Goal: Task Accomplishment & Management: Use online tool/utility

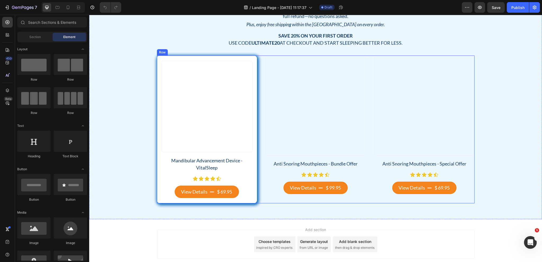
scroll to position [609, 0]
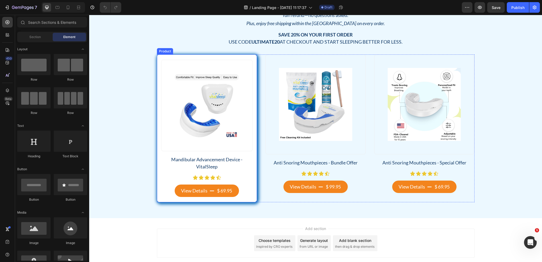
click at [157, 62] on div "Product Images Mandibular Advancement Device - VitalSleep Product Title Icon Ic…" at bounding box center [207, 129] width 100 height 148
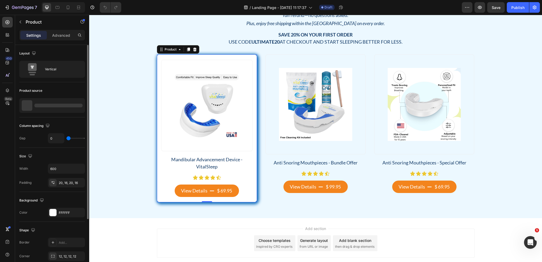
scroll to position [77, 0]
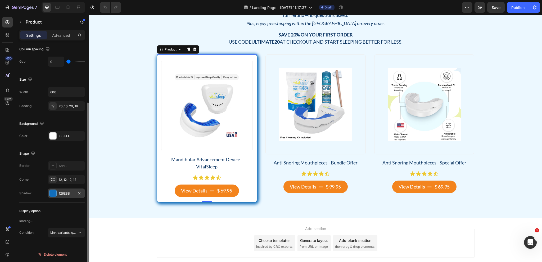
click at [65, 192] on div "126EBB" at bounding box center [66, 193] width 15 height 5
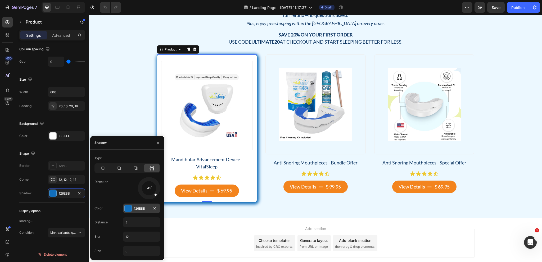
click at [140, 211] on div "126EBB" at bounding box center [141, 208] width 15 height 5
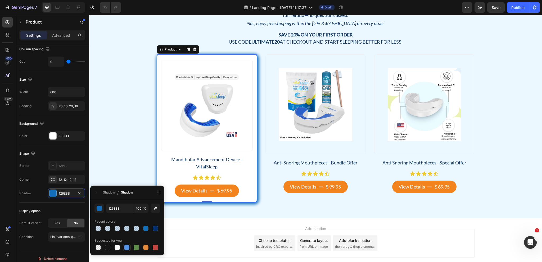
click at [127, 246] on div at bounding box center [126, 247] width 5 height 5
type input "5594E7"
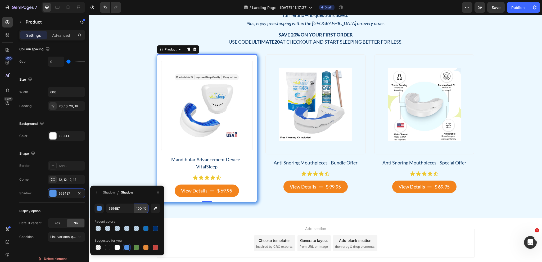
click at [139, 208] on input "100" at bounding box center [141, 209] width 15 height 10
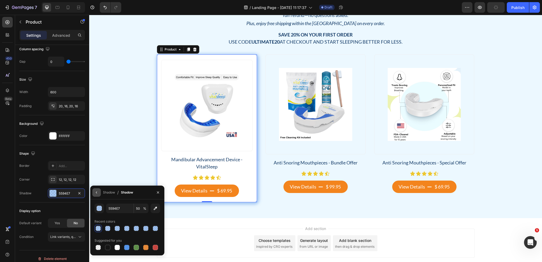
click at [99, 192] on button "button" at bounding box center [96, 192] width 8 height 8
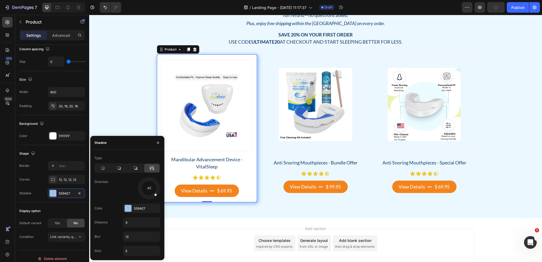
click at [153, 166] on icon at bounding box center [151, 168] width 5 height 5
click at [150, 169] on icon at bounding box center [150, 168] width 1 height 5
click at [138, 208] on div "5594E7" at bounding box center [141, 208] width 15 height 5
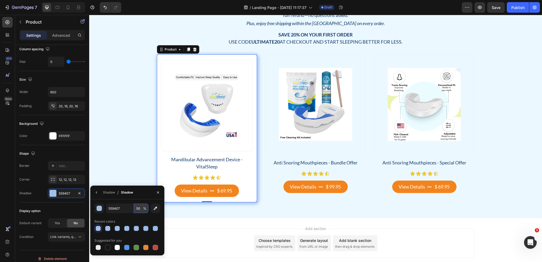
click at [137, 209] on input "50" at bounding box center [141, 209] width 15 height 10
type input "30"
click at [143, 141] on div "Try VitalSleep Risk-Free Heading 100% Money-Back Guarantee + Free Shipping* Hea…" at bounding box center [315, 86] width 445 height 231
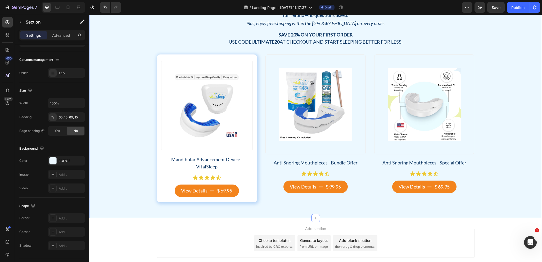
scroll to position [0, 0]
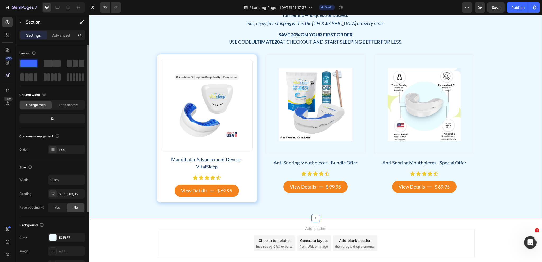
click at [130, 141] on div "Try VitalSleep Risk-Free Heading 100% Money-Back Guarantee + Free Shipping* Hea…" at bounding box center [315, 86] width 445 height 231
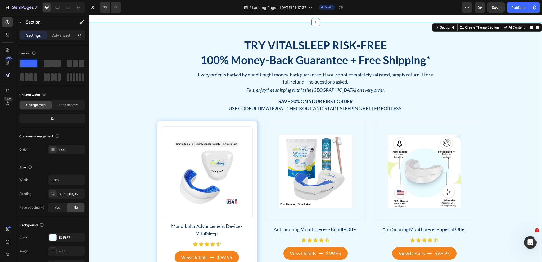
scroll to position [529, 0]
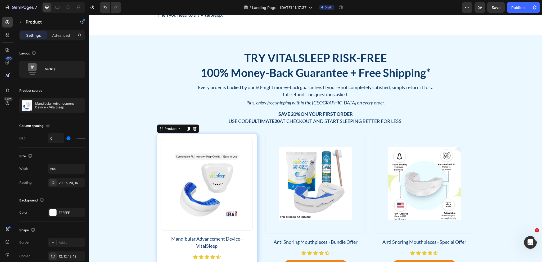
click at [177, 138] on div "Product Images Mandibular Advancement Device - VitalSleep Product Title Icon Ic…" at bounding box center [207, 208] width 100 height 148
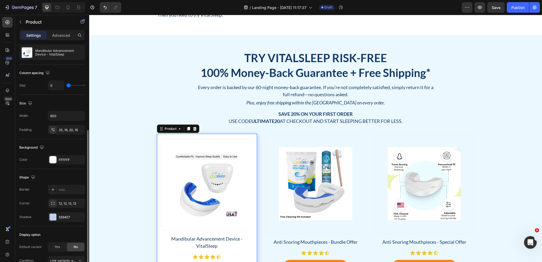
scroll to position [79, 0]
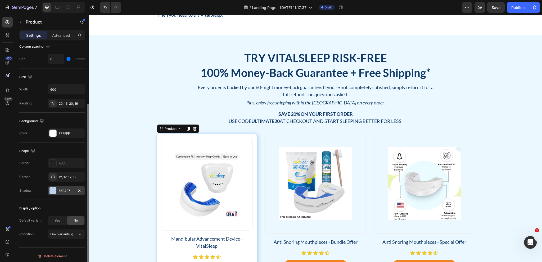
click at [63, 190] on div "5594E7" at bounding box center [66, 191] width 15 height 5
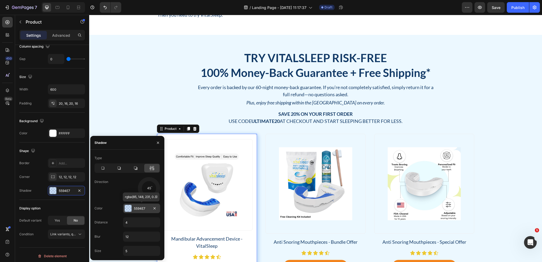
click at [142, 209] on div "5594E7" at bounding box center [141, 208] width 15 height 5
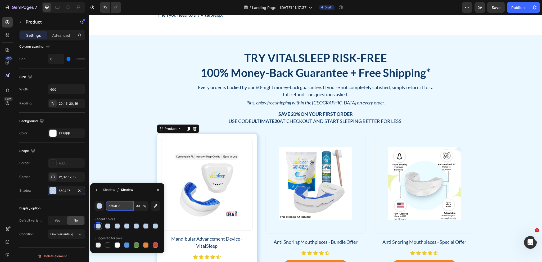
click at [122, 206] on input "5594E7" at bounding box center [120, 206] width 28 height 10
click at [94, 189] on icon "button" at bounding box center [96, 190] width 4 height 4
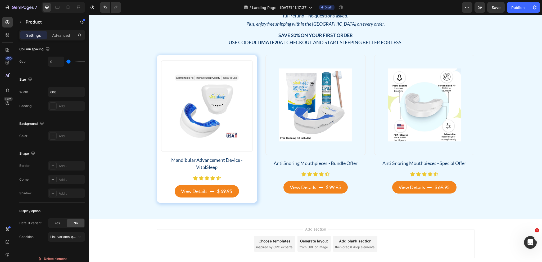
scroll to position [609, 0]
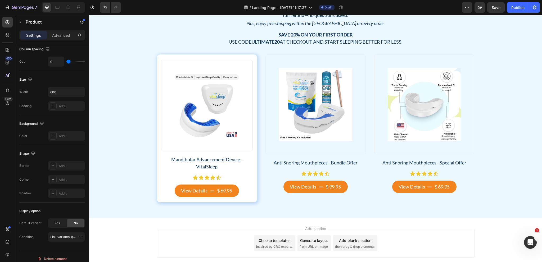
click at [307, 179] on div "Anti Snoring Mouthpieces - Bundle Offer Product Title Icon Icon Icon Icon Icon …" at bounding box center [315, 176] width 100 height 34
click at [297, 166] on h2 "Anti Snoring Mouthpieces - Bundle Offer" at bounding box center [315, 163] width 100 height 8
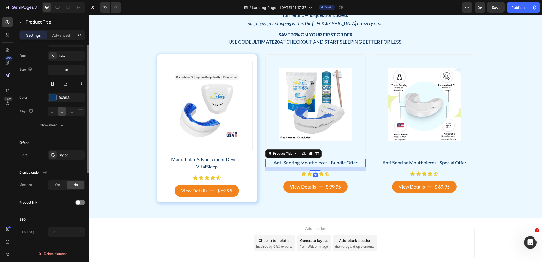
scroll to position [0, 0]
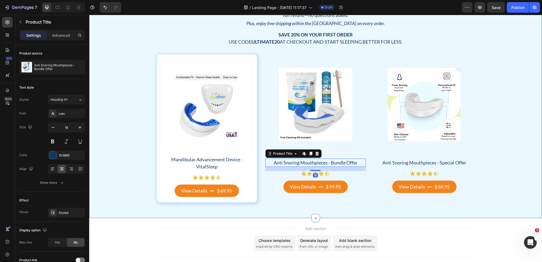
click at [262, 216] on div "Try VitalSleep Risk-Free Heading 100% Money-Back Guarantee + Free Shipping* Hea…" at bounding box center [315, 87] width 453 height 263
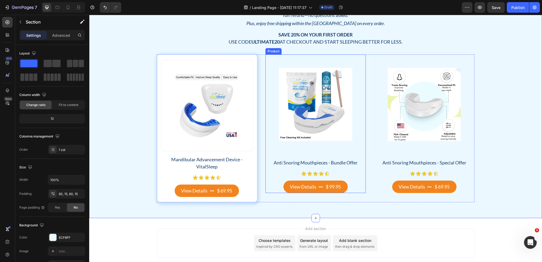
click at [302, 168] on div "Anti Snoring Mouthpieces - Bundle Offer Product Title Icon Icon Icon Icon Icon …" at bounding box center [315, 176] width 100 height 34
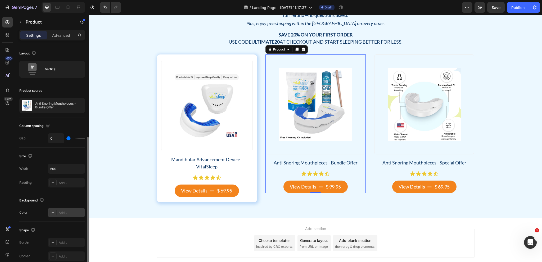
scroll to position [81, 0]
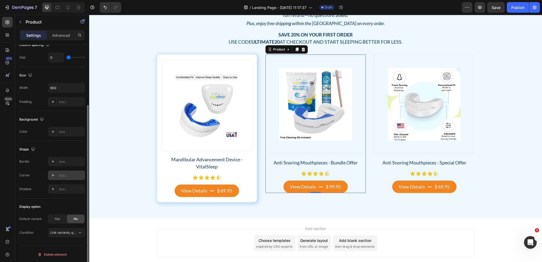
click at [66, 177] on div "Add..." at bounding box center [71, 175] width 25 height 5
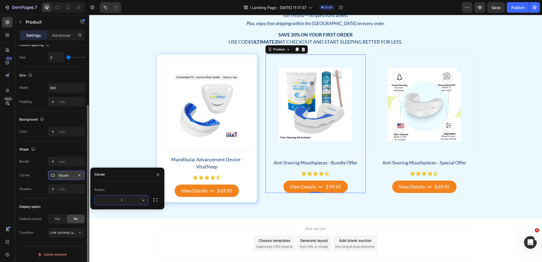
type input "12"
click at [63, 189] on div "Add..." at bounding box center [71, 189] width 25 height 5
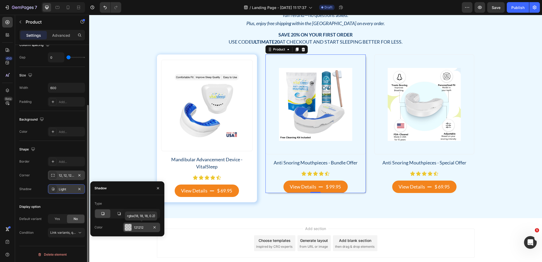
click at [140, 228] on div "121212" at bounding box center [141, 227] width 15 height 5
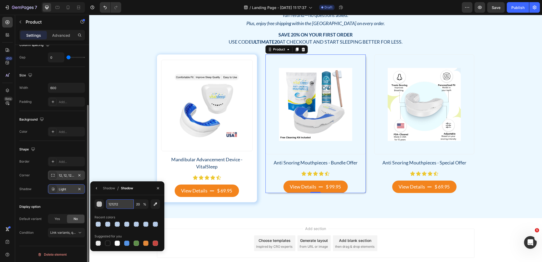
click at [119, 203] on input "121212" at bounding box center [120, 204] width 28 height 10
paste input "5594E7"
type input "5594E7"
click at [62, 130] on div "Add..." at bounding box center [71, 132] width 25 height 5
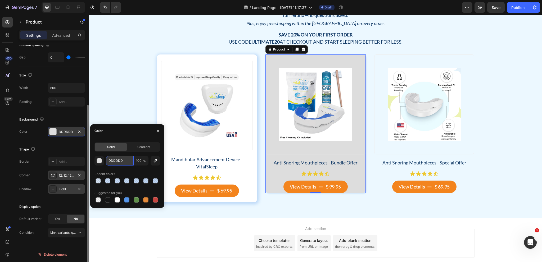
click at [124, 158] on input "DDDDDD" at bounding box center [120, 161] width 28 height 10
type input "fff"
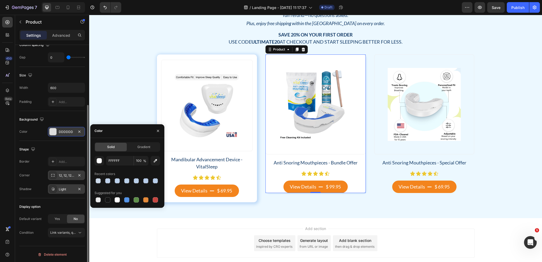
click at [66, 144] on div "Shape Border Add... Corner 12, 12, 12, 12 Shadow Light" at bounding box center [52, 169] width 66 height 57
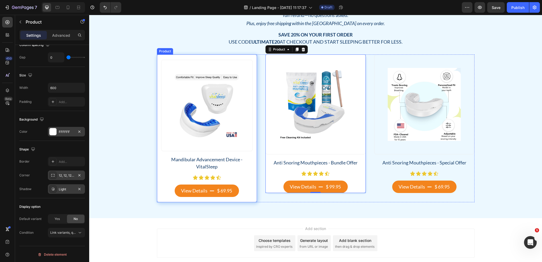
click at [252, 154] on div "Product Images Mandibular Advancement Device - VitalSleep Product Title Icon Ic…" at bounding box center [207, 129] width 100 height 148
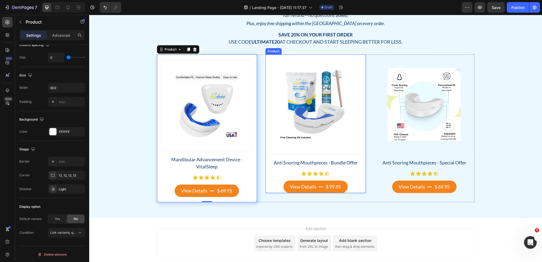
click at [296, 156] on div "Product Images" at bounding box center [315, 107] width 100 height 105
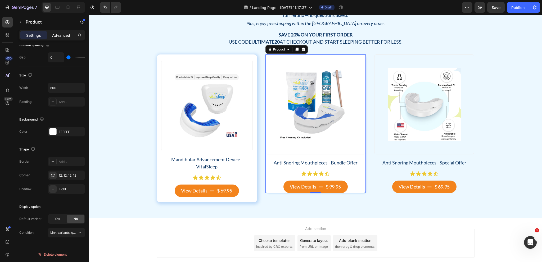
click at [60, 34] on p "Advanced" at bounding box center [61, 36] width 18 height 6
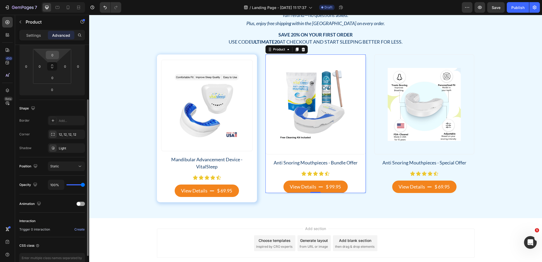
click at [53, 57] on input "0" at bounding box center [52, 55] width 11 height 8
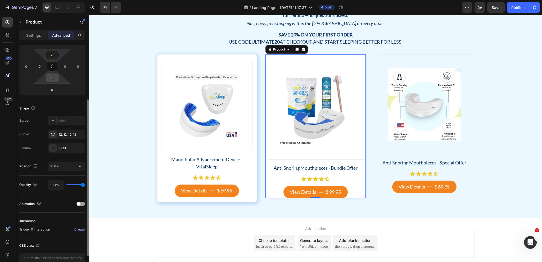
type input "20"
click at [50, 78] on input "0" at bounding box center [52, 78] width 11 height 8
type input "20"
click at [37, 67] on input "0" at bounding box center [40, 66] width 8 height 8
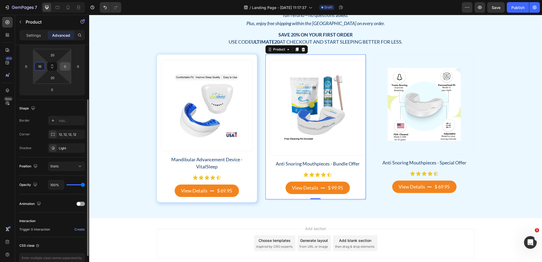
type input "16"
click at [69, 67] on input "0" at bounding box center [65, 66] width 8 height 8
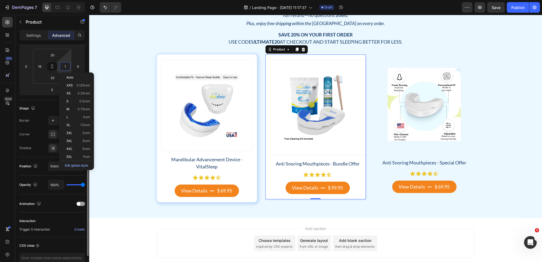
type input "16"
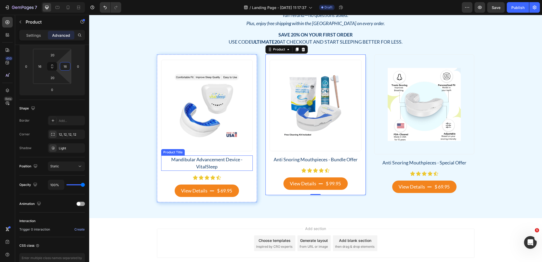
click at [217, 164] on h2 "Mandibular Advancement Device - VitalSleep" at bounding box center [207, 163] width 92 height 15
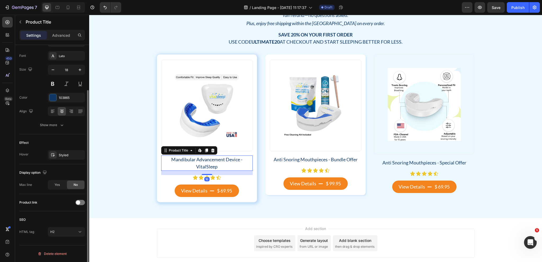
scroll to position [0, 0]
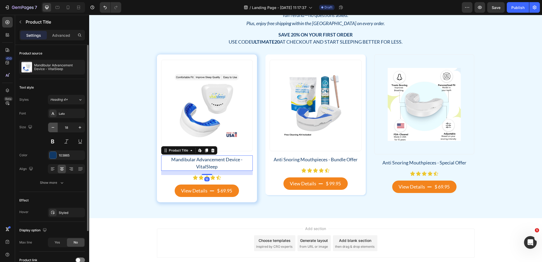
click at [52, 127] on icon "button" at bounding box center [52, 127] width 5 height 5
type input "17"
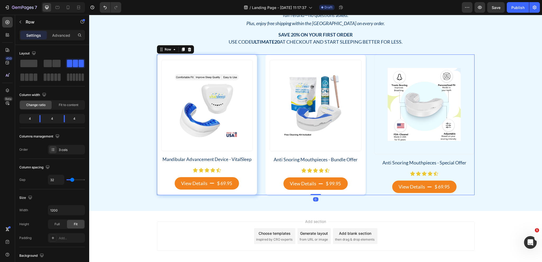
click at [258, 146] on div "Product Images Mandibular Advancement Device - VitalSleep Product Title Icon Ic…" at bounding box center [315, 125] width 317 height 141
click at [54, 179] on input "32" at bounding box center [56, 180] width 16 height 10
type input "2"
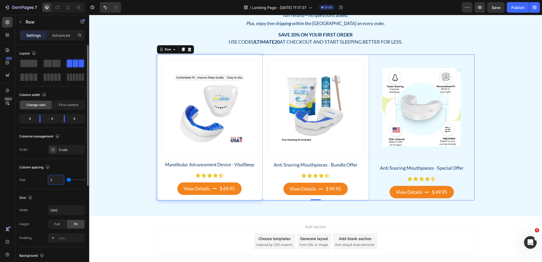
type input "20"
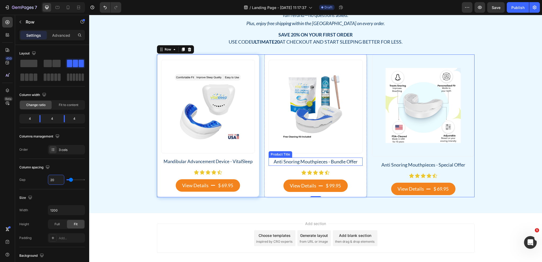
click at [335, 164] on h2 "Anti Snoring Mouthpieces - Bundle Offer" at bounding box center [316, 162] width 94 height 8
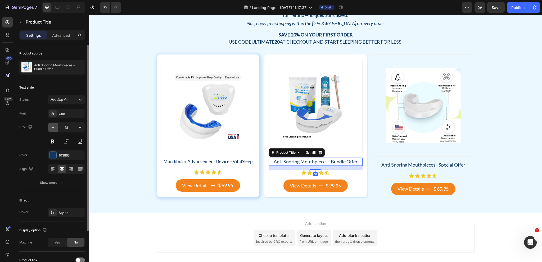
click at [54, 127] on icon "button" at bounding box center [53, 127] width 3 height 1
type input "17"
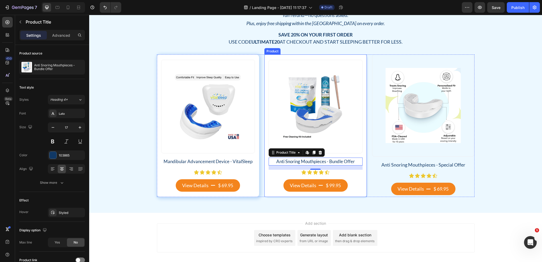
click at [362, 173] on div "Product Images Anti Snoring Mouthpieces - Bundle Offer Product Title Edit conte…" at bounding box center [315, 126] width 102 height 143
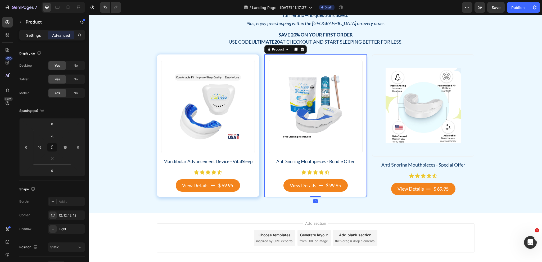
click at [33, 35] on p "Settings" at bounding box center [33, 36] width 15 height 6
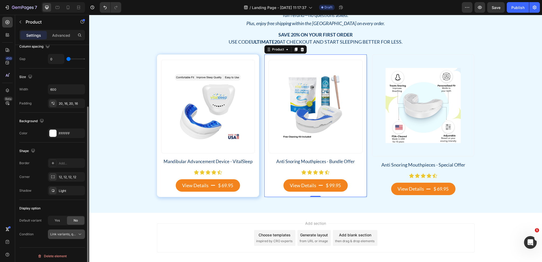
scroll to position [81, 0]
click at [65, 188] on div "Light" at bounding box center [66, 189] width 15 height 5
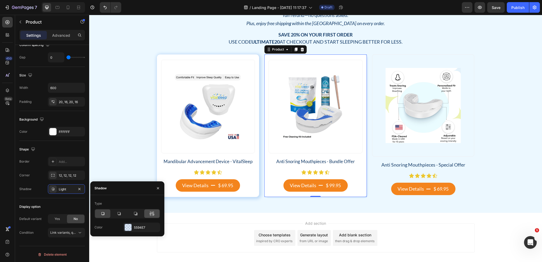
click at [154, 217] on div at bounding box center [151, 214] width 15 height 8
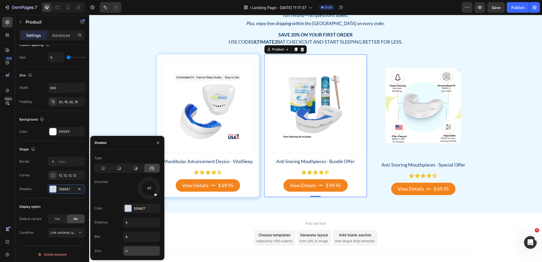
click at [128, 249] on input "0" at bounding box center [141, 251] width 37 height 10
type input "3"
click at [130, 238] on input "4" at bounding box center [141, 237] width 37 height 10
type input "12"
click at [214, 194] on div "Product Images Mandibular Advancement Device - VitalSleep Product Title Icon Ic…" at bounding box center [208, 126] width 102 height 143
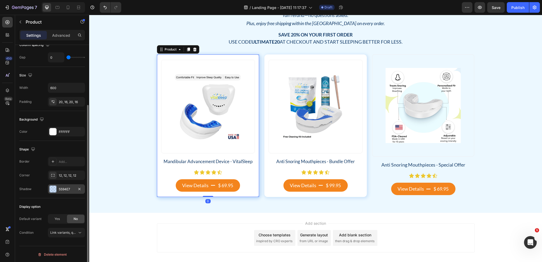
click at [59, 189] on div "5594E7" at bounding box center [66, 189] width 15 height 5
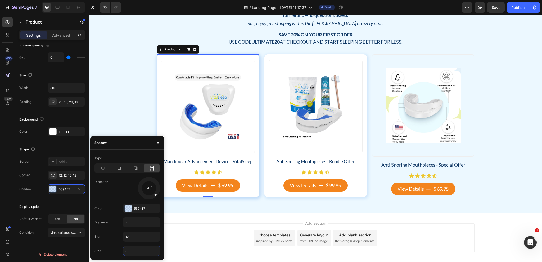
click at [131, 251] on input "5" at bounding box center [141, 251] width 37 height 10
type input "3"
click at [265, 207] on div "Try VitalSleep Risk-Free Heading 100% Money-Back Guarantee + Free Shipping* Hea…" at bounding box center [315, 84] width 453 height 257
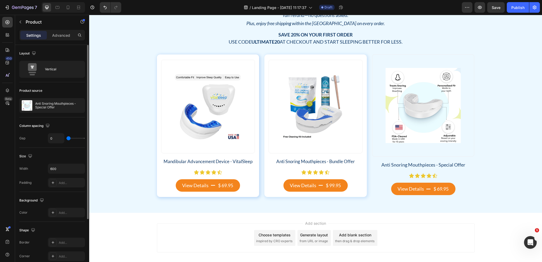
scroll to position [79, 0]
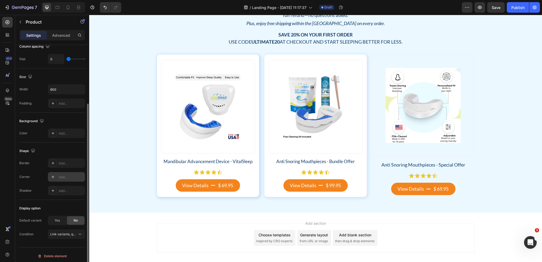
click at [63, 178] on div "Add..." at bounding box center [71, 177] width 25 height 5
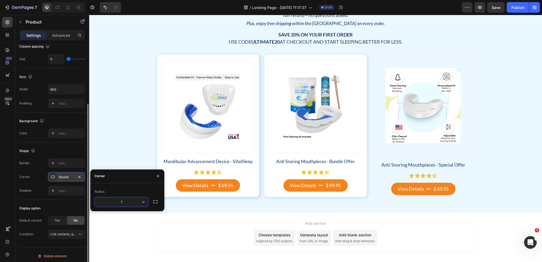
type input "12"
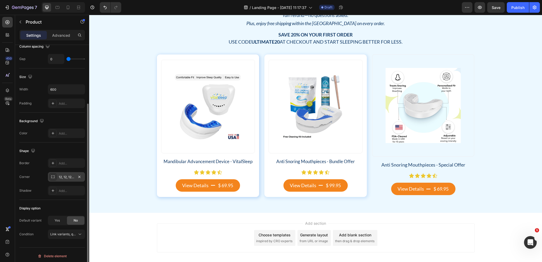
click at [69, 195] on div "Shape Border Add... Corner 12, 12, 12, 12 Shadow Add..." at bounding box center [52, 171] width 66 height 57
click at [68, 193] on div "Add..." at bounding box center [66, 191] width 37 height 10
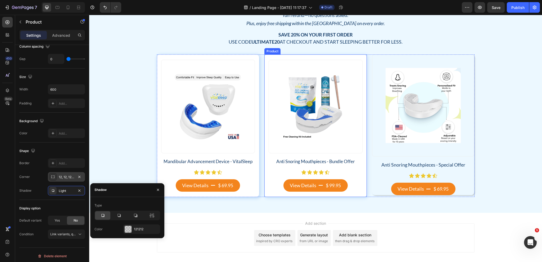
click at [362, 192] on div "Product Images Anti Snoring Mouthpieces - Bundle Offer Product Title Icon Icon …" at bounding box center [315, 126] width 102 height 143
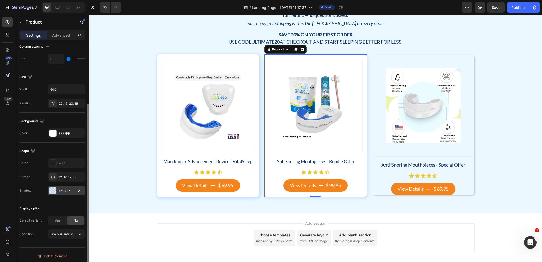
click at [67, 189] on div "5594E7" at bounding box center [66, 191] width 15 height 5
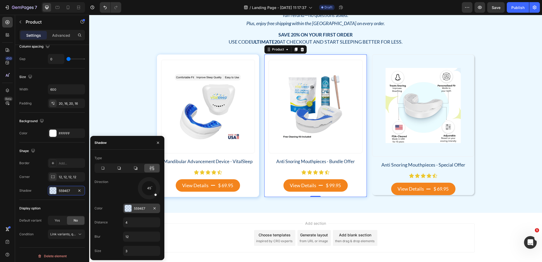
click at [140, 206] on div "5594E7" at bounding box center [141, 208] width 15 height 5
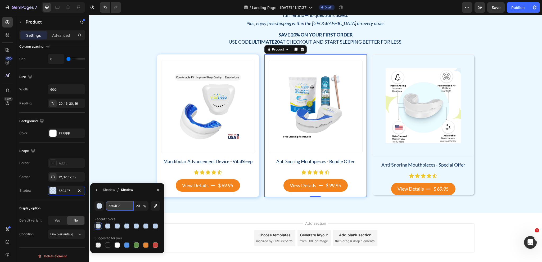
click at [125, 205] on input "5594E7" at bounding box center [120, 206] width 28 height 10
click at [378, 193] on div "View Details $ 69.95 Add to Cart" at bounding box center [423, 189] width 102 height 12
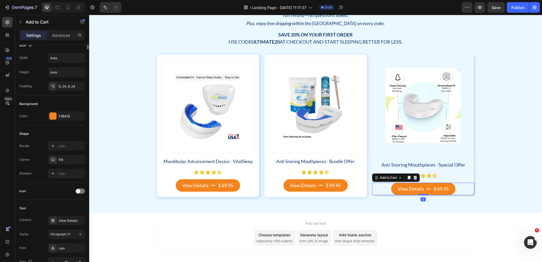
scroll to position [0, 0]
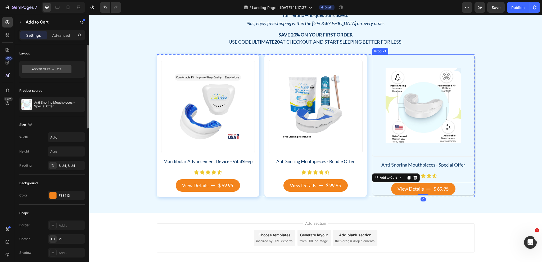
click at [434, 180] on div "Anti Snoring Mouthpieces - Special Offer Product Title Icon Icon Icon Icon Icon…" at bounding box center [423, 178] width 102 height 34
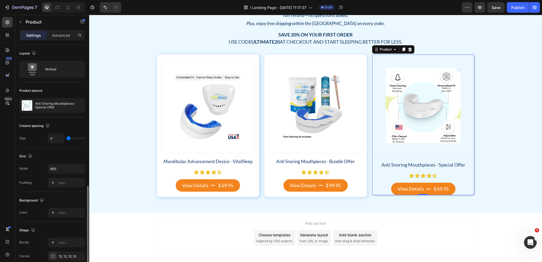
scroll to position [81, 0]
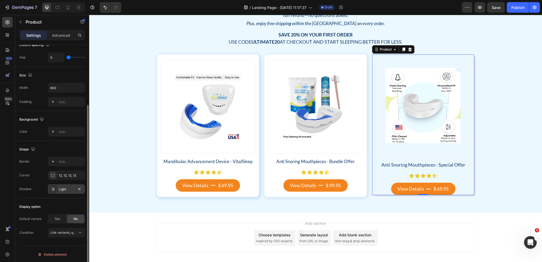
click at [62, 189] on div "Light" at bounding box center [66, 189] width 15 height 5
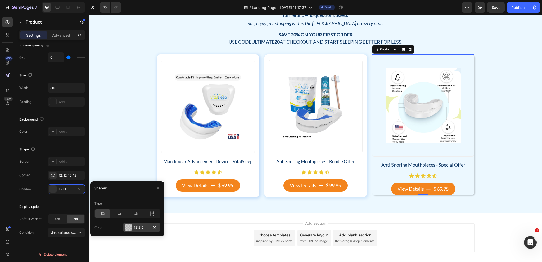
click at [139, 228] on div "121212" at bounding box center [141, 227] width 15 height 5
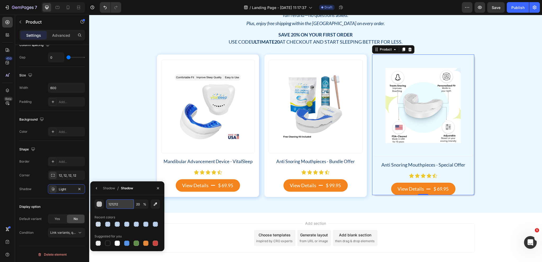
click at [121, 202] on input "121212" at bounding box center [120, 204] width 28 height 10
paste input "5594E7"
type input "5594E7"
click at [98, 188] on icon "button" at bounding box center [96, 188] width 4 height 4
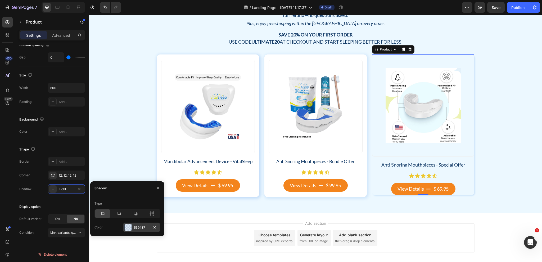
click at [140, 227] on div "5594E7" at bounding box center [141, 227] width 15 height 5
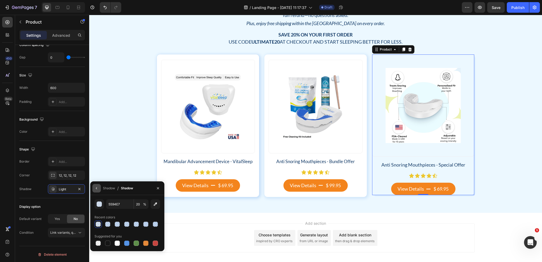
click at [95, 188] on icon "button" at bounding box center [96, 188] width 4 height 4
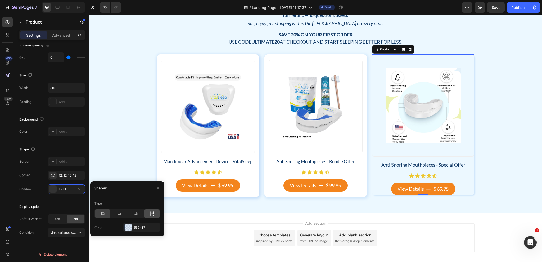
click at [149, 213] on icon at bounding box center [151, 213] width 5 height 5
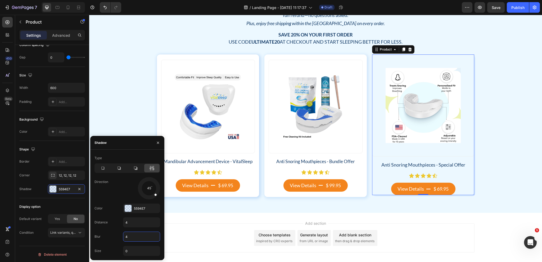
click at [131, 239] on input "4" at bounding box center [141, 237] width 37 height 10
type input "12"
click at [129, 251] on input "0" at bounding box center [141, 251] width 37 height 10
type input "3"
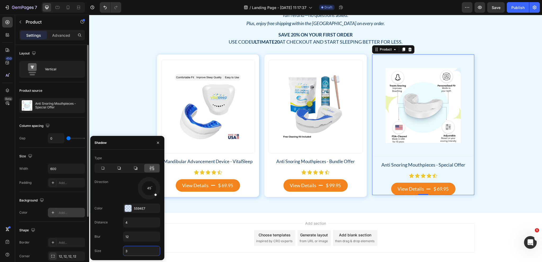
click at [61, 212] on div "Add..." at bounding box center [71, 213] width 25 height 5
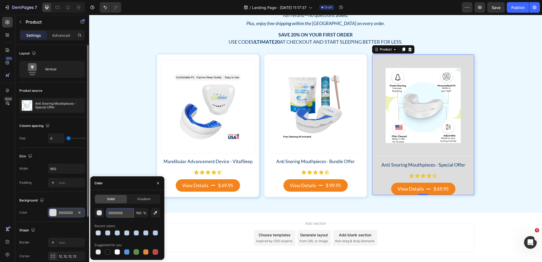
click at [122, 213] on input "DDDDDD" at bounding box center [120, 213] width 28 height 10
type input "fff"
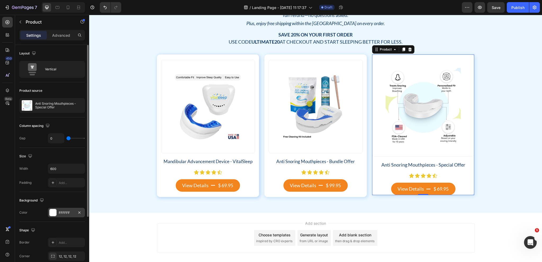
click at [68, 198] on div "Background" at bounding box center [52, 200] width 66 height 8
click at [127, 167] on div "Try VitalSleep Risk-Free Heading 100% Money-Back Guarantee + Free Shipping* Hea…" at bounding box center [315, 84] width 445 height 226
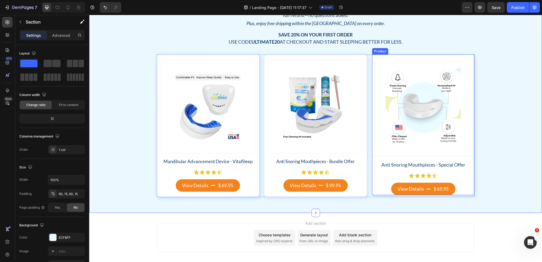
click at [412, 158] on div "Product Images" at bounding box center [423, 108] width 102 height 107
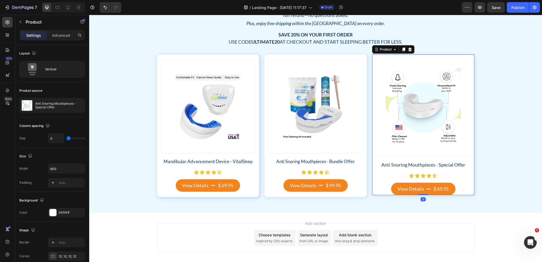
click at [57, 30] on div "Settings Advanced" at bounding box center [52, 35] width 66 height 11
click at [57, 33] on p "Advanced" at bounding box center [61, 36] width 18 height 6
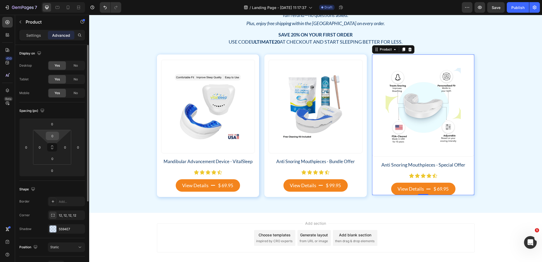
click at [57, 135] on input "0" at bounding box center [52, 136] width 11 height 8
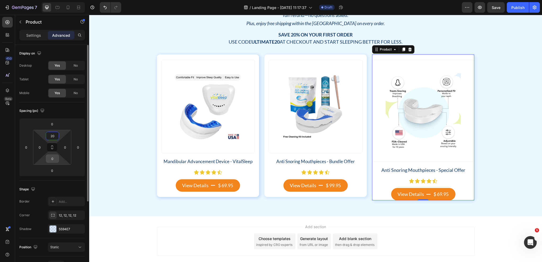
type input "20"
click at [54, 160] on input "0" at bounding box center [52, 159] width 11 height 8
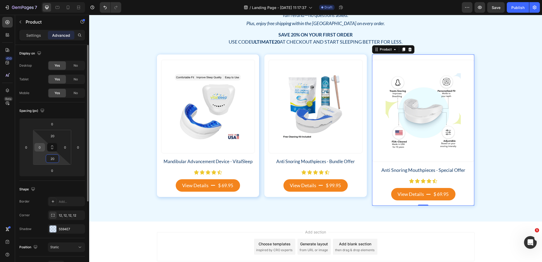
type input "20"
click at [40, 148] on input "0" at bounding box center [40, 147] width 8 height 8
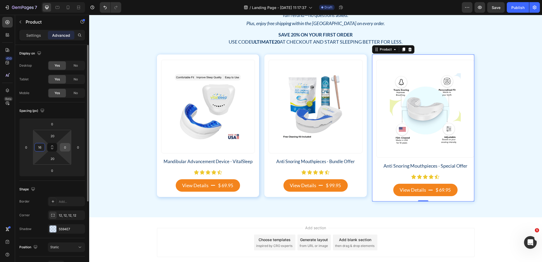
type input "16"
click at [66, 150] on input "0" at bounding box center [65, 147] width 8 height 8
type input "16"
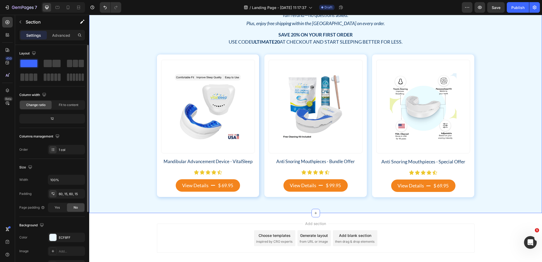
click at [388, 206] on div "Try VitalSleep Risk-Free Heading 100% Money-Back Guarantee + Free Shipping* Hea…" at bounding box center [315, 85] width 453 height 258
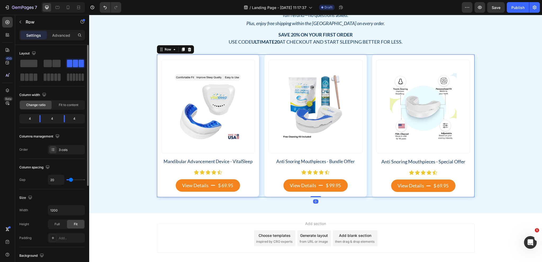
click at [367, 185] on div "Product Images Mandibular Advancement Device - VitalSleep Product Title Icon Ic…" at bounding box center [315, 126] width 317 height 143
click at [56, 182] on input "20" at bounding box center [56, 180] width 16 height 10
type input "21"
type input "22"
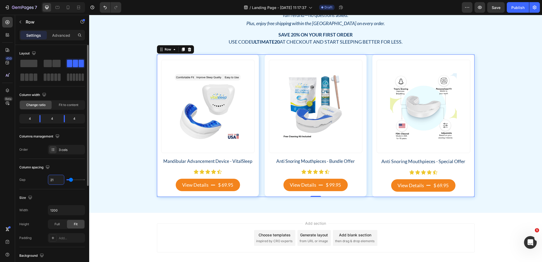
type input "22"
type input "23"
type input "24"
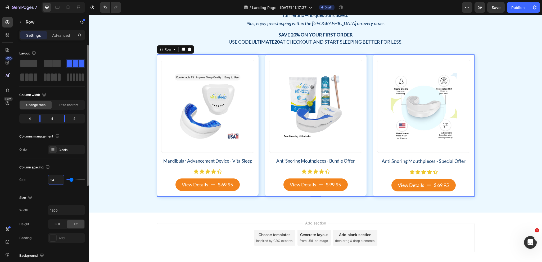
type input "25"
click at [201, 182] on div "View Details" at bounding box center [195, 184] width 26 height 7
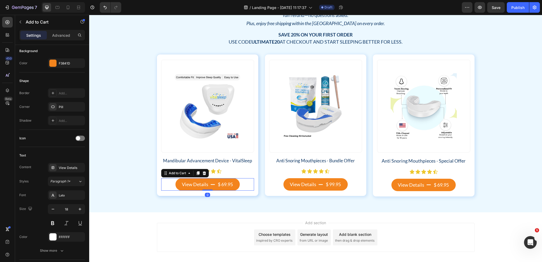
scroll to position [185, 0]
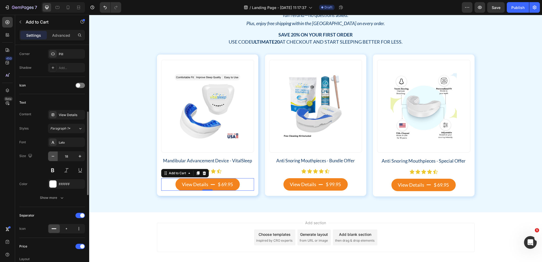
click at [52, 156] on icon "button" at bounding box center [53, 156] width 3 height 1
click at [51, 156] on icon "button" at bounding box center [52, 156] width 5 height 5
type input "16"
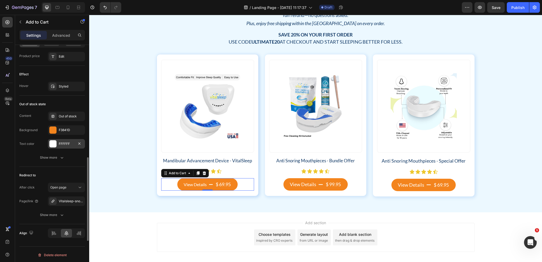
scroll to position [359, 0]
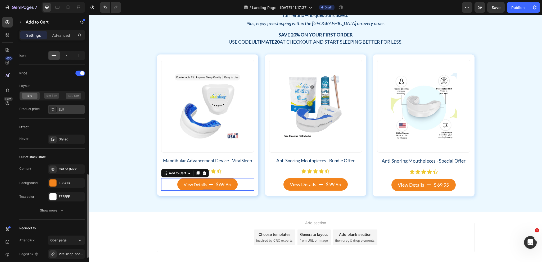
click at [63, 109] on div "Edit" at bounding box center [71, 109] width 25 height 5
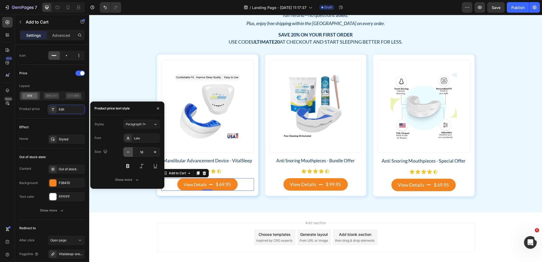
click at [128, 151] on icon "button" at bounding box center [127, 151] width 5 height 5
type input "16"
click at [319, 182] on button "View Details $ 99.95" at bounding box center [315, 184] width 64 height 12
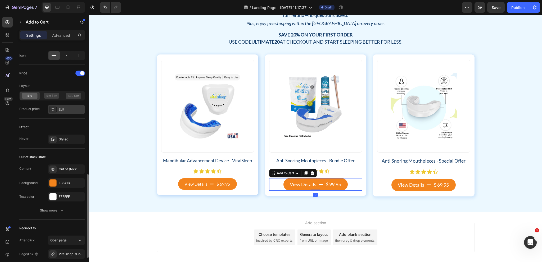
click at [65, 108] on div "Edit" at bounding box center [71, 109] width 25 height 5
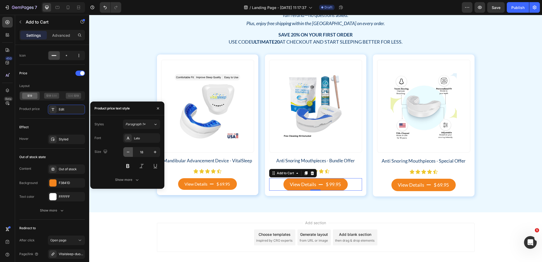
click at [125, 152] on icon "button" at bounding box center [127, 151] width 5 height 5
type input "16"
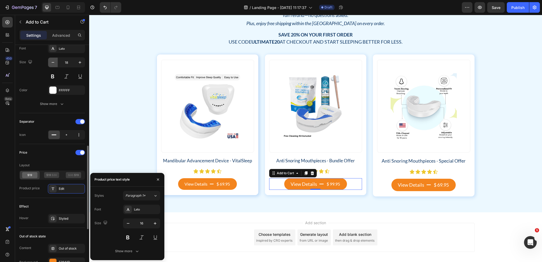
click at [51, 64] on icon "button" at bounding box center [52, 62] width 5 height 5
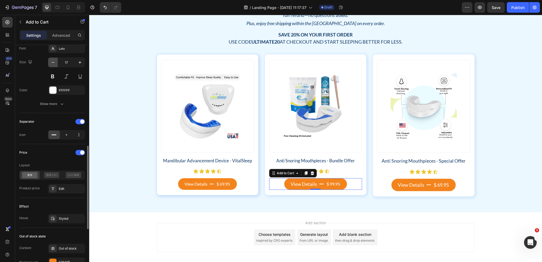
click at [51, 64] on icon "button" at bounding box center [52, 62] width 5 height 5
type input "16"
click at [402, 187] on div "View Details" at bounding box center [411, 185] width 26 height 7
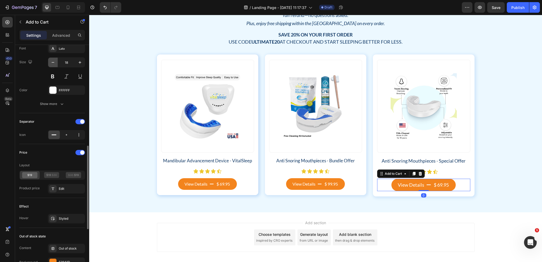
click at [50, 63] on icon "button" at bounding box center [52, 62] width 5 height 5
type input "16"
click at [66, 189] on div "Edit" at bounding box center [71, 189] width 25 height 5
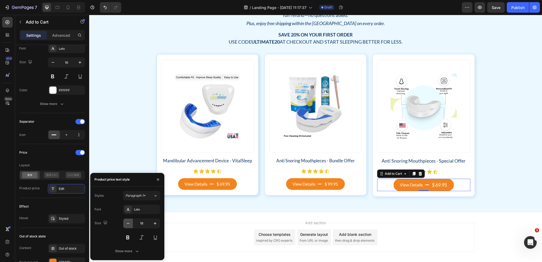
click at [131, 221] on button "button" at bounding box center [128, 224] width 10 height 10
click at [129, 221] on icon "button" at bounding box center [127, 223] width 5 height 5
type input "16"
click at [455, 210] on div "Try VitalSleep Risk-Free Heading 100% Money-Back Guarantee + Free Shipping* Hea…" at bounding box center [315, 84] width 453 height 256
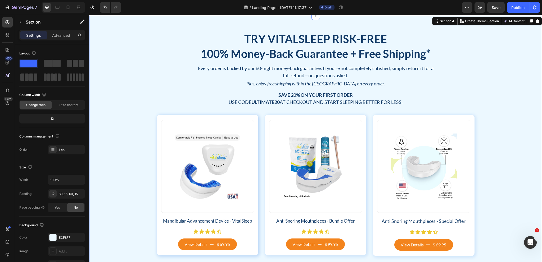
scroll to position [528, 0]
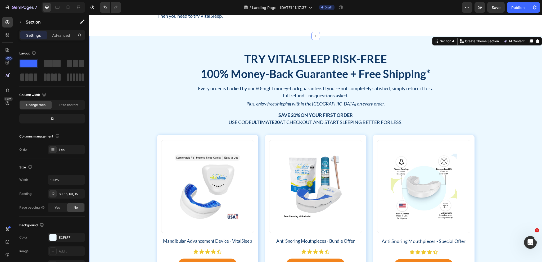
click at [498, 143] on div "Try VitalSleep Risk-Free Heading 100% Money-Back Guarantee + Free Shipping* Hea…" at bounding box center [315, 164] width 445 height 224
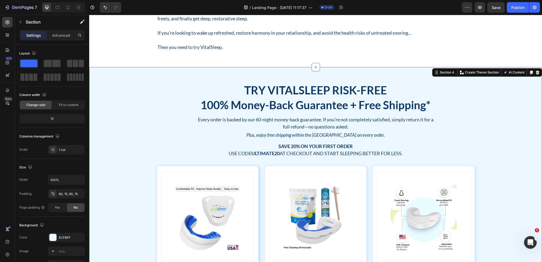
scroll to position [449, 0]
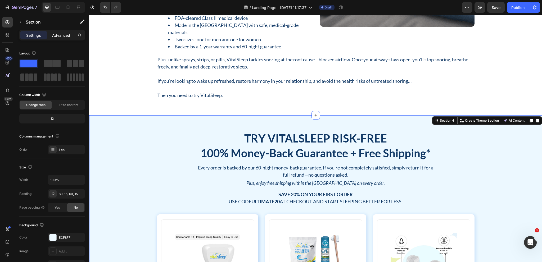
drag, startPoint x: 62, startPoint y: 33, endPoint x: 57, endPoint y: 34, distance: 5.4
click at [62, 33] on p "Advanced" at bounding box center [61, 36] width 18 height 6
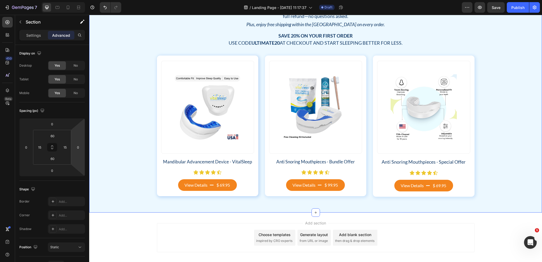
scroll to position [634, 0]
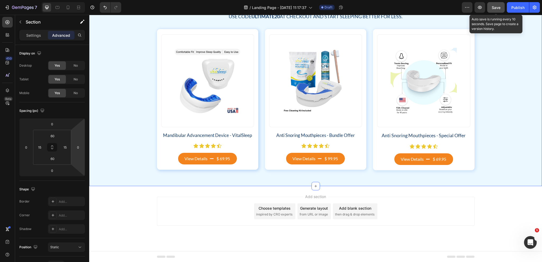
click at [494, 7] on span "Save" at bounding box center [496, 7] width 9 height 4
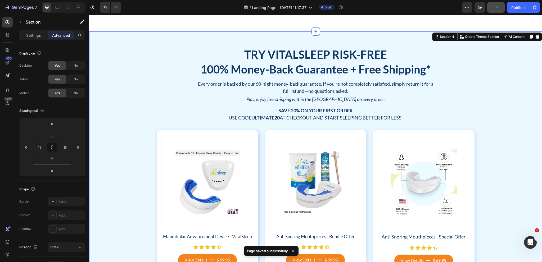
scroll to position [528, 0]
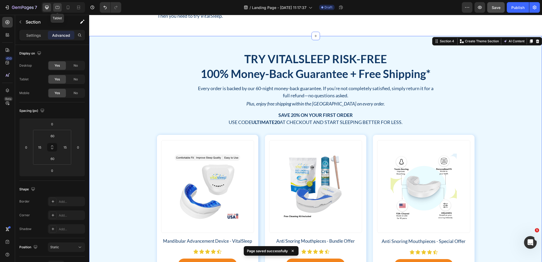
click at [56, 8] on icon at bounding box center [58, 7] width 4 height 3
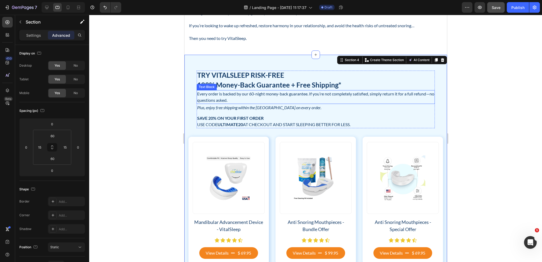
scroll to position [460, 0]
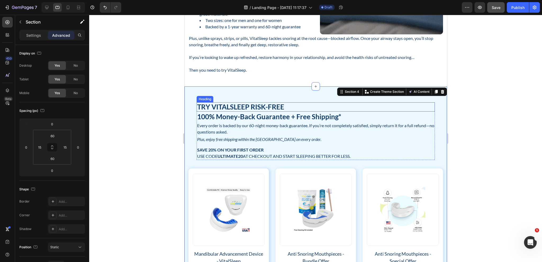
click at [277, 108] on h2 "Try VitalSleep Risk-Free" at bounding box center [315, 106] width 238 height 9
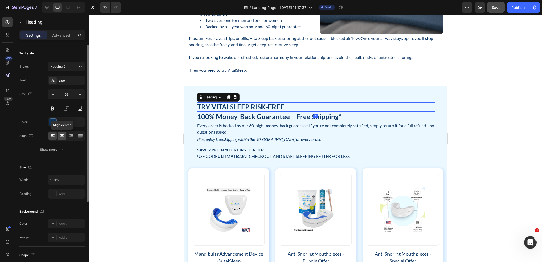
click at [61, 137] on icon at bounding box center [61, 135] width 5 height 5
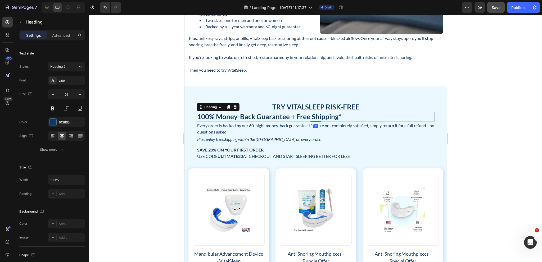
click at [280, 115] on h2 "100% Money-Back Guarantee + Free Shipping*" at bounding box center [315, 116] width 238 height 9
click at [61, 134] on icon at bounding box center [62, 134] width 4 height 1
click at [251, 130] on p "Every order is backed by our 60-night money-back guarantee. If you’re not compl…" at bounding box center [315, 128] width 237 height 13
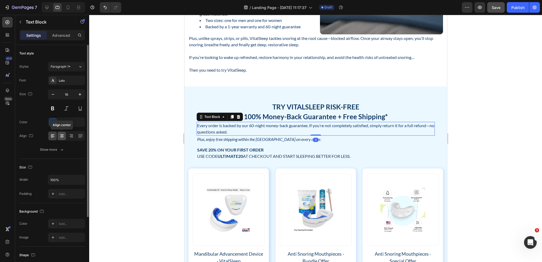
click at [61, 136] on icon at bounding box center [61, 135] width 5 height 5
click at [267, 141] on p "Plus, enjoy free shipping within the [GEOGRAPHIC_DATA] on every order." at bounding box center [315, 139] width 237 height 6
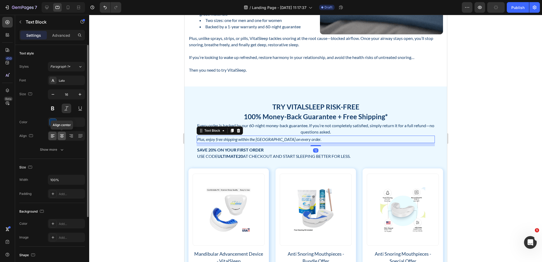
click at [60, 134] on icon at bounding box center [61, 135] width 5 height 5
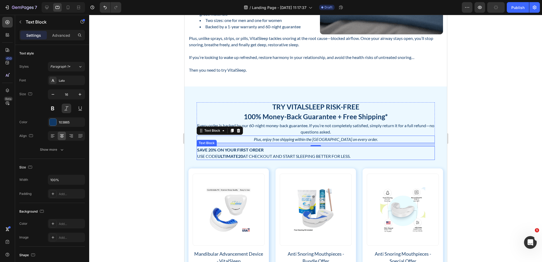
click at [256, 152] on strong "Save 20% on Your First Order" at bounding box center [230, 149] width 66 height 5
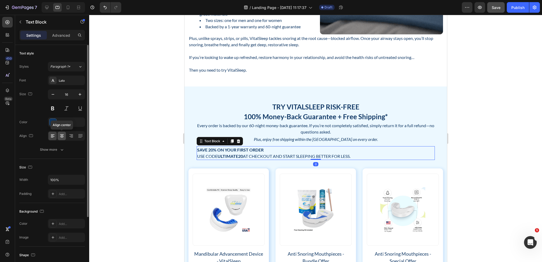
click at [65, 138] on div at bounding box center [62, 136] width 8 height 8
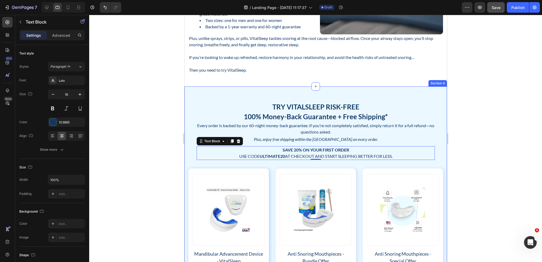
click at [298, 91] on div "Try VitalSleep Risk-Free Heading 100% Money-Back Guarantee + Free Shipping* Hea…" at bounding box center [315, 204] width 262 height 234
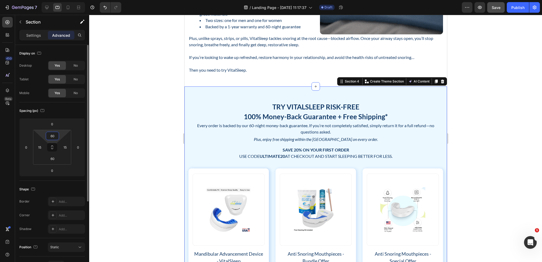
click at [52, 135] on input "60" at bounding box center [52, 136] width 11 height 8
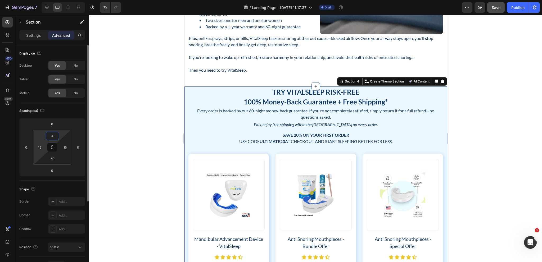
type input "48"
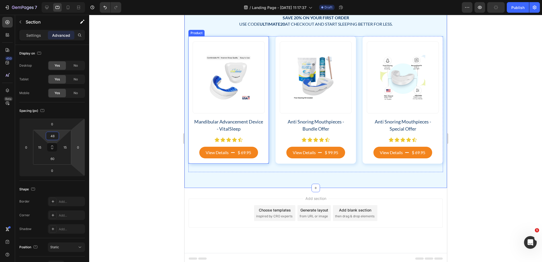
scroll to position [589, 0]
click at [272, 159] on div "Product Images Mandibular Advancement Device - VitalSleep Product Title Icon Ic…" at bounding box center [315, 104] width 255 height 136
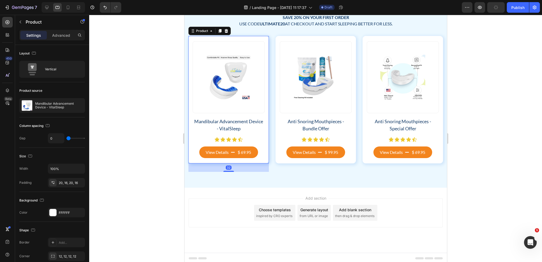
click at [263, 160] on div "Product Images Mandibular Advancement Device - VitalSleep Product Title Icon Ic…" at bounding box center [228, 100] width 80 height 128
drag, startPoint x: 229, startPoint y: 160, endPoint x: 240, endPoint y: 160, distance: 10.8
click at [229, 158] on div "Product Images Mandibular Advancement Device - VitalSleep Product Title Icon Ic…" at bounding box center [228, 100] width 80 height 128
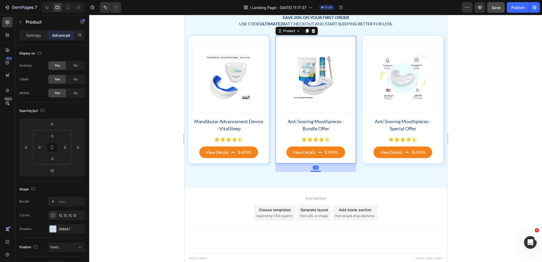
click at [276, 161] on div "Product Images Anti Snoring Mouthpieces - Bundle Offer Product Title Icon Icon …" at bounding box center [315, 100] width 80 height 128
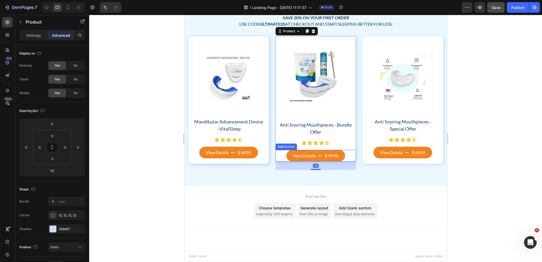
scroll to position [580, 0]
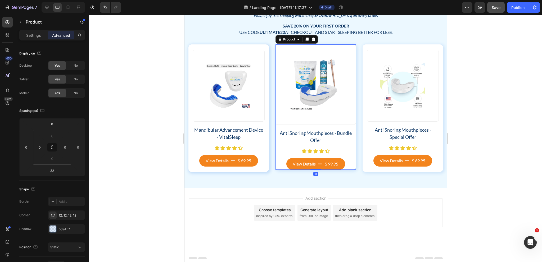
drag, startPoint x: 312, startPoint y: 169, endPoint x: 314, endPoint y: 153, distance: 16.5
click at [314, 153] on div "Product Images Anti Snoring Mouthpieces - Bundle Offer Product Title Icon Icon …" at bounding box center [315, 106] width 80 height 125
type input "0"
click at [364, 167] on div "Product Images Anti Snoring Mouthpieces - Special Offer Product Title Icon Icon…" at bounding box center [402, 108] width 80 height 128
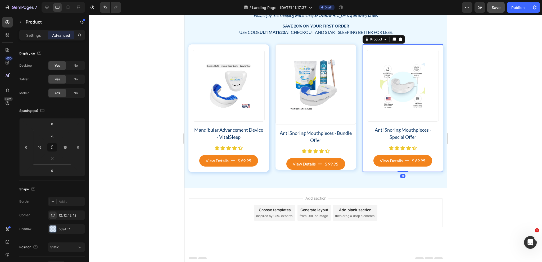
click at [369, 167] on div "Product Images Anti Snoring Mouthpieces - Special Offer Product Title Icon Icon…" at bounding box center [402, 108] width 80 height 128
click at [310, 144] on div "Anti Snoring Mouthpieces - Bundle Offer Product Title Icon Icon Icon Icon Icon …" at bounding box center [315, 149] width 80 height 41
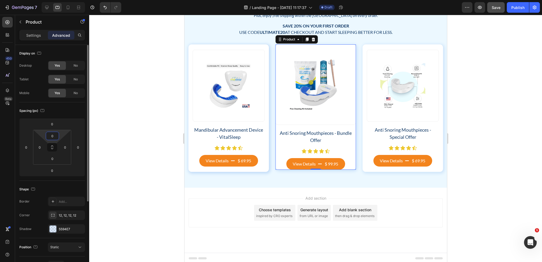
click at [56, 134] on input "0" at bounding box center [52, 136] width 11 height 8
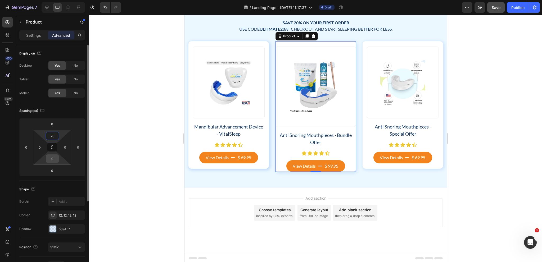
type input "20"
click at [55, 159] on input "0" at bounding box center [52, 159] width 11 height 8
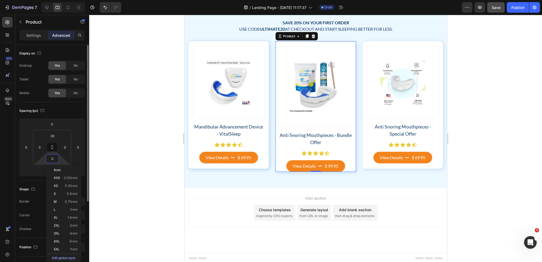
scroll to position [589, 0]
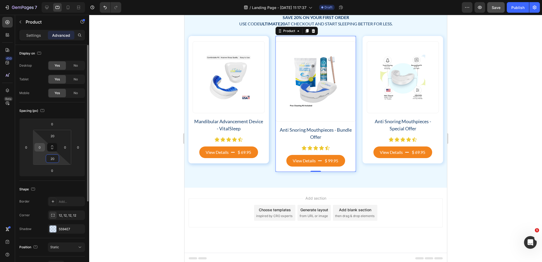
type input "20"
click at [40, 146] on input "0" at bounding box center [40, 147] width 8 height 8
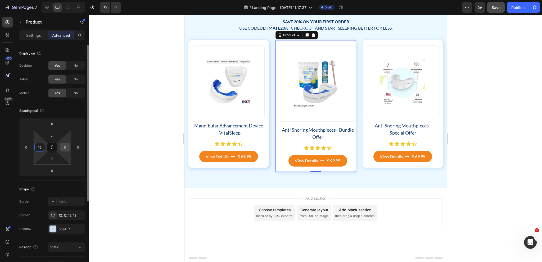
type input "16"
click at [64, 147] on input "0" at bounding box center [65, 147] width 8 height 8
type input "16"
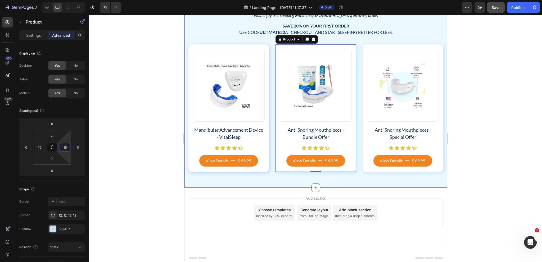
click at [338, 174] on div "Try VitalSleep Risk-Free Heading 100% Money-Back Guarantee + Free Shipping* Hea…" at bounding box center [315, 77] width 262 height 222
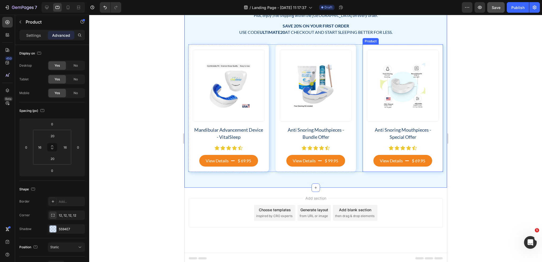
click at [369, 167] on div "Product Images Anti Snoring Mouthpieces - Special Offer Product Title Icon Icon…" at bounding box center [402, 108] width 80 height 128
click at [46, 8] on icon at bounding box center [46, 7] width 5 height 5
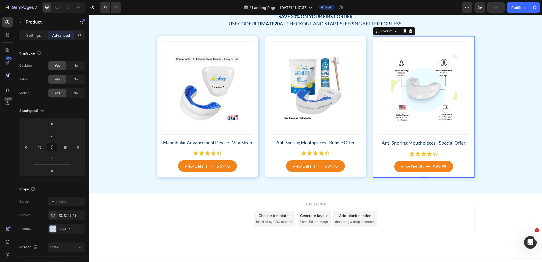
scroll to position [611, 0]
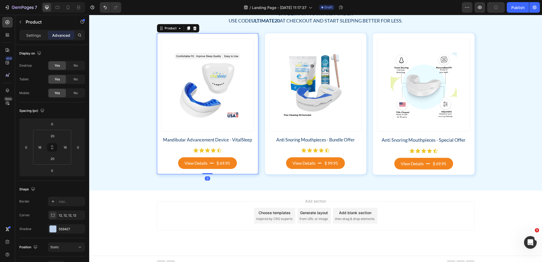
click at [253, 172] on div "Product Images Mandibular Advancement Device - VitalSleep Product Title Icon Ic…" at bounding box center [207, 103] width 101 height 141
click at [280, 175] on div "Try VitalSleep Risk-Free Heading 100% Money-Back Guarantee + Free Shipping* Hea…" at bounding box center [315, 63] width 453 height 256
click at [56, 8] on icon at bounding box center [57, 7] width 5 height 5
type input "48"
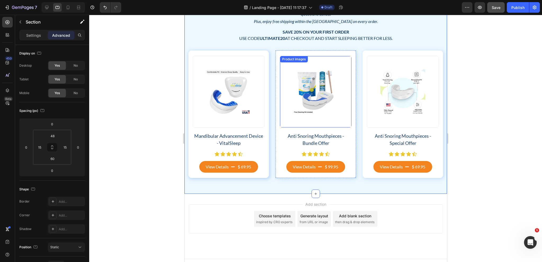
scroll to position [580, 0]
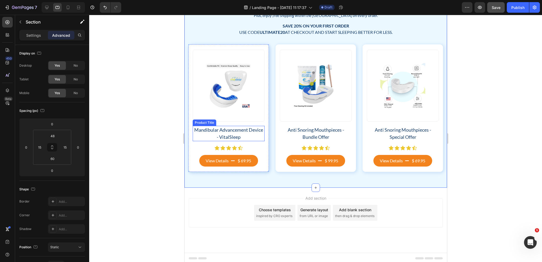
click at [235, 133] on h2 "Mandibular Advancement Device - VitalSleep" at bounding box center [228, 133] width 72 height 15
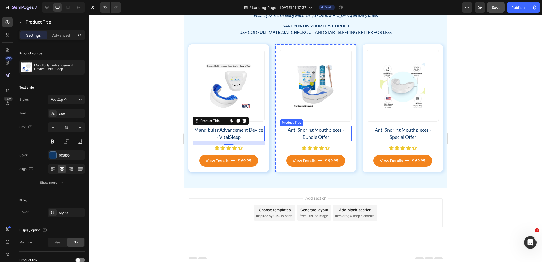
click at [326, 130] on h2 "Anti Snoring Mouthpieces - Bundle Offer" at bounding box center [315, 133] width 72 height 15
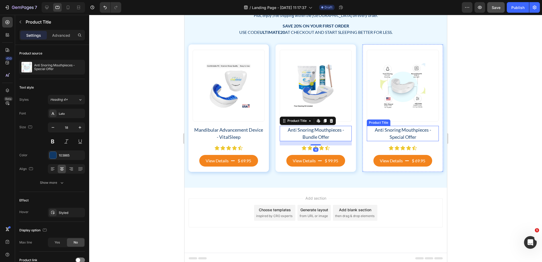
click at [399, 139] on h2 "Anti Snoring Mouthpieces - Special Offer" at bounding box center [402, 133] width 72 height 15
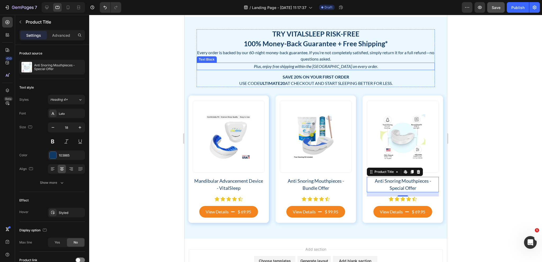
scroll to position [528, 0]
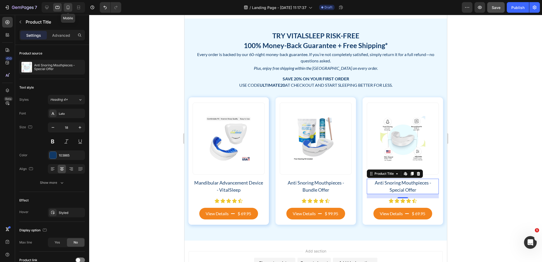
click at [67, 8] on icon at bounding box center [68, 8] width 3 height 4
type input "16"
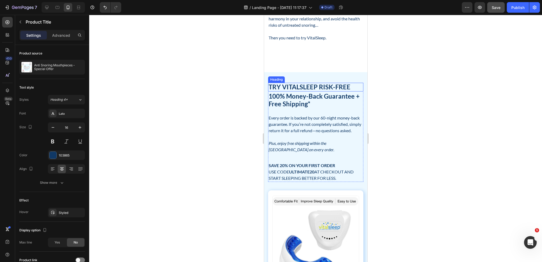
scroll to position [635, 0]
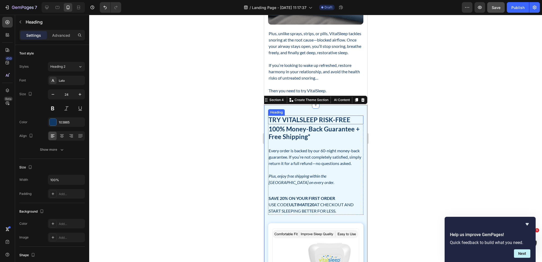
click at [326, 124] on h2 "Try VitalSleep Risk-Free" at bounding box center [315, 120] width 95 height 9
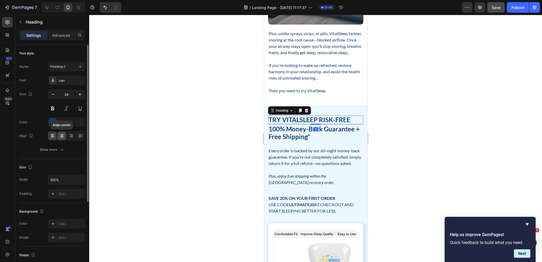
click at [61, 136] on icon at bounding box center [61, 135] width 5 height 5
click at [307, 141] on h2 "100% Money-Back Guarantee + Free Shipping*" at bounding box center [315, 133] width 95 height 16
click at [62, 135] on icon at bounding box center [62, 135] width 3 height 1
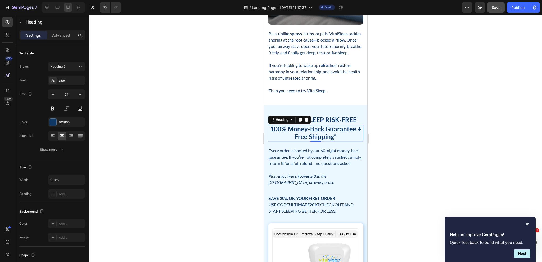
click at [332, 141] on h2 "100% Money-Back Guarantee + Free Shipping*" at bounding box center [315, 133] width 95 height 16
click at [311, 167] on p "Every order is backed by our 60-night money-back guarantee. If you’re not compl…" at bounding box center [315, 157] width 94 height 19
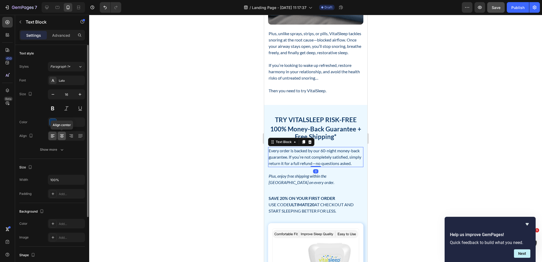
click at [60, 138] on div at bounding box center [62, 136] width 8 height 8
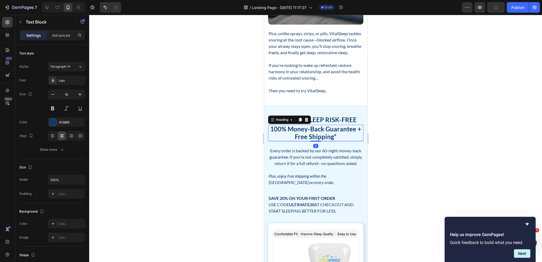
click at [335, 141] on p "100% Money-Back Guarantee + Free Shipping*" at bounding box center [315, 132] width 94 height 15
click at [328, 166] on div "Try VitalSleep Risk-Free Heading 100% Money-Back Guarantee + Free Shipping* Hea…" at bounding box center [315, 165] width 95 height 99
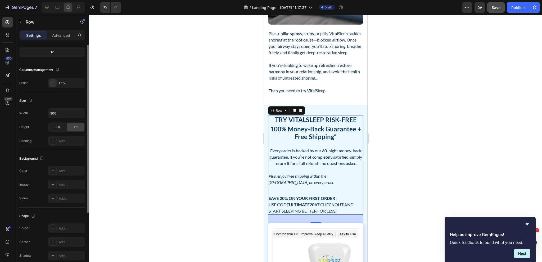
scroll to position [0, 0]
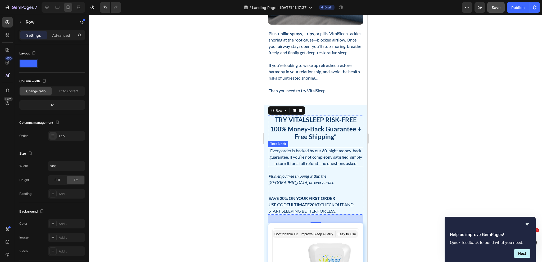
click at [313, 167] on p "Every order is backed by our 60-night money-back guarantee. If you’re not compl…" at bounding box center [315, 157] width 94 height 19
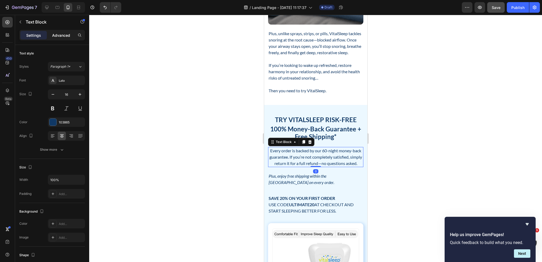
click at [54, 35] on p "Advanced" at bounding box center [61, 36] width 18 height 6
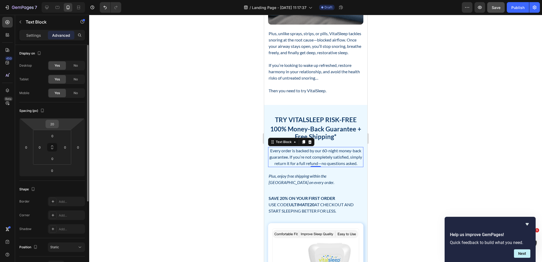
click at [54, 124] on input "20" at bounding box center [52, 124] width 11 height 8
type input "0"
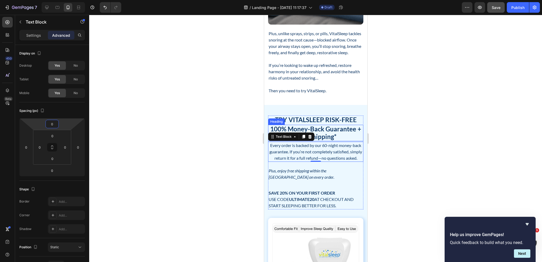
click at [335, 141] on p "100% Money-Back Guarantee + Free Shipping*" at bounding box center [315, 132] width 94 height 15
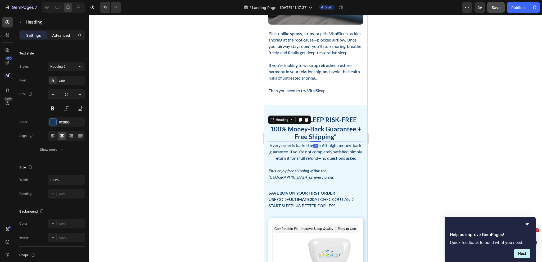
click at [62, 34] on p "Advanced" at bounding box center [61, 36] width 18 height 6
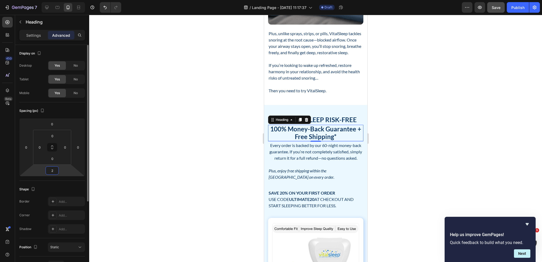
click at [54, 170] on input "2" at bounding box center [52, 171] width 11 height 8
type input "12"
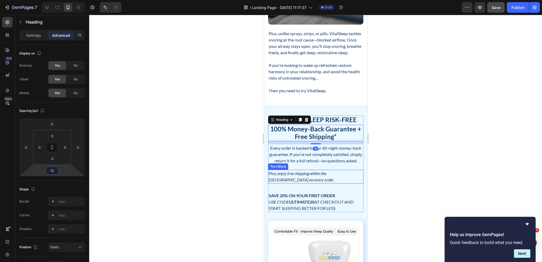
click at [280, 183] on p "Plus, enjoy free shipping within the [GEOGRAPHIC_DATA] on every order." at bounding box center [315, 176] width 94 height 13
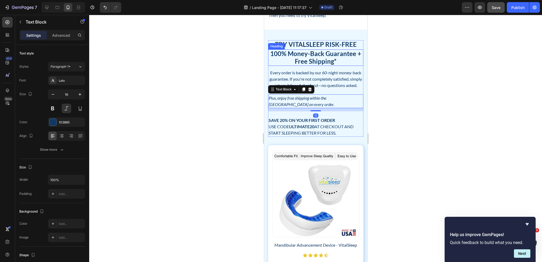
scroll to position [714, 0]
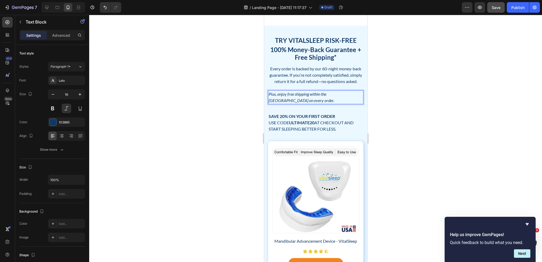
click at [321, 104] on p "Plus, enjoy free shipping within the [GEOGRAPHIC_DATA] on every order." at bounding box center [315, 97] width 94 height 13
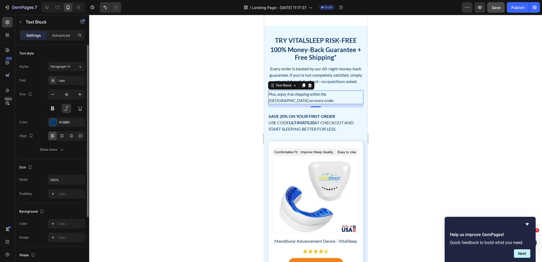
click at [62, 140] on div at bounding box center [66, 136] width 37 height 10
click at [60, 137] on icon at bounding box center [61, 135] width 5 height 5
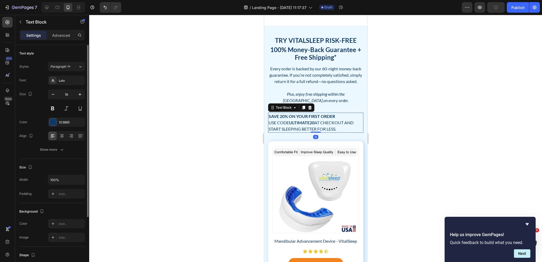
click at [332, 119] on strong "Save 20% on Your First Order" at bounding box center [301, 116] width 66 height 5
click at [61, 138] on icon at bounding box center [61, 135] width 5 height 5
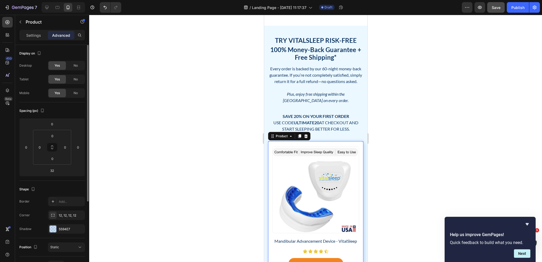
click at [340, 172] on div "Product Images Mandibular Advancement Device - VitalSleep Product Title Icon Ic…" at bounding box center [315, 207] width 95 height 133
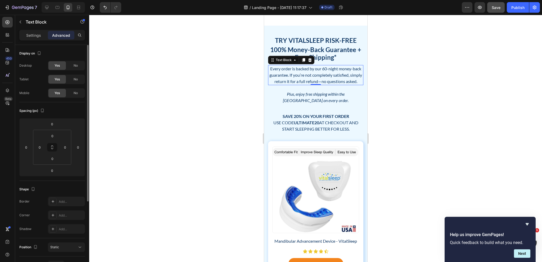
click at [328, 85] on p "Every order is backed by our 60-night money-back guarantee. If you’re not compl…" at bounding box center [315, 75] width 94 height 19
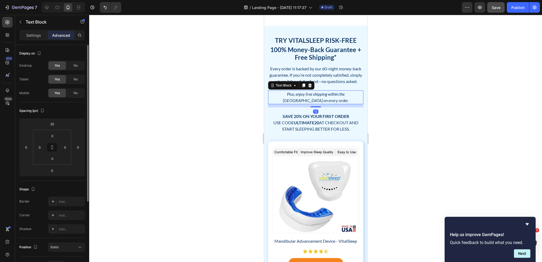
click at [327, 104] on p "Plus, enjoy free shipping within the [GEOGRAPHIC_DATA] on every order." at bounding box center [315, 97] width 94 height 13
click at [55, 124] on input "20" at bounding box center [52, 124] width 11 height 8
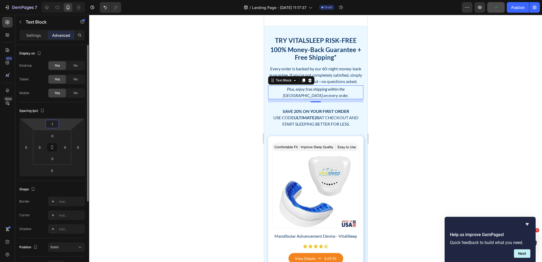
type input "12"
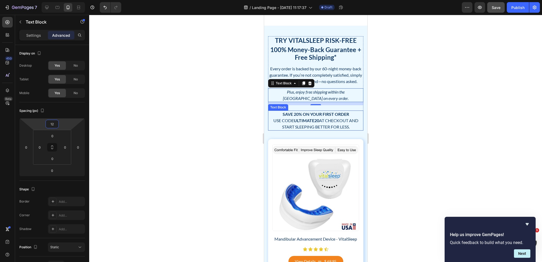
click at [306, 123] on strong "ULTIMATE20" at bounding box center [305, 120] width 25 height 5
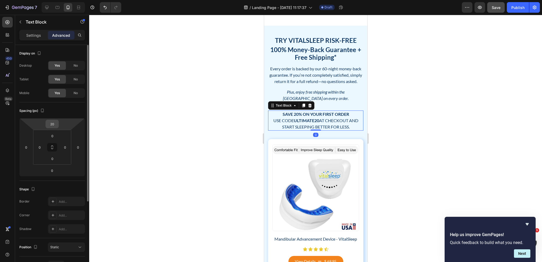
click at [57, 125] on input "20" at bounding box center [52, 124] width 11 height 8
type input "0"
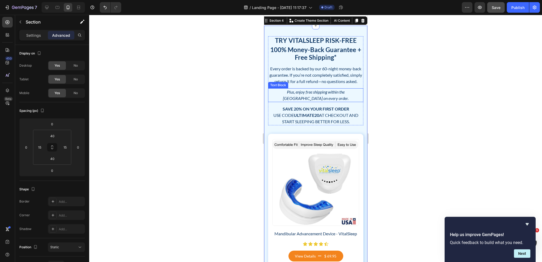
click at [321, 102] on p "Plus, enjoy free shipping within the [GEOGRAPHIC_DATA] on every order." at bounding box center [315, 95] width 94 height 13
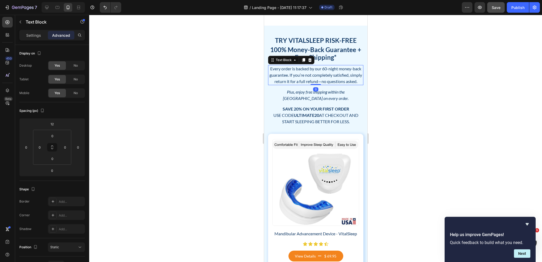
click at [332, 85] on p "Every order is backed by our 60-night money-back guarantee. If you’re not compl…" at bounding box center [315, 75] width 94 height 19
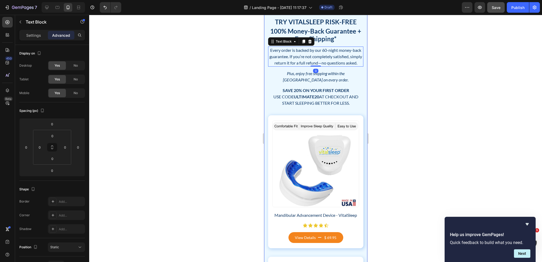
scroll to position [741, 0]
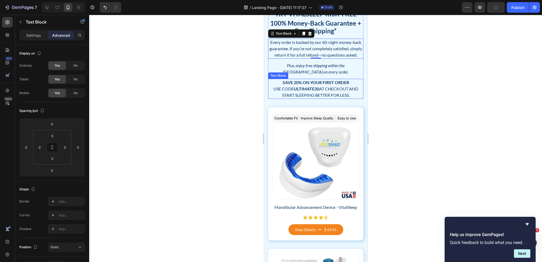
click at [323, 98] on p "Save 20% on Your First Order Use code ULTIMATE20 at checkout and start sleeping…" at bounding box center [315, 88] width 94 height 19
click at [345, 99] on div "Try VitalSleep Risk-Free Heading 100% Money-Back Guarantee + Free Shipping* Hea…" at bounding box center [315, 54] width 95 height 89
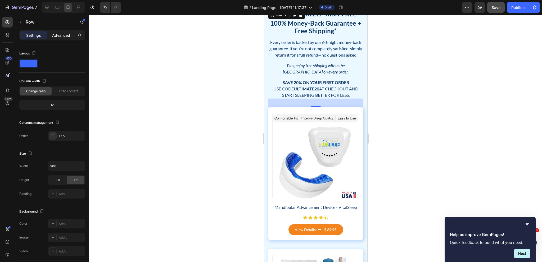
drag, startPoint x: 57, startPoint y: 33, endPoint x: 55, endPoint y: 39, distance: 6.4
click at [57, 34] on p "Advanced" at bounding box center [61, 36] width 18 height 6
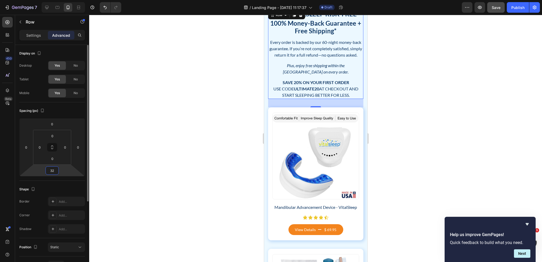
click at [57, 170] on input "32" at bounding box center [52, 171] width 11 height 8
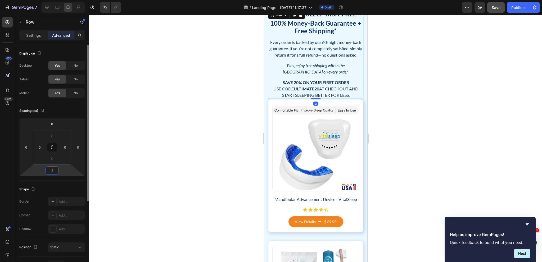
type input "24"
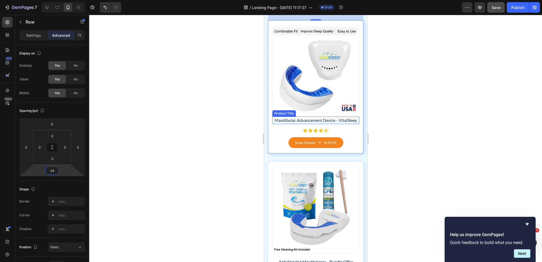
scroll to position [847, 0]
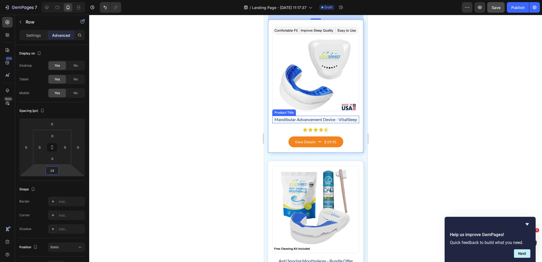
click at [324, 121] on h2 "Mandibular Advancement Device - VitalSleep" at bounding box center [315, 119] width 87 height 7
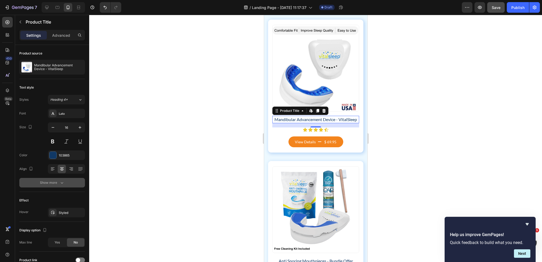
click at [52, 184] on div "Show more" at bounding box center [52, 182] width 25 height 5
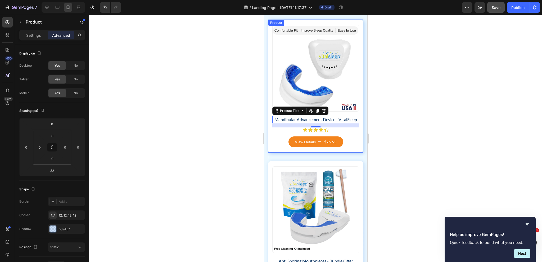
click at [349, 153] on div "Product Images Mandibular Advancement Device - VitalSleep Product Title Edit co…" at bounding box center [315, 86] width 95 height 133
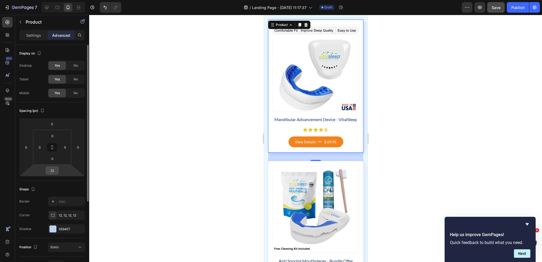
click at [56, 171] on input "32" at bounding box center [52, 171] width 11 height 8
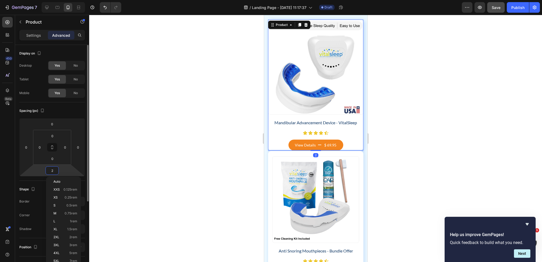
type input "24"
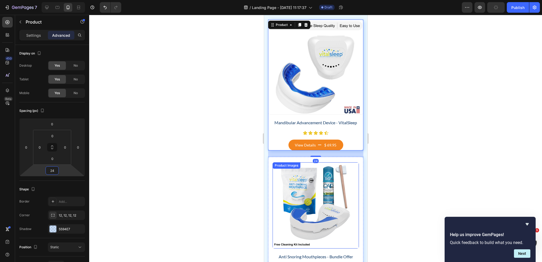
click at [315, 207] on img at bounding box center [315, 205] width 86 height 86
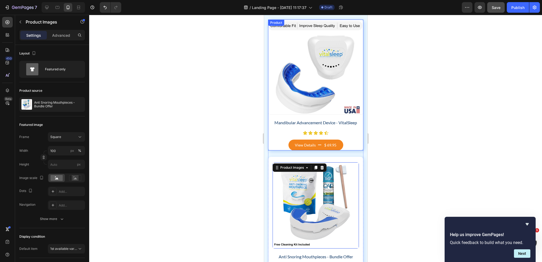
click at [318, 131] on div "Mandibular Advancement Device - VitalSleep Product Title Icon Icon Icon Icon Ic…" at bounding box center [315, 134] width 95 height 31
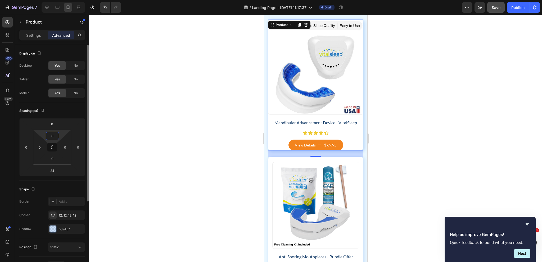
click at [54, 135] on input "0" at bounding box center [52, 136] width 11 height 8
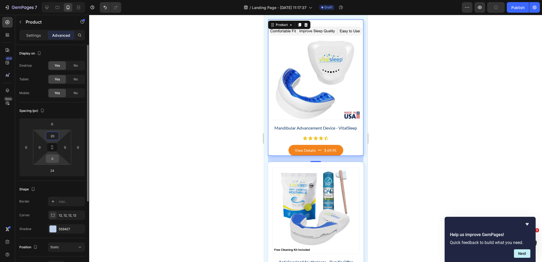
type input "20"
click at [51, 162] on input "0" at bounding box center [52, 159] width 11 height 8
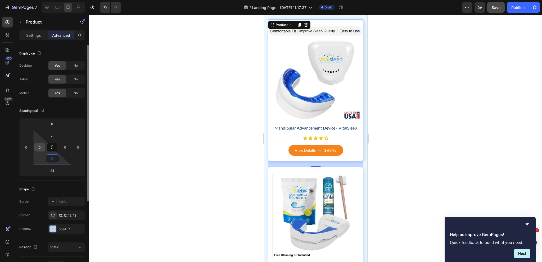
type input "20"
click at [36, 148] on input "0" at bounding box center [40, 147] width 8 height 8
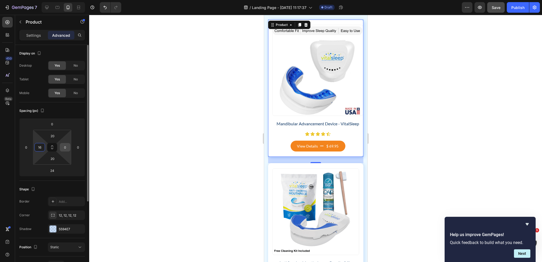
type input "16"
click at [67, 147] on input "0" at bounding box center [65, 147] width 8 height 8
type input "16"
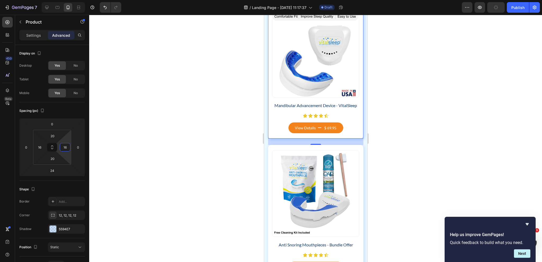
scroll to position [873, 0]
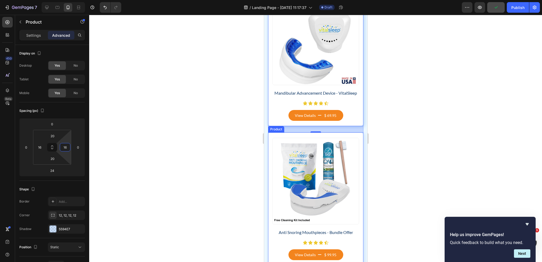
click at [277, 145] on div "Product Images Anti Snoring Mouthpieces - Bundle Offer Product Title Icon Icon …" at bounding box center [315, 199] width 95 height 133
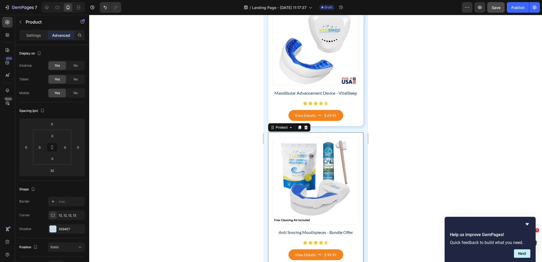
click at [278, 145] on div "Product Images Anti Snoring Mouthpieces - Bundle Offer Product Title Icon Icon …" at bounding box center [315, 199] width 95 height 133
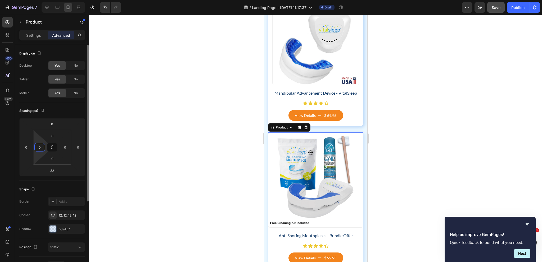
click at [42, 148] on input "0" at bounding box center [40, 147] width 8 height 8
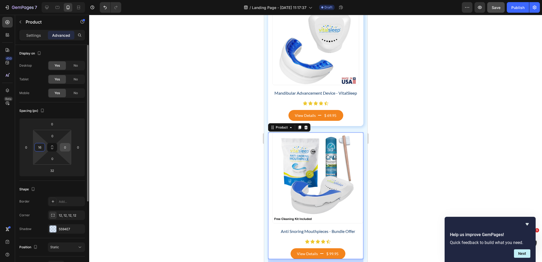
type input "16"
click at [67, 145] on input "0" at bounding box center [65, 147] width 8 height 8
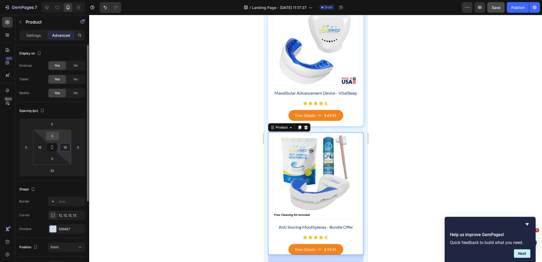
type input "16"
click at [53, 136] on input "0" at bounding box center [52, 136] width 11 height 8
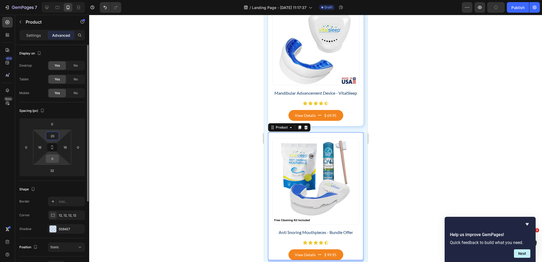
type input "20"
click at [51, 157] on input "0" at bounding box center [52, 159] width 11 height 8
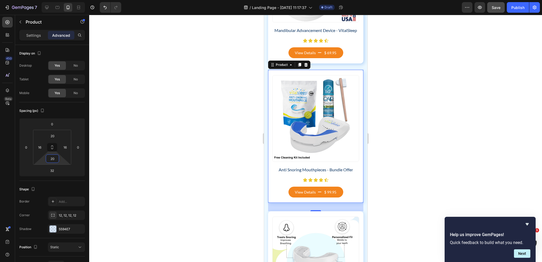
scroll to position [952, 0]
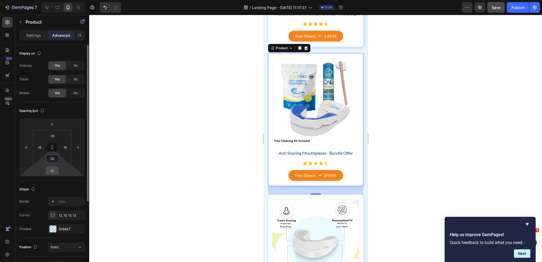
type input "20"
click at [54, 172] on input "32" at bounding box center [52, 171] width 11 height 8
type input "24"
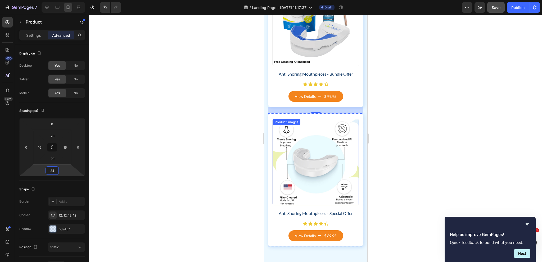
scroll to position [1032, 0]
click at [269, 171] on div "Product Images Anti Snoring Mouthpieces - Special Offer Product Title Icon Icon…" at bounding box center [315, 179] width 95 height 133
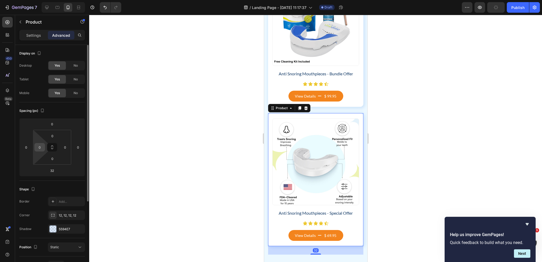
click at [39, 146] on input "0" at bounding box center [40, 147] width 8 height 8
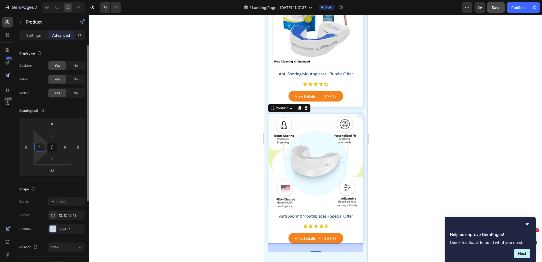
type input "15"
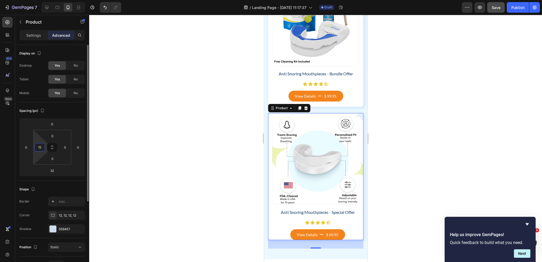
click at [40, 148] on input "15" at bounding box center [40, 147] width 8 height 8
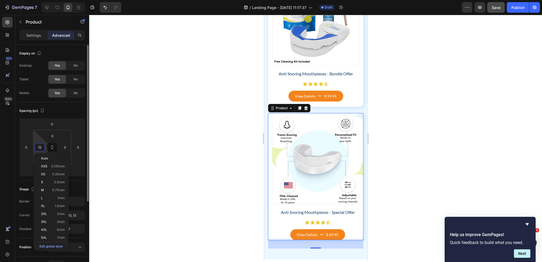
click at [40, 148] on input "15" at bounding box center [40, 147] width 8 height 8
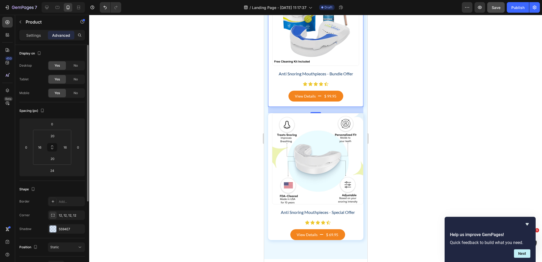
click at [270, 81] on div "Product Images Anti Snoring Mouthpieces - Bundle Offer Product Title Icon Icon …" at bounding box center [315, 40] width 95 height 133
click at [43, 148] on input "16" at bounding box center [40, 147] width 8 height 8
type input "15"
click at [65, 148] on input "16" at bounding box center [65, 147] width 8 height 8
type input "15"
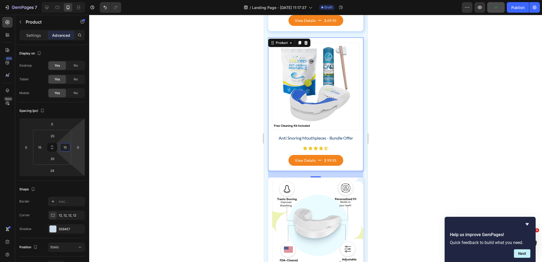
scroll to position [873, 0]
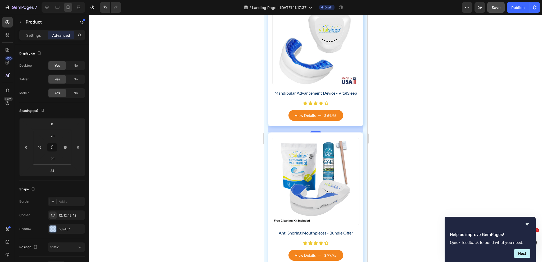
click at [269, 93] on div "Product Images Mandibular Advancement Device - VitalSleep Product Title Icon Ic…" at bounding box center [315, 59] width 95 height 133
click at [38, 146] on input "16" at bounding box center [40, 147] width 8 height 8
type input "15"
click at [63, 147] on input "16" at bounding box center [65, 147] width 8 height 8
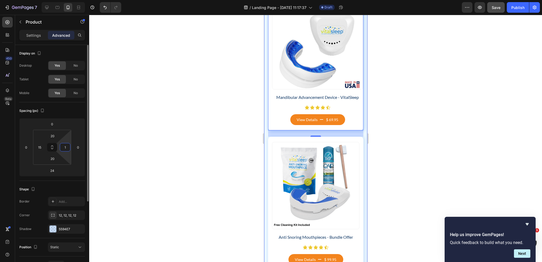
type input "15"
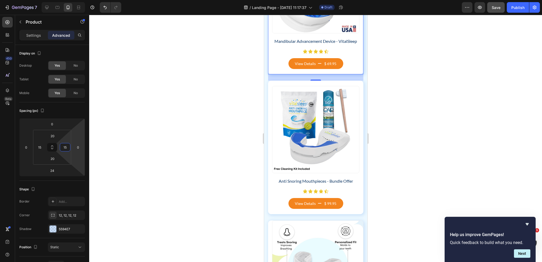
scroll to position [926, 0]
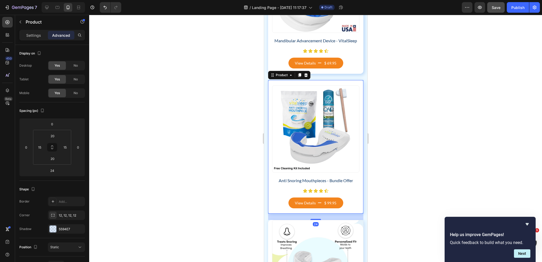
click at [270, 124] on div "Product Images Anti Snoring Mouthpieces - Bundle Offer Product Title Icon Icon …" at bounding box center [315, 147] width 95 height 134
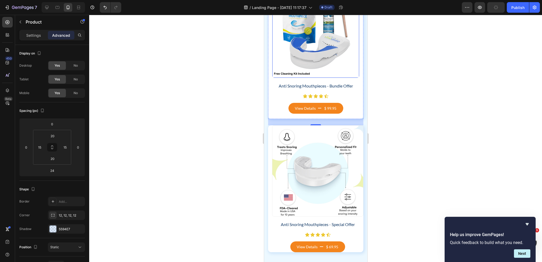
scroll to position [1032, 0]
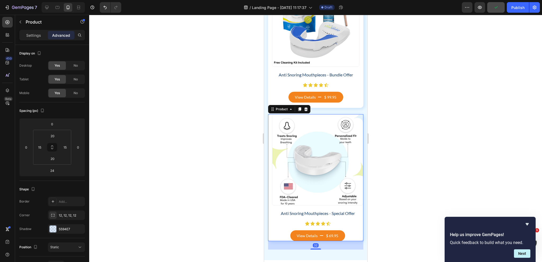
click at [270, 124] on div "Product Images Anti Snoring Mouthpieces - Special Offer Product Title Icon Icon…" at bounding box center [315, 177] width 95 height 127
click at [64, 148] on input "0" at bounding box center [65, 147] width 8 height 8
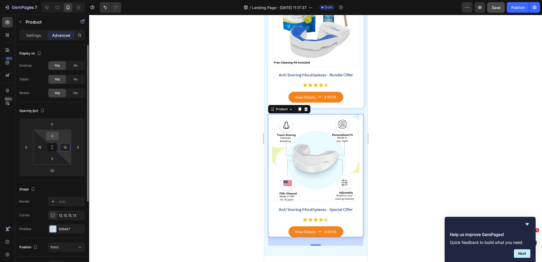
type input "15"
click at [53, 135] on input "0" at bounding box center [52, 136] width 11 height 8
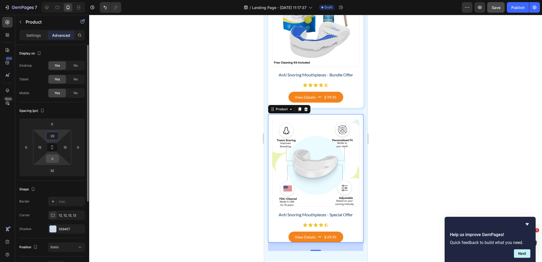
type input "20"
click at [53, 157] on input "0" at bounding box center [52, 159] width 11 height 8
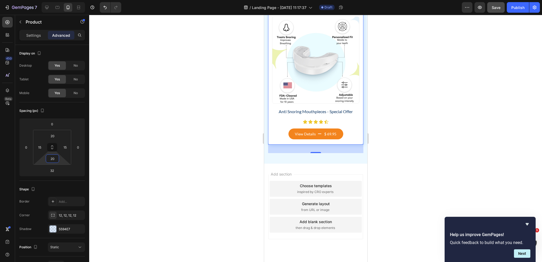
scroll to position [1149, 0]
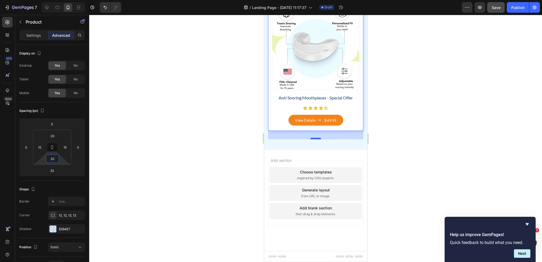
type input "20"
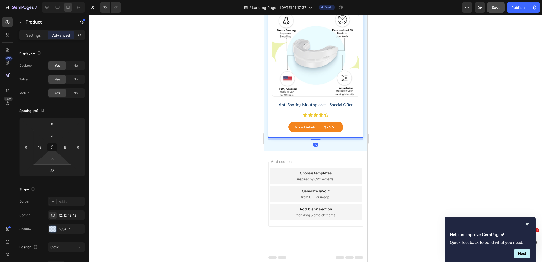
scroll to position [1141, 0]
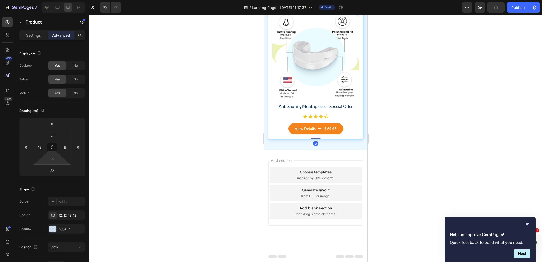
drag, startPoint x: 315, startPoint y: 139, endPoint x: 316, endPoint y: 130, distance: 9.5
click at [316, 130] on div "Product Images Anti Snoring Mouthpieces - Special Offer Product Title Icon Icon…" at bounding box center [315, 73] width 95 height 134
type input "0"
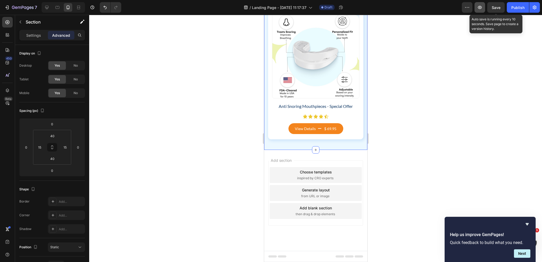
drag, startPoint x: 495, startPoint y: 7, endPoint x: 478, endPoint y: 12, distance: 18.1
click at [495, 7] on span "Save" at bounding box center [496, 7] width 9 height 4
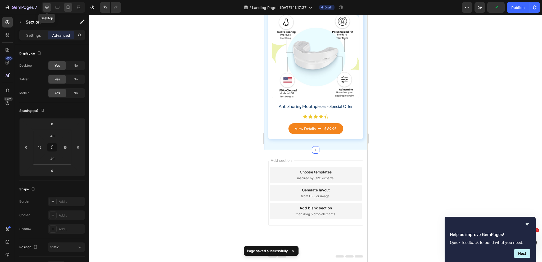
click at [46, 11] on div at bounding box center [47, 7] width 8 height 8
type input "60"
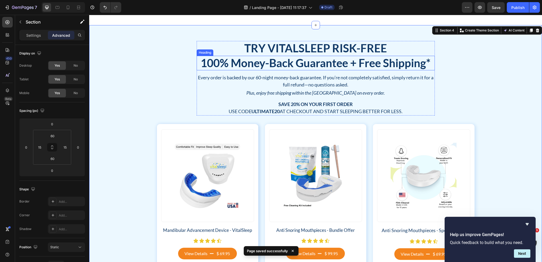
scroll to position [528, 0]
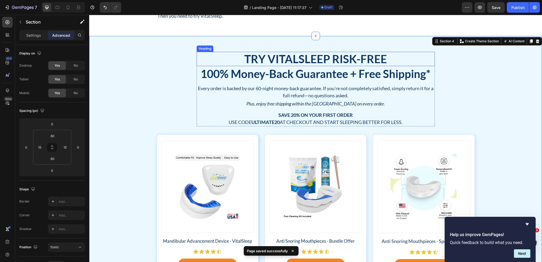
click at [321, 62] on h2 "Try VitalSleep Risk-Free" at bounding box center [316, 59] width 238 height 14
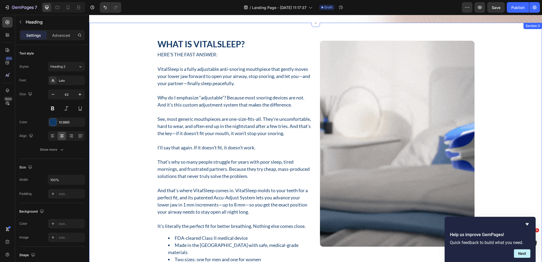
scroll to position [158, 0]
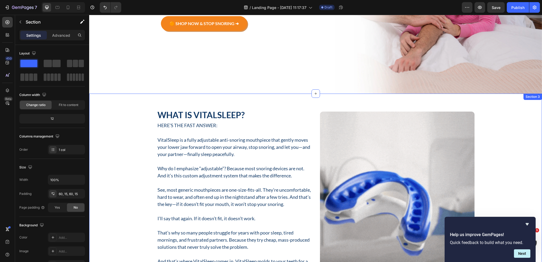
click at [490, 115] on div "What Is VitalSleep? Heading Here’s the fast answer: Text Block VitalSleep is a …" at bounding box center [315, 250] width 445 height 281
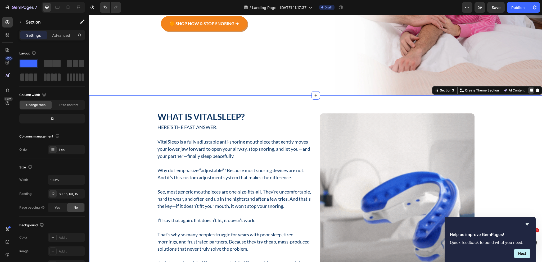
click at [529, 88] on icon at bounding box center [531, 90] width 4 height 4
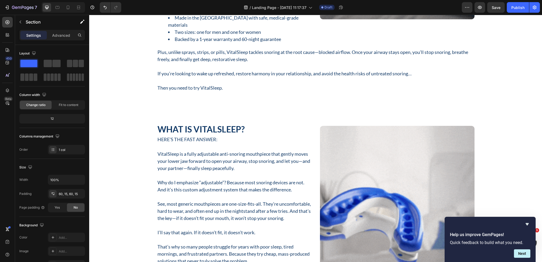
scroll to position [451, 0]
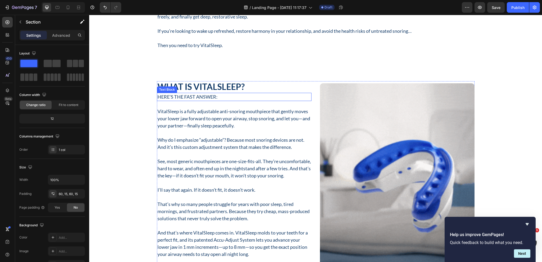
scroll to position [610, 0]
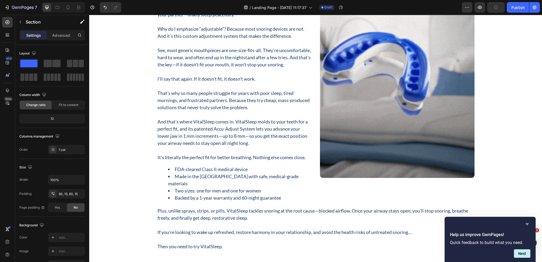
click at [529, 223] on icon "Hide survey" at bounding box center [527, 224] width 6 height 6
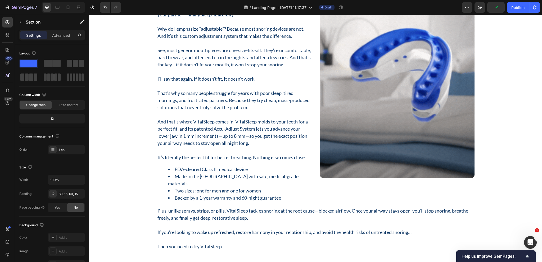
click at [110, 106] on div "What Is VitalSleep? Heading Here’s the fast answer: Text Block VitalSleep is a …" at bounding box center [315, 110] width 445 height 281
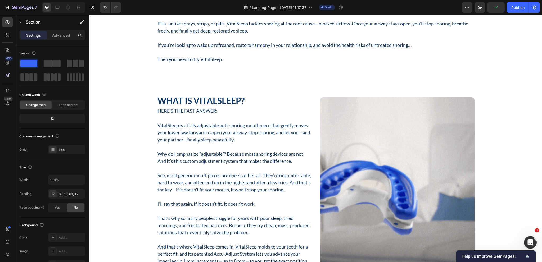
scroll to position [478, 0]
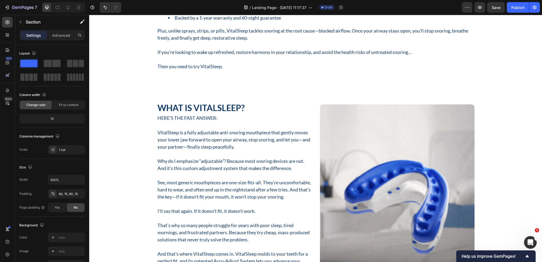
click at [121, 114] on div "What Is VitalSleep? Heading Here’s the fast answer: Text Block VitalSleep is a …" at bounding box center [315, 242] width 445 height 281
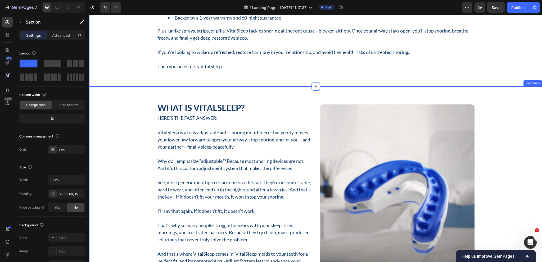
click at [144, 102] on div "What Is VitalSleep? Heading Here’s the fast answer: Text Block VitalSleep is a …" at bounding box center [315, 242] width 445 height 281
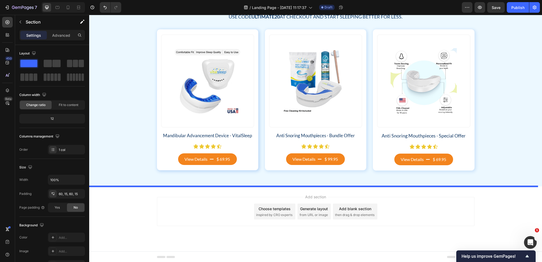
drag, startPoint x: 434, startPoint y: 81, endPoint x: 348, endPoint y: 264, distance: 201.3
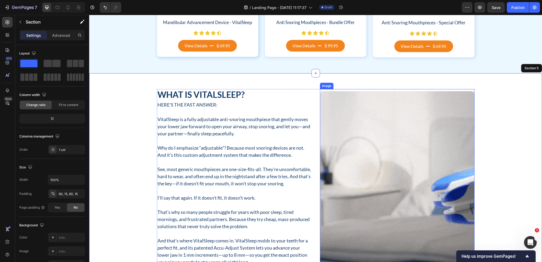
scroll to position [792, 0]
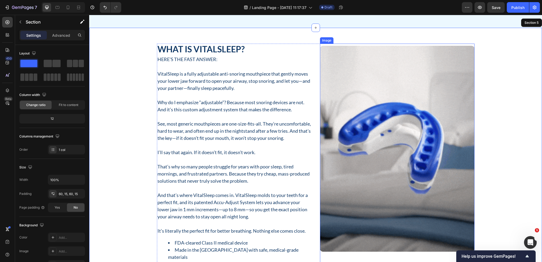
click at [364, 141] on img at bounding box center [397, 149] width 155 height 206
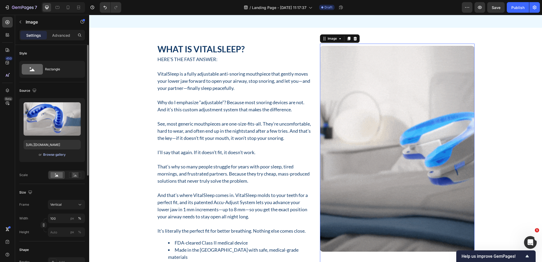
click at [58, 155] on div "Browse gallery" at bounding box center [54, 154] width 22 height 5
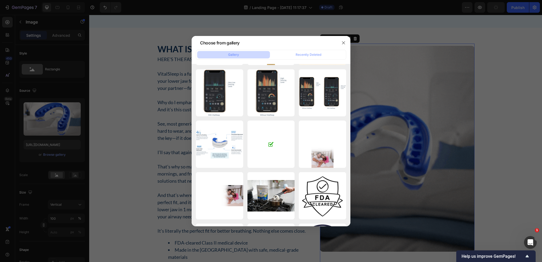
scroll to position [1133, 0]
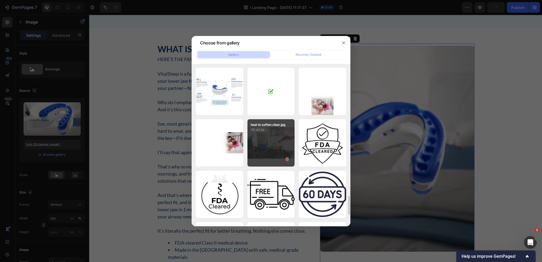
click at [268, 143] on div "heat to soften clear.jpg 131.42 kb" at bounding box center [270, 142] width 47 height 47
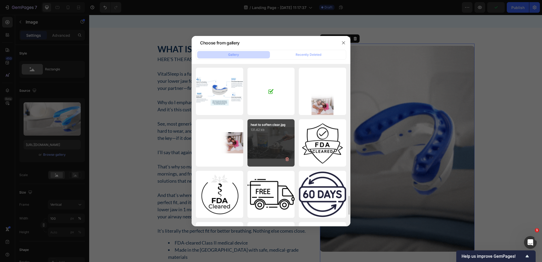
type input "https://cdn.shopify.com/s/files/1/0024/6346/5541/files/gempages_451081390222476…"
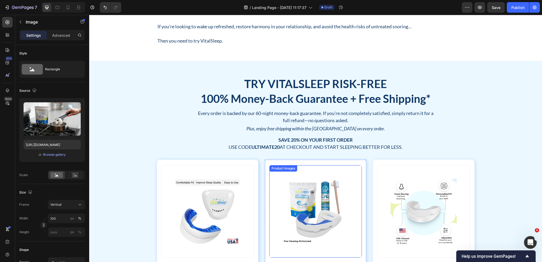
scroll to position [501, 0]
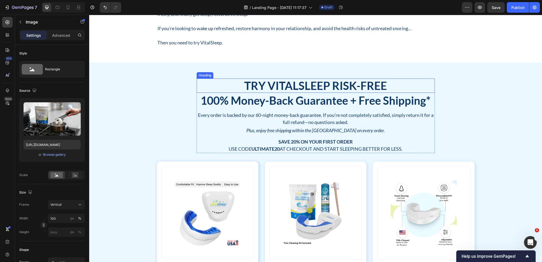
click at [326, 85] on h2 "Try VitalSleep Risk-Free" at bounding box center [316, 86] width 238 height 14
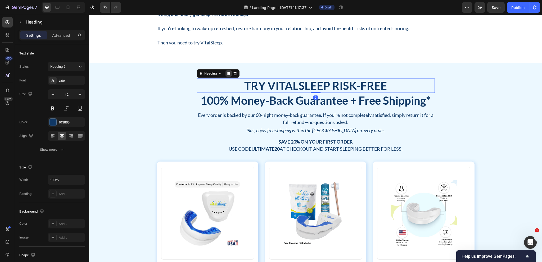
click at [229, 75] on div at bounding box center [228, 73] width 6 height 6
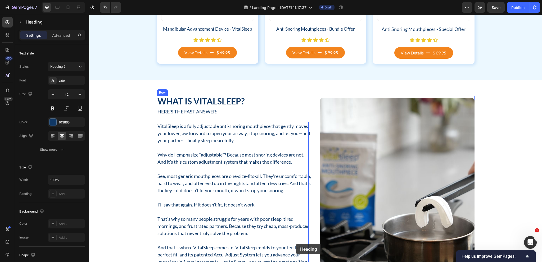
scroll to position [769, 0]
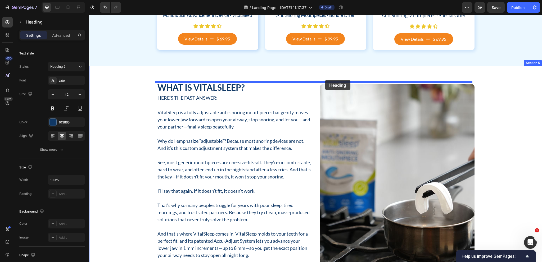
drag, startPoint x: 207, startPoint y: 89, endPoint x: 325, endPoint y: 80, distance: 118.1
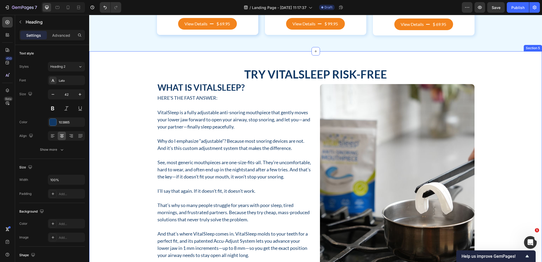
scroll to position [754, 0]
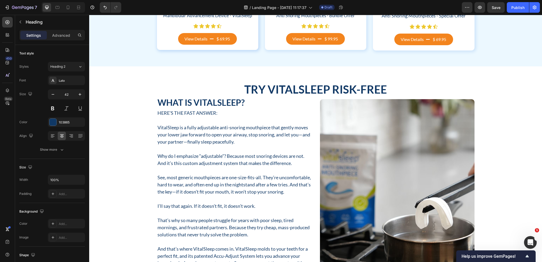
click at [314, 90] on h2 "Try VitalSleep Risk-Free" at bounding box center [315, 89] width 445 height 14
click at [314, 90] on p "Try VitalSleep Risk-Free" at bounding box center [316, 89] width 444 height 13
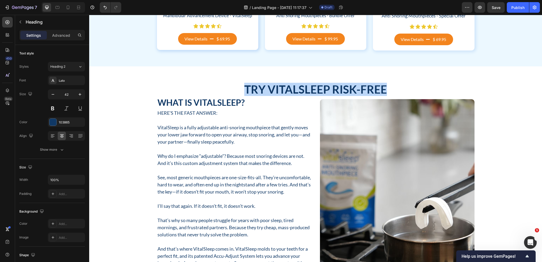
click at [314, 90] on p "Try VitalSleep Risk-Free" at bounding box center [316, 89] width 444 height 13
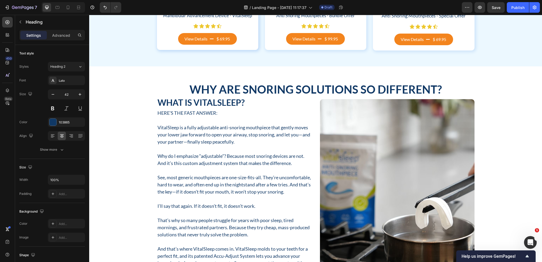
click at [138, 95] on p "Why Are Snoring Solutions So Different?" at bounding box center [316, 89] width 444 height 13
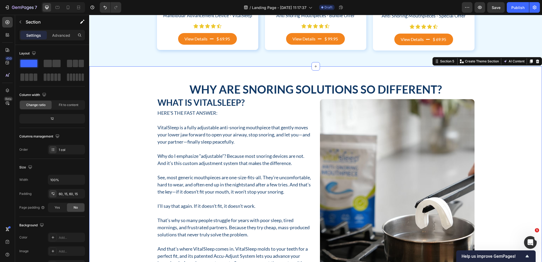
click at [133, 102] on div "Why Are Snoring Solutions So Different? Heading What Is VitalSleep? Heading Her…" at bounding box center [315, 230] width 445 height 296
click at [24, 19] on button "button" at bounding box center [20, 22] width 8 height 8
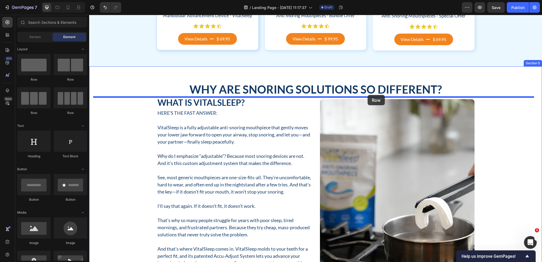
drag, startPoint x: 152, startPoint y: 85, endPoint x: 367, endPoint y: 95, distance: 216.1
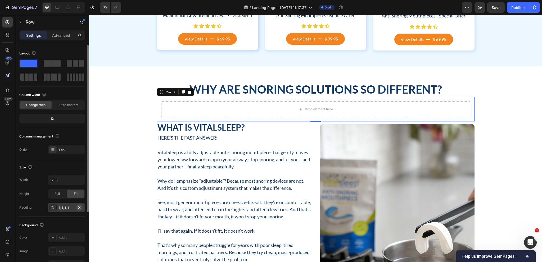
click at [79, 206] on icon "button" at bounding box center [79, 208] width 4 height 4
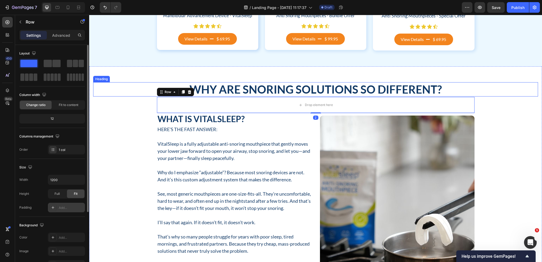
click at [291, 88] on p "Why Are Snoring Solutions So Different?" at bounding box center [316, 89] width 444 height 13
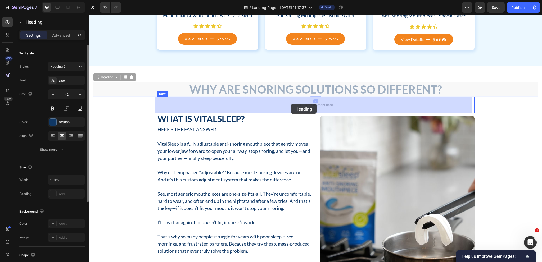
drag, startPoint x: 103, startPoint y: 76, endPoint x: 282, endPoint y: 107, distance: 182.0
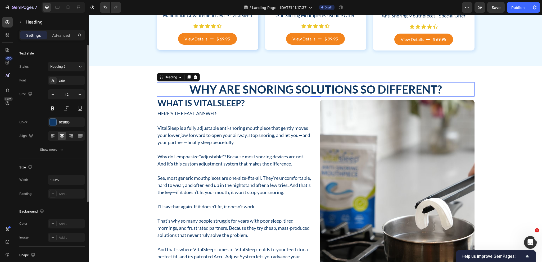
click at [306, 90] on h2 "Why Are Snoring Solutions So Different?" at bounding box center [315, 89] width 317 height 14
click at [272, 90] on p "Why Are Snoring Solutions So Different?" at bounding box center [315, 89] width 316 height 13
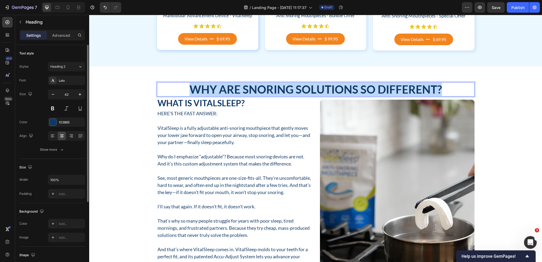
click at [272, 90] on p "Why Are Snoring Solutions So Different?" at bounding box center [315, 89] width 316 height 13
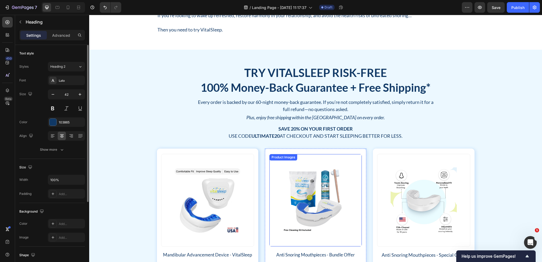
scroll to position [463, 0]
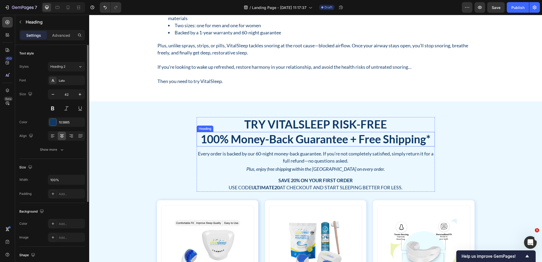
click at [270, 139] on h2 "100% Money-Back Guarantee + Free Shipping*" at bounding box center [316, 139] width 238 height 14
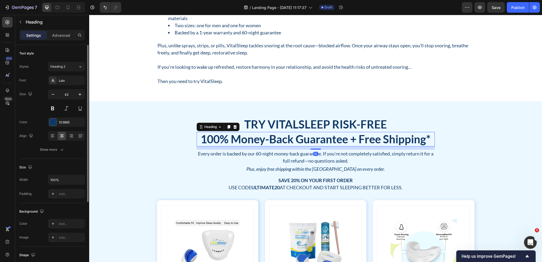
drag, startPoint x: 226, startPoint y: 126, endPoint x: 217, endPoint y: 138, distance: 15.3
click at [227, 127] on icon at bounding box center [228, 127] width 3 height 4
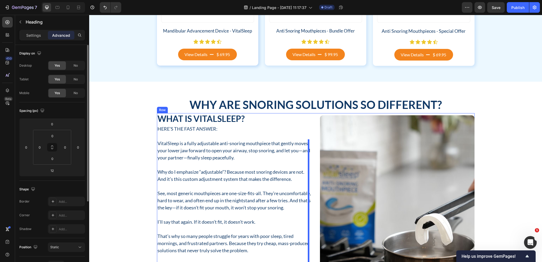
scroll to position [765, 0]
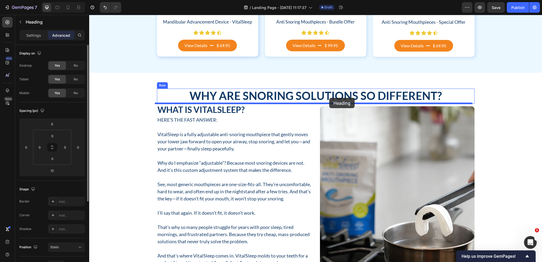
drag, startPoint x: 202, startPoint y: 145, endPoint x: 329, endPoint y: 98, distance: 135.4
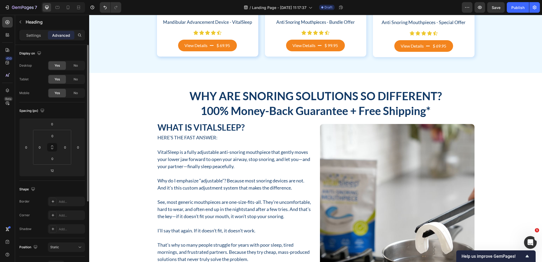
click at [281, 113] on h2 "100% Money-Back Guarantee + Free Shipping*" at bounding box center [315, 111] width 317 height 14
click at [281, 113] on p "100% Money-Back Guarantee + Free Shipping*" at bounding box center [315, 110] width 316 height 13
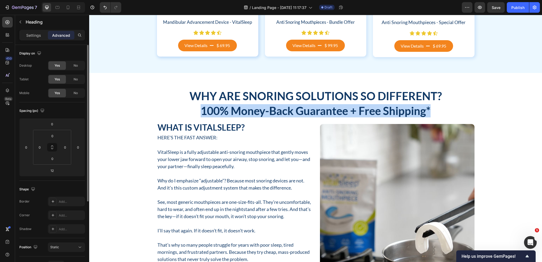
click at [281, 113] on p "100% Money-Back Guarantee + Free Shipping*" at bounding box center [315, 110] width 316 height 13
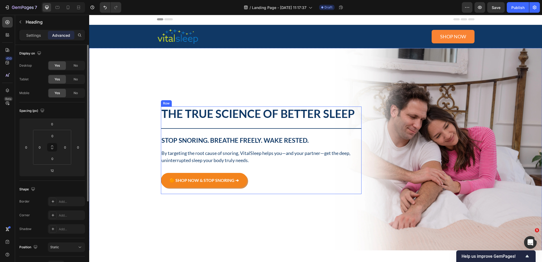
scroll to position [0, 0]
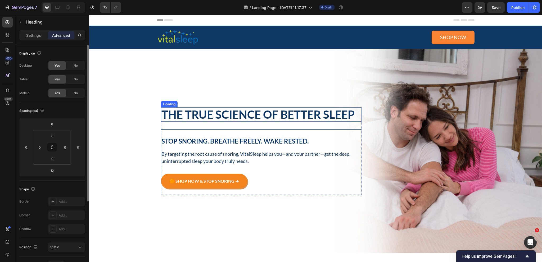
click at [305, 114] on h2 "The True Science of Better Sleep" at bounding box center [261, 114] width 201 height 14
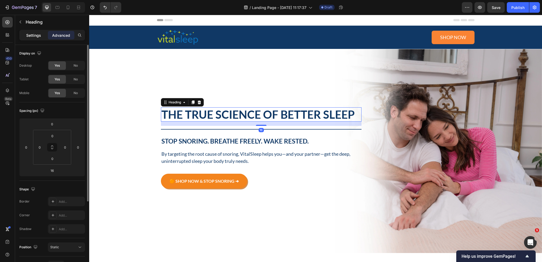
drag, startPoint x: 34, startPoint y: 34, endPoint x: 24, endPoint y: 35, distance: 9.8
click at [34, 34] on p "Settings" at bounding box center [33, 36] width 15 height 6
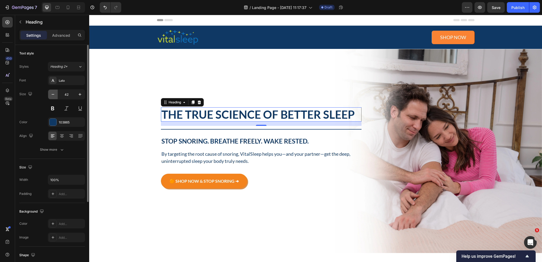
click at [53, 94] on icon "button" at bounding box center [53, 94] width 3 height 1
type input "40"
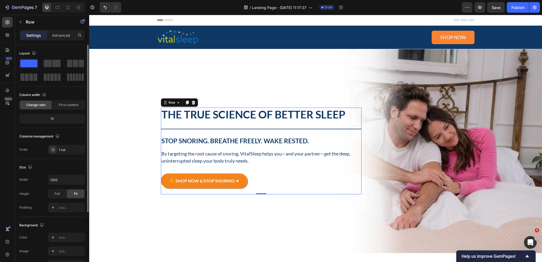
click at [278, 134] on div "Image The True Science of Better Sleep Heading Title Line Stop Snoring. Breathe…" at bounding box center [261, 151] width 201 height 87
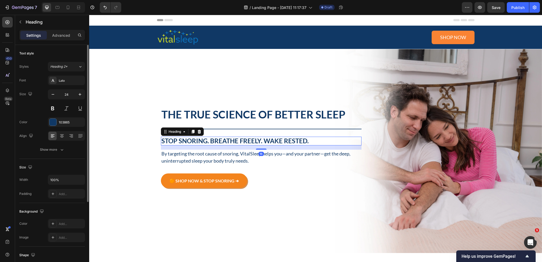
drag, startPoint x: 273, startPoint y: 141, endPoint x: 233, endPoint y: 137, distance: 40.1
click at [272, 141] on h2 "Stop Snoring. Breathe Freely. Wake Rested." at bounding box center [261, 141] width 201 height 9
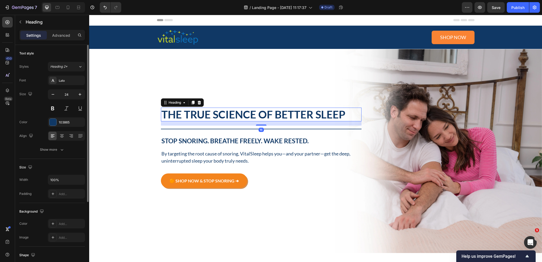
click at [297, 116] on h2 "The True Science of Better Sleep" at bounding box center [261, 115] width 201 height 14
click at [80, 96] on icon "button" at bounding box center [79, 94] width 5 height 5
type input "42"
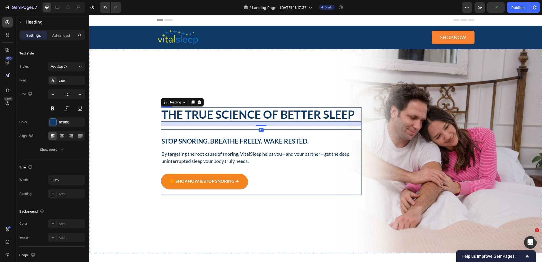
scroll to position [185, 0]
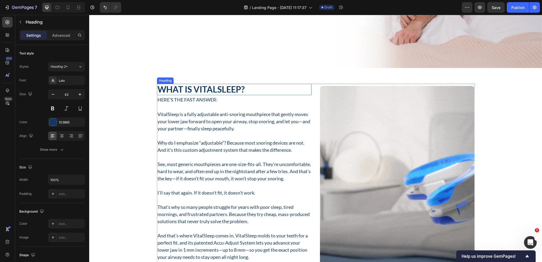
click at [231, 90] on h2 "What Is VitalSleep?" at bounding box center [234, 89] width 155 height 11
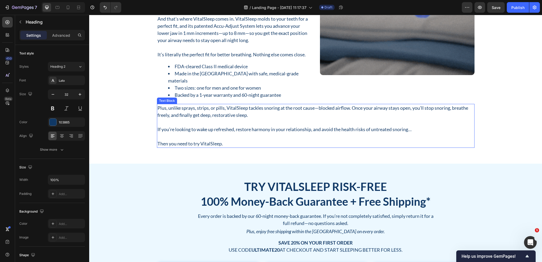
scroll to position [450, 0]
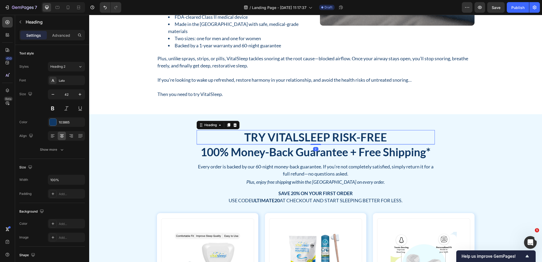
click at [293, 135] on h2 "Try VitalSleep Risk-Free" at bounding box center [316, 137] width 238 height 14
click at [52, 96] on icon "button" at bounding box center [52, 94] width 5 height 5
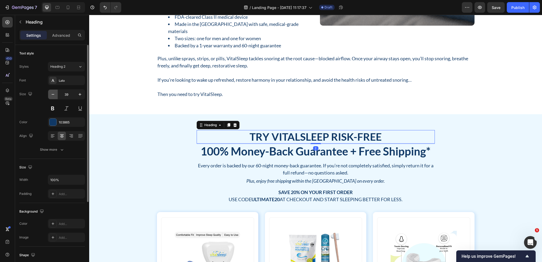
click at [52, 96] on icon "button" at bounding box center [52, 94] width 5 height 5
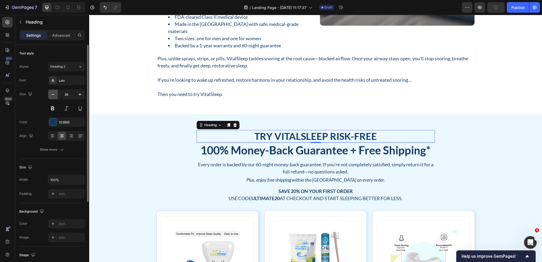
click at [52, 96] on icon "button" at bounding box center [52, 94] width 5 height 5
type input "35"
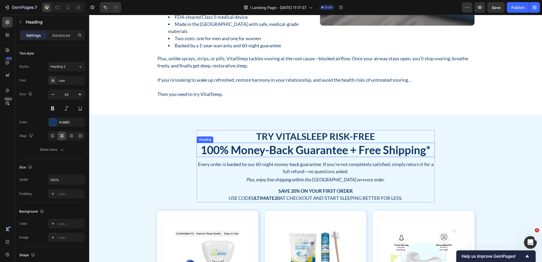
click at [311, 152] on h2 "100% Money-Back Guarantee + Free Shipping*" at bounding box center [316, 150] width 238 height 14
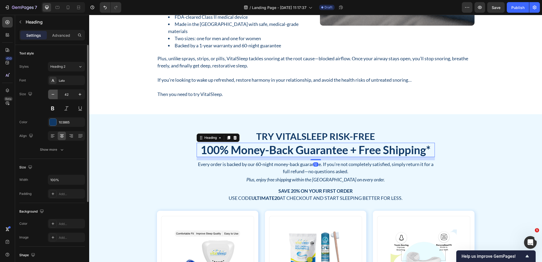
click at [56, 95] on button "button" at bounding box center [53, 95] width 10 height 10
click at [55, 95] on icon "button" at bounding box center [52, 94] width 5 height 5
click at [54, 95] on icon "button" at bounding box center [52, 94] width 5 height 5
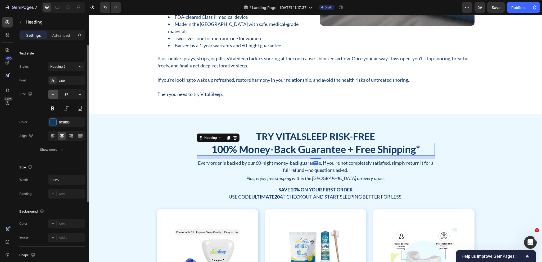
click at [54, 95] on icon "button" at bounding box center [52, 94] width 5 height 5
type input "35"
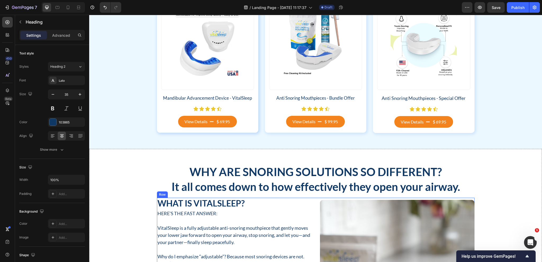
scroll to position [741, 0]
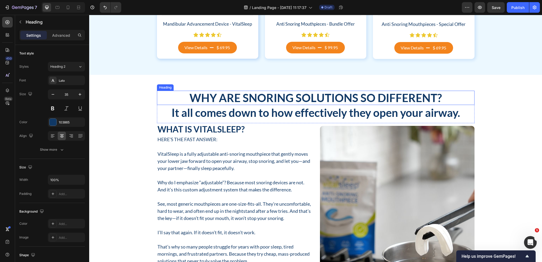
click at [275, 93] on h2 "Why Are Snoring Solutions So Different?" at bounding box center [315, 98] width 317 height 14
click at [53, 91] on button "button" at bounding box center [53, 95] width 10 height 10
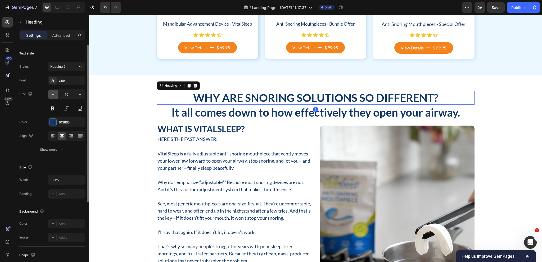
click at [53, 91] on button "button" at bounding box center [53, 95] width 10 height 10
type input "39"
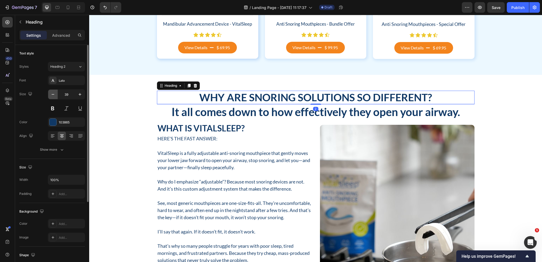
click at [53, 91] on button "button" at bounding box center [53, 95] width 10 height 10
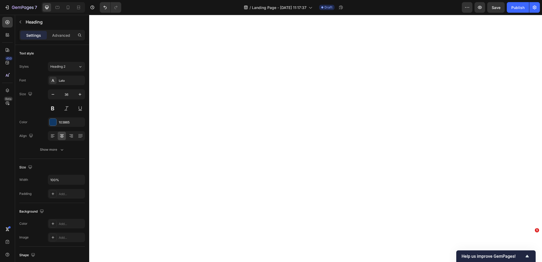
click at [53, 91] on button "button" at bounding box center [53, 95] width 10 height 10
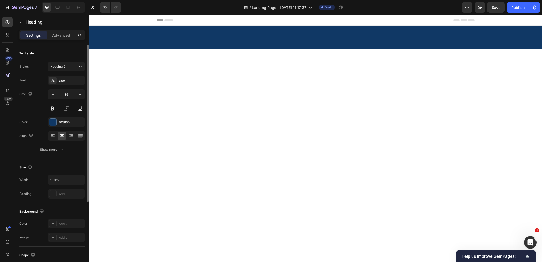
type input "35"
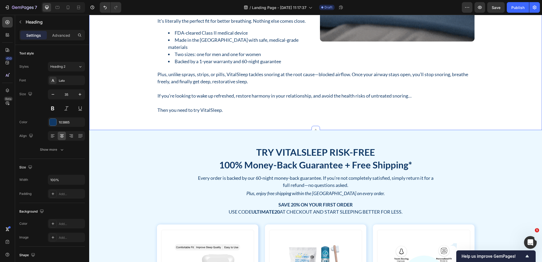
scroll to position [423, 0]
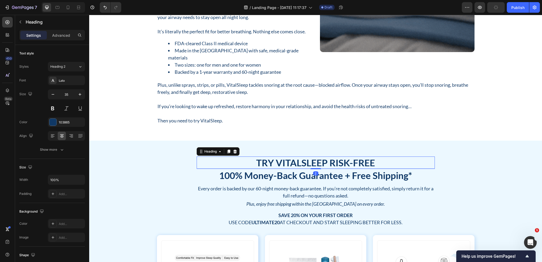
click at [294, 164] on h2 "Try VitalSleep Risk-Free" at bounding box center [316, 163] width 238 height 12
click at [294, 173] on h2 "100% Money-Back Guarantee + Free Shipping*" at bounding box center [316, 175] width 238 height 12
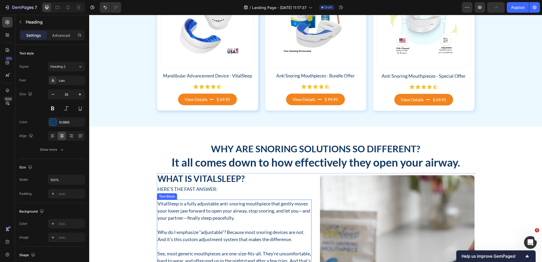
scroll to position [688, 0]
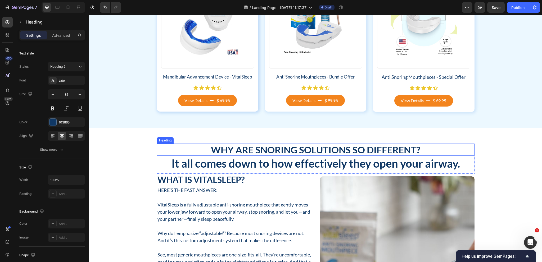
click at [289, 149] on h2 "Why Are Snoring Solutions So Different?" at bounding box center [315, 150] width 317 height 12
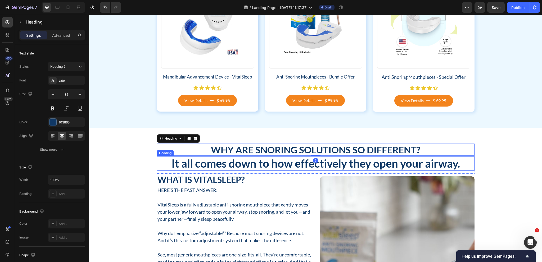
click at [229, 165] on h2 "It all comes down to how effectively they open your airway." at bounding box center [315, 163] width 317 height 14
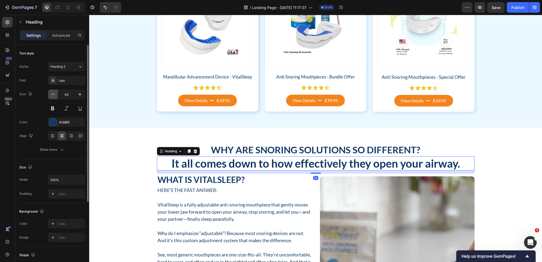
click at [56, 94] on button "button" at bounding box center [53, 95] width 10 height 10
click at [55, 94] on icon "button" at bounding box center [52, 94] width 5 height 5
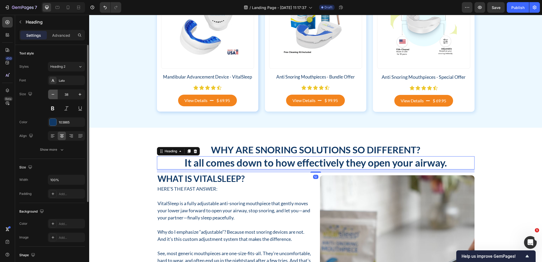
click at [55, 94] on icon "button" at bounding box center [52, 94] width 5 height 5
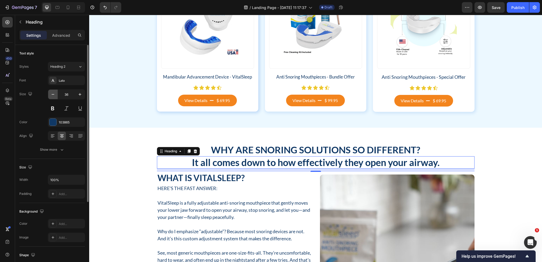
click at [55, 94] on icon "button" at bounding box center [52, 94] width 5 height 5
type input "35"
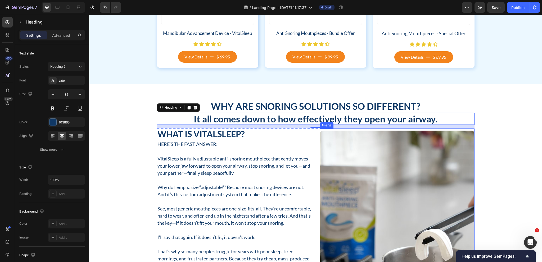
scroll to position [741, 0]
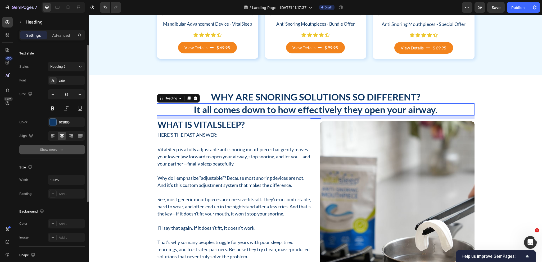
click at [56, 149] on div "Show more" at bounding box center [52, 149] width 25 height 5
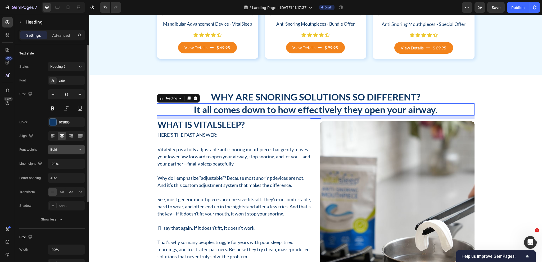
click at [71, 151] on div "Bold" at bounding box center [63, 149] width 27 height 5
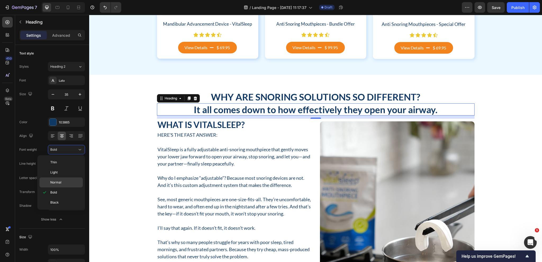
click at [61, 184] on p "Normal" at bounding box center [65, 182] width 30 height 5
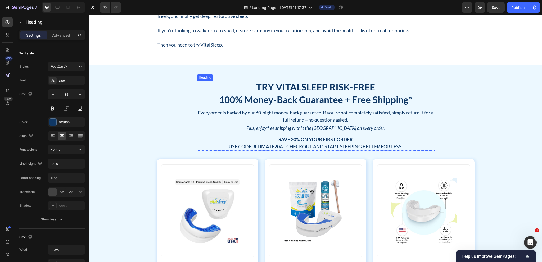
scroll to position [450, 0]
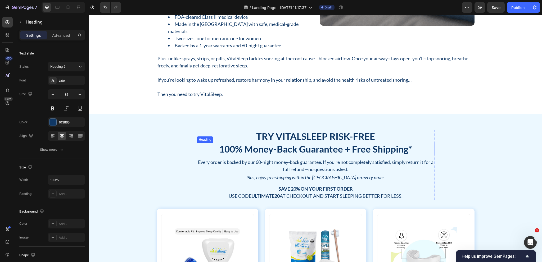
click at [301, 149] on h2 "100% Money-Back Guarantee + Free Shipping*" at bounding box center [316, 149] width 238 height 12
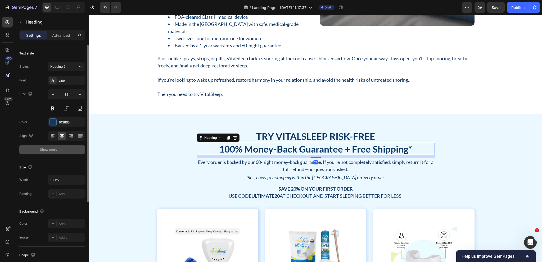
click at [51, 151] on div "Show more" at bounding box center [52, 149] width 25 height 5
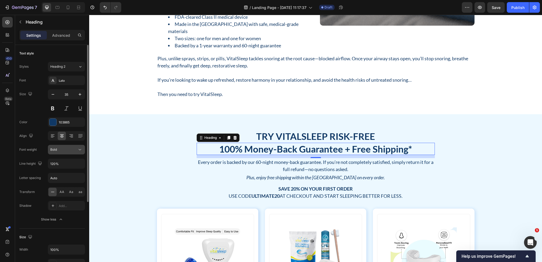
click at [78, 147] on icon at bounding box center [79, 149] width 5 height 5
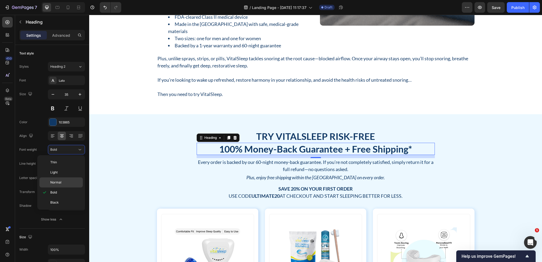
click at [63, 181] on p "Normal" at bounding box center [65, 182] width 30 height 5
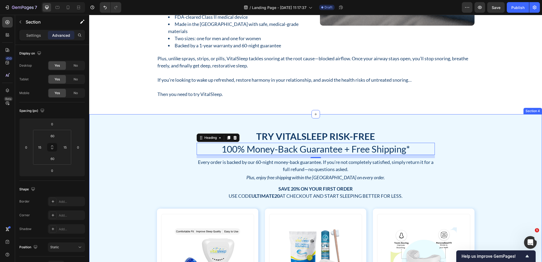
click at [120, 171] on div "Try VitalSleep Risk-Free Heading 100% Money-Back Guarantee + Free Shipping* Hea…" at bounding box center [315, 240] width 445 height 220
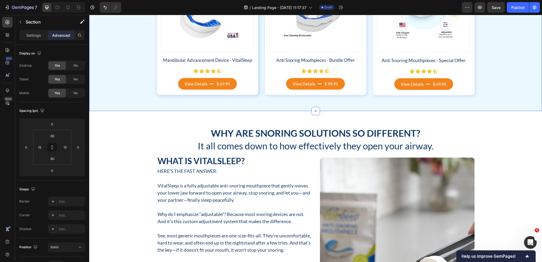
scroll to position [767, 0]
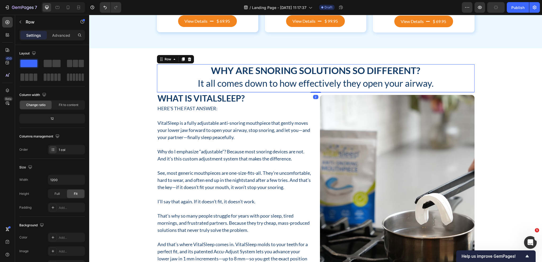
click at [218, 89] on div "Why Are Snoring Solutions So Different? Heading It all comes down to how effect…" at bounding box center [315, 78] width 317 height 28
click at [64, 36] on p "Advanced" at bounding box center [61, 36] width 18 height 6
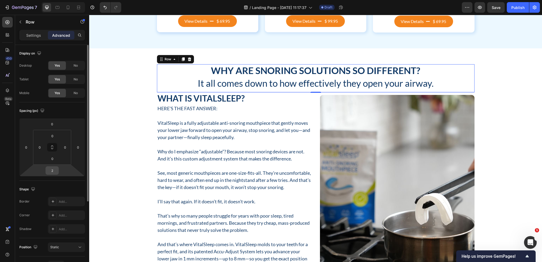
click at [55, 170] on input "2" at bounding box center [52, 171] width 11 height 8
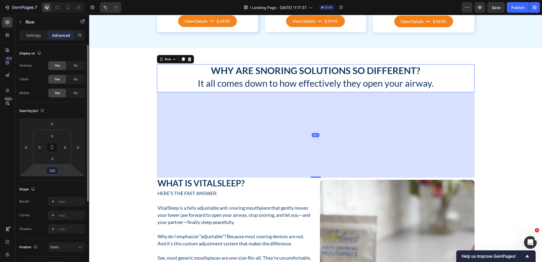
click at [55, 172] on input "323" at bounding box center [52, 171] width 11 height 8
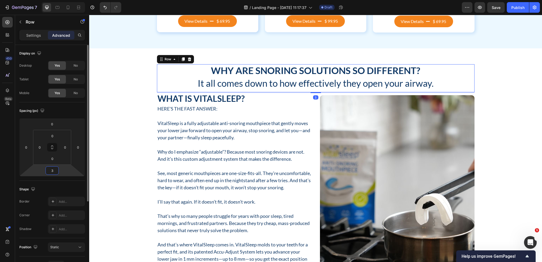
type input "32"
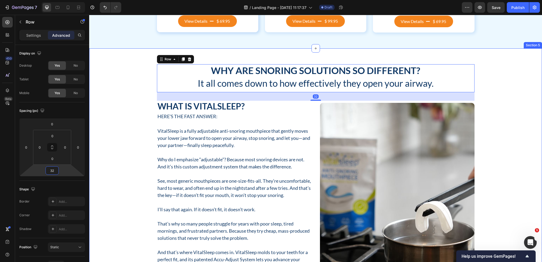
click at [128, 149] on div "Why Are Snoring Solutions So Different? Heading It all comes down to how effect…" at bounding box center [315, 222] width 445 height 317
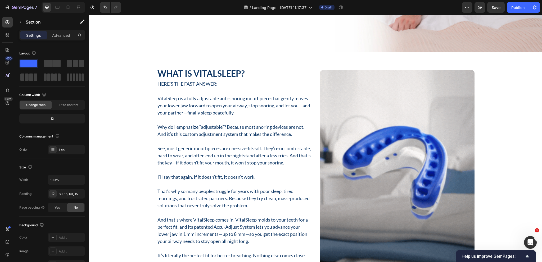
scroll to position [159, 0]
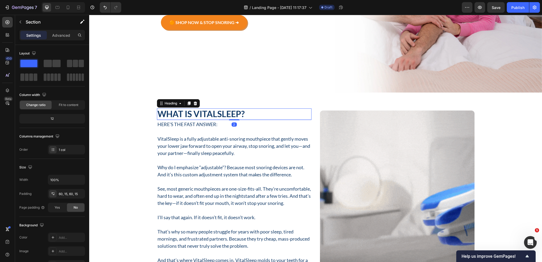
click at [206, 115] on h2 "What Is VitalSleep?" at bounding box center [234, 113] width 155 height 11
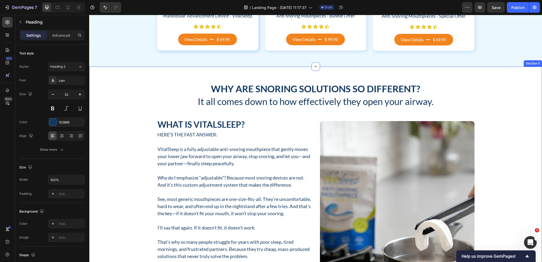
scroll to position [741, 0]
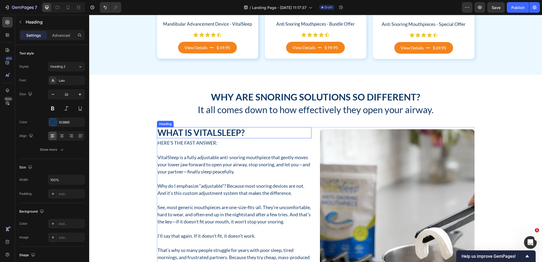
click at [199, 137] on h2 "What Is VitalSleep?" at bounding box center [234, 132] width 155 height 11
click at [53, 95] on icon "button" at bounding box center [52, 94] width 5 height 5
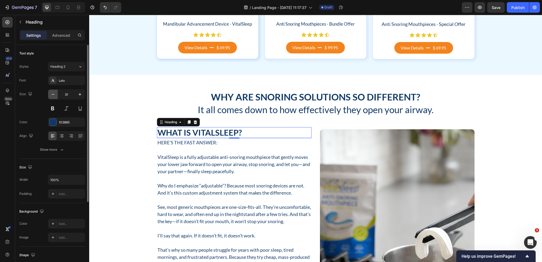
click at [53, 95] on icon "button" at bounding box center [52, 94] width 5 height 5
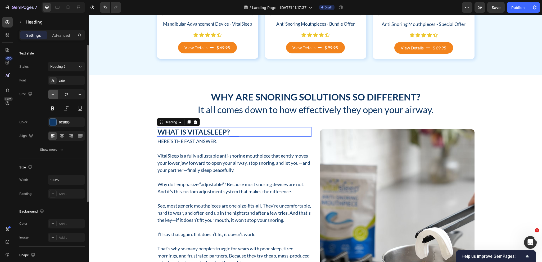
click at [53, 95] on icon "button" at bounding box center [52, 94] width 5 height 5
click at [83, 92] on icon "button" at bounding box center [79, 94] width 5 height 5
click at [55, 96] on icon "button" at bounding box center [52, 94] width 5 height 5
click at [54, 96] on icon "button" at bounding box center [52, 94] width 5 height 5
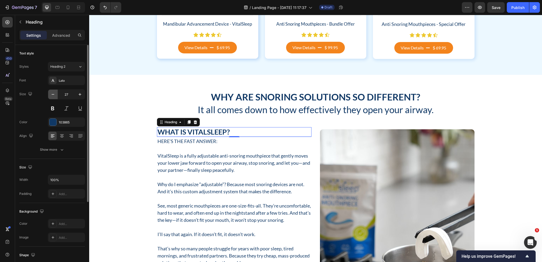
type input "26"
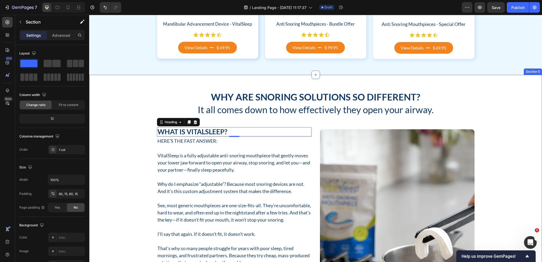
click at [118, 140] on div "Why Are Snoring Solutions So Different? Heading It all comes down to how effect…" at bounding box center [315, 248] width 445 height 315
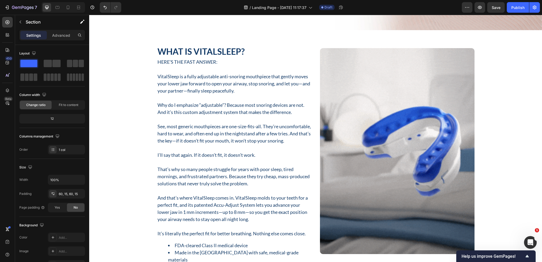
scroll to position [159, 0]
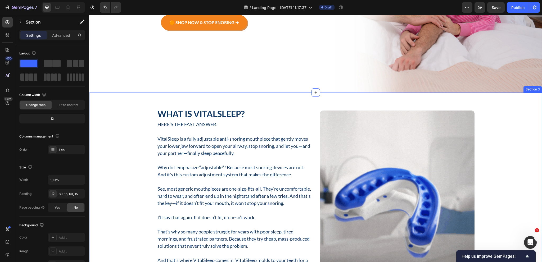
click at [206, 110] on div "What Is VitalSleep? Heading Here’s the fast answer: Text Block VitalSleep is a …" at bounding box center [315, 249] width 453 height 312
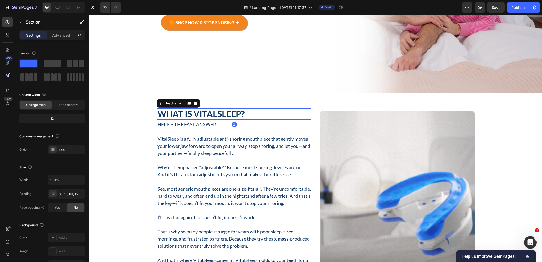
click at [203, 111] on h2 "What Is VitalSleep?" at bounding box center [234, 113] width 155 height 11
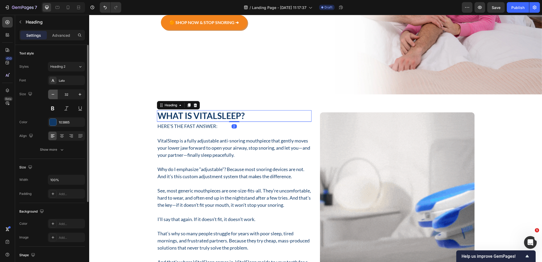
click at [52, 96] on icon "button" at bounding box center [52, 94] width 5 height 5
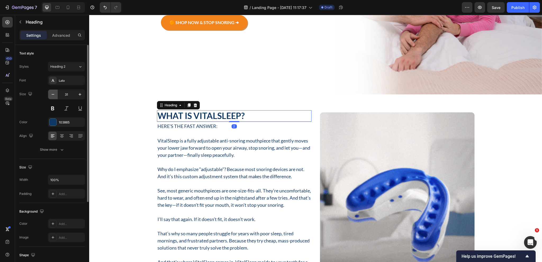
click at [52, 96] on icon "button" at bounding box center [52, 94] width 5 height 5
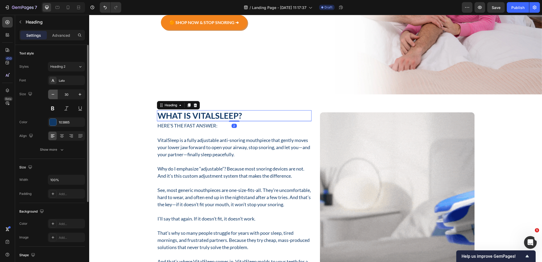
click at [52, 96] on icon "button" at bounding box center [52, 94] width 5 height 5
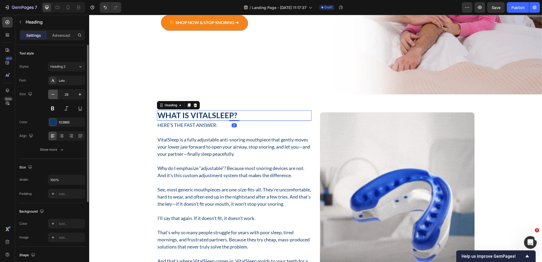
click at [52, 96] on icon "button" at bounding box center [52, 94] width 5 height 5
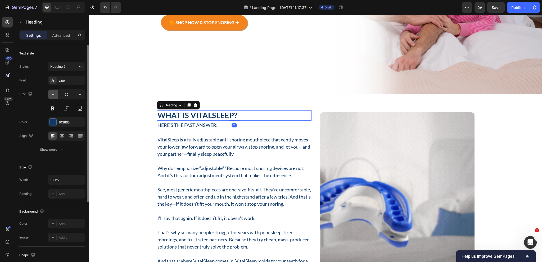
type input "28"
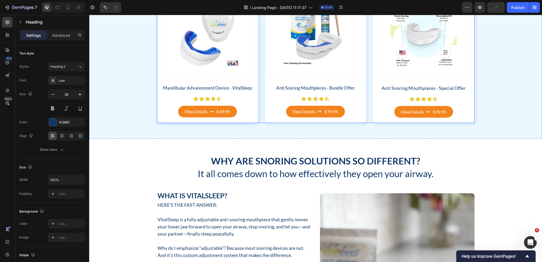
scroll to position [688, 0]
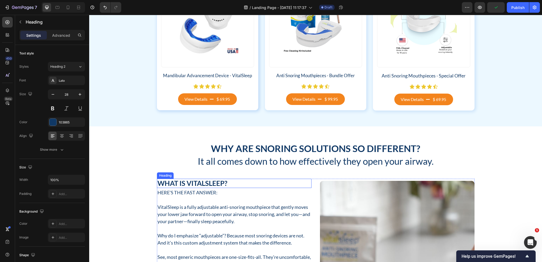
click at [199, 184] on h2 "What Is VitalSleep?" at bounding box center [234, 183] width 155 height 9
click at [79, 92] on icon "button" at bounding box center [79, 94] width 5 height 5
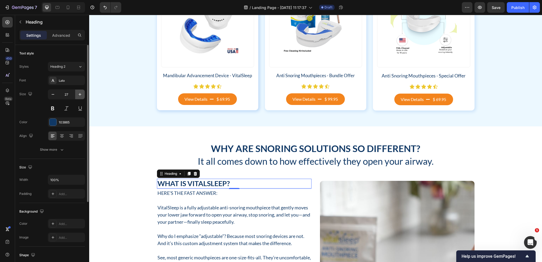
click at [79, 92] on icon "button" at bounding box center [79, 94] width 5 height 5
type input "28"
click at [210, 185] on h2 "What Is VitalSleep?" at bounding box center [234, 184] width 155 height 10
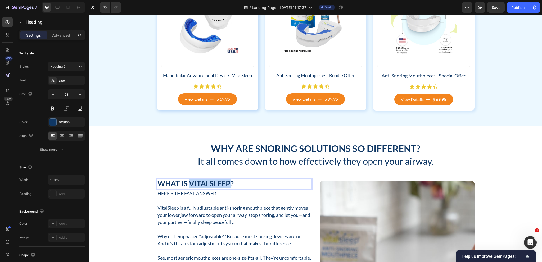
click at [210, 185] on p "What Is VitalSleep?" at bounding box center [233, 183] width 153 height 9
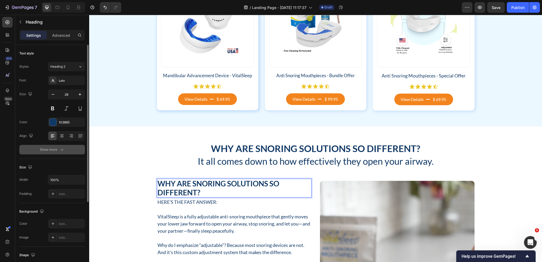
click at [53, 150] on div "Show more" at bounding box center [52, 149] width 25 height 5
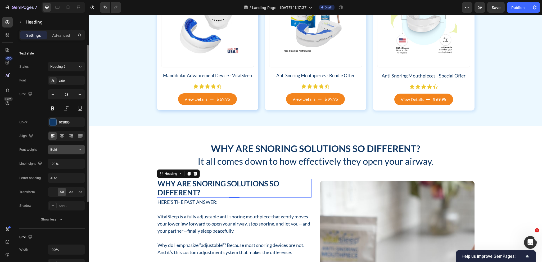
click at [71, 152] on div "Bold" at bounding box center [66, 149] width 32 height 5
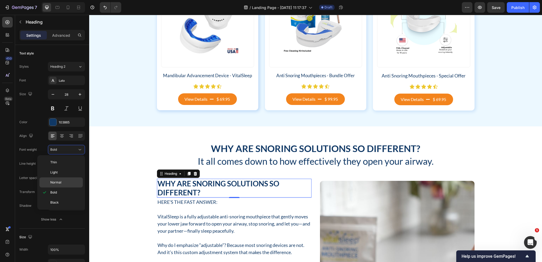
click at [63, 186] on div "Normal" at bounding box center [60, 183] width 43 height 10
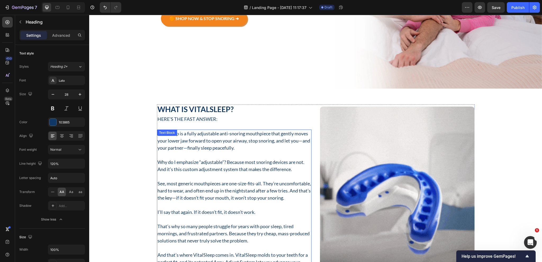
scroll to position [159, 0]
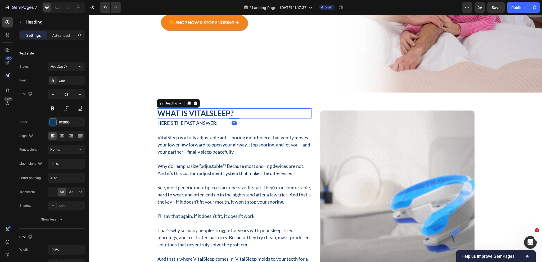
click at [211, 114] on h2 "What Is VitalSleep?" at bounding box center [234, 113] width 155 height 10
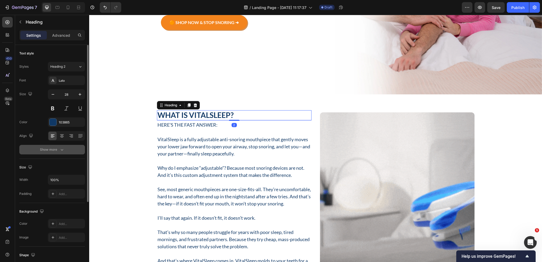
click at [51, 150] on div "Show more" at bounding box center [52, 149] width 25 height 5
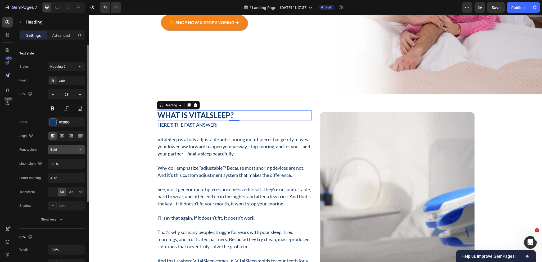
click at [72, 152] on button "Bold" at bounding box center [66, 150] width 37 height 10
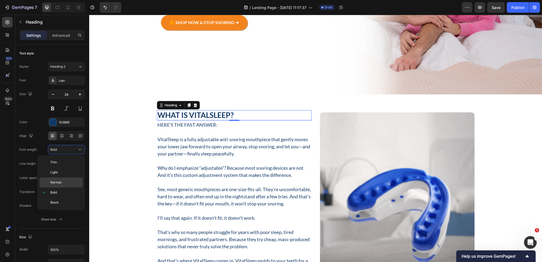
click at [68, 184] on p "Normal" at bounding box center [65, 182] width 30 height 5
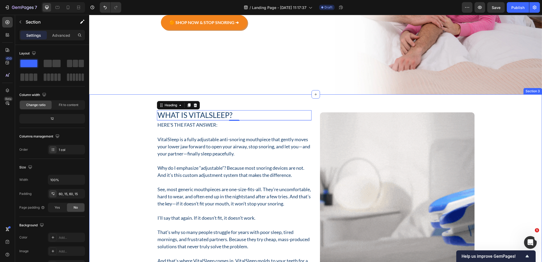
click at [123, 176] on div "What Is VitalSleep? Heading 2 Here’s the fast answer: Text Block VitalSleep is …" at bounding box center [315, 250] width 445 height 280
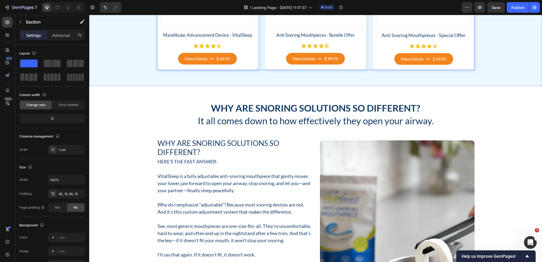
scroll to position [741, 0]
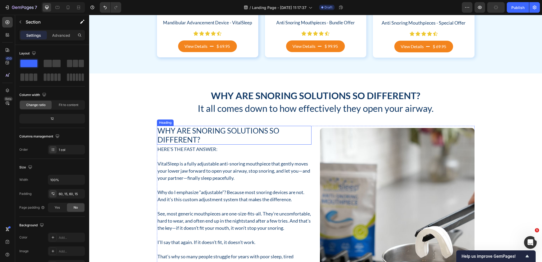
click at [203, 138] on h2 "Why Are Snoring Solutions So Different?" at bounding box center [234, 135] width 155 height 19
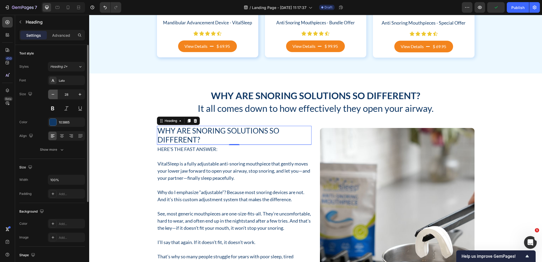
click at [51, 95] on icon "button" at bounding box center [52, 94] width 5 height 5
click at [79, 93] on icon "button" at bounding box center [79, 94] width 5 height 5
click at [53, 95] on icon "button" at bounding box center [52, 94] width 5 height 5
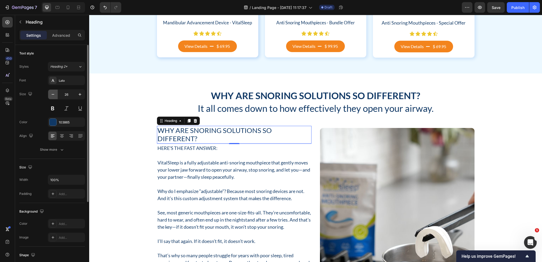
type input "25"
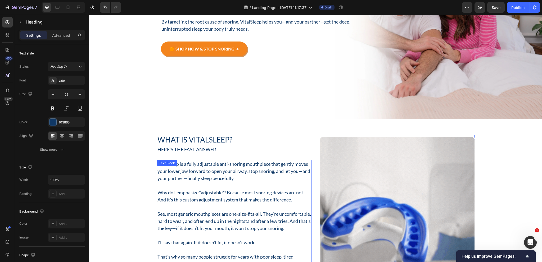
scroll to position [132, 0]
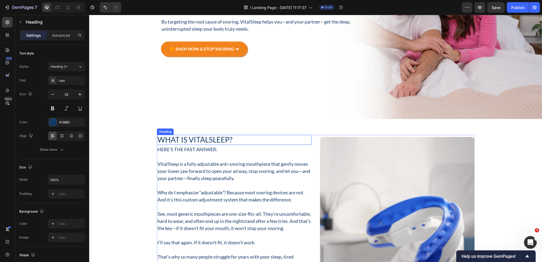
click at [198, 139] on h2 "What Is VitalSleep?" at bounding box center [234, 140] width 155 height 10
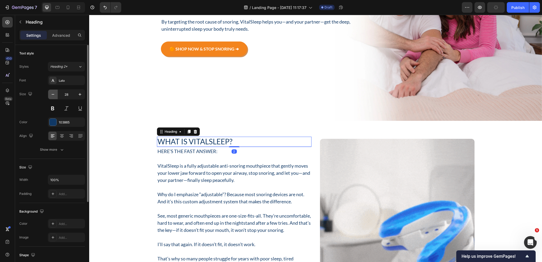
click at [53, 95] on icon "button" at bounding box center [52, 94] width 5 height 5
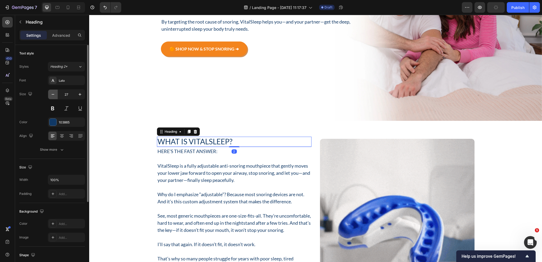
click at [53, 95] on icon "button" at bounding box center [52, 94] width 5 height 5
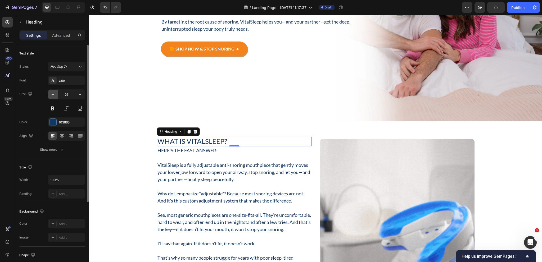
click at [53, 95] on icon "button" at bounding box center [52, 94] width 5 height 5
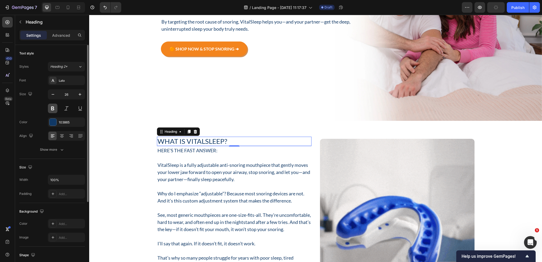
type input "25"
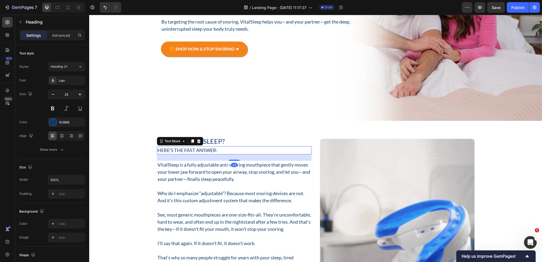
click at [199, 148] on p "Here’s the fast answer:" at bounding box center [233, 150] width 153 height 7
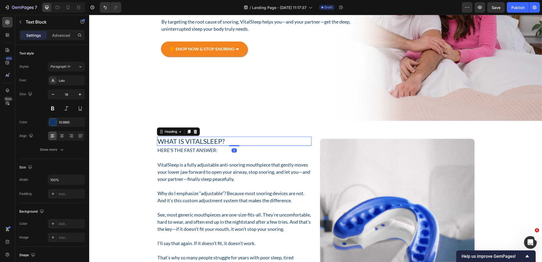
click at [212, 140] on h2 "What Is VitalSleep?" at bounding box center [234, 141] width 155 height 9
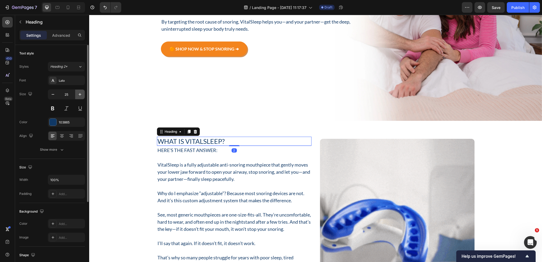
click at [80, 96] on icon "button" at bounding box center [79, 94] width 5 height 5
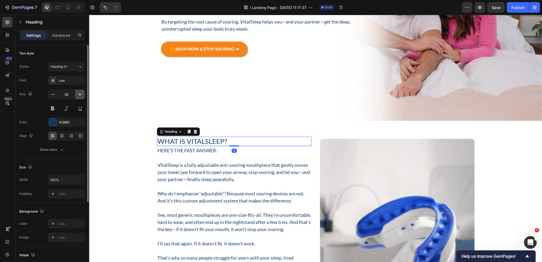
click at [80, 96] on icon "button" at bounding box center [79, 94] width 5 height 5
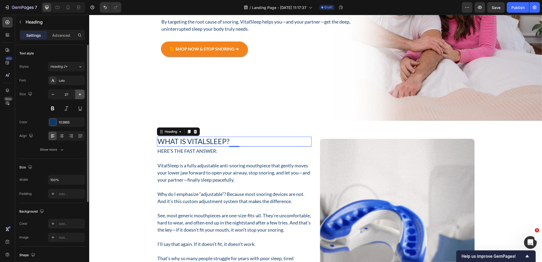
click at [80, 96] on icon "button" at bounding box center [79, 94] width 5 height 5
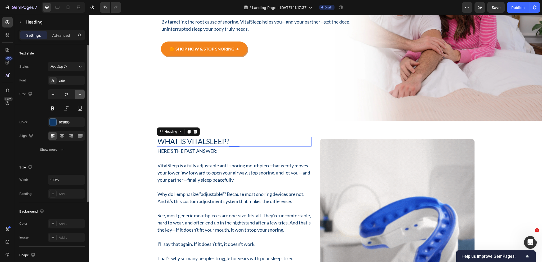
type input "28"
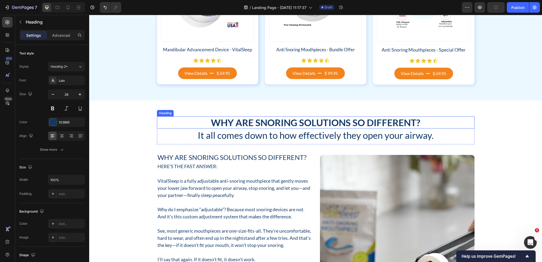
scroll to position [737, 0]
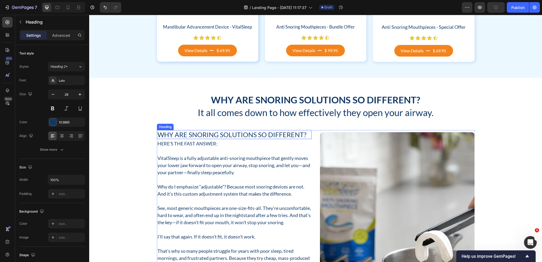
click at [218, 138] on h2 "Why Are Snoring Solutions So Different?" at bounding box center [234, 134] width 155 height 9
click at [80, 95] on icon "button" at bounding box center [79, 94] width 5 height 5
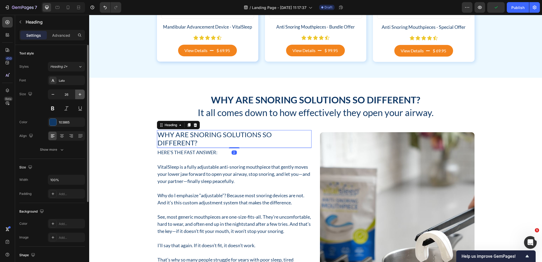
click at [80, 95] on icon "button" at bounding box center [79, 94] width 5 height 5
type input "28"
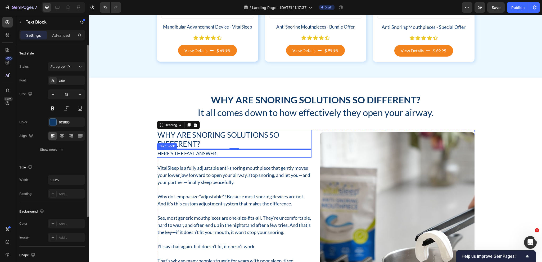
click at [185, 152] on p "Here’s the fast answer:" at bounding box center [233, 153] width 153 height 7
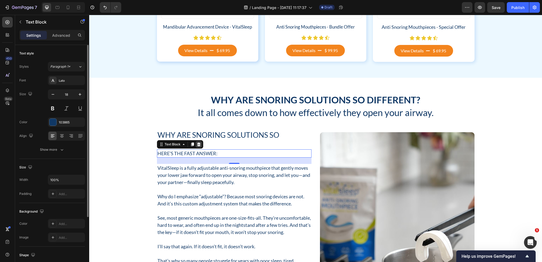
click at [197, 144] on icon at bounding box center [198, 145] width 3 height 4
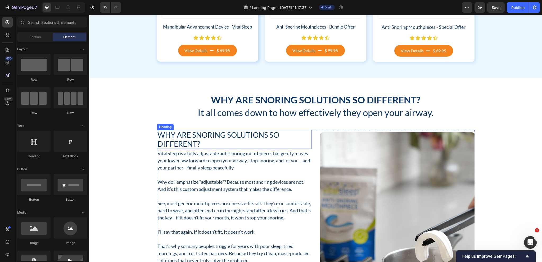
click at [201, 141] on h2 "Why Are Snoring Solutions So Different?" at bounding box center [234, 139] width 155 height 19
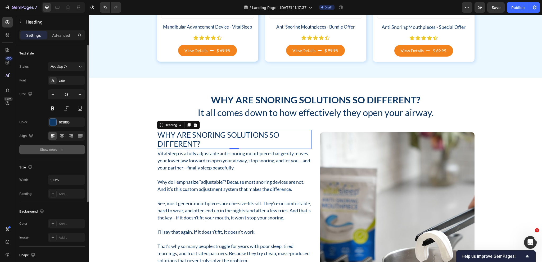
click at [55, 153] on button "Show more" at bounding box center [52, 150] width 66 height 10
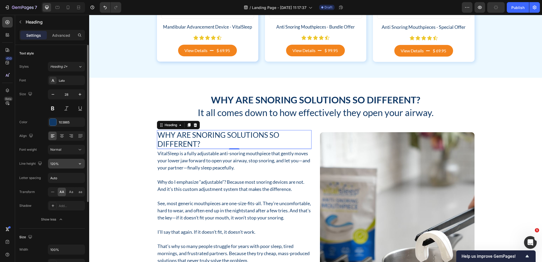
click at [71, 161] on input "120%" at bounding box center [66, 164] width 37 height 10
click at [80, 166] on icon "button" at bounding box center [79, 163] width 5 height 5
click at [62, 195] on p "130%" at bounding box center [65, 197] width 30 height 5
type input "130%"
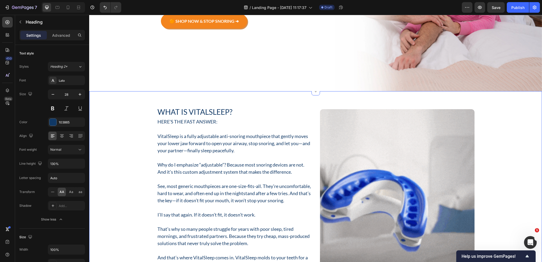
scroll to position [155, 0]
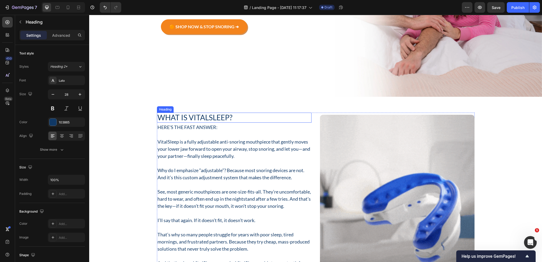
drag, startPoint x: 189, startPoint y: 120, endPoint x: 186, endPoint y: 121, distance: 3.3
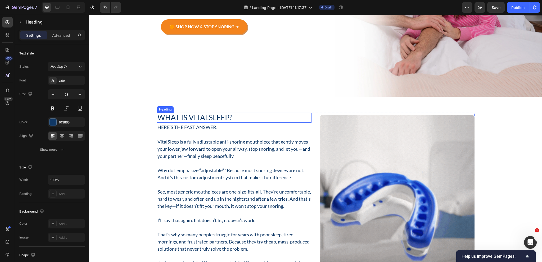
click at [189, 120] on h2 "What Is VitalSleep?" at bounding box center [234, 118] width 155 height 10
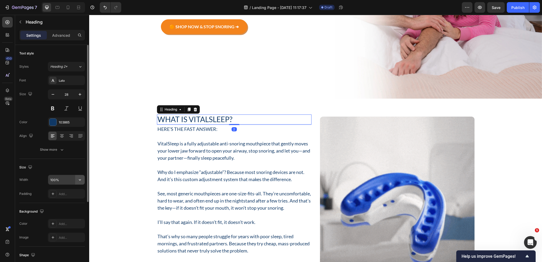
click at [75, 180] on button "button" at bounding box center [80, 180] width 10 height 10
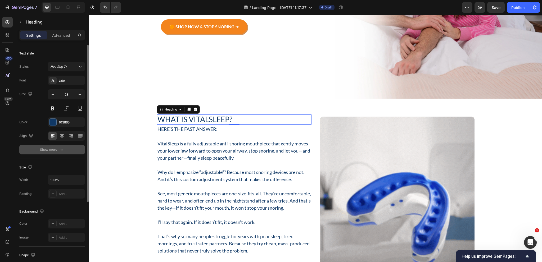
click at [60, 148] on icon "button" at bounding box center [61, 149] width 5 height 5
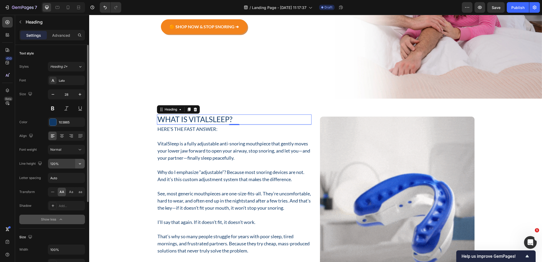
click at [79, 163] on icon "button" at bounding box center [79, 163] width 5 height 5
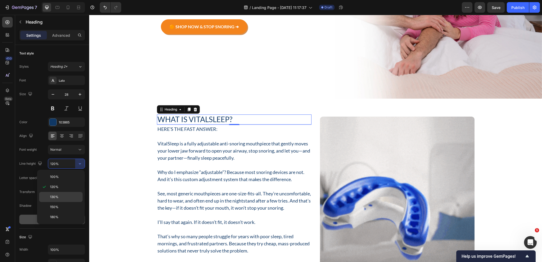
click at [60, 197] on p "130%" at bounding box center [65, 197] width 30 height 5
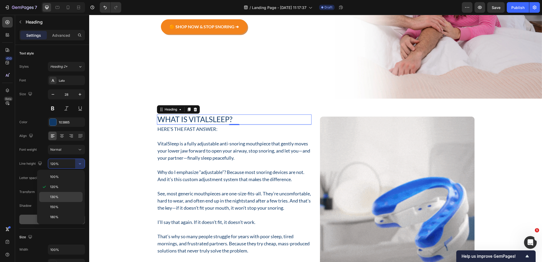
type input "130%"
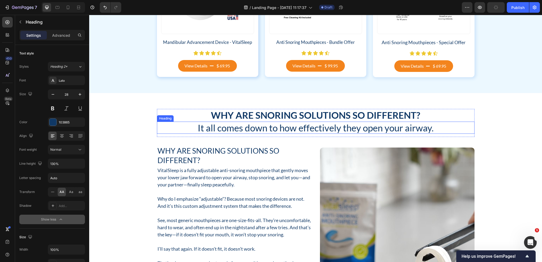
scroll to position [763, 0]
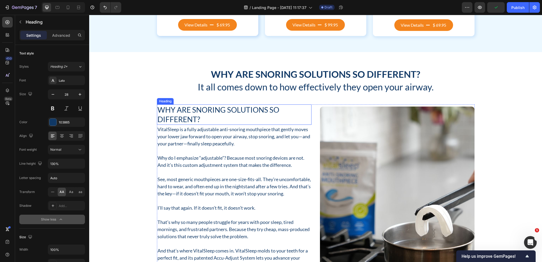
click at [197, 119] on h2 "Why Are Snoring Solutions So Different?" at bounding box center [234, 115] width 155 height 20
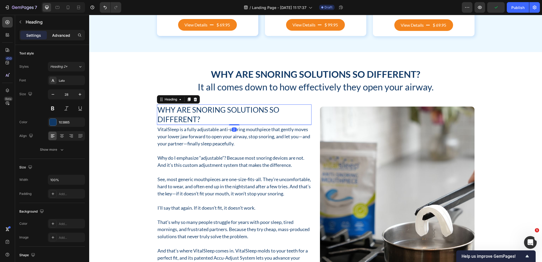
click at [68, 31] on div "Advanced" at bounding box center [61, 35] width 26 height 8
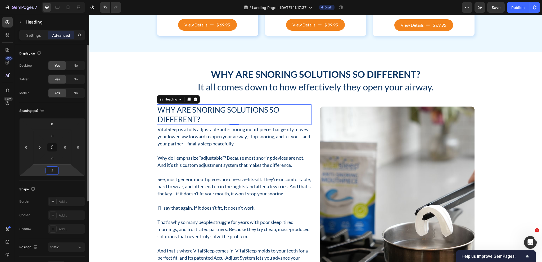
click at [54, 171] on input "2" at bounding box center [52, 171] width 11 height 8
type input "24"
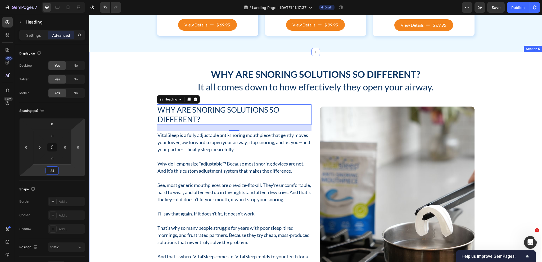
click at [103, 161] on div "Why Are Snoring Solutions So Different? Heading It all comes down to how effect…" at bounding box center [315, 227] width 445 height 318
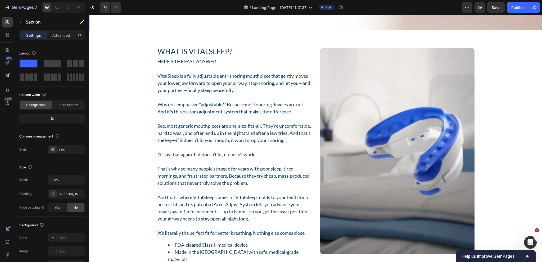
scroll to position [155, 0]
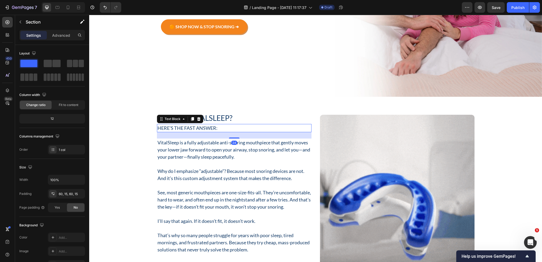
click at [215, 128] on p "Here’s the fast answer:" at bounding box center [233, 128] width 153 height 7
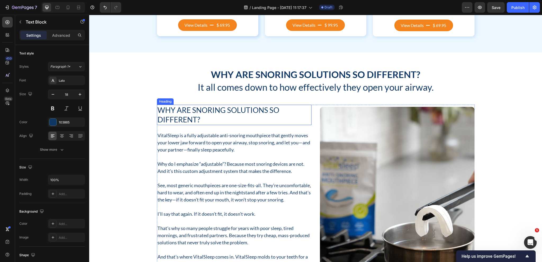
scroll to position [763, 0]
click at [208, 134] on p "VitalSleep is a fully adjustable anti-snoring mouthpiece that gently moves your…" at bounding box center [233, 142] width 153 height 21
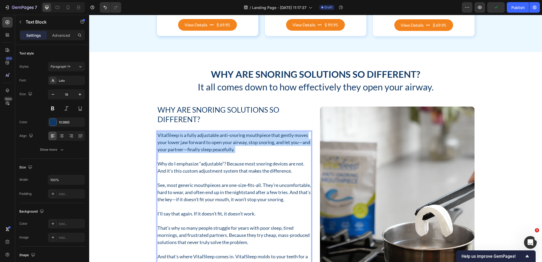
click at [208, 134] on p "VitalSleep is a fully adjustable anti-snoring mouthpiece that gently moves your…" at bounding box center [233, 142] width 153 height 21
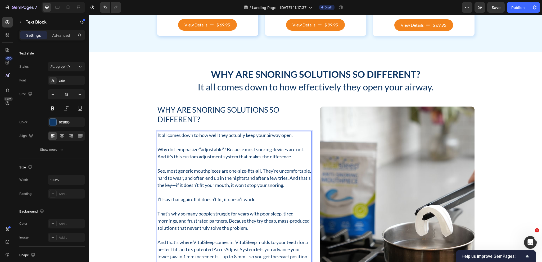
click at [207, 149] on p "Why do I emphasize “adjustable”? Because most snoring devices are not. And it’s…" at bounding box center [233, 153] width 153 height 14
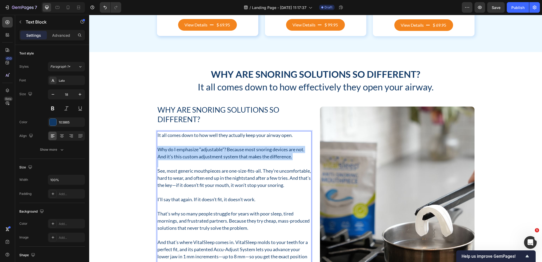
click at [207, 149] on p "Why do I emphasize “adjustable”? Because most snoring devices are not. And it’s…" at bounding box center [233, 153] width 153 height 14
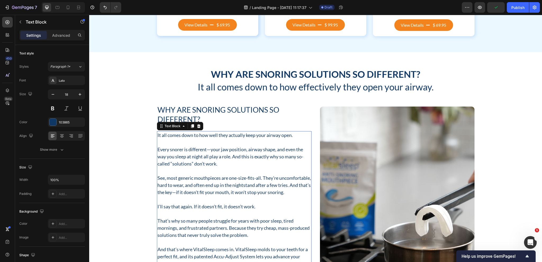
click at [209, 185] on p "See, most generic mouthpieces are one-size-fits-all. They’re uncomfortable, har…" at bounding box center [233, 185] width 153 height 21
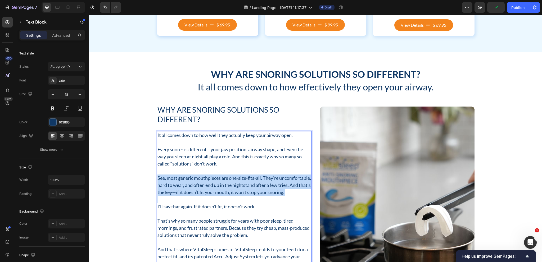
click at [209, 185] on p "See, most generic mouthpieces are one-size-fits-all. They’re uncomfortable, har…" at bounding box center [233, 185] width 153 height 21
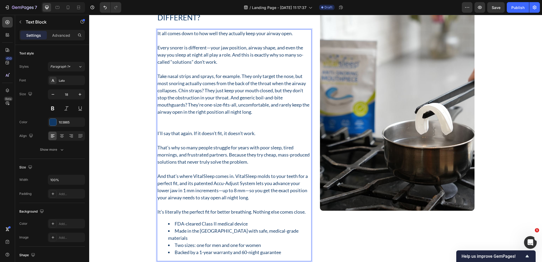
scroll to position [895, 0]
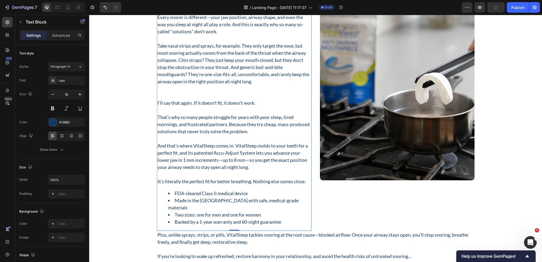
click at [214, 103] on p "I’ll say that again. If it doesn’t fit, it doesn’t work." at bounding box center [233, 102] width 153 height 7
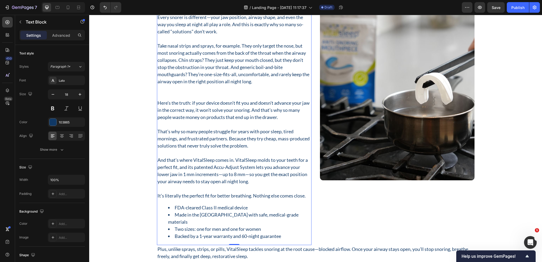
click at [243, 138] on p "That’s why so many people struggle for years with poor sleep, tired mornings, a…" at bounding box center [233, 138] width 153 height 21
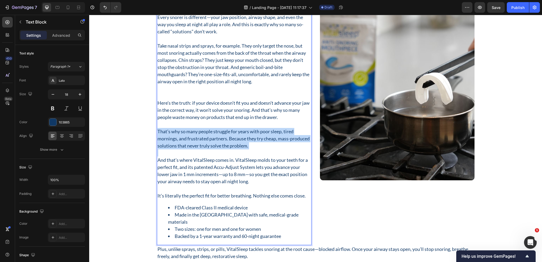
click at [243, 138] on p "That’s why so many people struggle for years with poor sleep, tired mornings, a…" at bounding box center [233, 138] width 153 height 21
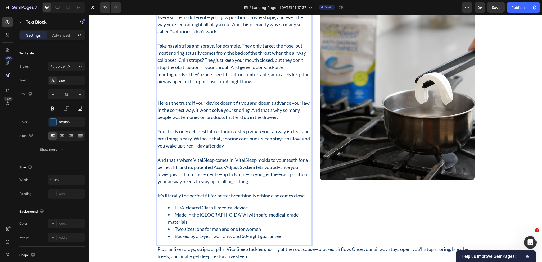
click at [221, 180] on p "And that’s where VitalSleep comes in. VitalSleep molds to your teeth for a perf…" at bounding box center [233, 171] width 153 height 29
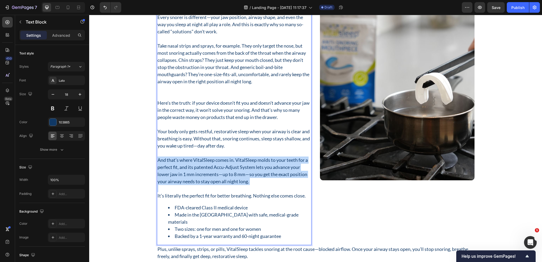
click at [221, 180] on p "And that’s where VitalSleep comes in. VitalSleep molds to your teeth for a perf…" at bounding box center [233, 171] width 153 height 29
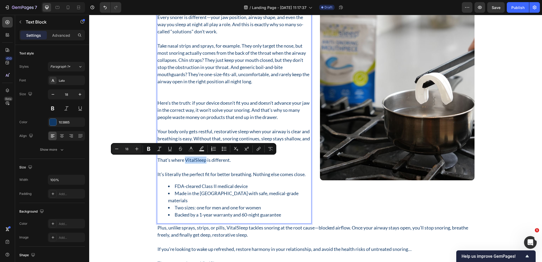
drag, startPoint x: 204, startPoint y: 159, endPoint x: 183, endPoint y: 162, distance: 21.8
click at [183, 162] on p "That’s where VitalSleep is different." at bounding box center [233, 160] width 153 height 7
click at [148, 150] on icon "Editor contextual toolbar" at bounding box center [148, 148] width 5 height 5
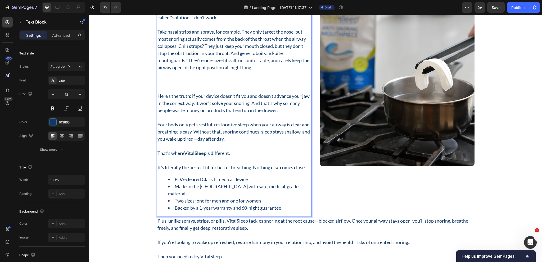
scroll to position [922, 0]
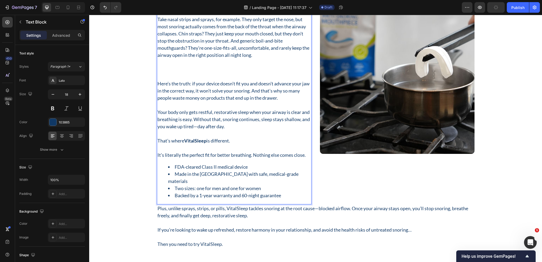
click at [285, 192] on li "Backed by a 1-year warranty and 60-night guarantee" at bounding box center [239, 195] width 143 height 7
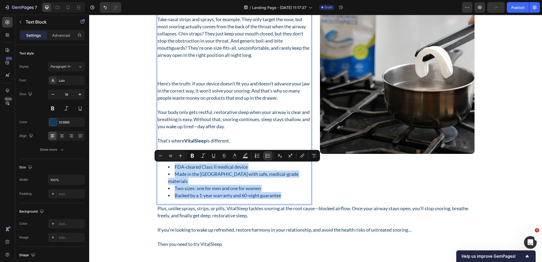
drag, startPoint x: 285, startPoint y: 188, endPoint x: 172, endPoint y: 168, distance: 115.1
click at [172, 168] on ul "FDA-cleared Class II medical device Made in the [GEOGRAPHIC_DATA] with safe, me…" at bounding box center [233, 182] width 153 height 36
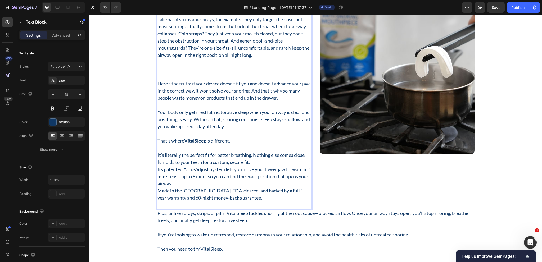
click at [221, 194] on p "It molds to your teeth for a custom, secure fit. Its patented Accu-Adjust Syste…" at bounding box center [233, 184] width 153 height 50
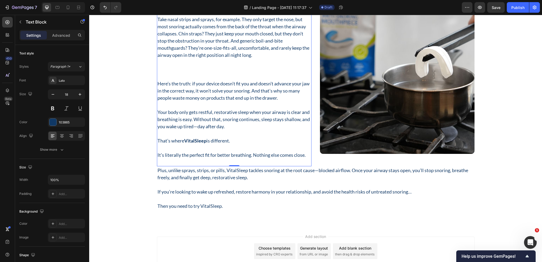
click at [182, 162] on p "Rich Text Editor. Editing area: main" at bounding box center [233, 162] width 153 height 7
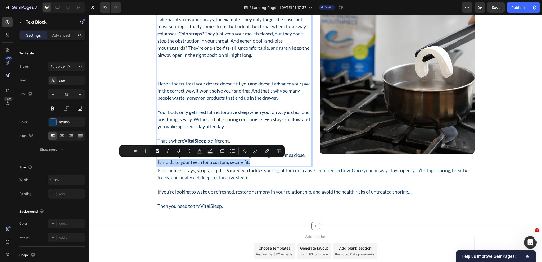
drag, startPoint x: 244, startPoint y: 162, endPoint x: 146, endPoint y: 161, distance: 98.2
click at [146, 161] on div "Why Are Snoring Solutions So Different? Heading It all comes down to how effect…" at bounding box center [315, 59] width 445 height 301
click at [230, 151] on icon "Editor contextual toolbar" at bounding box center [232, 150] width 5 height 5
type input "18"
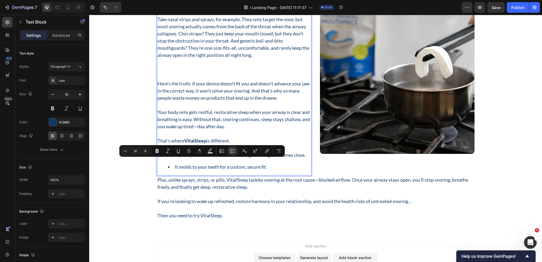
click at [273, 172] on div "It all comes down to how well they actually keep your airway open. Every snorer…" at bounding box center [234, 73] width 155 height 203
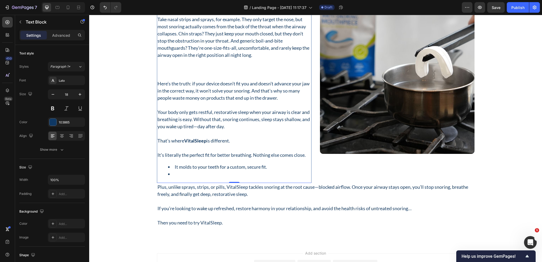
click at [191, 174] on li "Rich Text Editor. Editing area: main" at bounding box center [239, 174] width 143 height 7
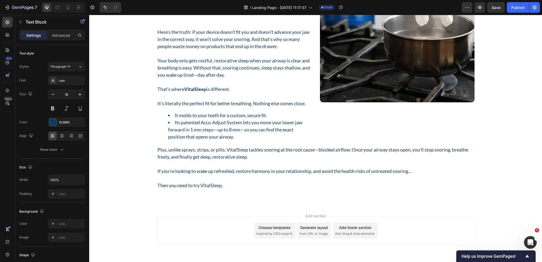
scroll to position [975, 0]
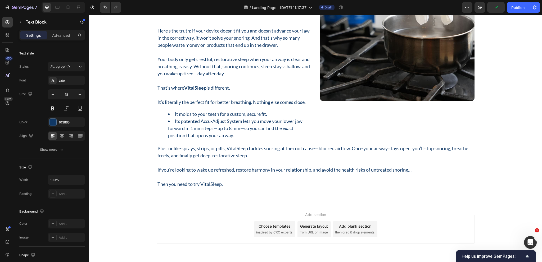
click at [235, 136] on li "Its patented Accu-Adjust System lets you move your lower jaw forward in 1 mm st…" at bounding box center [239, 128] width 143 height 21
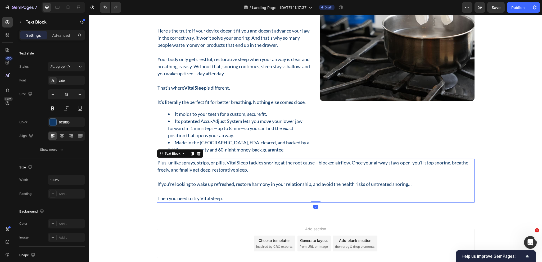
click at [217, 170] on p "Plus, unlike sprays, strips, or pills, VitalSleep tackles snoring at the root c…" at bounding box center [315, 166] width 316 height 14
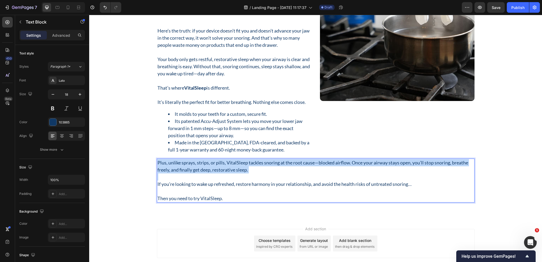
click at [217, 170] on p "Plus, unlike sprays, strips, or pills, VitalSleep tackles snoring at the root c…" at bounding box center [315, 166] width 316 height 14
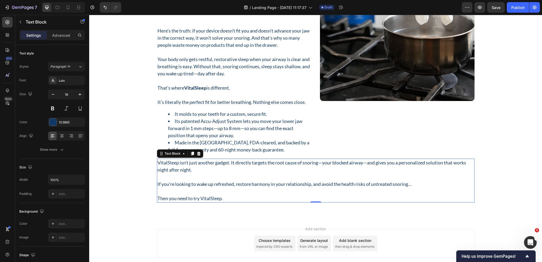
click at [193, 185] on p "If you’re looking to wake up refreshed, restore harmony in your relationship, a…" at bounding box center [315, 184] width 316 height 7
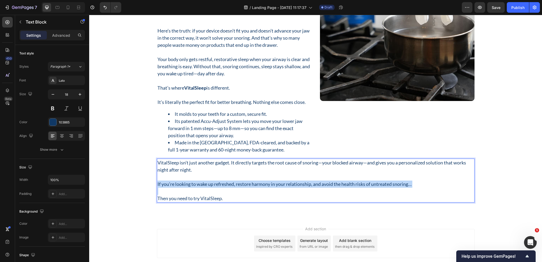
click at [193, 185] on p "If you’re looking to wake up refreshed, restore harmony in your relationship, a…" at bounding box center [315, 184] width 316 height 7
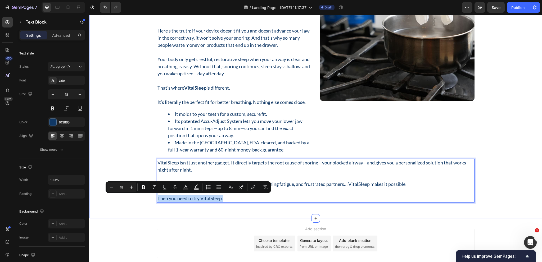
drag, startPoint x: 225, startPoint y: 196, endPoint x: 239, endPoint y: 206, distance: 16.8
click at [151, 192] on div "Why Are Snoring Solutions So Different? Heading It all comes down to how effect…" at bounding box center [315, 29] width 445 height 346
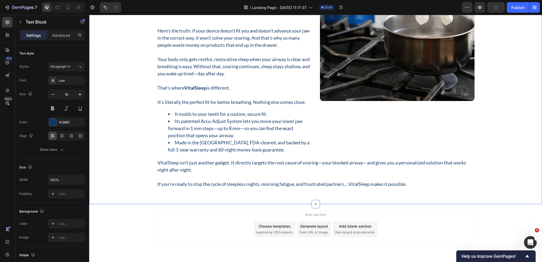
click at [132, 153] on div "Why Are Snoring Solutions So Different? Heading It all comes down to how effect…" at bounding box center [315, 22] width 445 height 332
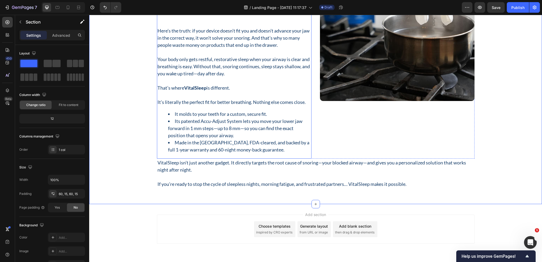
click at [273, 113] on li "It molds to your teeth for a custom, secure fit." at bounding box center [239, 114] width 143 height 7
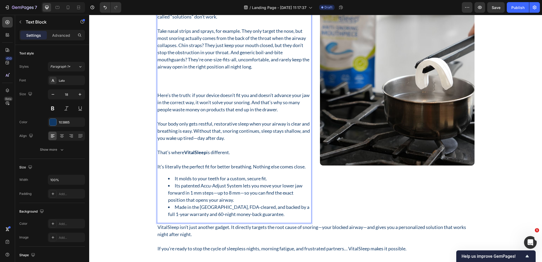
scroll to position [972, 0]
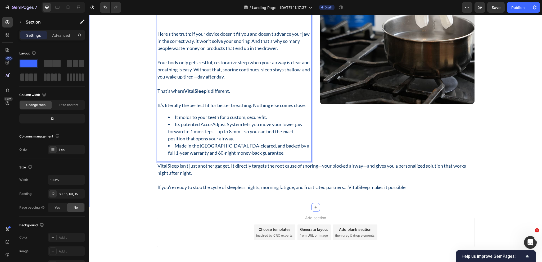
click at [123, 112] on div "Why Are Snoring Solutions So Different? Heading It all comes down to how effect…" at bounding box center [315, 26] width 445 height 332
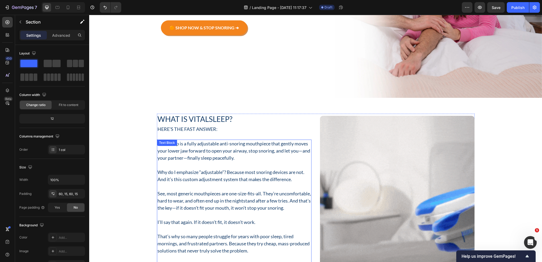
scroll to position [151, 0]
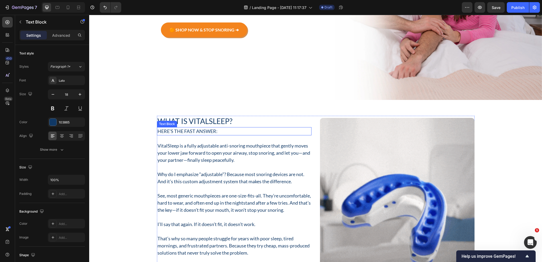
click at [213, 133] on p "Here’s the fast answer:" at bounding box center [233, 131] width 153 height 7
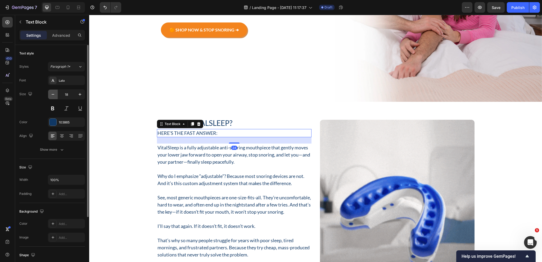
click at [52, 96] on icon "button" at bounding box center [52, 94] width 5 height 5
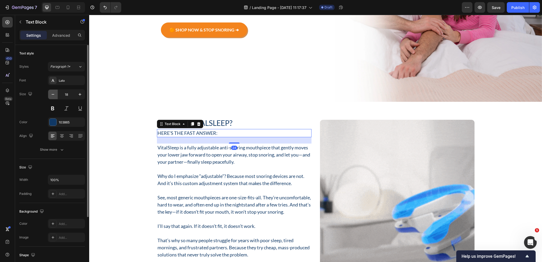
type input "17"
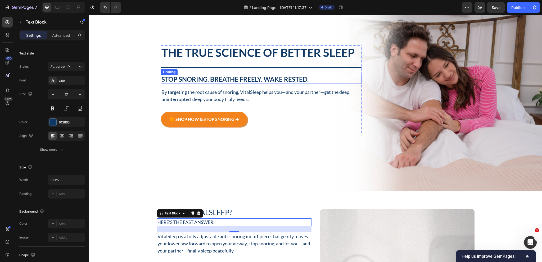
scroll to position [0, 0]
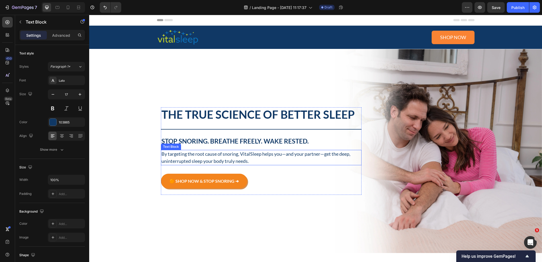
click at [227, 161] on p "By targeting the root cause of snoring, VitalSleep helps you—and your partner—g…" at bounding box center [261, 158] width 200 height 14
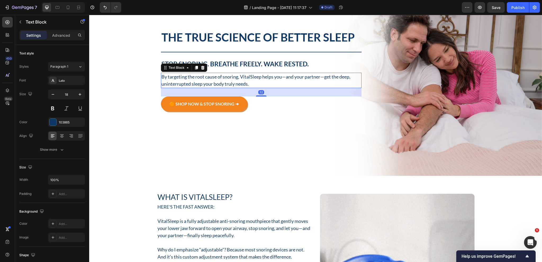
scroll to position [185, 0]
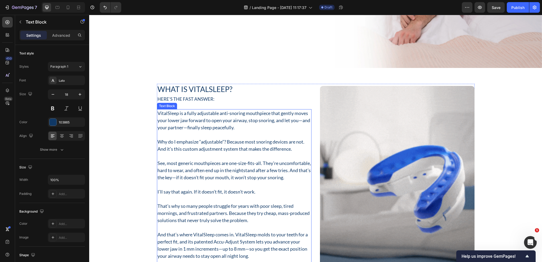
click at [195, 121] on p "VitalSleep is a fully adjustable anti-snoring mouthpiece that gently moves your…" at bounding box center [233, 120] width 153 height 21
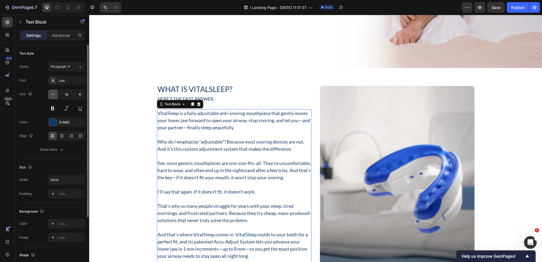
click at [55, 92] on icon "button" at bounding box center [52, 94] width 5 height 5
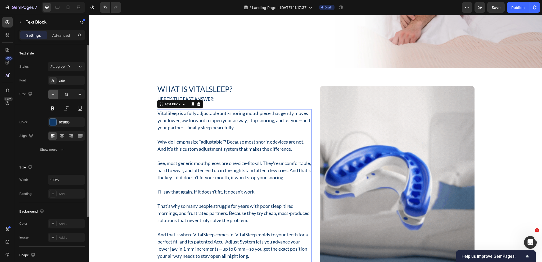
type input "17"
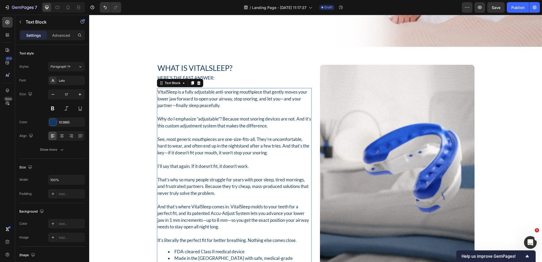
scroll to position [344, 0]
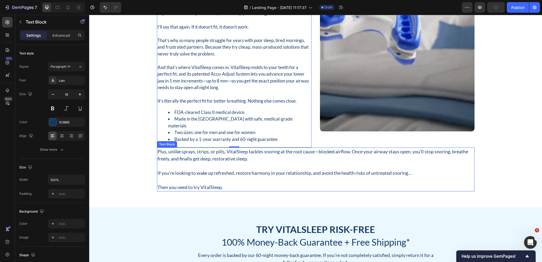
click at [213, 150] on p "Plus, unlike sprays, strips, or pills, VitalSleep tackles snoring at the root c…" at bounding box center [315, 155] width 316 height 14
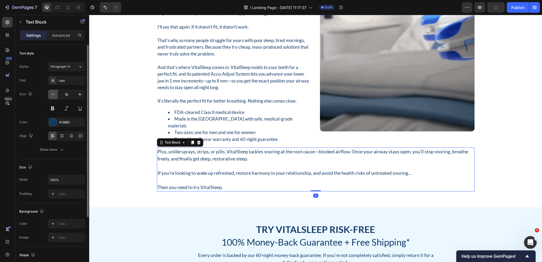
click at [53, 93] on icon "button" at bounding box center [52, 94] width 5 height 5
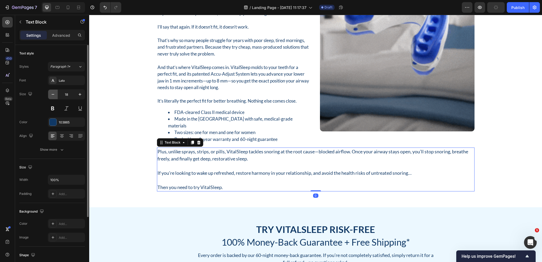
type input "17"
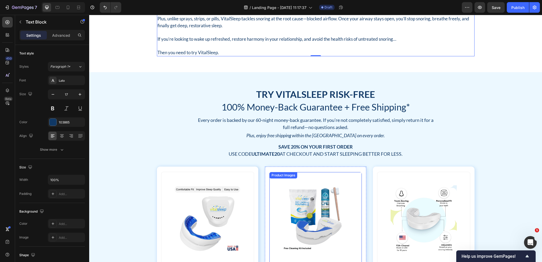
scroll to position [529, 0]
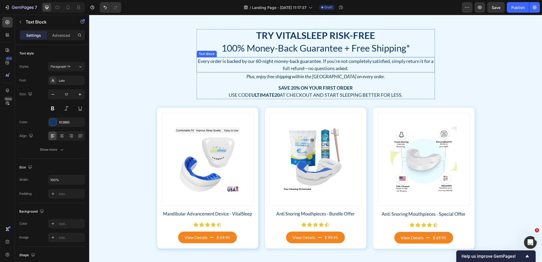
click at [319, 71] on p "Every order is backed by our 60-night money-back guarantee. If you’re not compl…" at bounding box center [315, 65] width 237 height 14
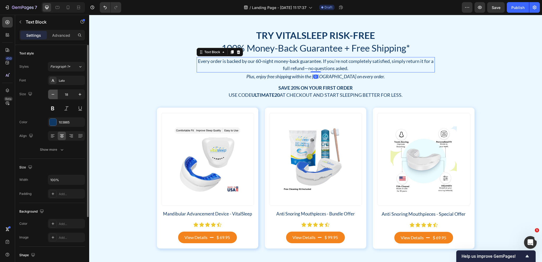
click at [53, 96] on icon "button" at bounding box center [52, 94] width 5 height 5
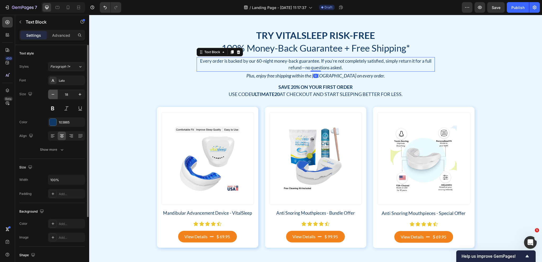
type input "17"
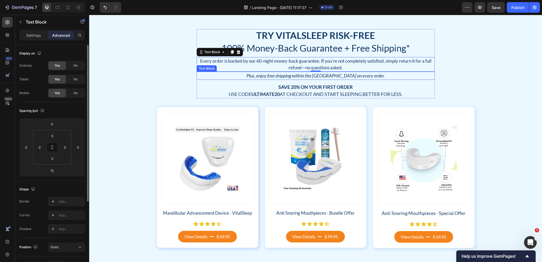
click at [290, 77] on p "Plus, enjoy free shipping within the [GEOGRAPHIC_DATA] on every order." at bounding box center [315, 75] width 237 height 7
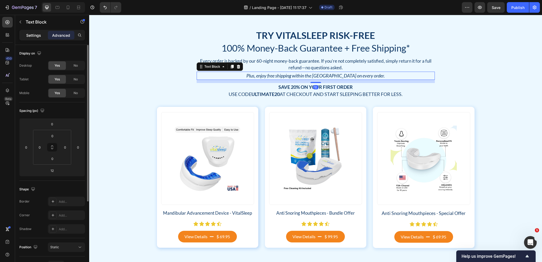
click at [36, 36] on p "Settings" at bounding box center [33, 36] width 15 height 6
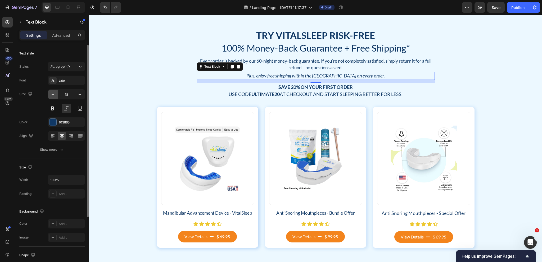
click at [54, 94] on icon "button" at bounding box center [52, 94] width 5 height 5
type input "17"
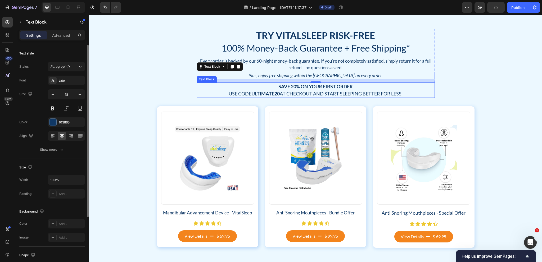
click at [288, 90] on p "Save 20% on Your First Order Use code ULTIMATE20 at checkout and start sleeping…" at bounding box center [315, 90] width 237 height 14
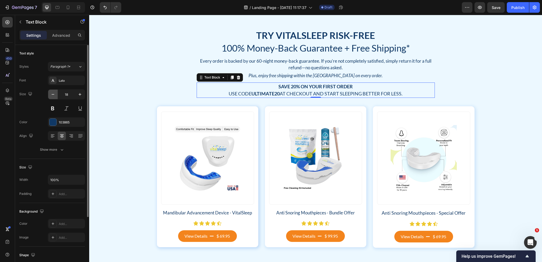
click at [55, 91] on button "button" at bounding box center [53, 95] width 10 height 10
type input "17"
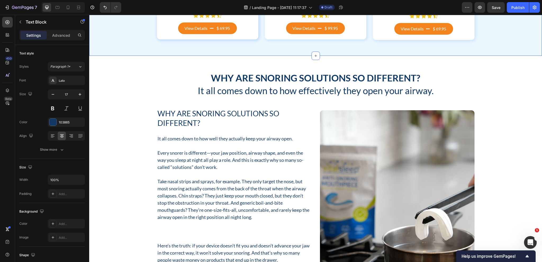
scroll to position [741, 0]
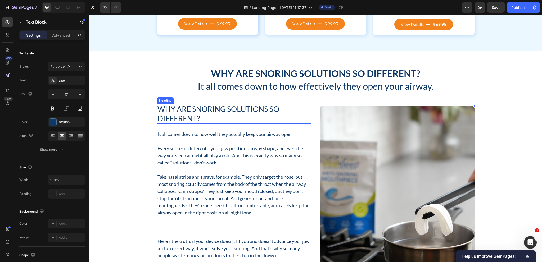
click at [200, 112] on h2 "Why Are Snoring Solutions So Different?" at bounding box center [234, 114] width 155 height 20
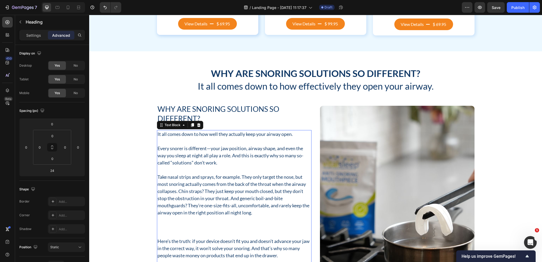
click at [198, 135] on p "It all comes down to how well they actually keep your airway open." at bounding box center [233, 134] width 153 height 7
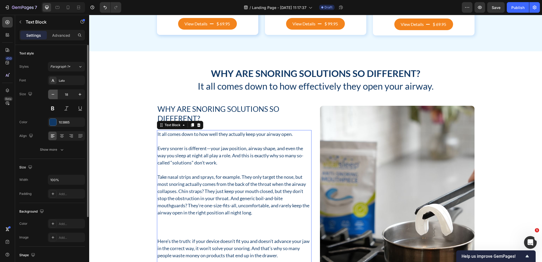
click at [53, 94] on icon "button" at bounding box center [52, 94] width 5 height 5
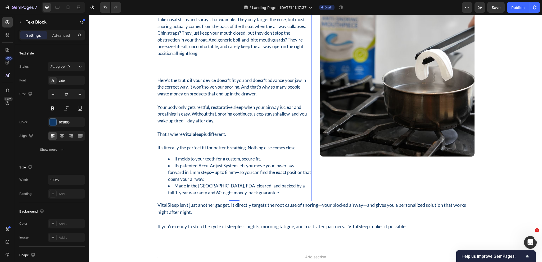
scroll to position [873, 0]
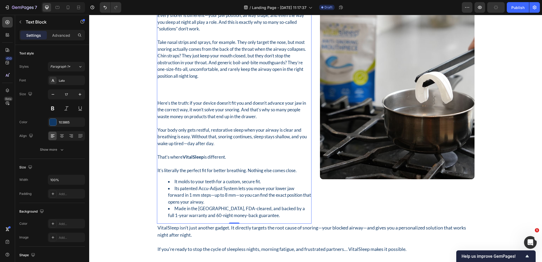
click at [160, 100] on p "Here’s the truth: if your device doesn’t fit you and doesn’t advance your jaw i…" at bounding box center [233, 110] width 153 height 20
click at [159, 98] on p "Rich Text Editor. Editing area: main" at bounding box center [233, 96] width 153 height 7
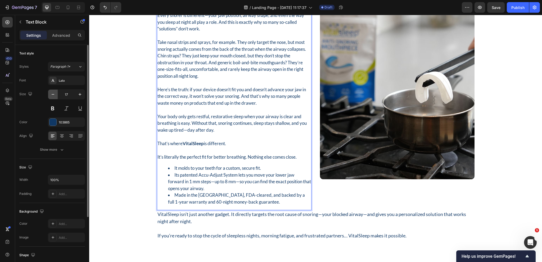
click at [52, 94] on icon "button" at bounding box center [53, 94] width 3 height 1
type input "16"
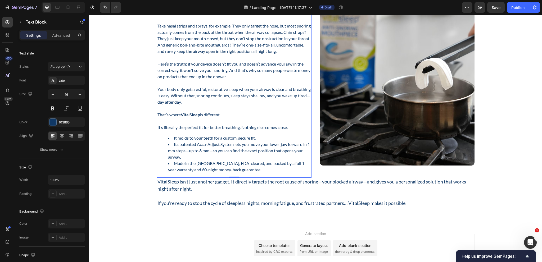
scroll to position [900, 0]
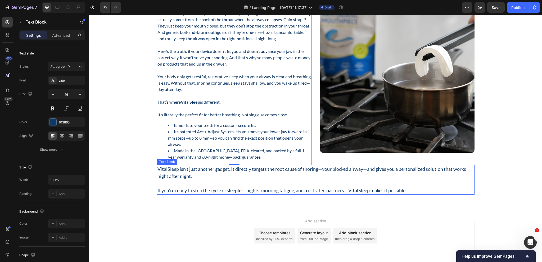
click at [261, 183] on p at bounding box center [315, 183] width 316 height 7
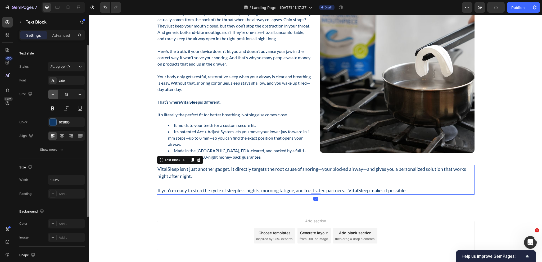
click at [53, 95] on icon "button" at bounding box center [52, 94] width 5 height 5
type input "16"
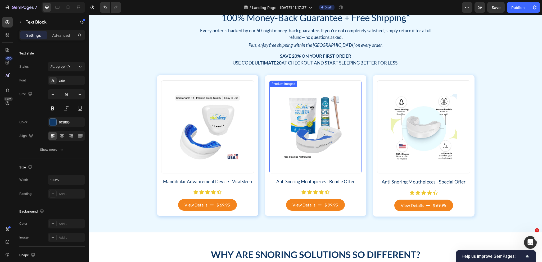
scroll to position [423, 0]
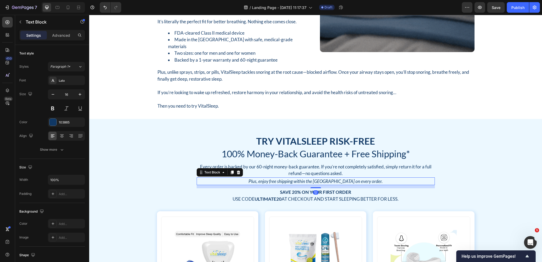
click at [304, 178] on div "Plus, enjoy free shipping within the [GEOGRAPHIC_DATA] on every order." at bounding box center [316, 182] width 238 height 8
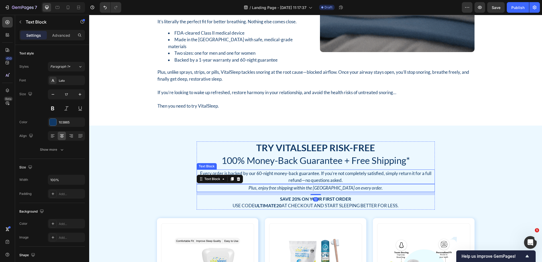
click at [304, 171] on p "Every order is backed by our 60-night money-back guarantee. If you’re not compl…" at bounding box center [315, 176] width 237 height 13
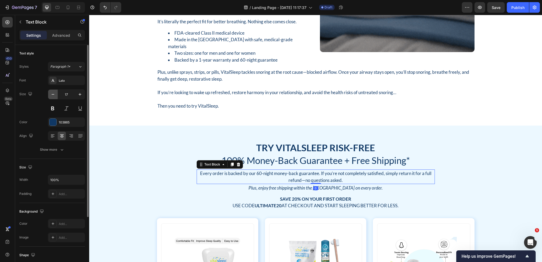
click at [54, 94] on icon "button" at bounding box center [52, 94] width 5 height 5
type input "16"
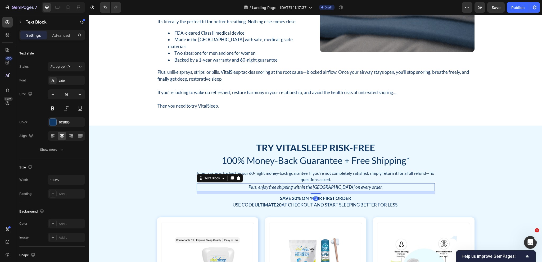
click at [298, 184] on p "Plus, enjoy free shipping within the [GEOGRAPHIC_DATA] on every order." at bounding box center [315, 187] width 237 height 7
click at [52, 95] on icon "button" at bounding box center [52, 94] width 5 height 5
type input "16"
click at [299, 199] on p "Save 20% on Your First Order Use code ULTIMATE20 at checkout and start sleeping…" at bounding box center [315, 200] width 237 height 13
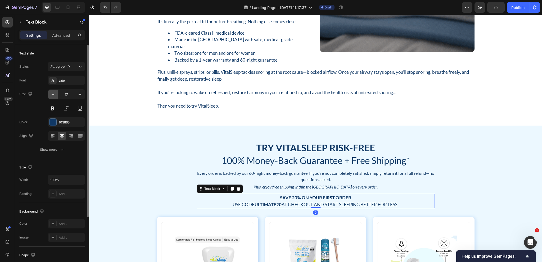
click at [50, 96] on icon "button" at bounding box center [52, 94] width 5 height 5
type input "16"
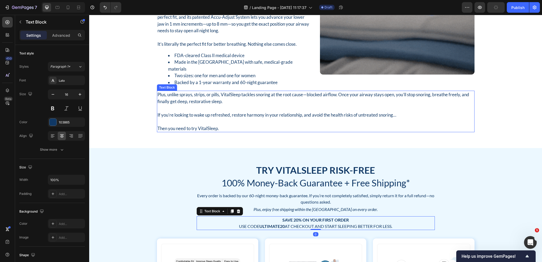
scroll to position [370, 0]
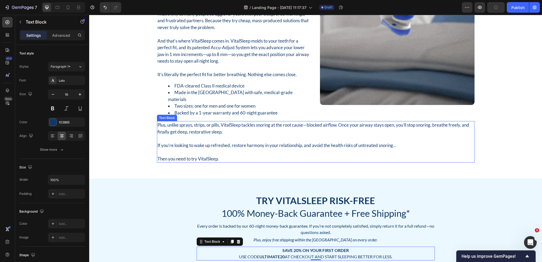
click at [229, 142] on p "If you’re looking to wake up refreshed, restore harmony in your relationship, a…" at bounding box center [315, 145] width 316 height 7
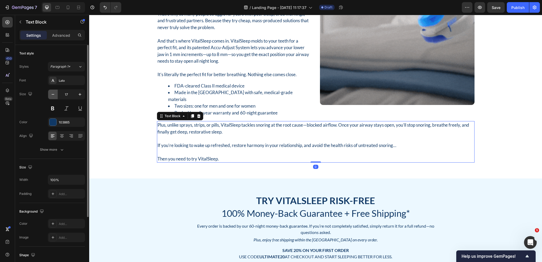
click at [51, 94] on icon "button" at bounding box center [52, 94] width 5 height 5
type input "16"
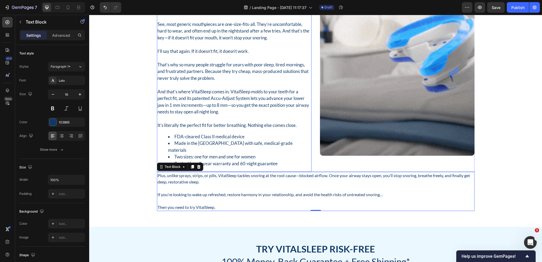
scroll to position [317, 0]
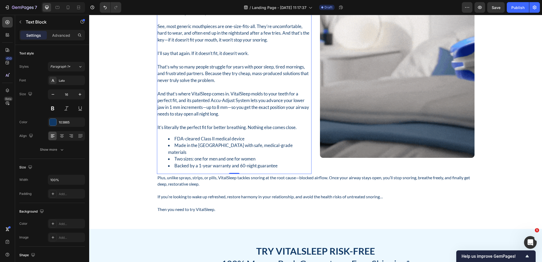
click at [225, 124] on p "It’s literally the perfect fit for better breathing. Nothing else comes close." at bounding box center [233, 127] width 153 height 7
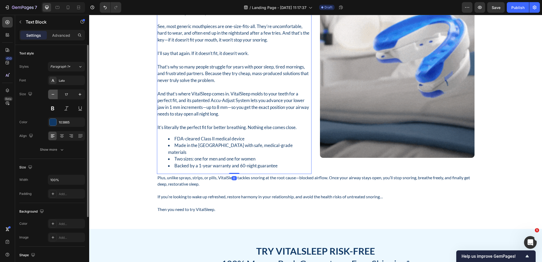
click at [51, 96] on icon "button" at bounding box center [52, 94] width 5 height 5
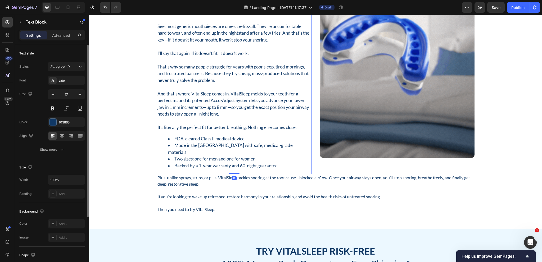
type input "16"
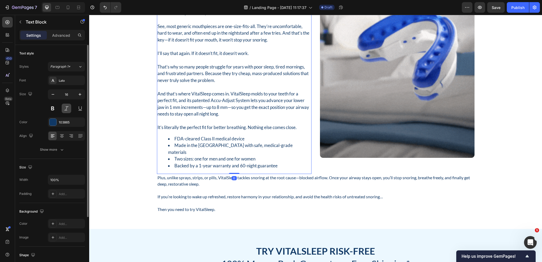
scroll to position [316, 0]
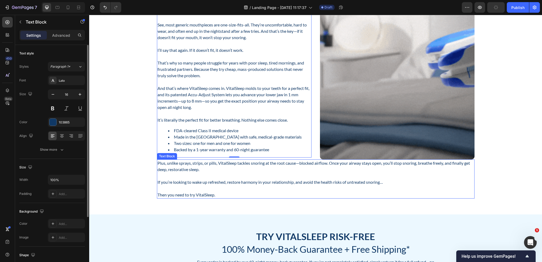
click at [299, 172] on p "Plus, unlike sprays, strips, or pills, VitalSleep tackles snoring at the root c…" at bounding box center [315, 166] width 316 height 13
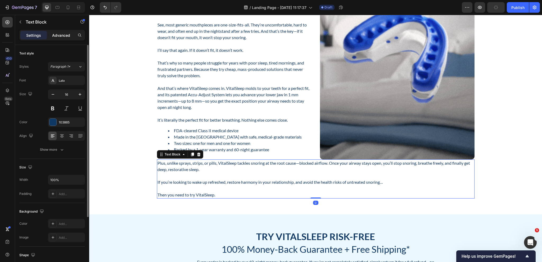
click at [61, 38] on p "Advanced" at bounding box center [61, 36] width 18 height 6
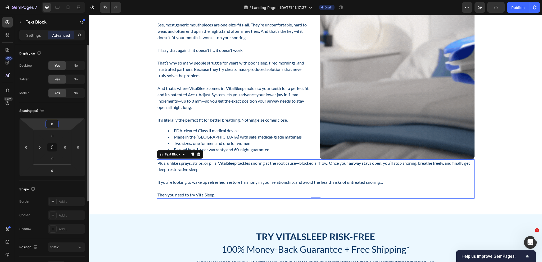
click at [53, 125] on input "0" at bounding box center [52, 124] width 11 height 8
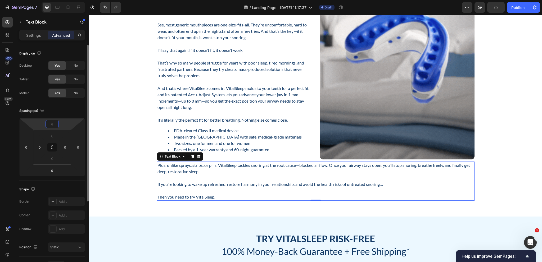
click at [49, 122] on input "8" at bounding box center [52, 124] width 11 height 8
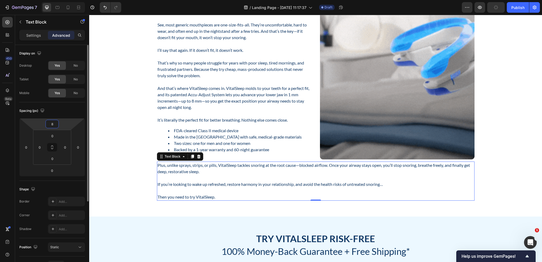
click at [49, 122] on input "8" at bounding box center [52, 124] width 11 height 8
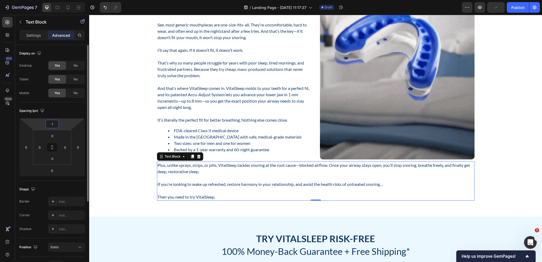
type input "12"
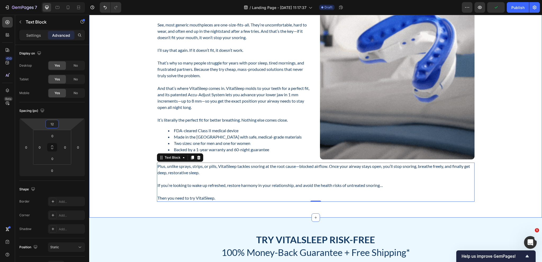
click at [112, 135] on div "What Is VitalSleep? Heading Here’s the fast answer: Text Block VitalSleep is a …" at bounding box center [315, 76] width 445 height 251
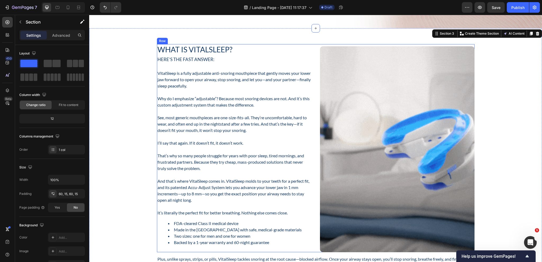
scroll to position [237, 0]
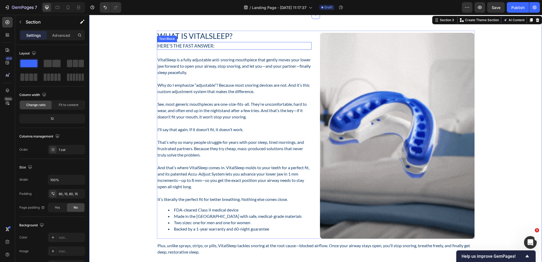
click at [199, 43] on p "Here’s the fast answer:" at bounding box center [233, 46] width 153 height 7
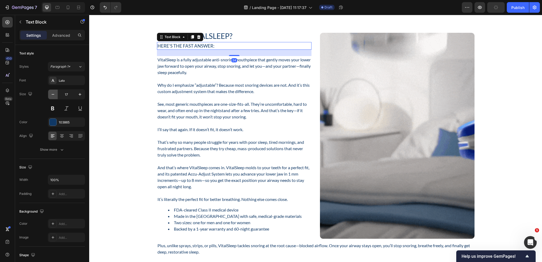
click at [53, 92] on icon "button" at bounding box center [52, 94] width 5 height 5
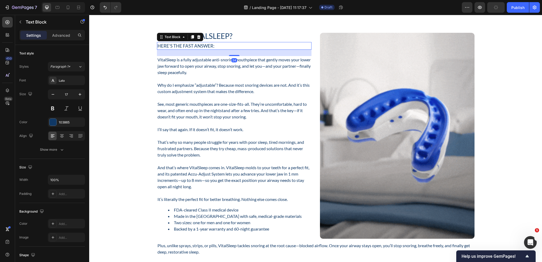
type input "16"
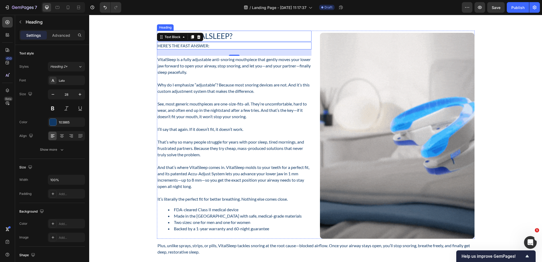
click at [214, 37] on h2 "What Is VitalSleep?" at bounding box center [234, 36] width 155 height 11
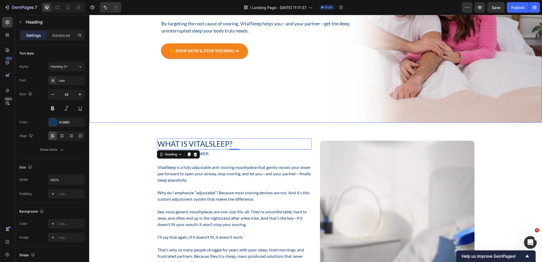
scroll to position [131, 0]
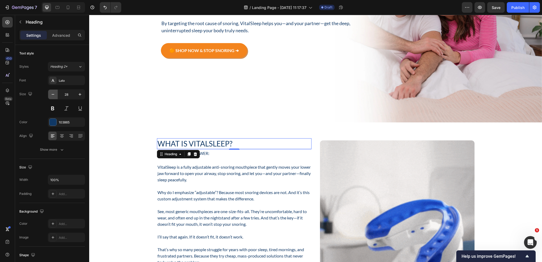
click at [52, 94] on icon "button" at bounding box center [52, 94] width 5 height 5
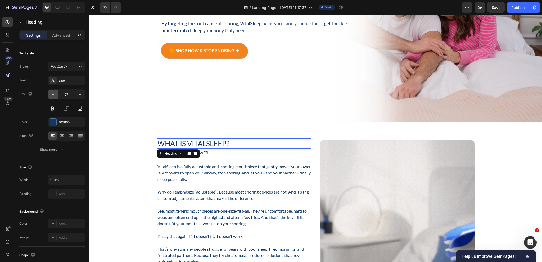
click at [52, 94] on icon "button" at bounding box center [52, 94] width 5 height 5
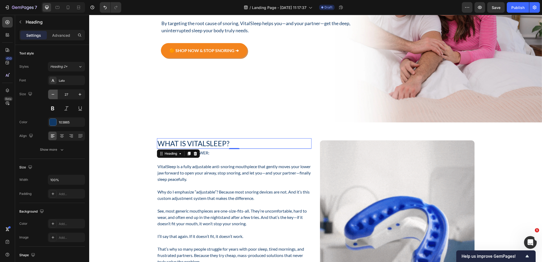
type input "26"
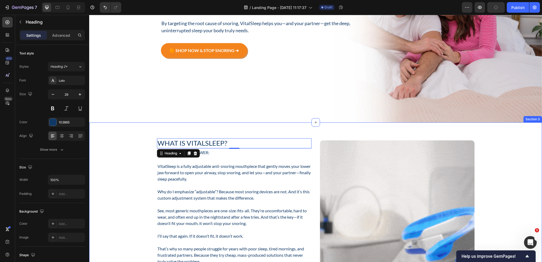
click at [130, 169] on div "What Is VitalSleep? Heading 2 Here’s the fast answer: Text Block VitalSleep is …" at bounding box center [315, 263] width 445 height 251
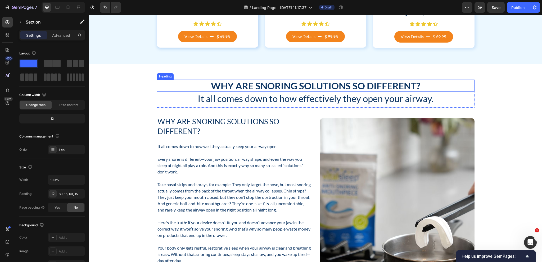
scroll to position [739, 0]
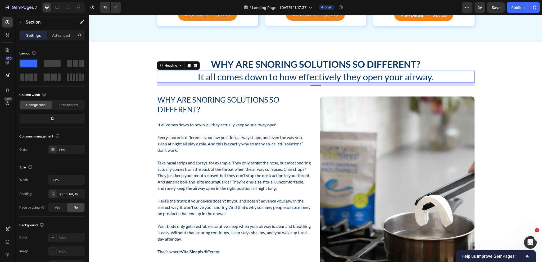
click at [253, 81] on h2 "It all comes down to how effectively they open your airway." at bounding box center [315, 77] width 317 height 12
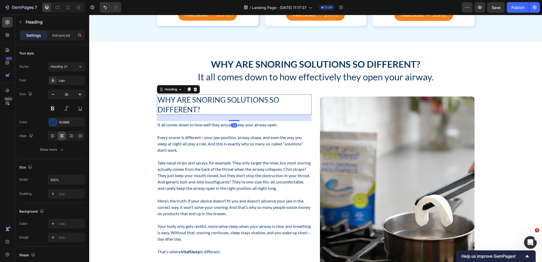
click at [217, 106] on h2 "Why Are Snoring Solutions So Different?" at bounding box center [234, 104] width 155 height 20
click at [53, 94] on icon "button" at bounding box center [53, 94] width 3 height 1
type input "26"
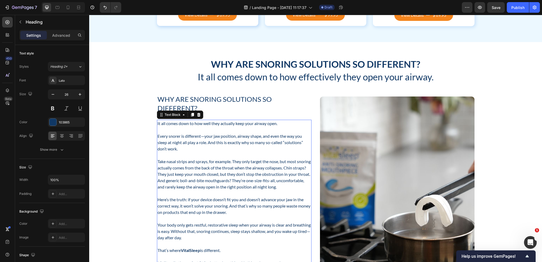
click at [184, 128] on p at bounding box center [233, 130] width 153 height 6
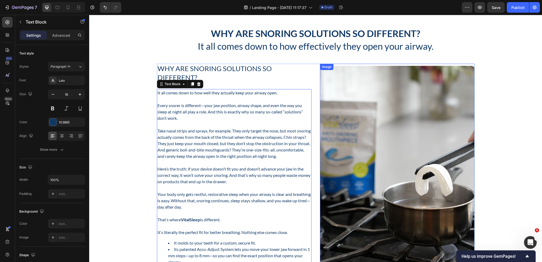
scroll to position [743, 0]
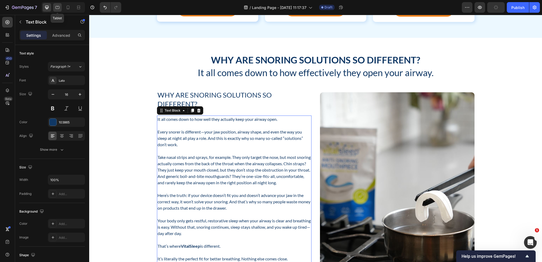
click at [57, 7] on icon at bounding box center [57, 7] width 5 height 5
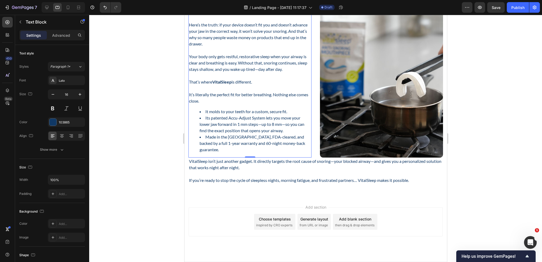
scroll to position [886, 0]
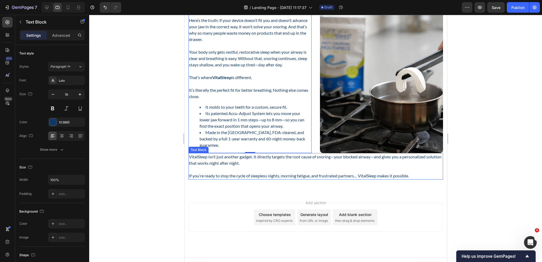
click at [261, 168] on p at bounding box center [315, 169] width 253 height 6
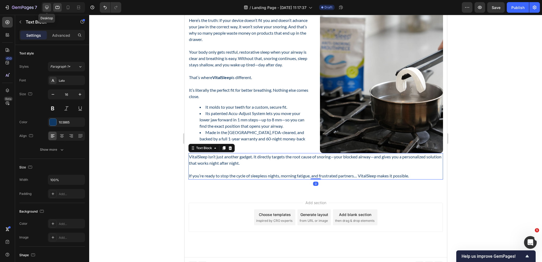
click at [44, 8] on icon at bounding box center [46, 7] width 5 height 5
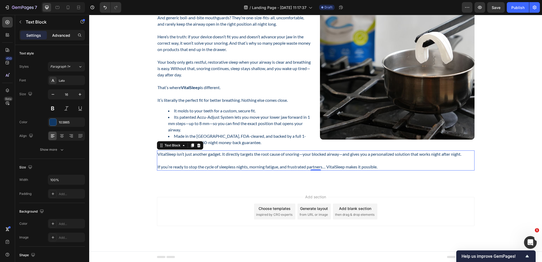
click at [60, 36] on p "Advanced" at bounding box center [61, 36] width 18 height 6
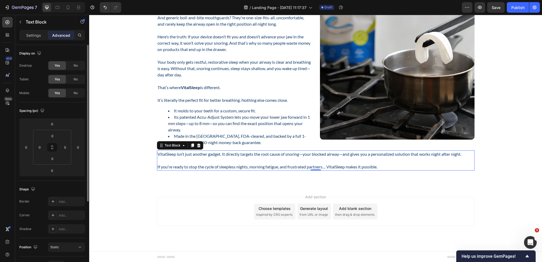
click at [51, 130] on icon at bounding box center [52, 147] width 38 height 35
click at [53, 126] on input "0" at bounding box center [52, 124] width 11 height 8
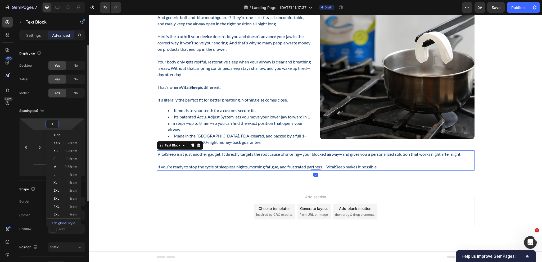
type input "12"
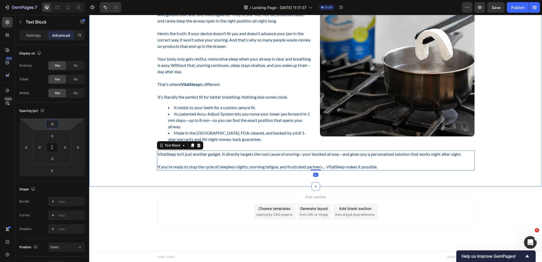
click at [131, 135] on div "Why Are Snoring Solutions So Different? Heading It all comes down to how effect…" at bounding box center [315, 31] width 445 height 279
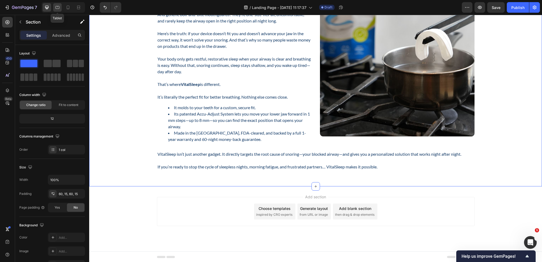
click at [55, 10] on div at bounding box center [57, 7] width 8 height 8
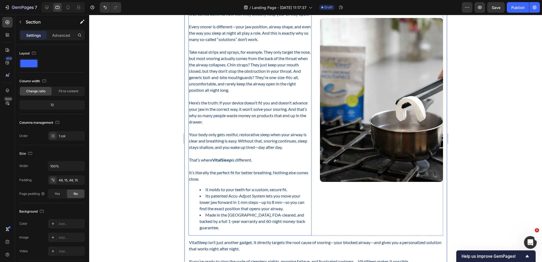
scroll to position [880, 0]
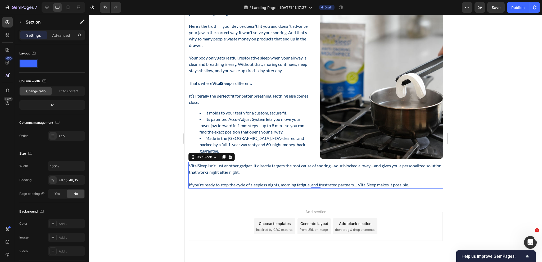
click at [256, 179] on p at bounding box center [315, 178] width 253 height 6
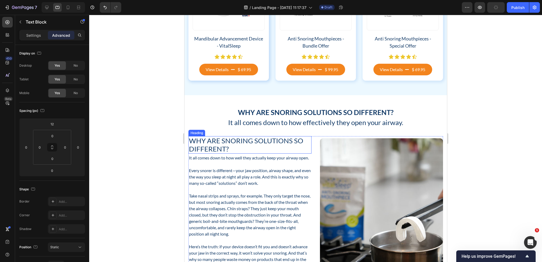
scroll to position [657, 0]
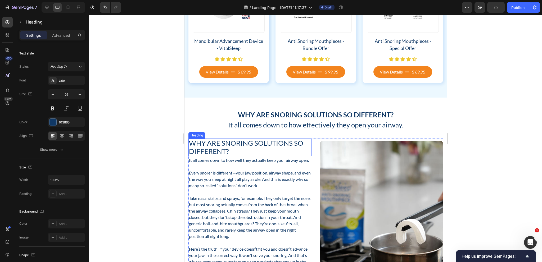
click at [242, 152] on h2 "Why Are Snoring Solutions So Different?" at bounding box center [249, 147] width 123 height 17
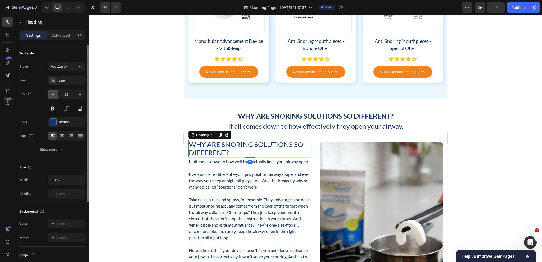
click at [53, 93] on icon "button" at bounding box center [52, 94] width 5 height 5
click at [53, 96] on icon "button" at bounding box center [52, 94] width 5 height 5
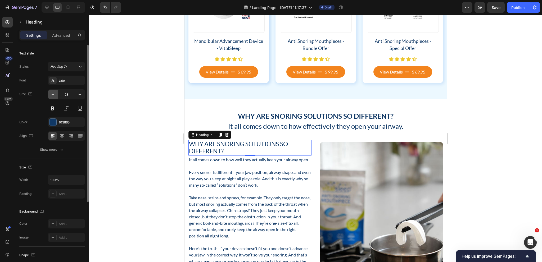
type input "22"
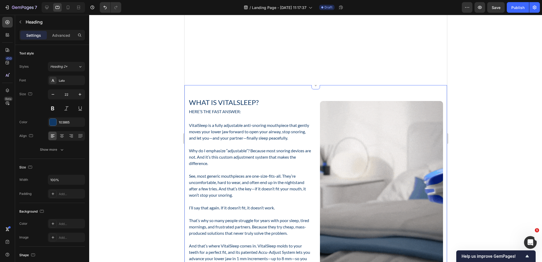
scroll to position [128, 0]
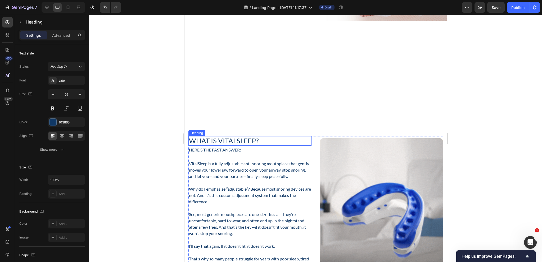
click at [236, 142] on h2 "What Is VitalSleep?" at bounding box center [249, 140] width 123 height 9
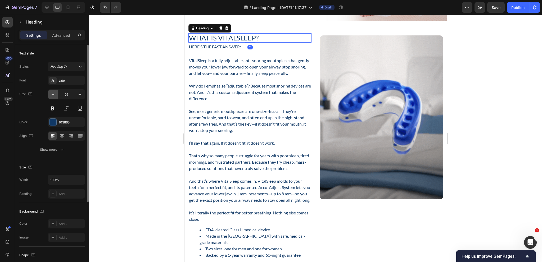
click at [50, 93] on button "button" at bounding box center [53, 95] width 10 height 10
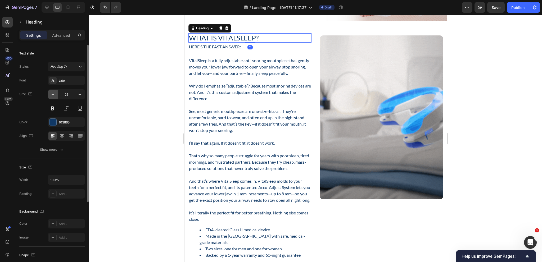
click at [50, 93] on button "button" at bounding box center [53, 95] width 10 height 10
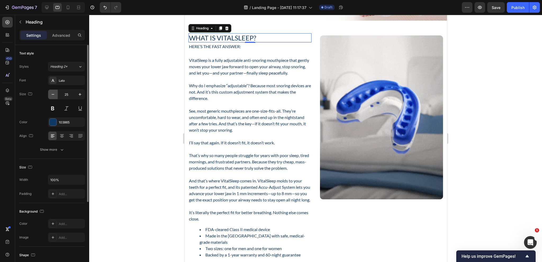
type input "24"
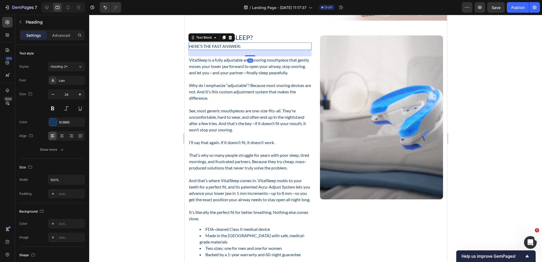
click at [224, 49] on p "Here’s the fast answer:" at bounding box center [250, 46] width 122 height 6
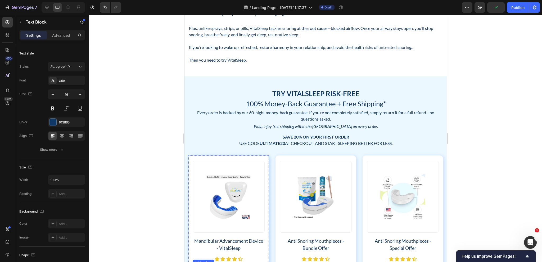
scroll to position [366, 0]
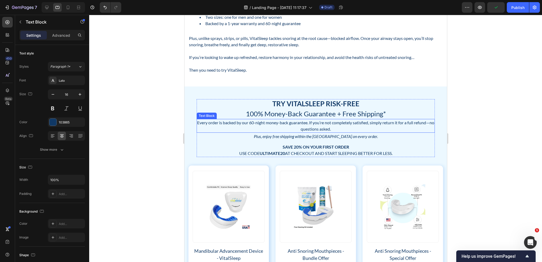
click at [307, 128] on p "Every order is backed by our 60-night money-back guarantee. If you’re not compl…" at bounding box center [315, 126] width 237 height 13
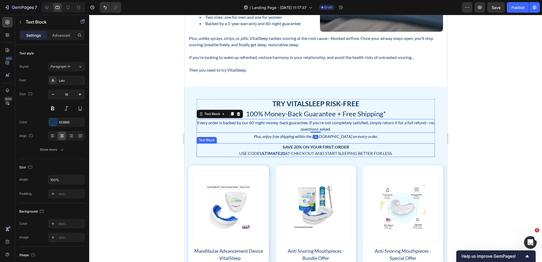
click at [311, 149] on strong "Save 20% on Your First Order" at bounding box center [315, 146] width 66 height 5
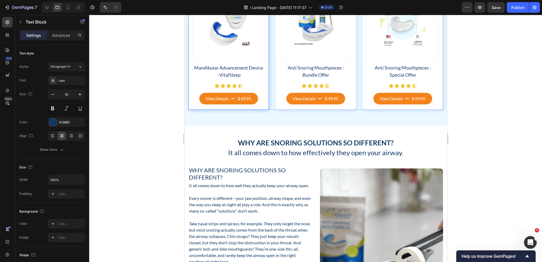
scroll to position [551, 0]
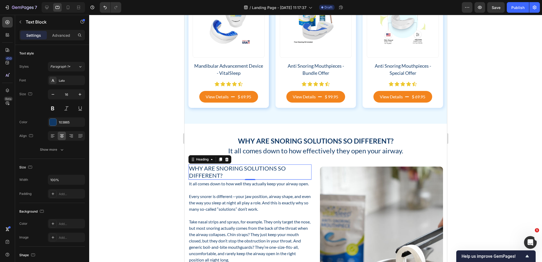
click at [232, 168] on h2 "Why Are Snoring Solutions So Different?" at bounding box center [249, 172] width 123 height 15
click at [79, 95] on icon "button" at bounding box center [79, 94] width 5 height 5
type input "24"
click at [221, 168] on h2 "Why Are Snoring Solutions So Different?" at bounding box center [249, 173] width 123 height 16
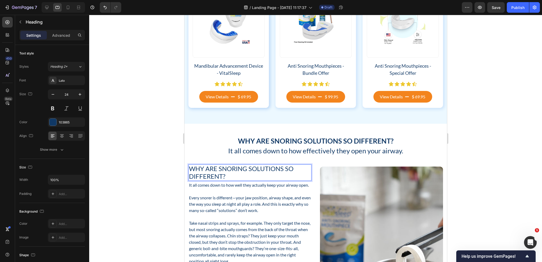
click at [221, 168] on p "Why Are Snoring Solutions So Different?" at bounding box center [250, 172] width 122 height 15
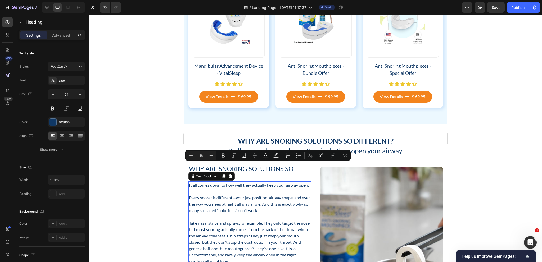
click at [229, 185] on p "It all comes down to how well they actually keep your airway open." at bounding box center [250, 185] width 122 height 6
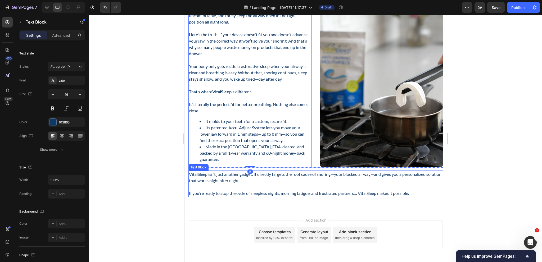
scroll to position [813, 0]
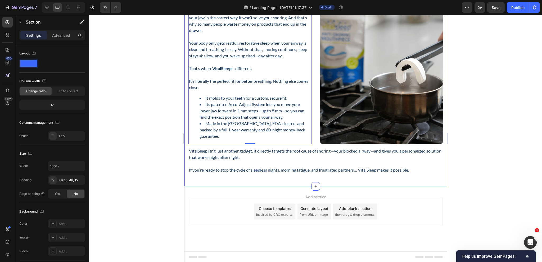
click at [396, 178] on div "Why Are Snoring Solutions So Different? Heading It all comes down to how effect…" at bounding box center [315, 23] width 262 height 325
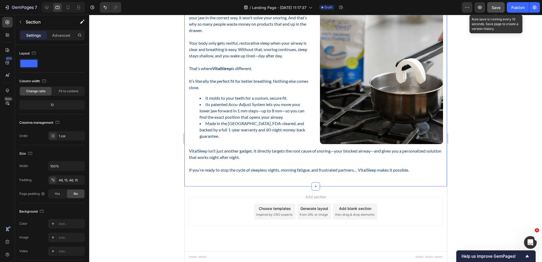
click at [497, 6] on span "Save" at bounding box center [496, 7] width 9 height 4
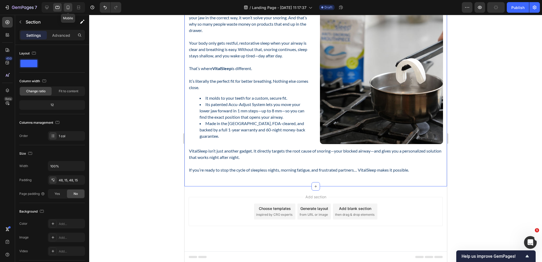
click at [69, 7] on icon at bounding box center [68, 8] width 3 height 4
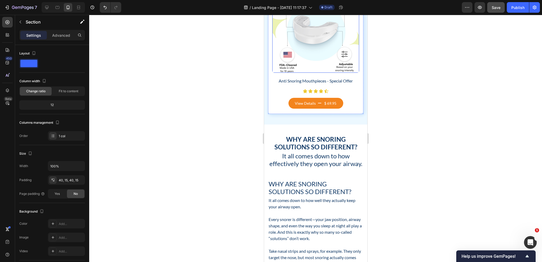
scroll to position [931, 0]
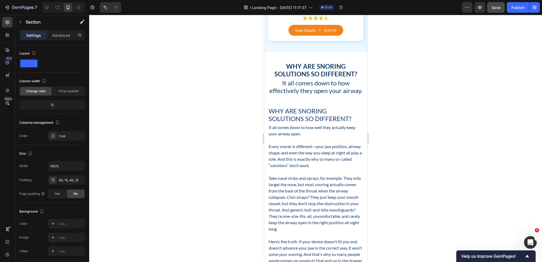
click at [62, 36] on p "Advanced" at bounding box center [61, 36] width 18 height 6
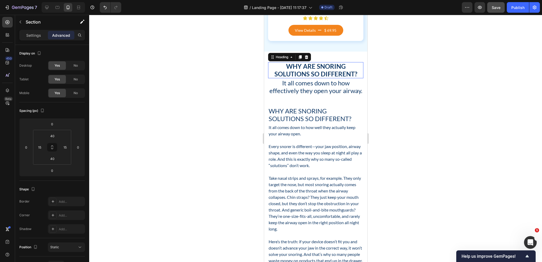
click at [335, 73] on h2 "Why Are Snoring Solutions So Different?" at bounding box center [315, 70] width 95 height 16
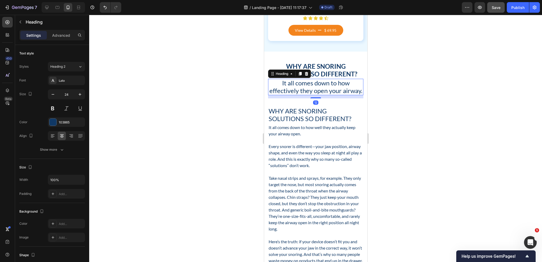
click at [296, 94] on h2 "It all comes down to how effectively they open your airway." at bounding box center [315, 87] width 95 height 16
click at [309, 89] on h2 "It all comes down to how effectively they open your airway." at bounding box center [315, 87] width 95 height 16
click at [333, 74] on h2 "Why Are Snoring Solutions So Different?" at bounding box center [315, 70] width 95 height 16
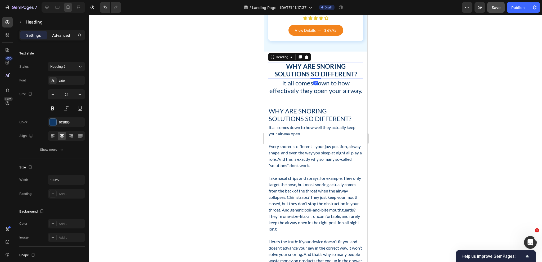
click at [66, 36] on p "Advanced" at bounding box center [61, 36] width 18 height 6
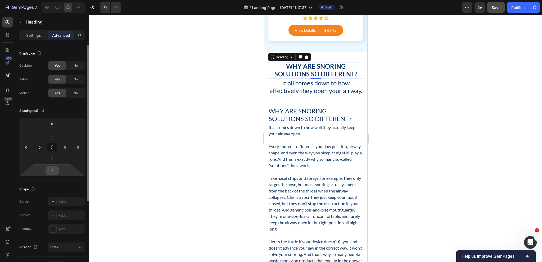
click at [52, 170] on input "2" at bounding box center [52, 171] width 11 height 8
type input "8"
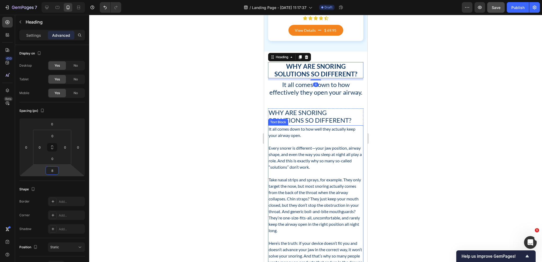
click at [298, 157] on p "Every snorer is different—your jaw position, airway shape, and even the way you…" at bounding box center [315, 157] width 94 height 25
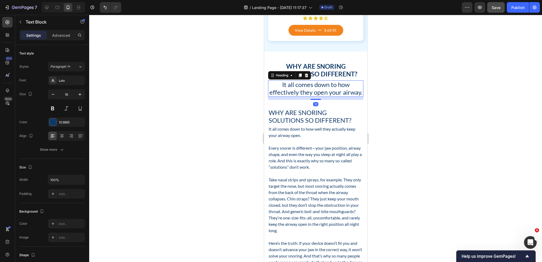
click at [332, 93] on p "It all comes down to how effectively they open your airway." at bounding box center [315, 88] width 94 height 15
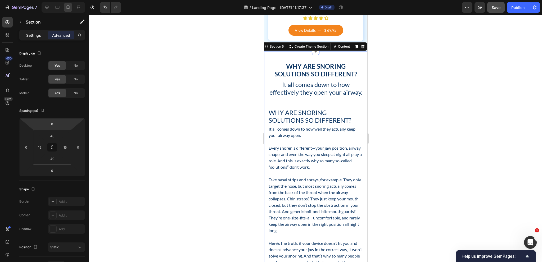
click at [39, 31] on div "Settings" at bounding box center [33, 35] width 26 height 8
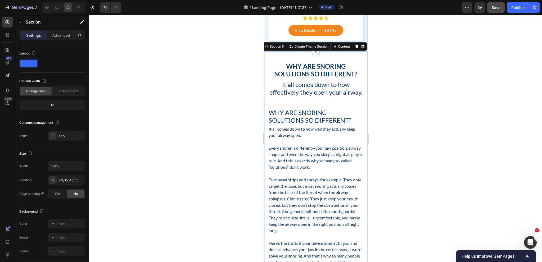
click at [28, 37] on p "Settings" at bounding box center [33, 36] width 15 height 6
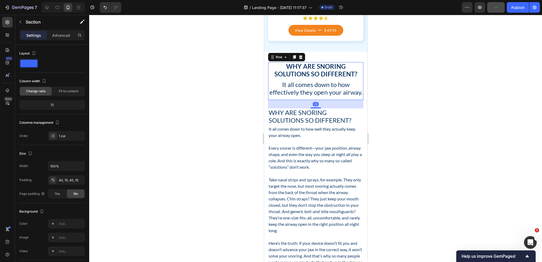
click at [304, 100] on div "Why Are Snoring Solutions So Different? Heading It all comes down to how effect…" at bounding box center [315, 81] width 95 height 38
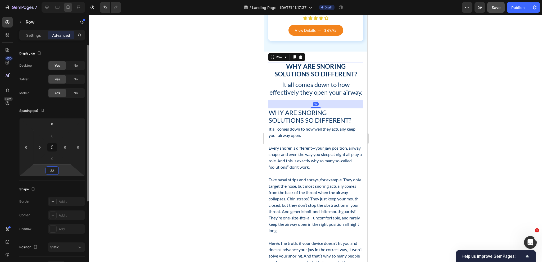
click at [56, 173] on input "32" at bounding box center [52, 171] width 11 height 8
type input "24"
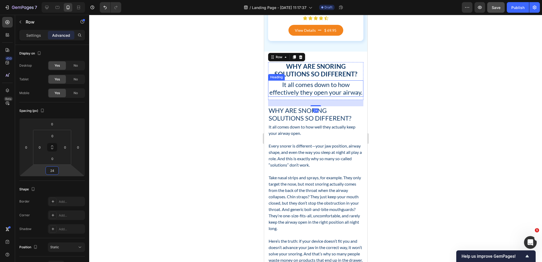
click at [322, 96] on p "It all comes down to how effectively they open your airway." at bounding box center [315, 88] width 94 height 15
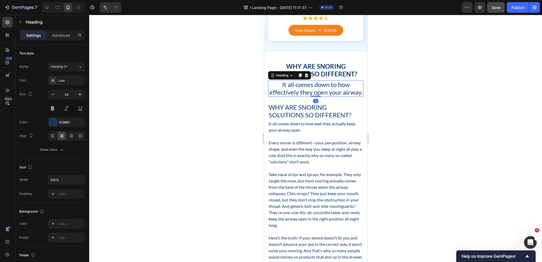
drag, startPoint x: 316, startPoint y: 108, endPoint x: 315, endPoint y: 98, distance: 10.6
click at [315, 97] on div "It all comes down to how effectively they open your airway. Heading 0" at bounding box center [315, 88] width 95 height 16
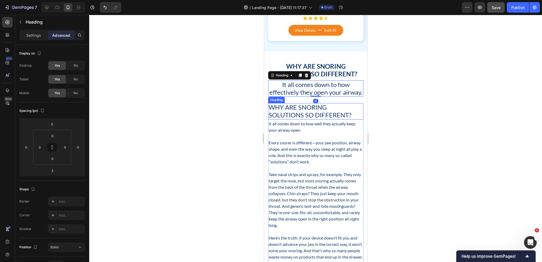
click at [289, 120] on h2 "Why Are Snoring Solutions So Different?" at bounding box center [315, 111] width 95 height 16
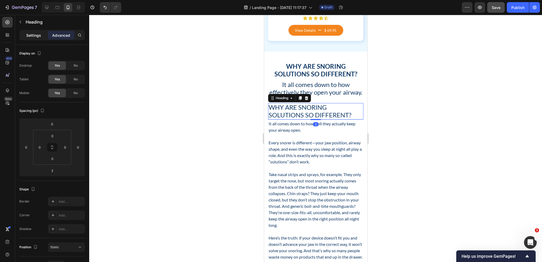
click at [30, 37] on p "Settings" at bounding box center [33, 36] width 15 height 6
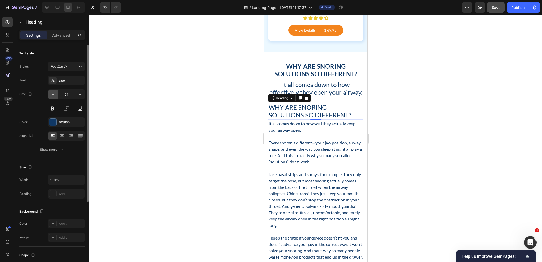
click at [53, 94] on icon "button" at bounding box center [52, 94] width 5 height 5
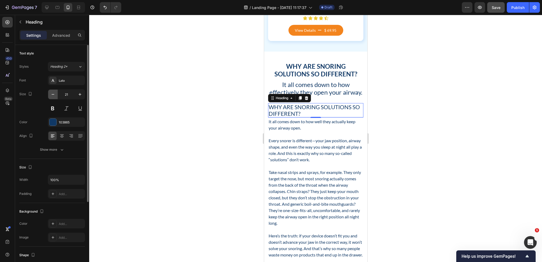
click at [53, 94] on icon "button" at bounding box center [52, 94] width 5 height 5
type input "20"
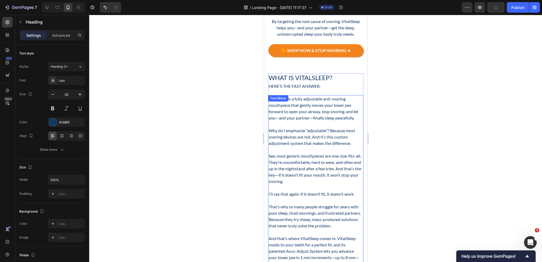
scroll to position [84, 0]
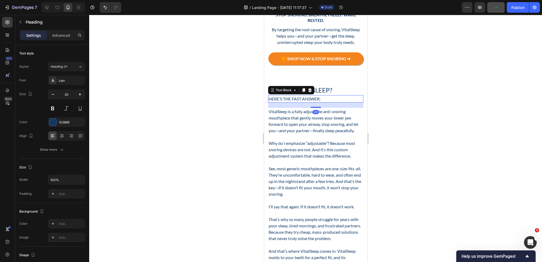
click at [308, 24] on h2 "Stop Snoring. Breathe Freely. Wake Rested." at bounding box center [315, 18] width 95 height 12
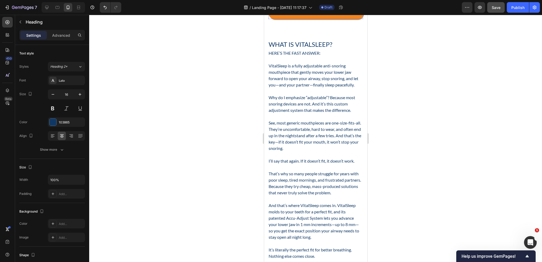
scroll to position [132, 0]
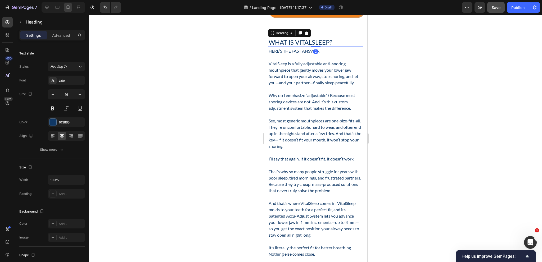
click at [298, 47] on h2 "What Is VitalSleep?" at bounding box center [315, 42] width 95 height 9
click at [53, 93] on icon "button" at bounding box center [52, 94] width 5 height 5
type input "22"
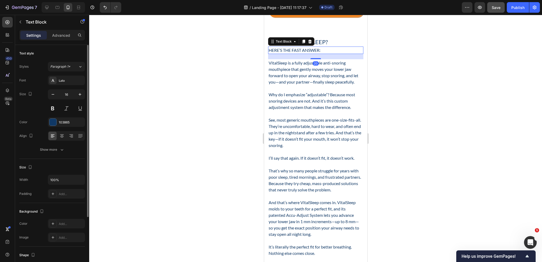
click at [297, 53] on p "Here’s the fast answer:" at bounding box center [315, 50] width 94 height 6
click at [332, 46] on h2 "What Is VitalSleep?" at bounding box center [315, 42] width 95 height 8
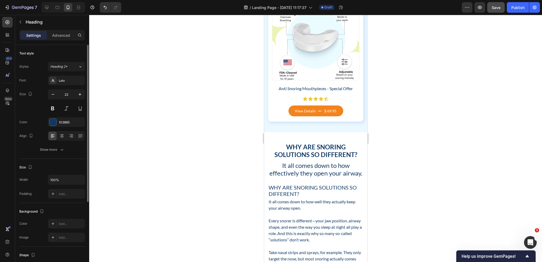
scroll to position [1191, 0]
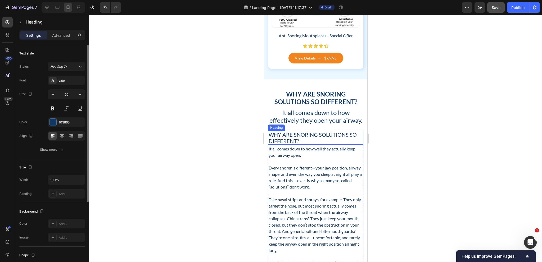
click at [294, 144] on h2 "Why Are Snoring Solutions So Different?" at bounding box center [315, 138] width 95 height 14
click at [80, 95] on icon "button" at bounding box center [80, 94] width 3 height 3
type input "22"
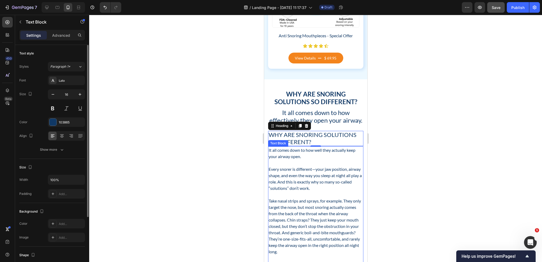
click at [311, 160] on p "It all comes down to how well they actually keep your airway open." at bounding box center [315, 153] width 94 height 13
click at [324, 146] on h2 "Why Are Snoring Solutions So Different?" at bounding box center [315, 138] width 95 height 15
click at [58, 34] on p "Advanced" at bounding box center [61, 36] width 18 height 6
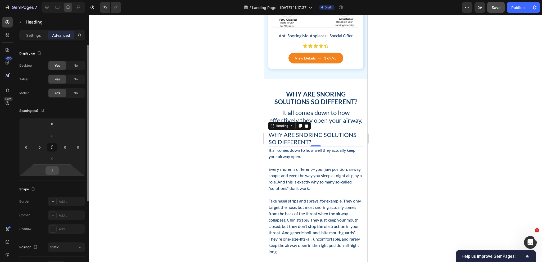
click at [56, 170] on input "2" at bounding box center [52, 171] width 11 height 8
type input "24"
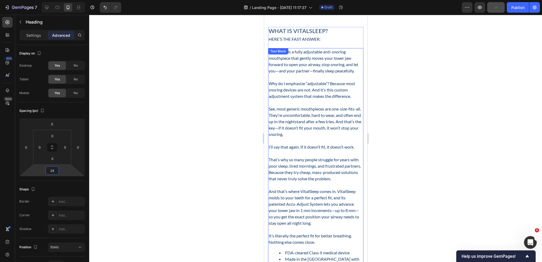
scroll to position [212, 0]
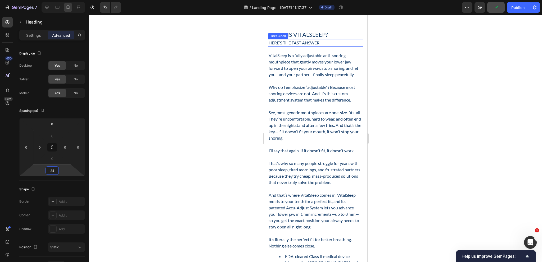
click at [309, 45] on p "Here’s the fast answer:" at bounding box center [315, 43] width 94 height 6
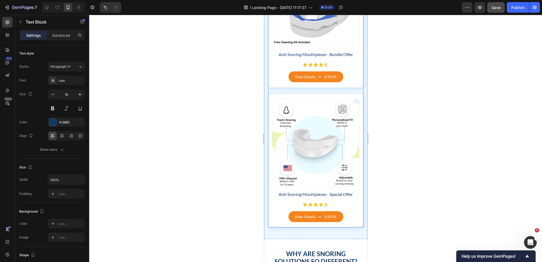
scroll to position [1217, 0]
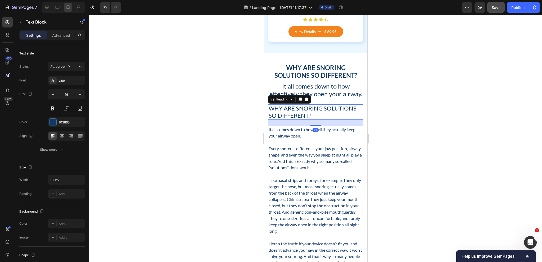
click at [292, 120] on h2 "Why Are Snoring Solutions So Different?" at bounding box center [315, 112] width 95 height 15
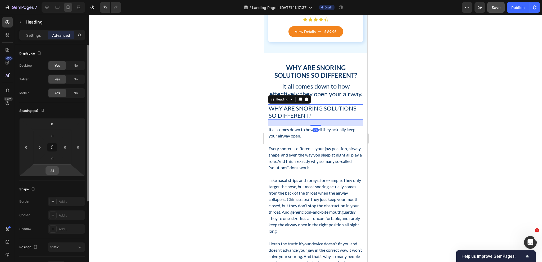
click at [51, 170] on input "24" at bounding box center [52, 171] width 11 height 8
type input "20"
click at [302, 91] on h2 "It all comes down to how effectively they open your airway." at bounding box center [315, 90] width 95 height 16
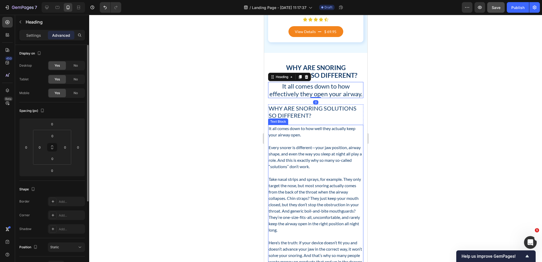
click at [308, 144] on p at bounding box center [315, 141] width 94 height 6
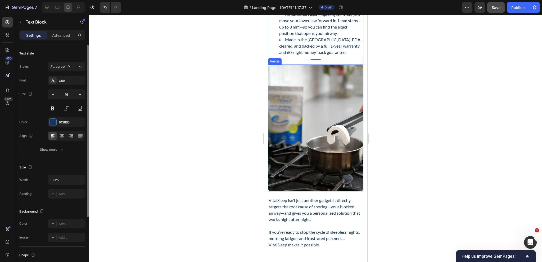
scroll to position [1587, 0]
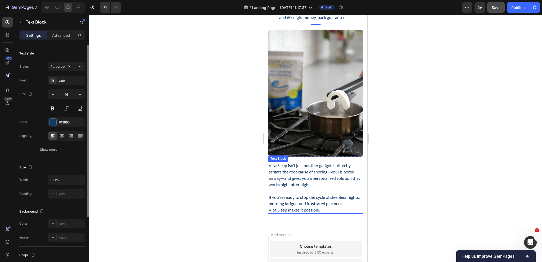
click at [295, 184] on p "VitalSleep isn’t just another gadget. It directly targets the root cause of sno…" at bounding box center [315, 174] width 94 height 25
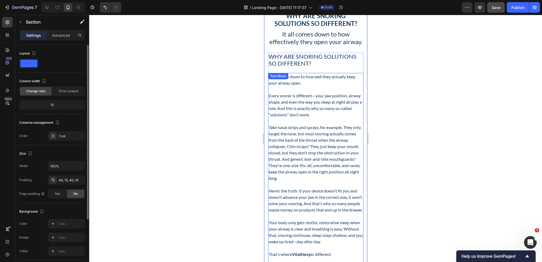
scroll to position [1138, 0]
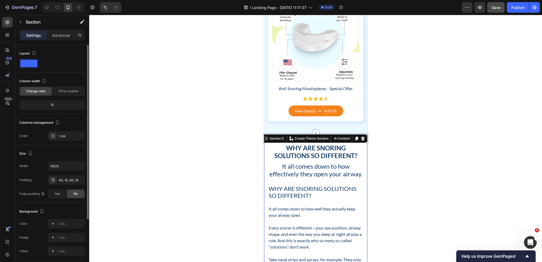
click at [435, 172] on div at bounding box center [315, 138] width 453 height 247
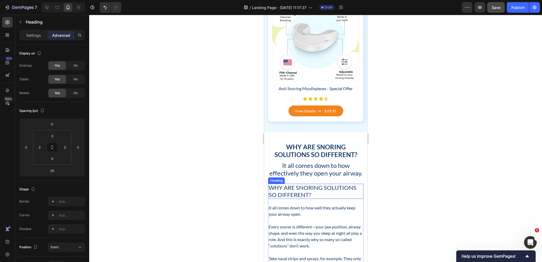
click at [309, 199] on h2 "Why Are Snoring Solutions So Different?" at bounding box center [315, 191] width 95 height 15
click at [30, 37] on p "Settings" at bounding box center [33, 36] width 15 height 6
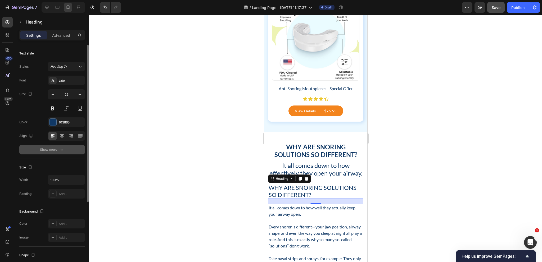
click at [51, 154] on button "Show more" at bounding box center [52, 150] width 66 height 10
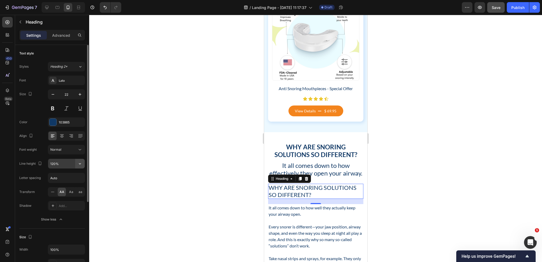
click at [76, 165] on button "button" at bounding box center [80, 164] width 10 height 10
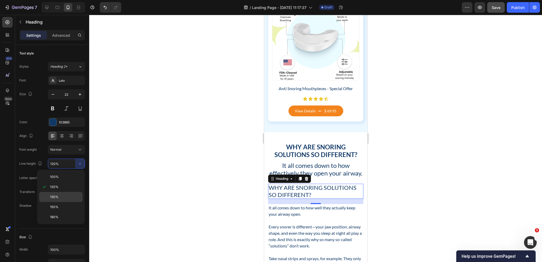
click at [63, 198] on p "130%" at bounding box center [65, 197] width 30 height 5
type input "130%"
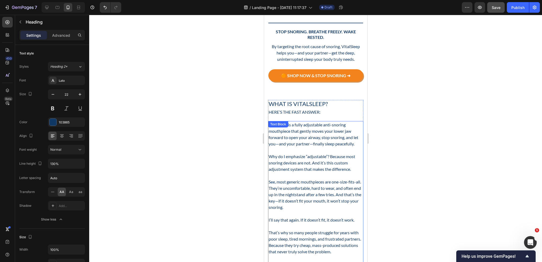
scroll to position [132, 0]
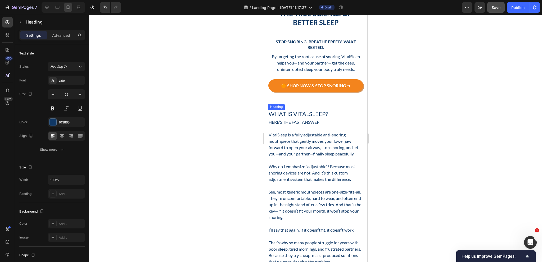
click at [306, 113] on h2 "What Is VitalSleep?" at bounding box center [315, 114] width 95 height 8
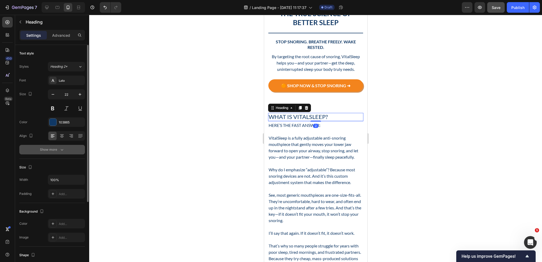
click at [59, 150] on icon "button" at bounding box center [61, 149] width 5 height 5
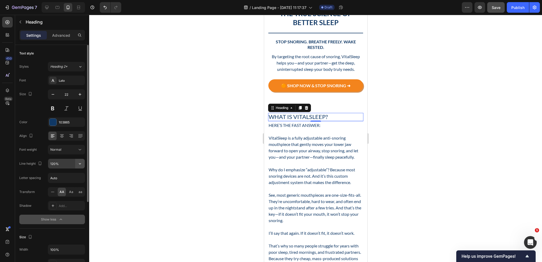
click at [78, 163] on icon "button" at bounding box center [79, 163] width 5 height 5
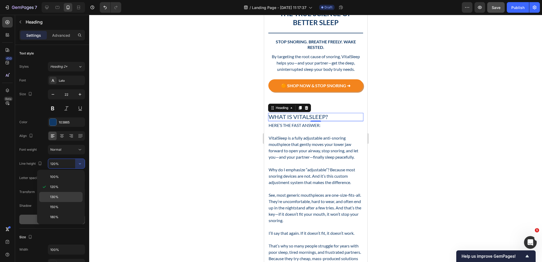
click at [63, 198] on p "130%" at bounding box center [65, 197] width 30 height 5
type input "130%"
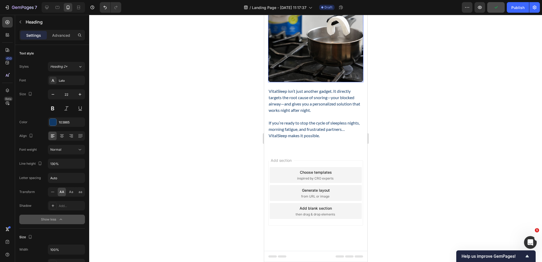
scroll to position [1672, 0]
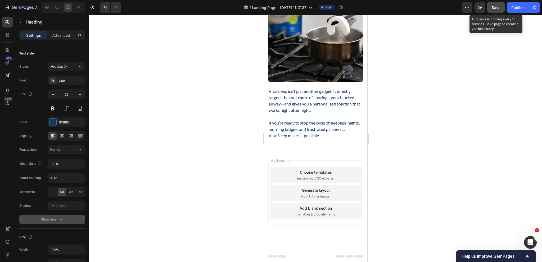
drag, startPoint x: 495, startPoint y: 5, endPoint x: 493, endPoint y: 9, distance: 4.3
click at [495, 6] on span "Save" at bounding box center [496, 7] width 9 height 4
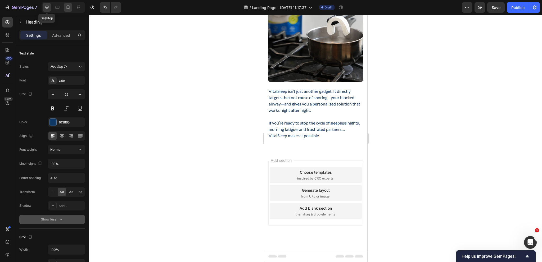
click at [44, 7] on icon at bounding box center [46, 7] width 5 height 5
type input "26"
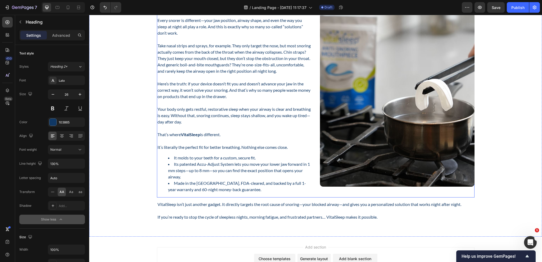
scroll to position [905, 0]
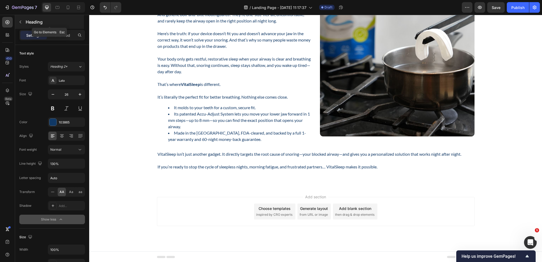
click at [26, 21] on p "Heading" at bounding box center [54, 22] width 57 height 6
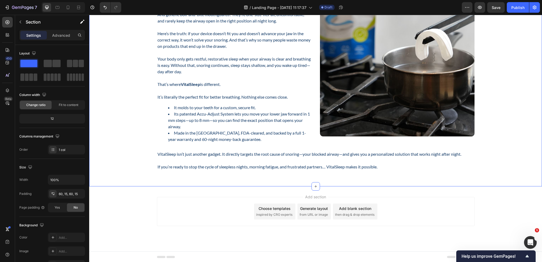
click at [137, 140] on div "Why Are Snoring Solutions So Different? Heading It all comes down to how effect…" at bounding box center [315, 31] width 445 height 279
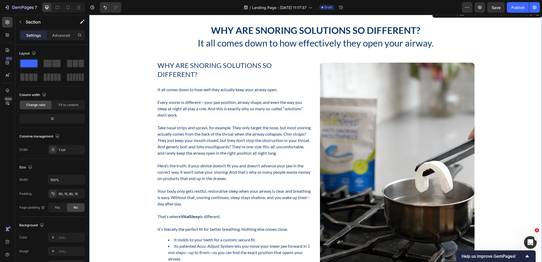
scroll to position [720, 0]
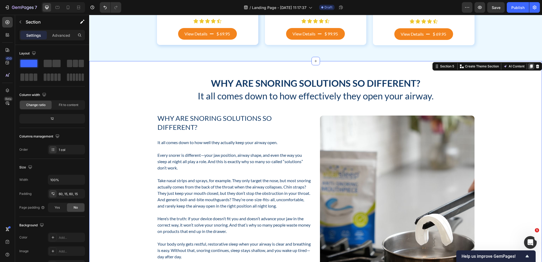
click at [530, 66] on icon at bounding box center [531, 67] width 3 height 4
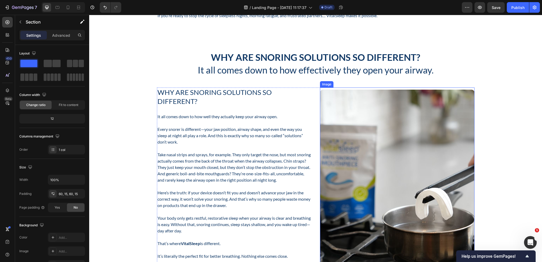
scroll to position [979, 0]
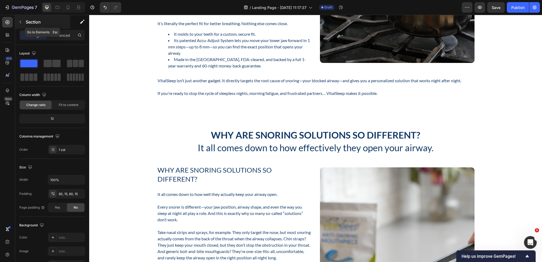
click at [19, 23] on icon "button" at bounding box center [20, 22] width 4 height 4
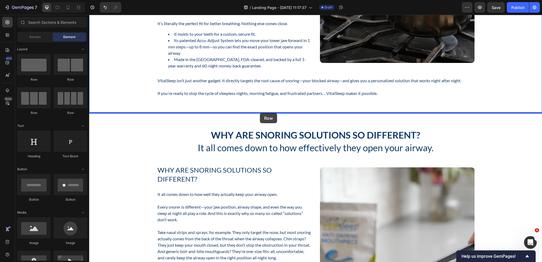
drag, startPoint x: 117, startPoint y: 75, endPoint x: 260, endPoint y: 113, distance: 147.8
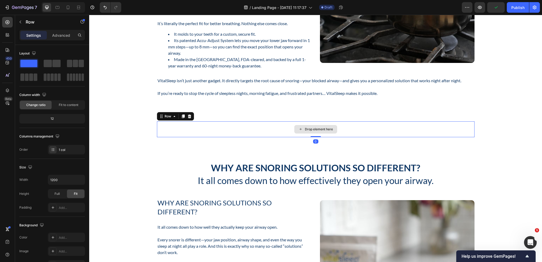
drag, startPoint x: 314, startPoint y: 140, endPoint x: 253, endPoint y: 128, distance: 62.0
click at [309, 125] on div "Drop element here Row 0" at bounding box center [315, 129] width 317 height 16
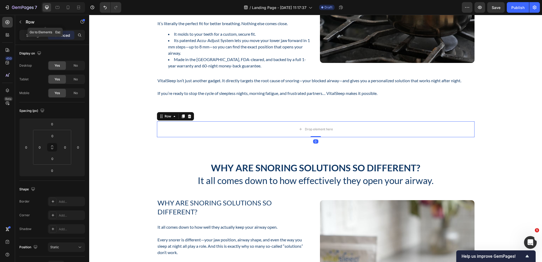
click at [25, 22] on div "Row" at bounding box center [45, 22] width 60 height 14
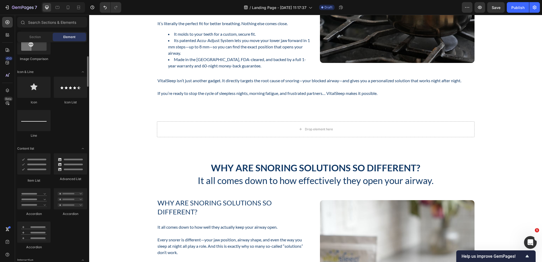
scroll to position [344, 0]
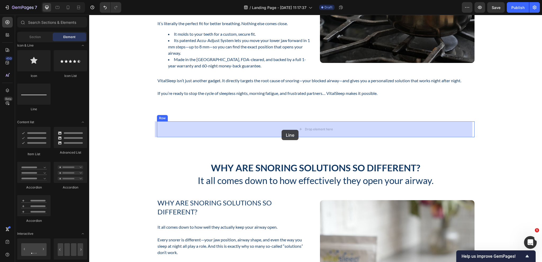
drag, startPoint x: 129, startPoint y: 111, endPoint x: 282, endPoint y: 130, distance: 153.6
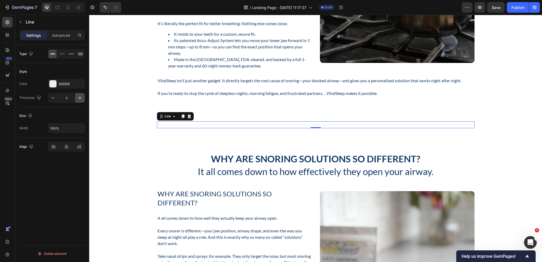
click at [80, 99] on icon "button" at bounding box center [79, 97] width 5 height 5
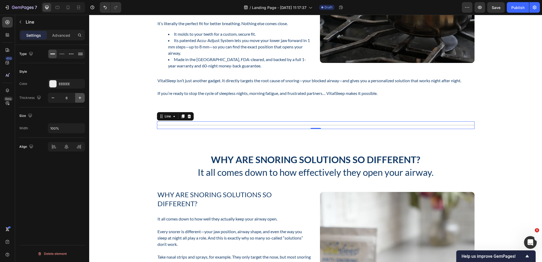
click at [80, 99] on icon "button" at bounding box center [79, 97] width 5 height 5
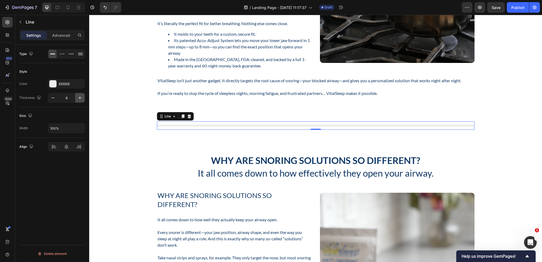
click at [80, 99] on icon "button" at bounding box center [79, 97] width 5 height 5
type input "10"
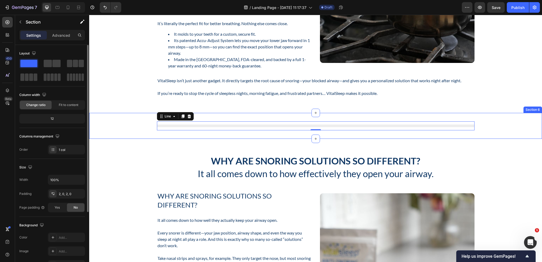
click at [292, 116] on div "Title Line 0 Row Section 6" at bounding box center [315, 126] width 453 height 26
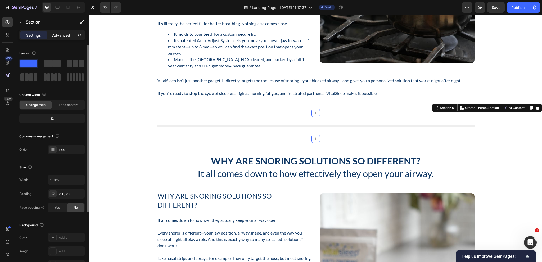
click at [62, 31] on div "Advanced" at bounding box center [61, 35] width 26 height 8
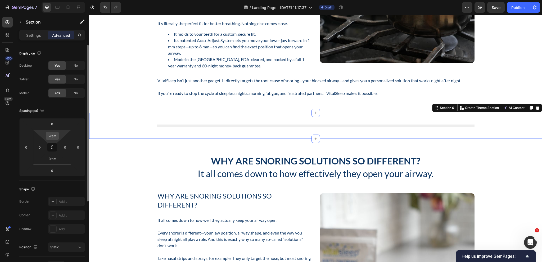
click at [58, 137] on div "2rem" at bounding box center [52, 136] width 13 height 8
click at [56, 135] on input "2rem" at bounding box center [52, 136] width 11 height 8
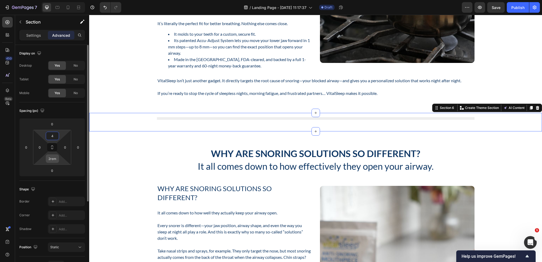
type input "4"
click at [57, 160] on input "2rem" at bounding box center [52, 159] width 11 height 8
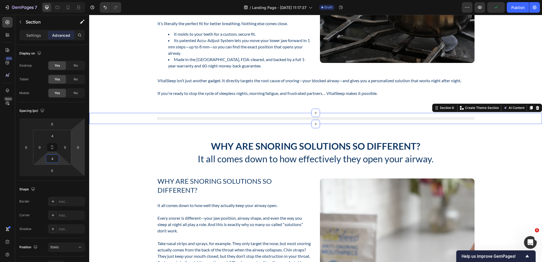
type input "4"
click at [120, 118] on div "Title Line Row" at bounding box center [315, 118] width 453 height 9
click at [40, 146] on input "0" at bounding box center [40, 147] width 8 height 8
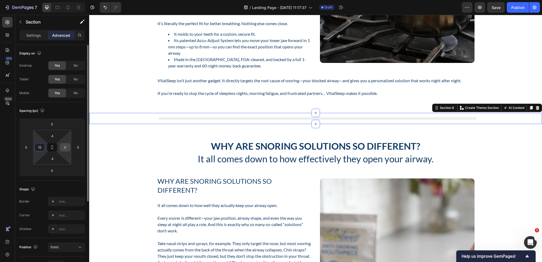
type input "15"
click at [67, 145] on input "0" at bounding box center [65, 147] width 8 height 8
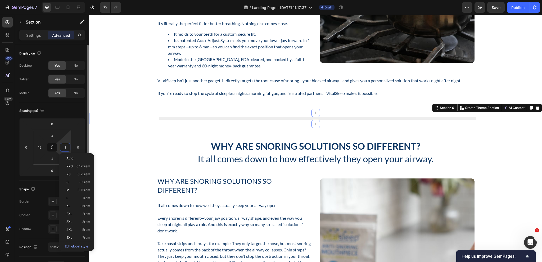
type input "15"
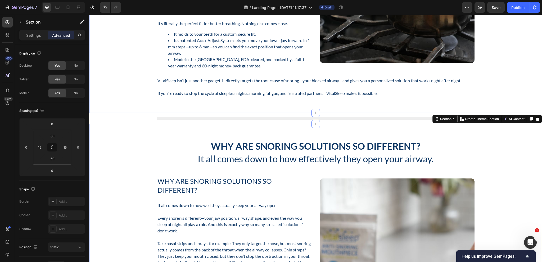
click at [141, 118] on div "Title Line Row" at bounding box center [315, 118] width 445 height 9
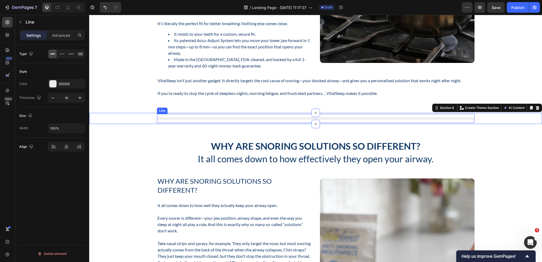
click at [174, 121] on div "Title Line" at bounding box center [315, 118] width 317 height 9
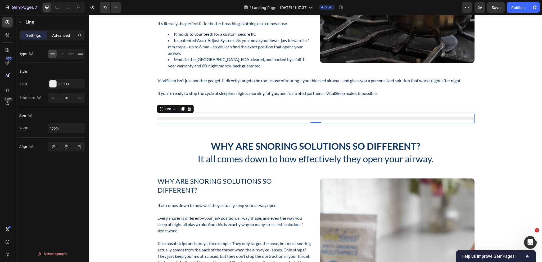
click at [62, 39] on div "Advanced" at bounding box center [61, 35] width 26 height 8
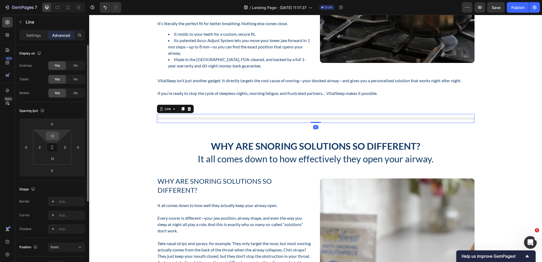
click at [53, 135] on input "12" at bounding box center [52, 136] width 11 height 8
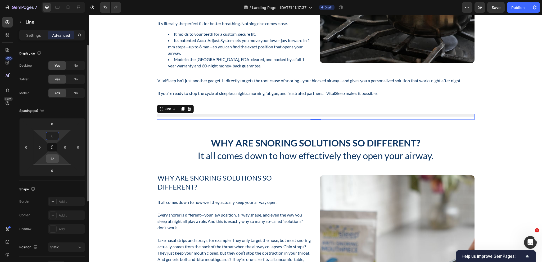
type input "0"
click at [55, 157] on input "12" at bounding box center [52, 159] width 11 height 8
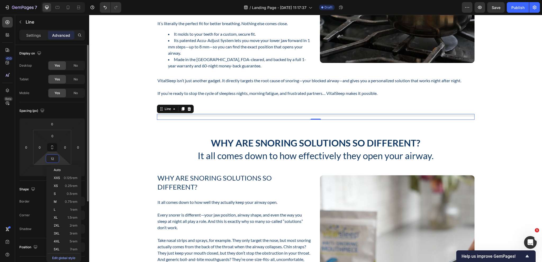
type input "0"
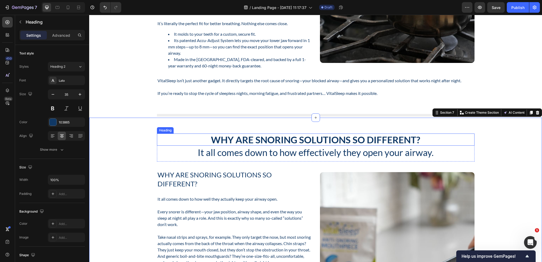
click at [277, 143] on h2 "Why Are Snoring Solutions So Different?" at bounding box center [315, 140] width 317 height 12
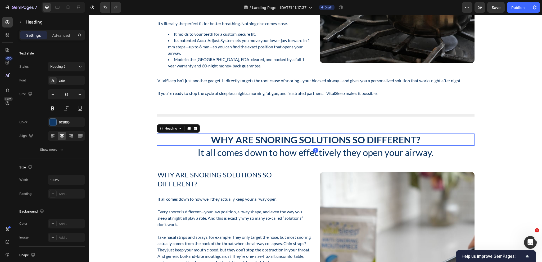
click at [278, 141] on h2 "Why Are Snoring Solutions So Different?" at bounding box center [315, 140] width 317 height 12
click at [279, 140] on p "Why Are Snoring Solutions So Different?" at bounding box center [315, 139] width 316 height 11
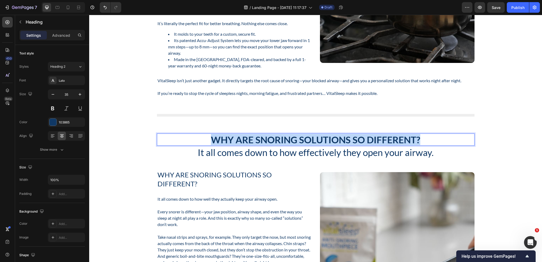
click at [279, 140] on p "Why Are Snoring Solutions So Different?" at bounding box center [315, 139] width 316 height 11
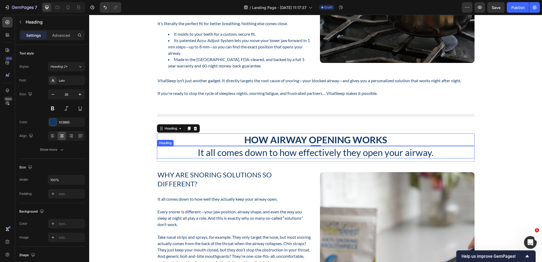
click at [300, 150] on h2 "It all comes down to how effectively they open your airway." at bounding box center [315, 152] width 317 height 12
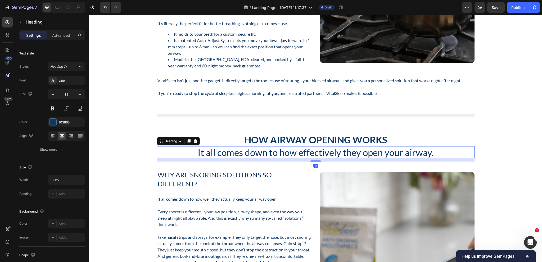
click at [300, 150] on h2 "It all comes down to how effectively they open your airway." at bounding box center [315, 152] width 317 height 12
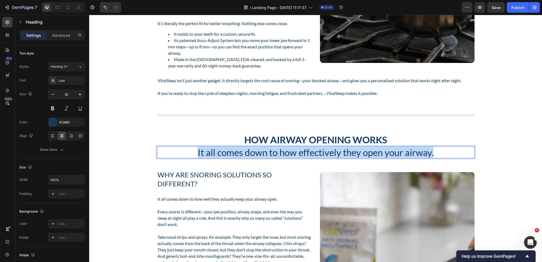
click at [300, 150] on p "It all comes down to how effectively they open your airway." at bounding box center [315, 152] width 316 height 11
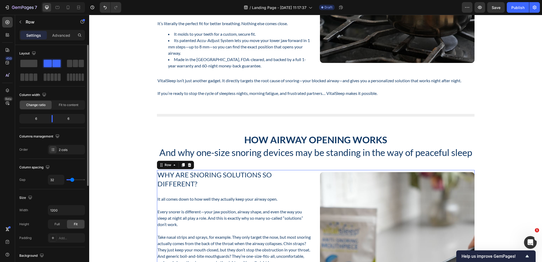
click at [61, 155] on div "Layout Column width Change ratio Fit to content 6 6 Columns management Order 2 …" at bounding box center [52, 102] width 66 height 114
click at [61, 148] on div "2 cols" at bounding box center [71, 150] width 25 height 5
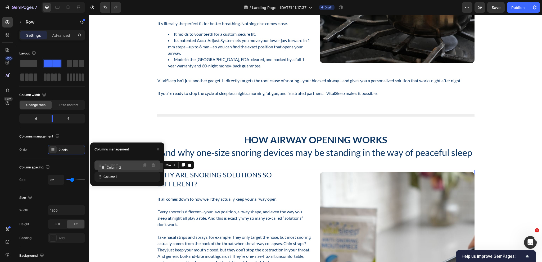
drag, startPoint x: 106, startPoint y: 176, endPoint x: 109, endPoint y: 167, distance: 10.3
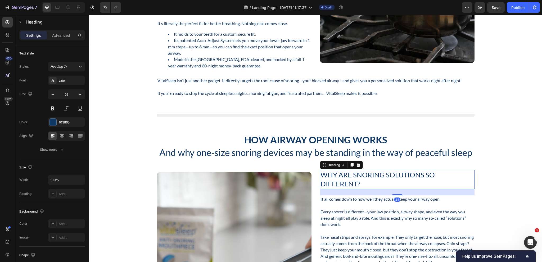
click at [320, 180] on h2 "Why Are Snoring Solutions So Different?" at bounding box center [397, 179] width 155 height 19
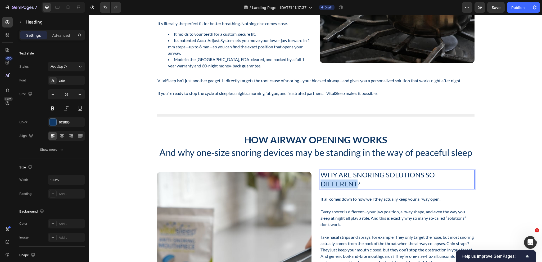
click at [320, 180] on h2 "Why Are Snoring Solutions So Different?" at bounding box center [397, 179] width 155 height 19
click at [320, 180] on p "Why Are Snoring Solutions So Different?" at bounding box center [396, 180] width 153 height 18
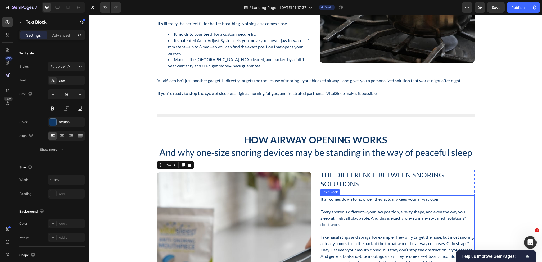
click at [340, 199] on p "It all comes down to how well they actually keep your airway open." at bounding box center [396, 199] width 153 height 6
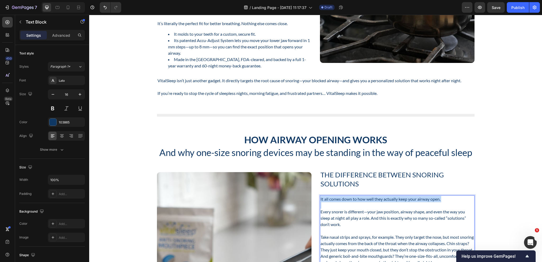
click at [340, 199] on p "It all comes down to how well they actually keep your airway open." at bounding box center [396, 199] width 153 height 6
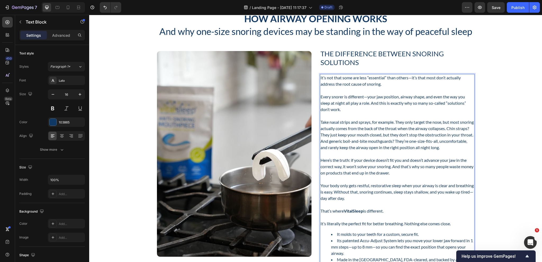
scroll to position [1138, 0]
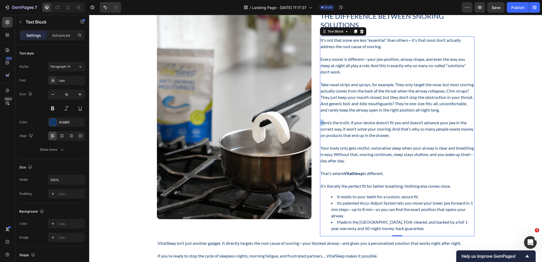
click at [320, 123] on p "Here’s the truth: if your device doesn’t fit you and doesn’t advance your jaw i…" at bounding box center [396, 129] width 153 height 19
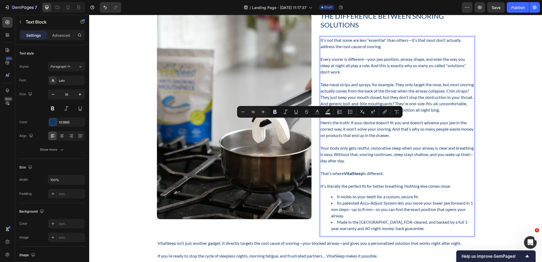
click at [342, 64] on p "Every snorer is different—your jaw position, airway shape, and even the way you…" at bounding box center [396, 65] width 153 height 19
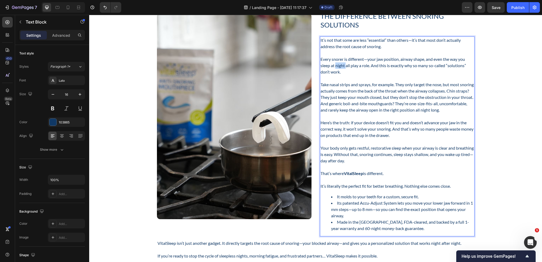
click at [342, 64] on p "Every snorer is different—your jaw position, airway shape, and even the way you…" at bounding box center [396, 65] width 153 height 19
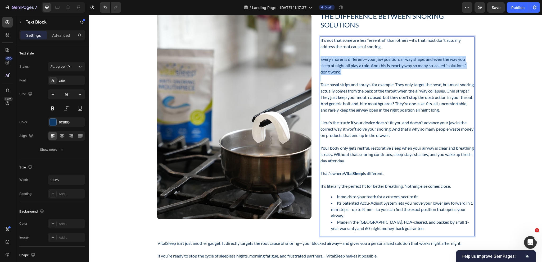
click at [342, 64] on p "Every snorer is different—your jaw position, airway shape, and even the way you…" at bounding box center [396, 65] width 153 height 19
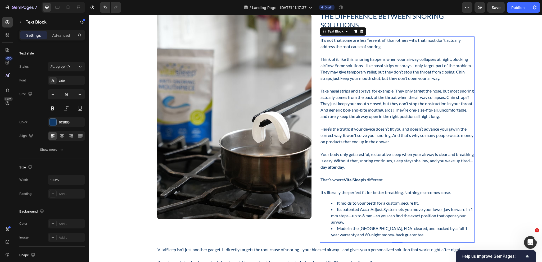
click at [320, 143] on p "Here’s the truth: if your device doesn’t fit you and doesn’t advance your jaw i…" at bounding box center [396, 135] width 153 height 19
click at [346, 109] on p "Take nasal strips and sprays, for example. They only target the nose, but most …" at bounding box center [396, 104] width 153 height 32
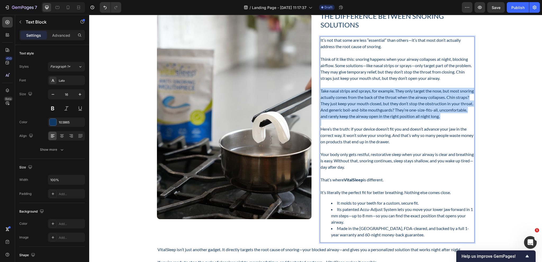
click at [346, 109] on p "Take nasal strips and sprays, for example. They only target the nose, but most …" at bounding box center [396, 104] width 153 height 32
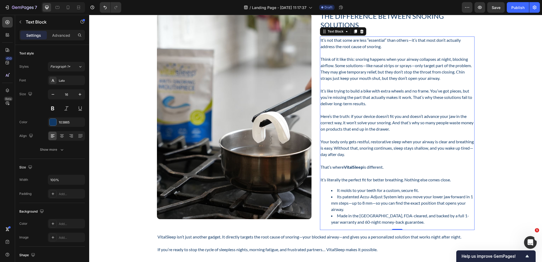
click at [320, 109] on p "Rich Text Editor. Editing area: main" at bounding box center [396, 110] width 153 height 6
click at [358, 120] on p "Here’s the truth: if your device doesn’t fit you and doesn’t advance your jaw i…" at bounding box center [396, 122] width 153 height 19
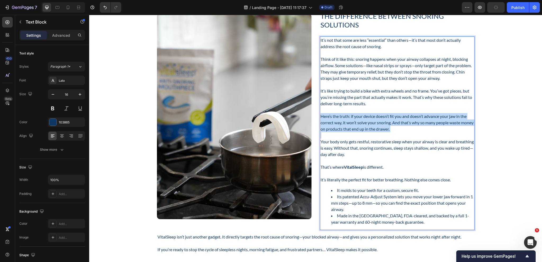
click at [358, 120] on p "Here’s the truth: if your device doesn’t fit you and doesn’t advance your jaw i…" at bounding box center [396, 122] width 153 height 19
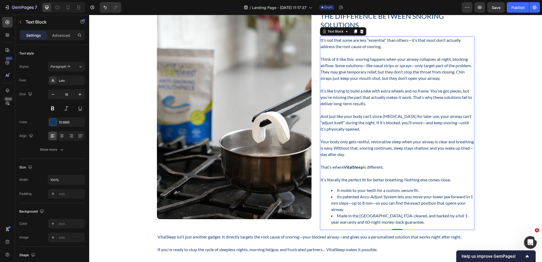
click at [320, 145] on p "Your body only gets restful, restorative sleep when your airway is clear and br…" at bounding box center [396, 148] width 153 height 19
click at [348, 149] on p "Your body only gets restful, restorative sleep when your airway is clear and br…" at bounding box center [396, 148] width 153 height 19
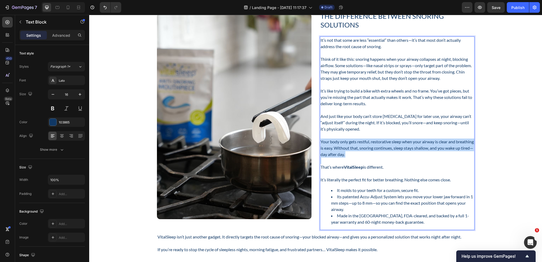
click at [348, 149] on p "Your body only gets restful, restorative sleep when your airway is clear and br…" at bounding box center [396, 148] width 153 height 19
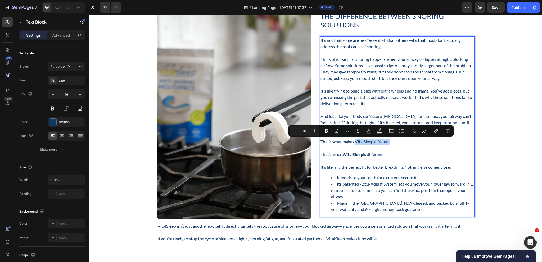
drag, startPoint x: 388, startPoint y: 142, endPoint x: 353, endPoint y: 143, distance: 35.2
click at [353, 143] on p "That’s what makes VitalSleep different." at bounding box center [396, 142] width 153 height 6
click at [326, 133] on icon "Editor contextual toolbar" at bounding box center [326, 130] width 5 height 5
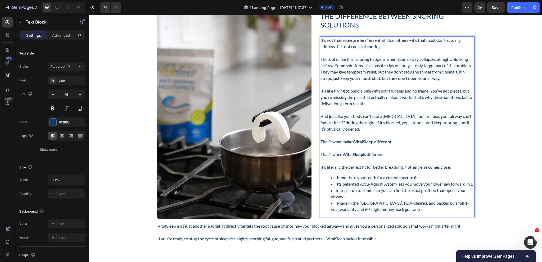
click at [400, 147] on p "Rich Text Editor. Editing area: main" at bounding box center [396, 148] width 153 height 6
click at [388, 155] on p "That’s where VitalSleep is different." at bounding box center [396, 154] width 153 height 6
drag, startPoint x: 388, startPoint y: 155, endPoint x: 315, endPoint y: 151, distance: 72.9
click at [315, 151] on div "The Difference Between Snoring Solutions Heading It’s not that some are less “e…" at bounding box center [315, 115] width 317 height 208
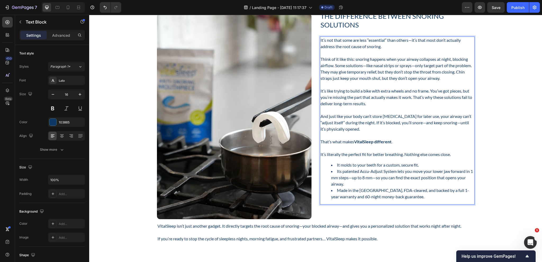
click at [321, 148] on p "Rich Text Editor. Editing area: main" at bounding box center [396, 148] width 153 height 6
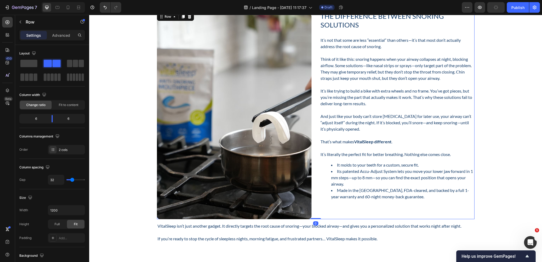
click at [317, 170] on div "The Difference Between Snoring Solutions Heading It’s not that some are less “e…" at bounding box center [315, 115] width 317 height 208
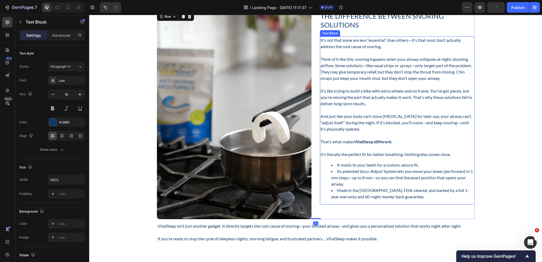
click at [377, 155] on p "It’s literally the perfect fit for better breathing. Nothing else comes close." at bounding box center [396, 154] width 153 height 6
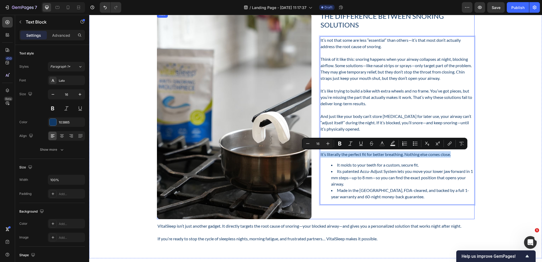
drag, startPoint x: 460, startPoint y: 155, endPoint x: 314, endPoint y: 153, distance: 145.5
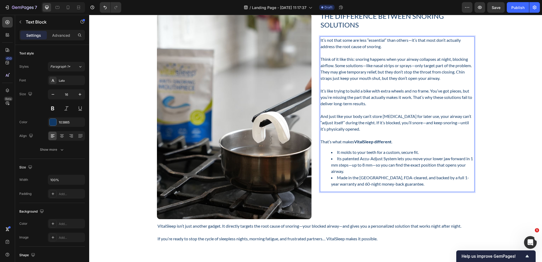
click at [426, 153] on li "It molds to your teeth for a custom, secure fit." at bounding box center [402, 152] width 143 height 6
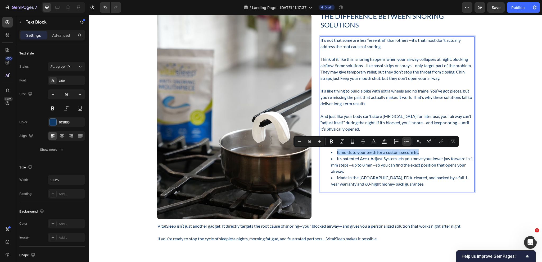
drag, startPoint x: 424, startPoint y: 152, endPoint x: 334, endPoint y: 152, distance: 90.0
click at [334, 152] on li "It molds to your teeth for a custom, secure fit." at bounding box center [402, 152] width 143 height 6
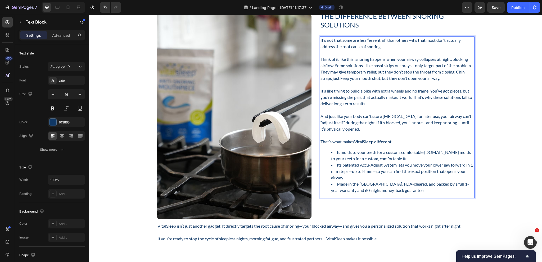
click at [363, 152] on li "It molds to your teeth for a custom, comfortable fit.It molds to your teeth for…" at bounding box center [402, 155] width 143 height 13
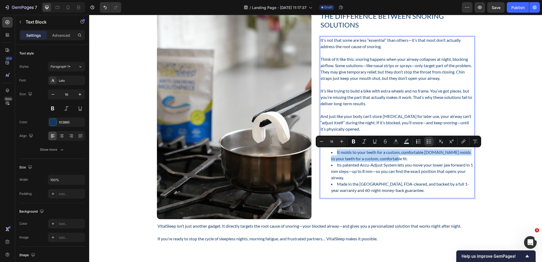
drag, startPoint x: 384, startPoint y: 160, endPoint x: 335, endPoint y: 151, distance: 50.2
click at [335, 151] on li "It molds to your teeth for a custom, comfortable fit.It molds to your teeth for…" at bounding box center [402, 155] width 143 height 13
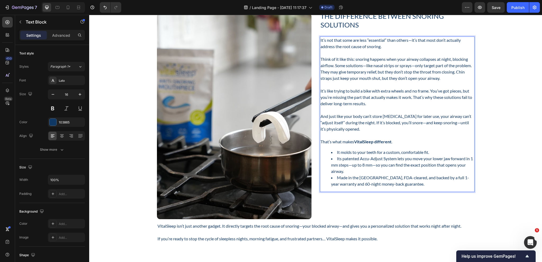
click at [320, 164] on ul "It molds to your teeth for a custom, comfortable fit. Its patented Accu-Adjust …" at bounding box center [396, 168] width 153 height 38
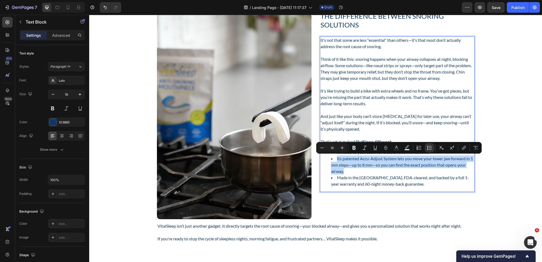
drag, startPoint x: 343, startPoint y: 171, endPoint x: 335, endPoint y: 160, distance: 14.3
click at [335, 160] on li "Its patented Accu-Adjust System lets you move your lower jaw forward in 1 mm st…" at bounding box center [402, 165] width 143 height 19
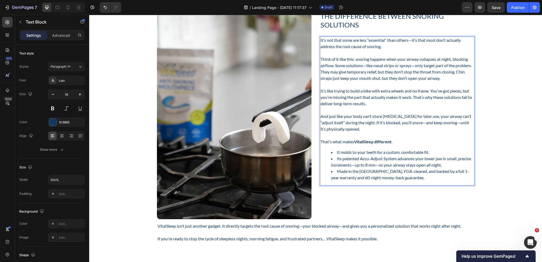
click at [321, 174] on ul "It molds to your teeth for a custom, comfortable fit. Its patented Accu-Adjust …" at bounding box center [396, 165] width 153 height 32
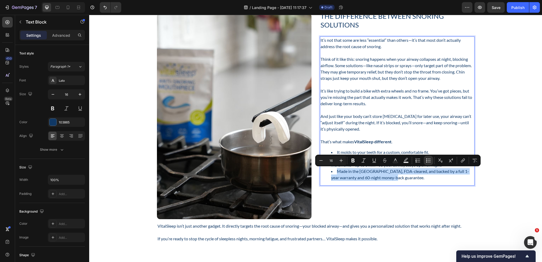
drag, startPoint x: 393, startPoint y: 178, endPoint x: 335, endPoint y: 169, distance: 57.9
click at [335, 169] on li "Made in the [GEOGRAPHIC_DATA], FDA-cleared, and backed by a full 1-year warrant…" at bounding box center [402, 174] width 143 height 13
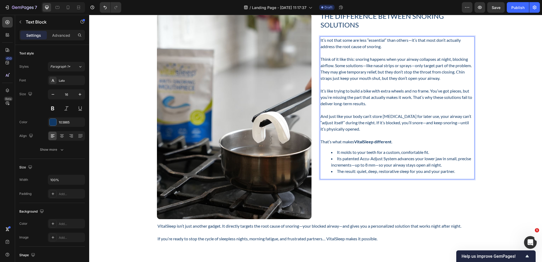
scroll to position [1164, 0]
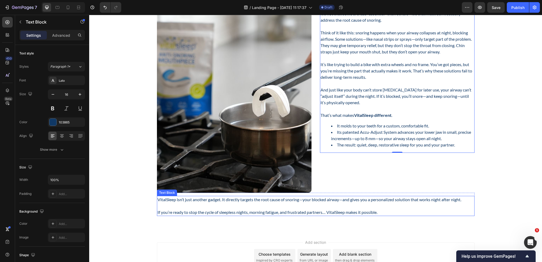
click at [292, 199] on p "VitalSleep isn’t just another gadget. It directly targets the root cause of sno…" at bounding box center [315, 200] width 316 height 6
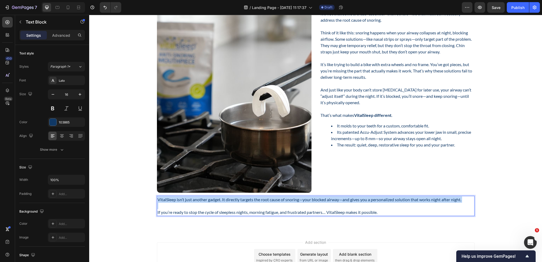
click at [292, 199] on p "VitalSleep isn’t just another gadget. It directly targets the root cause of sno…" at bounding box center [315, 200] width 316 height 6
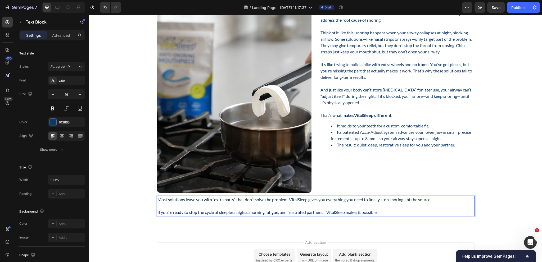
click at [387, 212] on p "If you’re ready to stop the cycle of sleepless nights, morning fatigue, and fru…" at bounding box center [315, 212] width 316 height 6
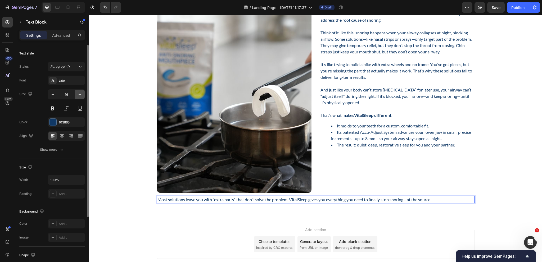
click at [79, 97] on icon "button" at bounding box center [79, 94] width 5 height 5
type input "18"
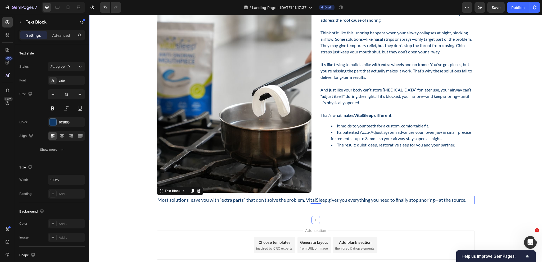
click at [120, 148] on div "How Airway Opening Works Heading And why one-size snoring devices may be standi…" at bounding box center [315, 76] width 445 height 256
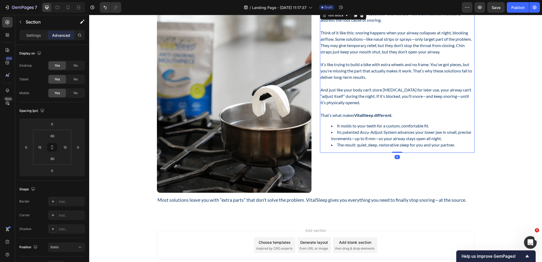
click at [335, 126] on li "It molds to your teeth for a custom, comfortable fit." at bounding box center [402, 126] width 143 height 6
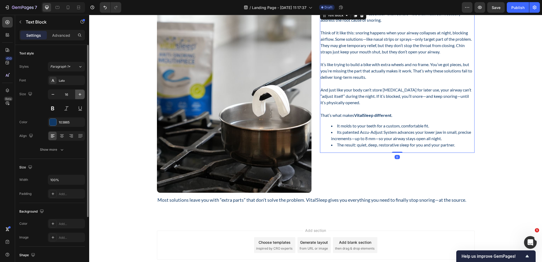
click at [78, 96] on icon "button" at bounding box center [79, 94] width 5 height 5
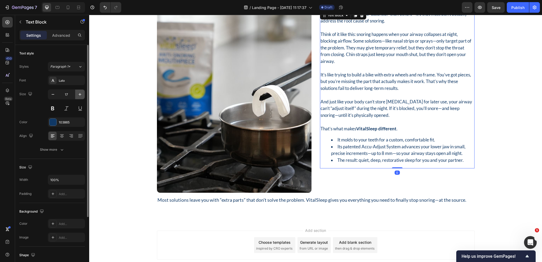
click at [78, 96] on icon "button" at bounding box center [79, 94] width 5 height 5
type input "18"
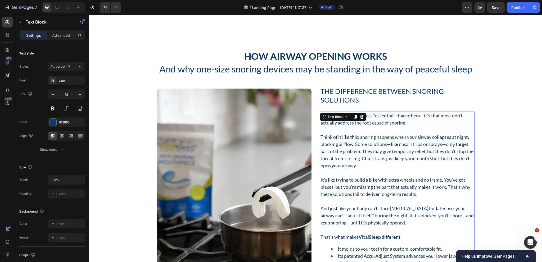
scroll to position [1058, 0]
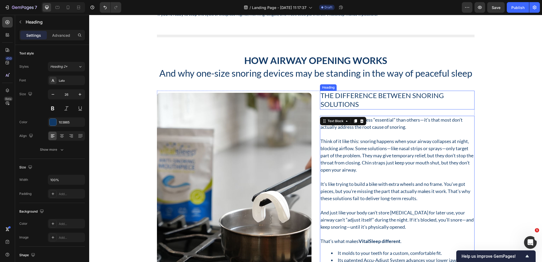
click at [353, 105] on p "The Difference Between Snoring Solutions" at bounding box center [396, 100] width 153 height 18
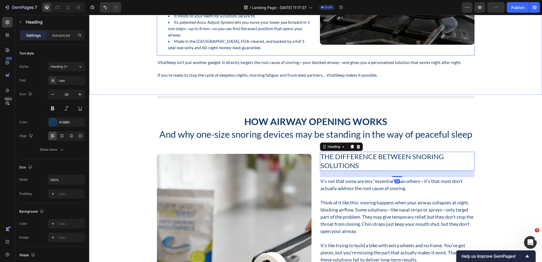
scroll to position [926, 0]
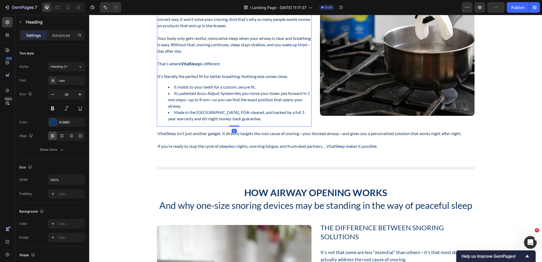
click at [234, 110] on li "Made in the [GEOGRAPHIC_DATA], FDA-cleared, and backed by a full 1-year warrant…" at bounding box center [239, 115] width 143 height 13
click at [80, 97] on button "button" at bounding box center [80, 95] width 10 height 10
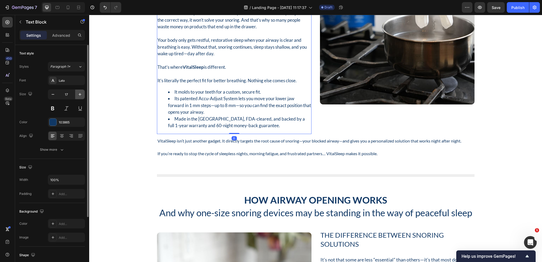
click at [80, 97] on button "button" at bounding box center [80, 95] width 10 height 10
type input "18"
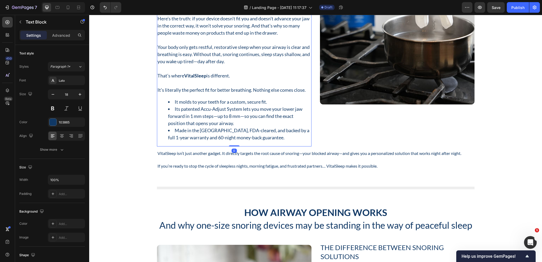
scroll to position [943, 0]
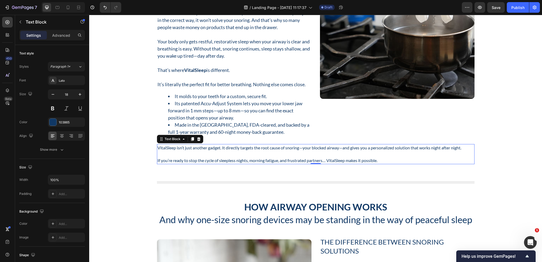
click at [278, 154] on p at bounding box center [315, 154] width 316 height 6
click at [79, 98] on button "button" at bounding box center [80, 95] width 10 height 10
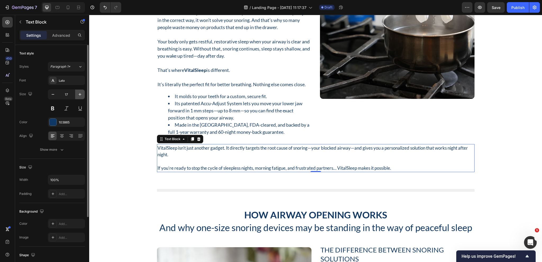
click at [79, 98] on button "button" at bounding box center [80, 95] width 10 height 10
type input "18"
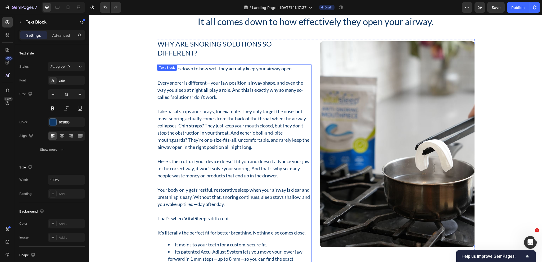
scroll to position [811, 0]
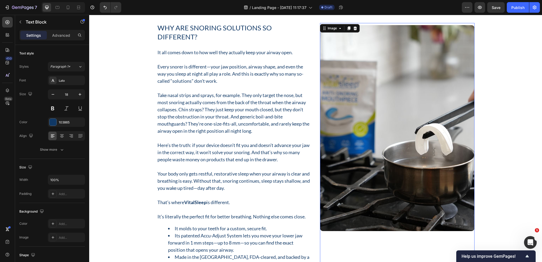
click at [399, 108] on img at bounding box center [397, 128] width 155 height 206
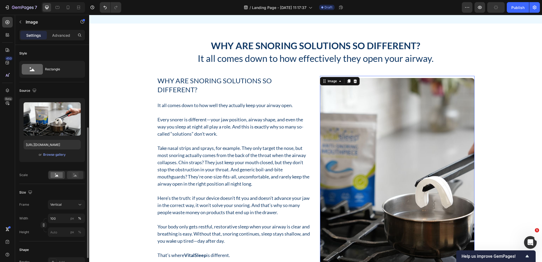
scroll to position [53, 0]
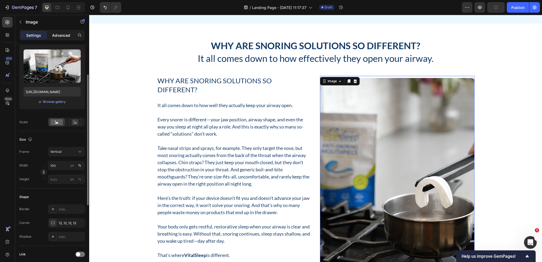
click at [67, 39] on div "Advanced" at bounding box center [61, 35] width 26 height 8
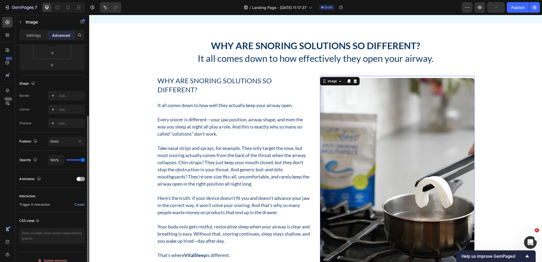
scroll to position [112, 0]
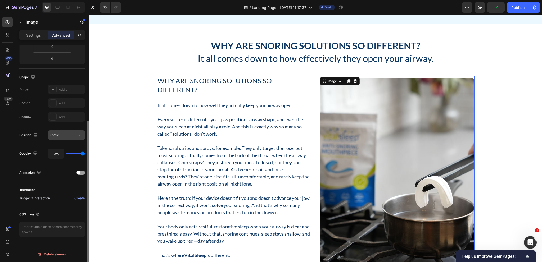
click at [74, 135] on div "Static" at bounding box center [63, 135] width 27 height 5
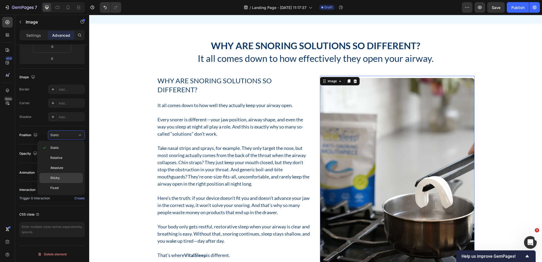
click at [61, 179] on p "Sticky" at bounding box center [65, 178] width 30 height 5
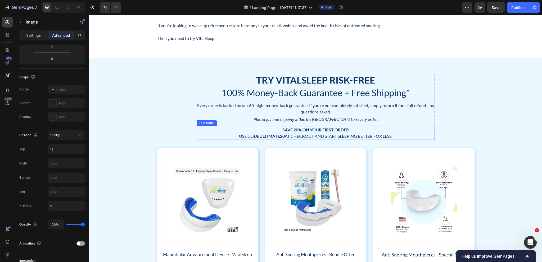
scroll to position [467, 0]
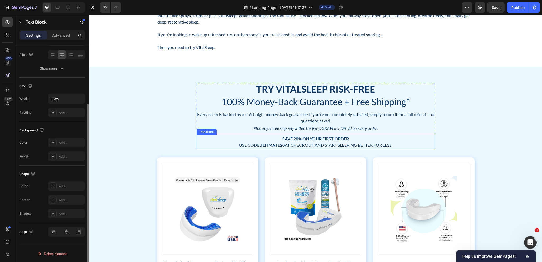
click at [312, 143] on p "Save 20% on Your First Order Use code ULTIMATE20 at checkout and start sleeping…" at bounding box center [315, 142] width 237 height 13
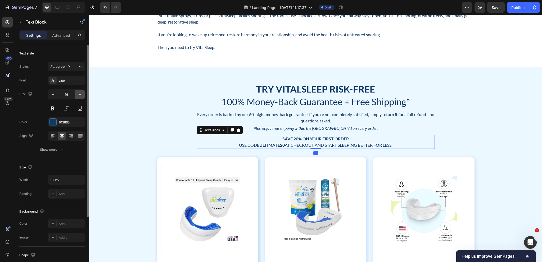
click at [80, 97] on button "button" at bounding box center [80, 95] width 10 height 10
type input "18"
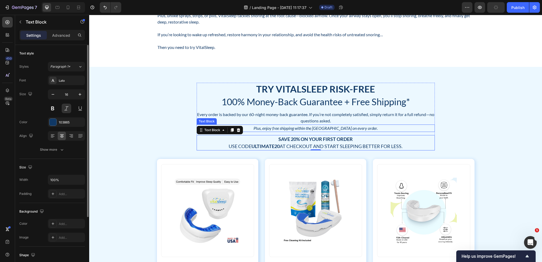
click at [324, 126] on p "Plus, enjoy free shipping within the [GEOGRAPHIC_DATA] on every order." at bounding box center [315, 128] width 237 height 6
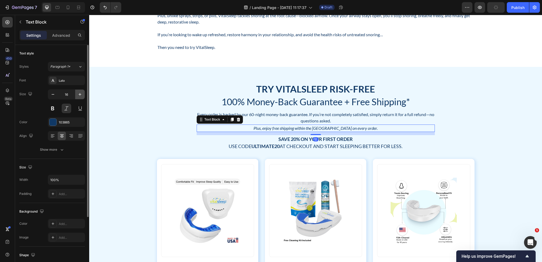
click at [82, 95] on icon "button" at bounding box center [79, 94] width 5 height 5
type input "18"
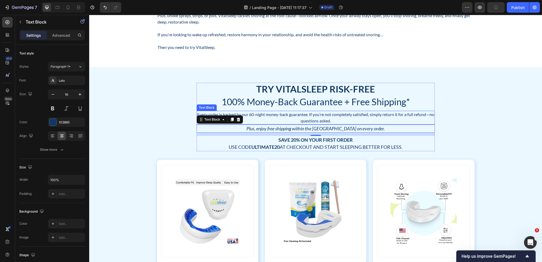
click at [317, 118] on p "Every order is backed by our 60-night money-back guarantee. If you’re not compl…" at bounding box center [315, 117] width 237 height 13
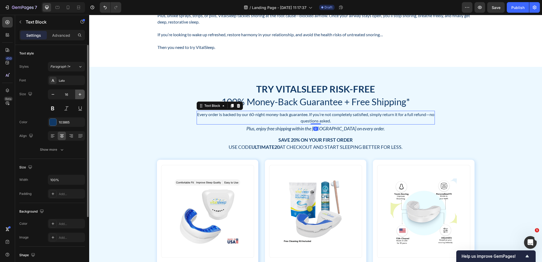
click at [81, 98] on button "button" at bounding box center [80, 95] width 10 height 10
type input "18"
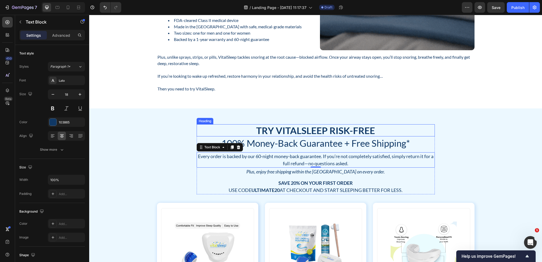
scroll to position [361, 0]
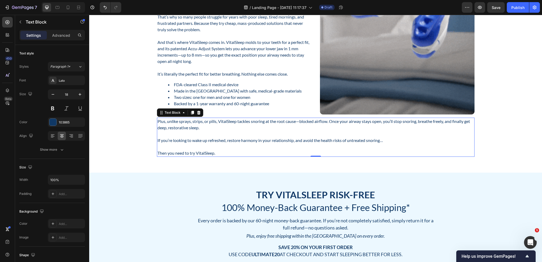
click at [204, 130] on p "Plus, unlike sprays, strips, or pills, VitalSleep tackles snoring at the root c…" at bounding box center [315, 124] width 316 height 13
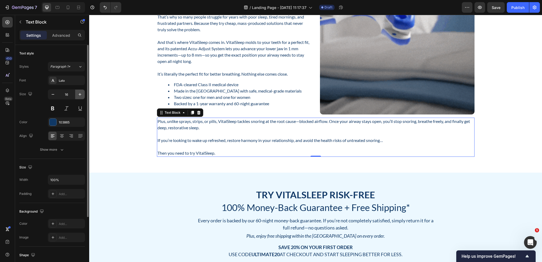
click at [78, 96] on icon "button" at bounding box center [79, 94] width 5 height 5
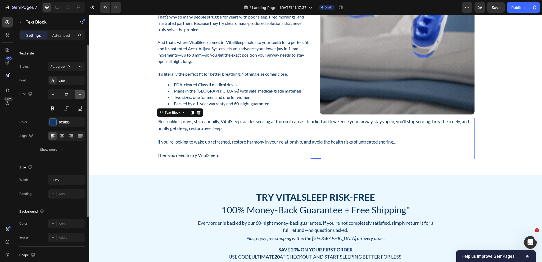
click at [78, 96] on icon "button" at bounding box center [79, 94] width 5 height 5
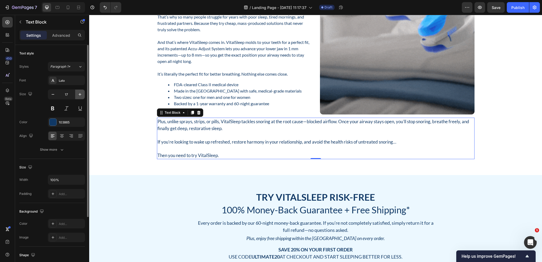
type input "18"
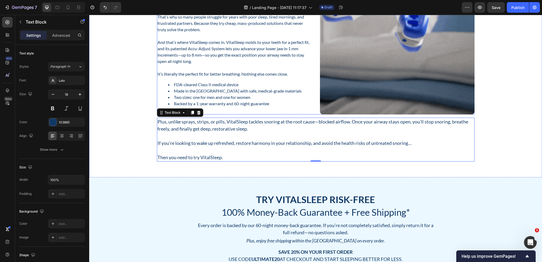
click at [328, 71] on img at bounding box center [397, 11] width 155 height 206
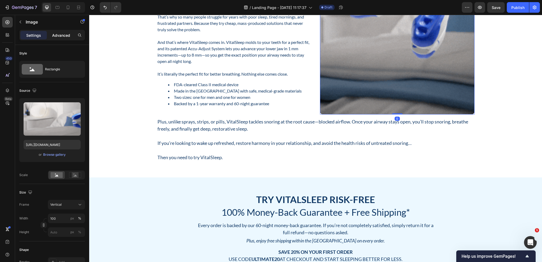
click at [65, 37] on p "Advanced" at bounding box center [61, 36] width 18 height 6
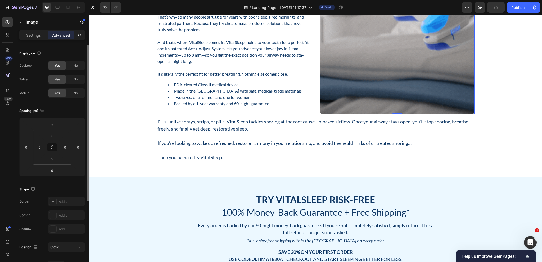
scroll to position [112, 0]
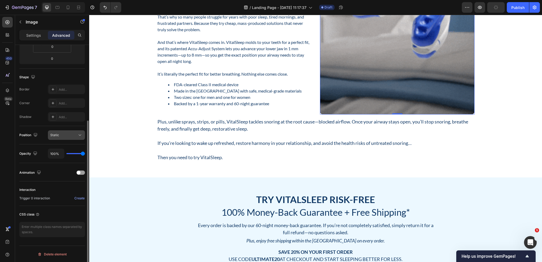
click at [66, 137] on div "Static" at bounding box center [66, 135] width 32 height 5
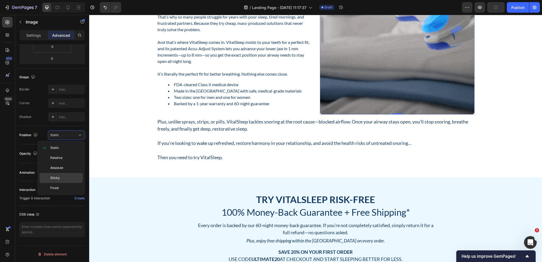
click at [63, 179] on p "Sticky" at bounding box center [65, 178] width 30 height 5
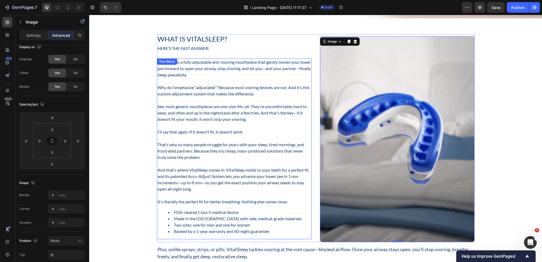
scroll to position [176, 0]
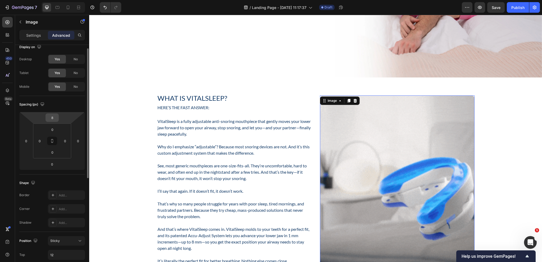
click at [52, 119] on input "8" at bounding box center [52, 118] width 11 height 8
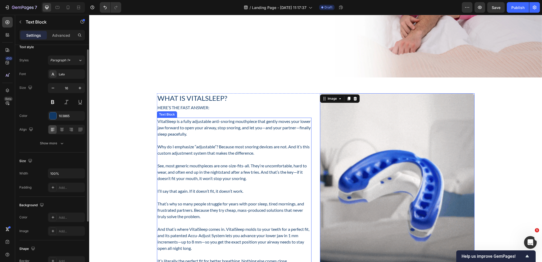
click at [233, 127] on p "VitalSleep is a fully adjustable anti-snoring mouthpiece that gently moves your…" at bounding box center [233, 127] width 153 height 19
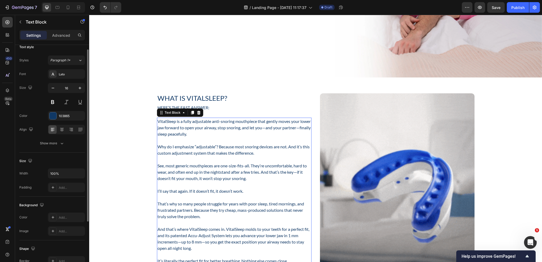
scroll to position [0, 0]
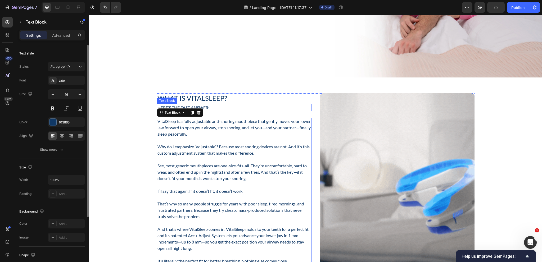
click at [212, 105] on p "Here’s the fast answer:" at bounding box center [233, 108] width 153 height 6
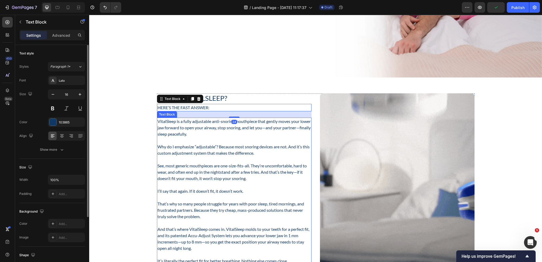
click at [224, 138] on p at bounding box center [233, 140] width 153 height 6
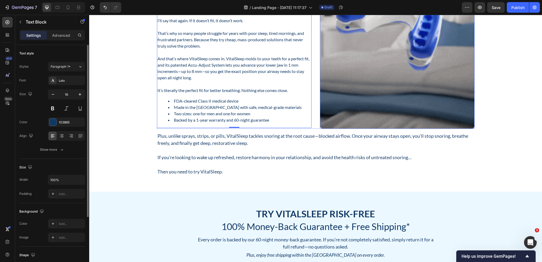
scroll to position [354, 0]
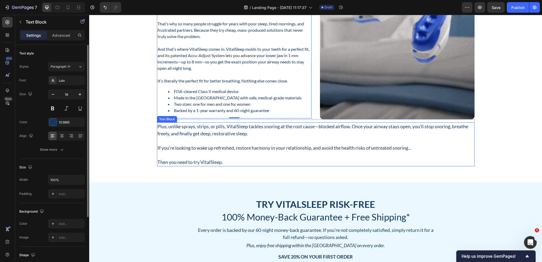
click at [284, 134] on p "Plus, unlike sprays, strips, or pills, VitalSleep tackles snoring at the root c…" at bounding box center [315, 130] width 316 height 14
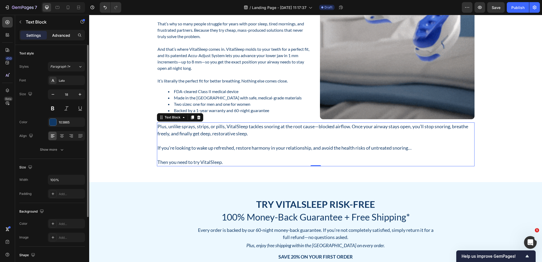
click at [61, 36] on p "Advanced" at bounding box center [61, 36] width 18 height 6
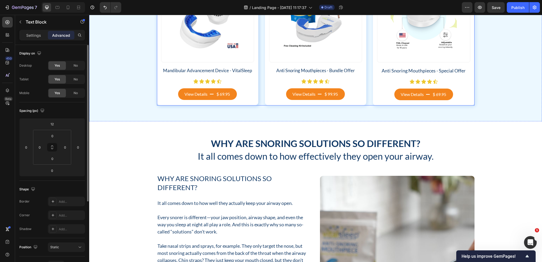
scroll to position [724, 0]
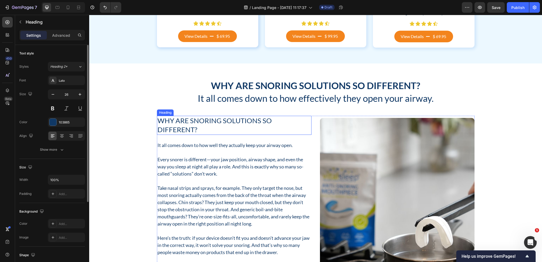
click at [246, 120] on h2 "Why Are Snoring Solutions So Different?" at bounding box center [234, 125] width 155 height 19
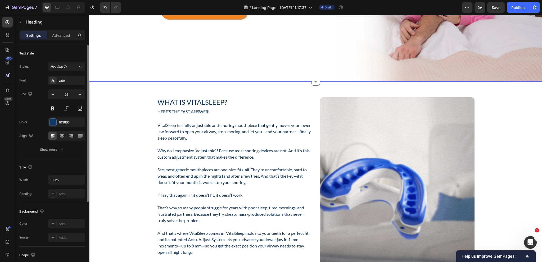
scroll to position [169, 0]
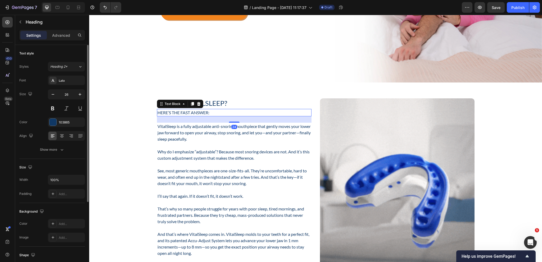
click at [203, 112] on p "Here’s the fast answer:" at bounding box center [233, 113] width 153 height 6
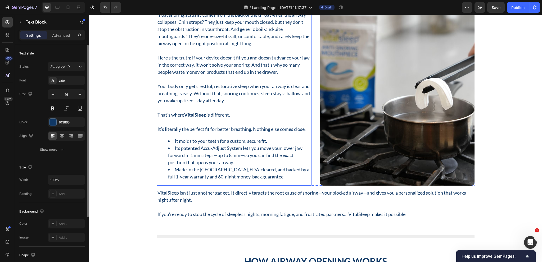
scroll to position [989, 0]
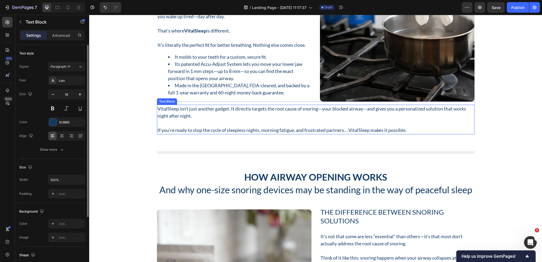
click at [233, 114] on p "VitalSleep isn’t just another gadget. It directly targets the root cause of sno…" at bounding box center [315, 112] width 316 height 14
click at [62, 38] on div "Advanced" at bounding box center [61, 35] width 26 height 8
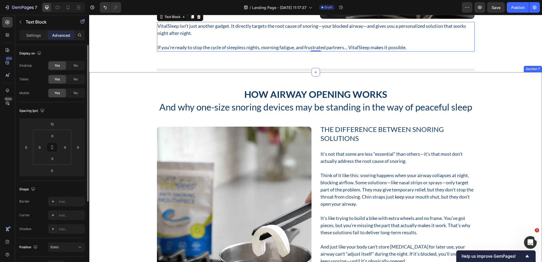
scroll to position [1068, 0]
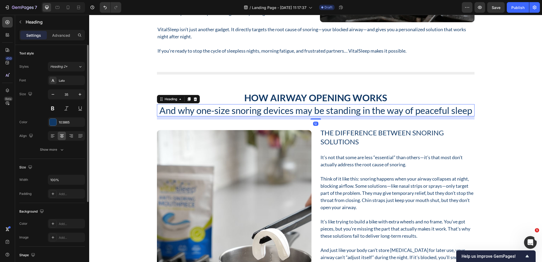
click at [263, 112] on h2 "And why one-size snoring devices may be standing in the way of peaceful sleep" at bounding box center [315, 110] width 317 height 12
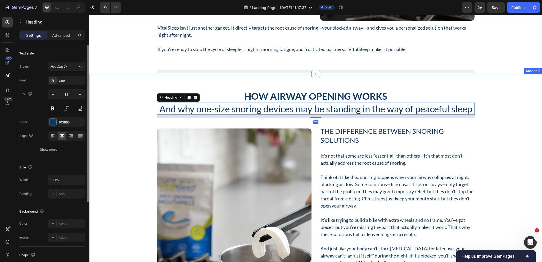
scroll to position [1095, 0]
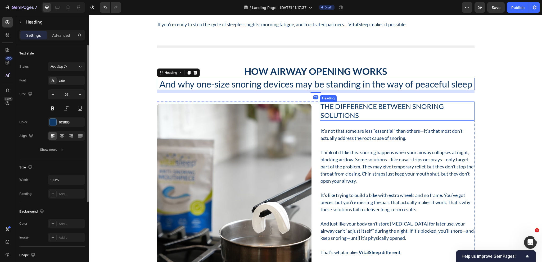
click at [358, 105] on h2 "The Difference Between Snoring Solutions" at bounding box center [397, 111] width 155 height 19
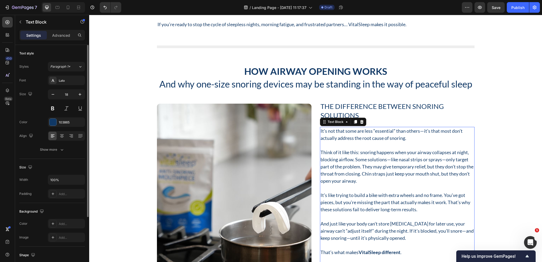
click at [370, 143] on p at bounding box center [396, 145] width 153 height 7
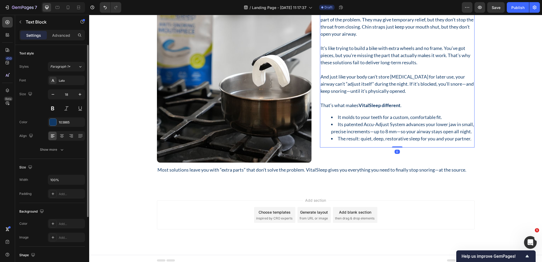
scroll to position [1245, 0]
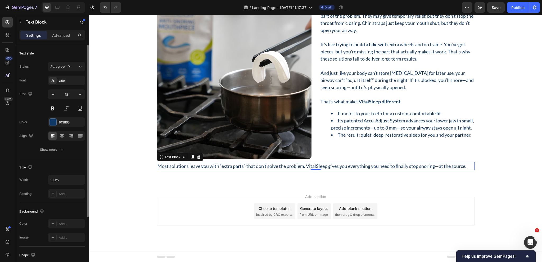
click at [296, 164] on p "Most solutions leave you with “extra parts” that don’t solve the problem. Vital…" at bounding box center [315, 166] width 316 height 7
click at [58, 37] on p "Advanced" at bounding box center [61, 36] width 18 height 6
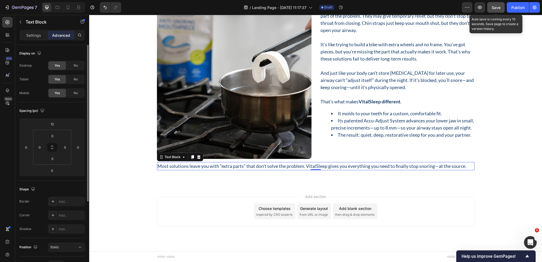
click at [493, 7] on span "Save" at bounding box center [496, 7] width 9 height 4
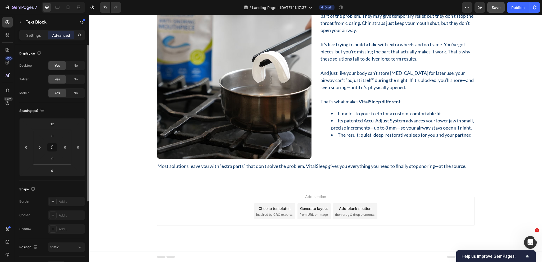
click at [203, 197] on div "Add section Choose templates inspired by CRO experts Generate layout from URL o…" at bounding box center [315, 211] width 317 height 29
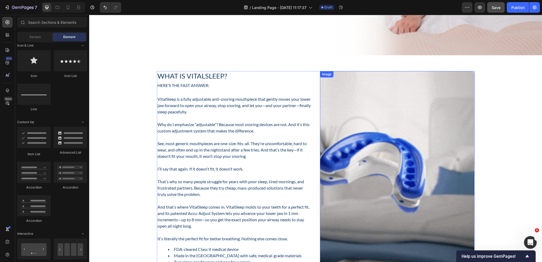
scroll to position [108, 0]
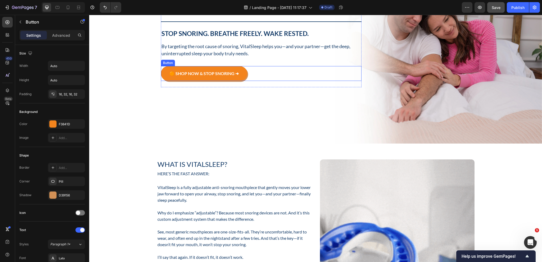
click at [252, 72] on div "🟠 SHOP NOW & STOP SNORING ➜ Button" at bounding box center [261, 73] width 201 height 15
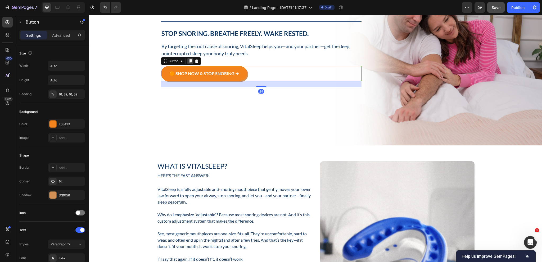
click at [189, 60] on icon at bounding box center [190, 61] width 3 height 4
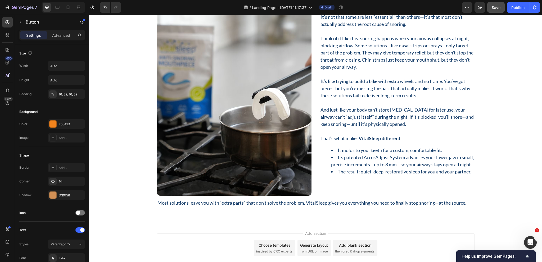
scroll to position [1245, 0]
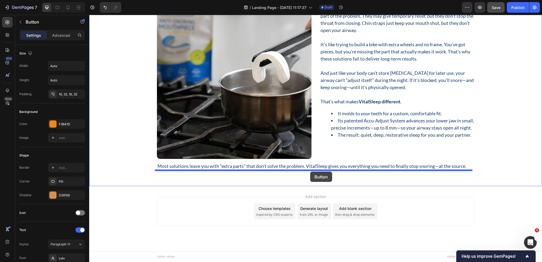
drag, startPoint x: 172, startPoint y: 69, endPoint x: 310, endPoint y: 172, distance: 172.1
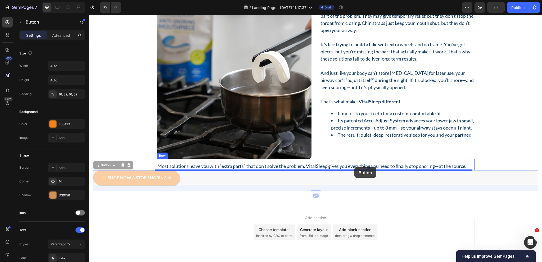
drag, startPoint x: 99, startPoint y: 166, endPoint x: 354, endPoint y: 167, distance: 255.1
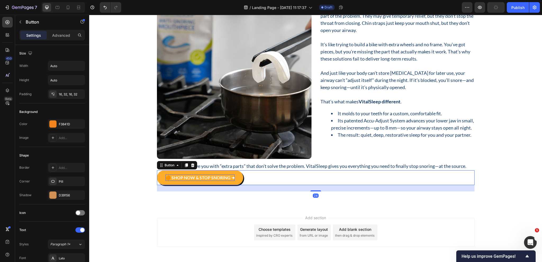
click at [214, 179] on span "🟠 SHOP NOW & STOP SNORING ➜" at bounding box center [199, 177] width 69 height 5
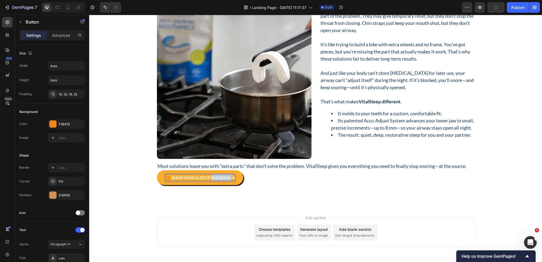
click at [214, 179] on span "🟠 SHOP NOW & STOP SNORING ➜" at bounding box center [199, 177] width 69 height 5
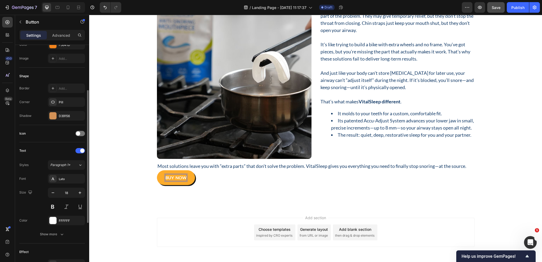
scroll to position [106, 0]
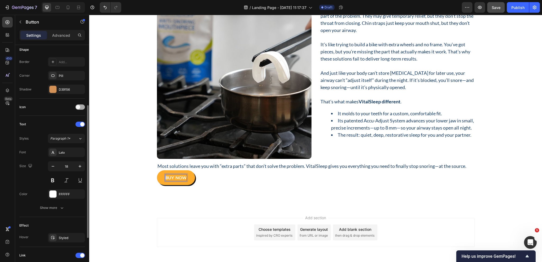
click at [83, 105] on div at bounding box center [80, 107] width 10 height 5
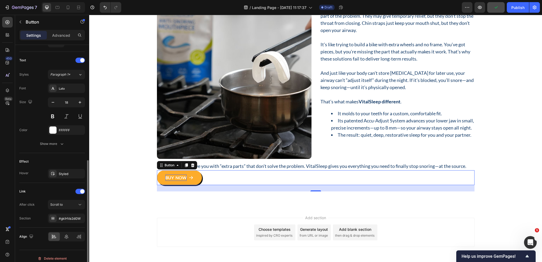
scroll to position [215, 0]
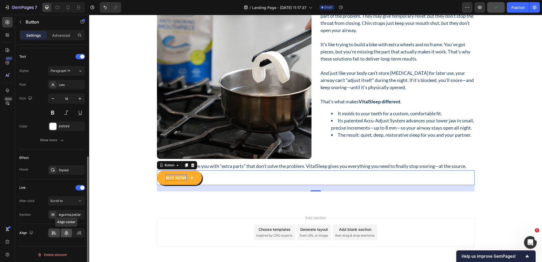
click at [64, 232] on icon at bounding box center [66, 232] width 5 height 5
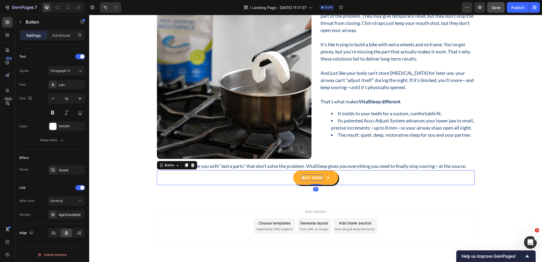
drag, startPoint x: 315, startPoint y: 190, endPoint x: 306, endPoint y: 178, distance: 15.3
click at [316, 179] on div "BUY NOW Button 0" at bounding box center [315, 177] width 317 height 15
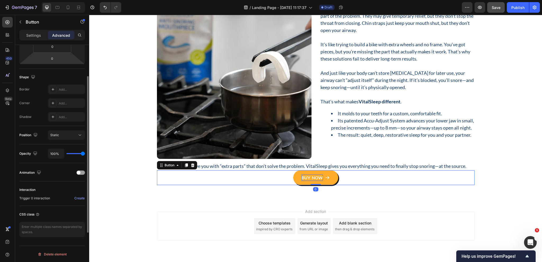
scroll to position [33, 0]
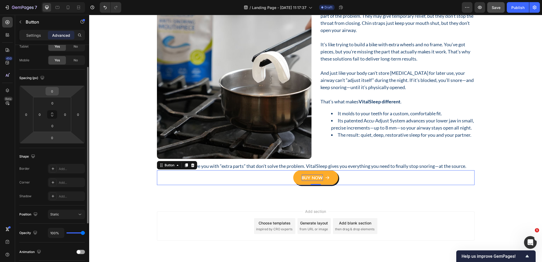
click at [54, 94] on input "0" at bounding box center [52, 91] width 11 height 8
type input "24"
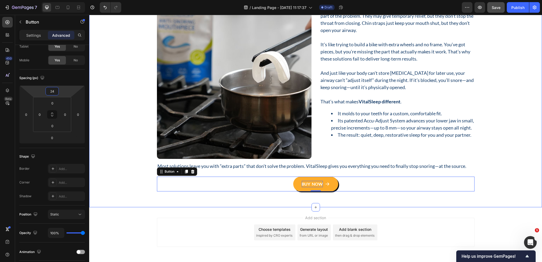
click at [98, 160] on div "How Airway Opening Works Heading And why one-size snoring devices may be standi…" at bounding box center [315, 53] width 445 height 277
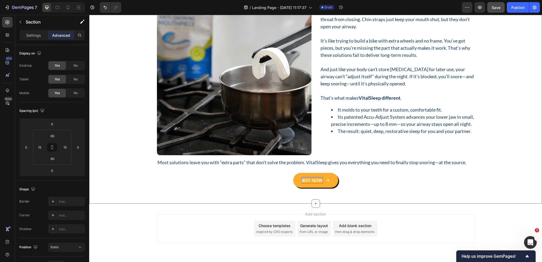
scroll to position [1240, 0]
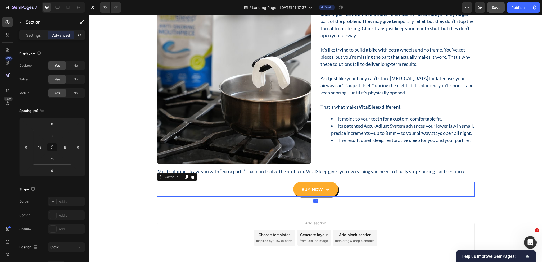
click at [340, 187] on div "BUY NOW Button 0" at bounding box center [315, 189] width 317 height 15
click at [56, 122] on input "24" at bounding box center [52, 124] width 11 height 8
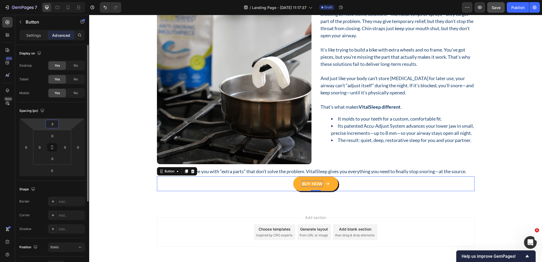
type input "32"
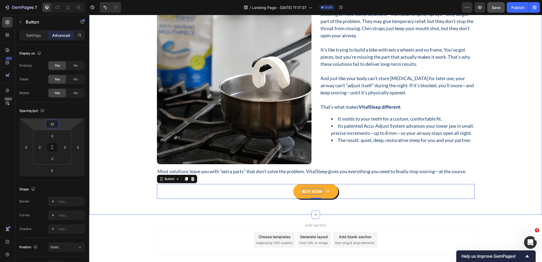
click at [111, 130] on div "How Airway Opening Works Heading And why one-size snoring devices may be standi…" at bounding box center [315, 59] width 445 height 279
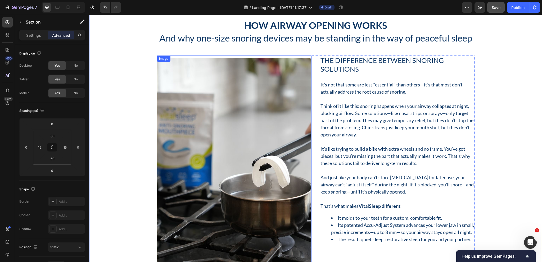
scroll to position [1136, 0]
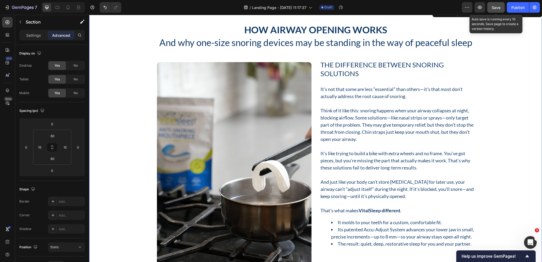
click at [494, 7] on span "Save" at bounding box center [496, 7] width 9 height 4
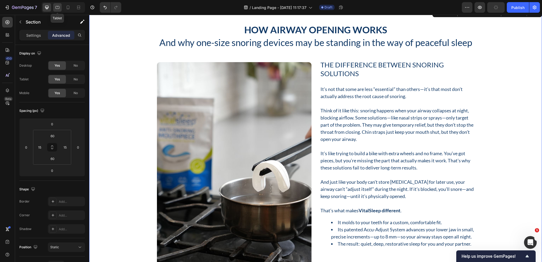
click at [58, 7] on icon at bounding box center [57, 7] width 1 height 1
type input "48"
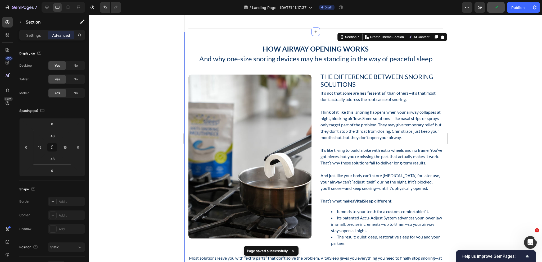
scroll to position [1110, 0]
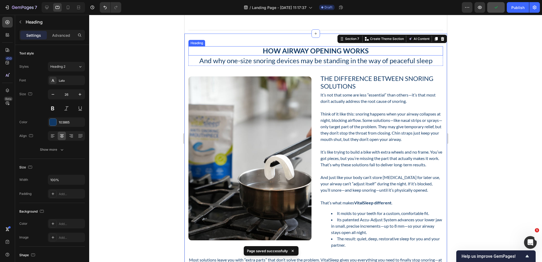
click at [318, 50] on h2 "How Airway Opening Works" at bounding box center [315, 50] width 255 height 9
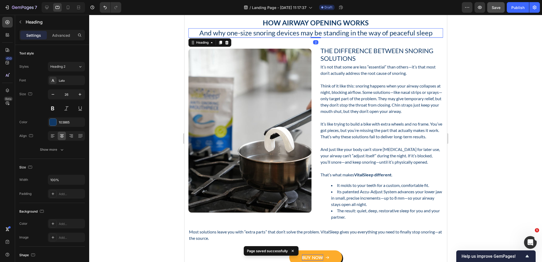
click at [325, 33] on h2 "And why one-size snoring devices may be standing in the way of peaceful sleep" at bounding box center [315, 32] width 255 height 9
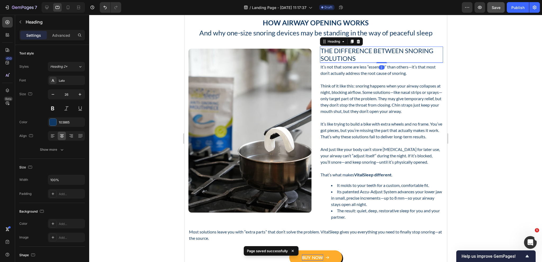
click at [346, 52] on h2 "The Difference Between Snoring Solutions" at bounding box center [381, 55] width 123 height 16
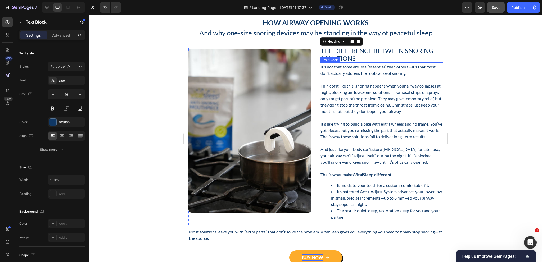
click at [349, 78] on p at bounding box center [381, 79] width 122 height 6
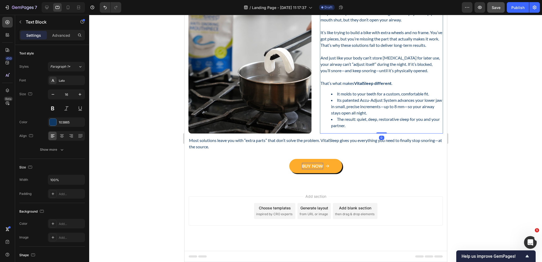
scroll to position [1214, 0]
click at [247, 135] on div "Most solutions leave you with “extra parts” that don’t solve the problem. Vital…" at bounding box center [315, 154] width 255 height 40
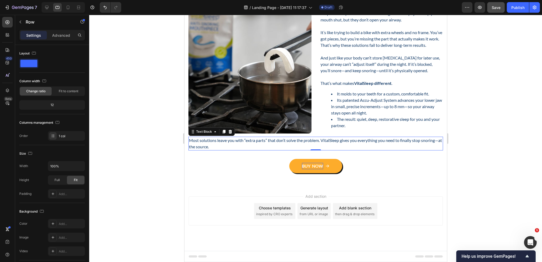
click at [249, 146] on p "Most solutions leave you with “extra parts” that don’t solve the problem. Vital…" at bounding box center [315, 143] width 253 height 13
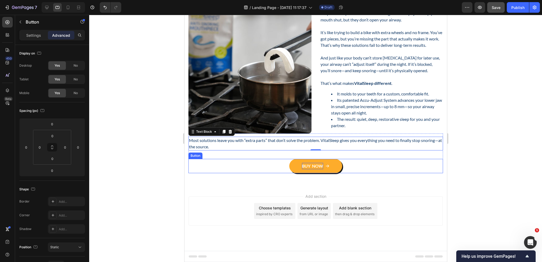
click at [282, 169] on div "BUY NOW Button" at bounding box center [315, 166] width 255 height 14
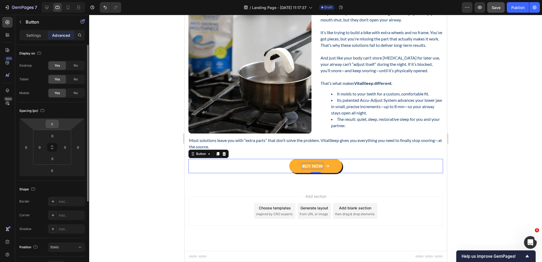
click at [52, 124] on input "0" at bounding box center [52, 124] width 11 height 8
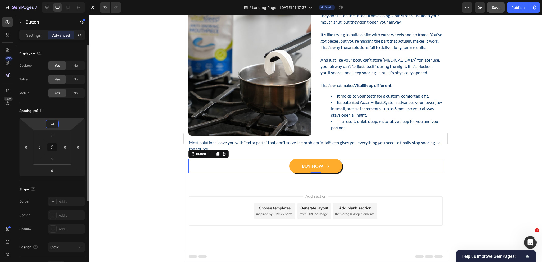
scroll to position [1212, 0]
click at [330, 165] on link "BUY NOW" at bounding box center [315, 166] width 53 height 14
click at [54, 124] on input "24" at bounding box center [52, 124] width 11 height 8
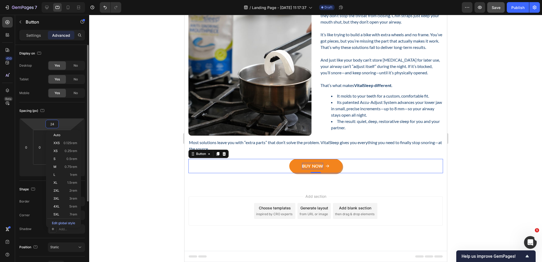
click at [55, 124] on input "24" at bounding box center [52, 124] width 11 height 8
type input "0"
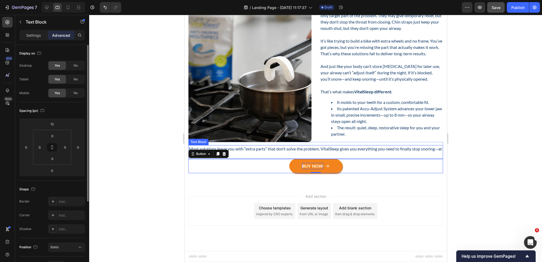
click at [318, 155] on p "Most solutions leave you with “extra parts” that don’t solve the problem. Vital…" at bounding box center [315, 152] width 253 height 13
click at [319, 151] on p "Most solutions leave you with “extra parts” that don’t solve the problem. Vital…" at bounding box center [315, 152] width 253 height 13
click at [267, 164] on div "BUY NOW Button 0" at bounding box center [315, 166] width 255 height 14
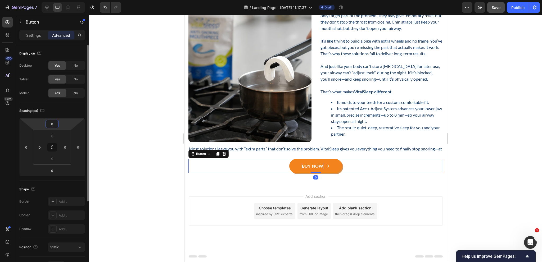
click at [52, 126] on input "0" at bounding box center [52, 124] width 11 height 8
type input "24"
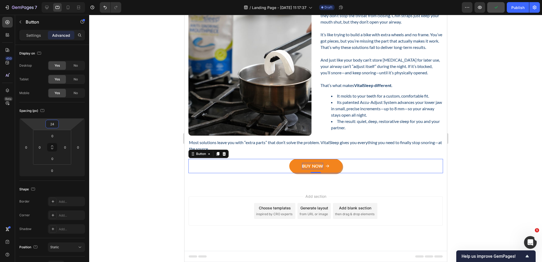
click at [105, 142] on div at bounding box center [315, 138] width 453 height 247
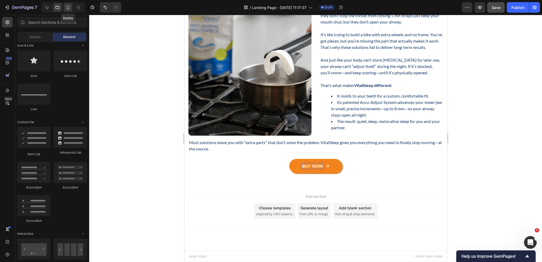
click at [70, 9] on icon at bounding box center [67, 7] width 5 height 5
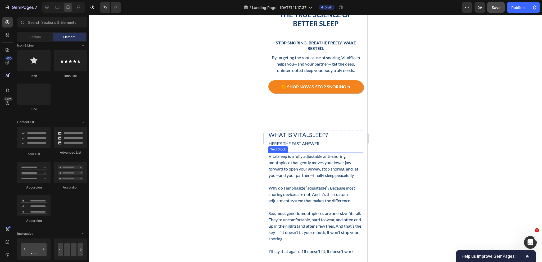
scroll to position [131, 0]
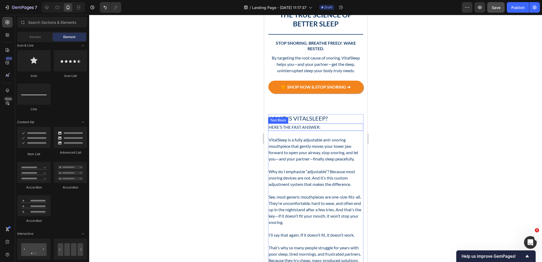
click at [310, 124] on p "Here’s the fast answer:" at bounding box center [315, 127] width 94 height 6
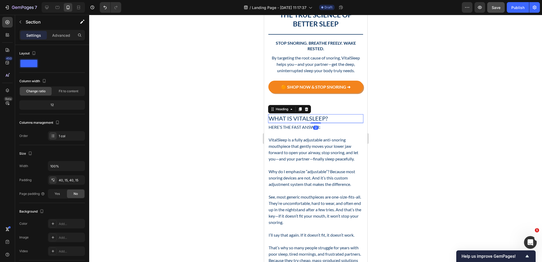
click at [314, 114] on h2 "What Is VitalSleep?" at bounding box center [315, 118] width 95 height 9
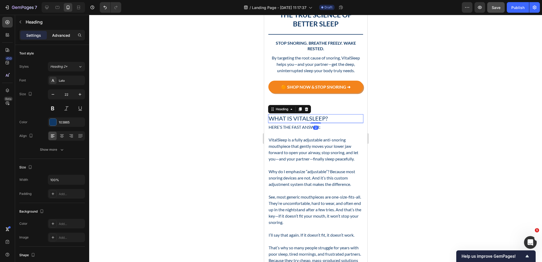
click at [59, 37] on p "Advanced" at bounding box center [61, 36] width 18 height 6
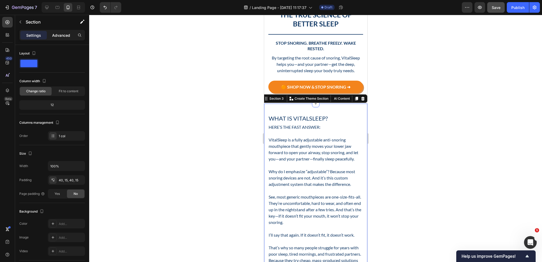
click at [62, 37] on p "Advanced" at bounding box center [61, 36] width 18 height 6
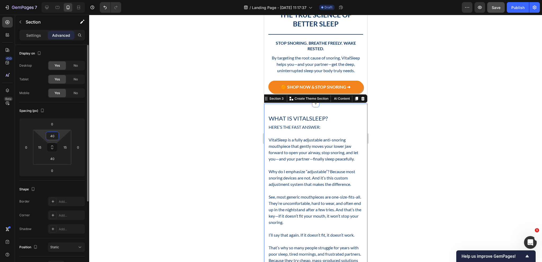
click at [54, 135] on input "40" at bounding box center [52, 136] width 11 height 8
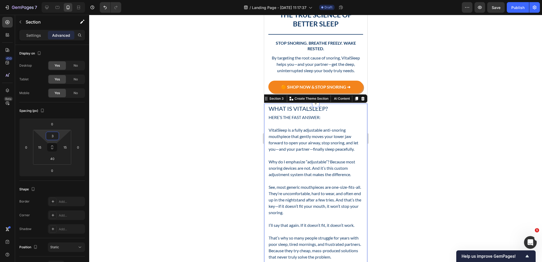
type input "32"
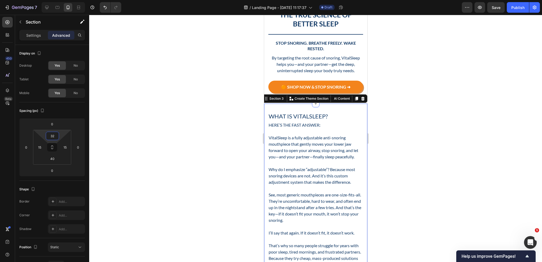
click at [259, 164] on div at bounding box center [315, 138] width 453 height 247
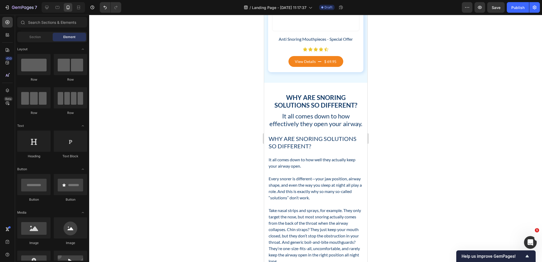
scroll to position [1189, 0]
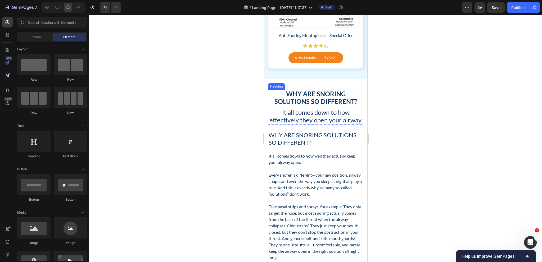
click at [309, 102] on h2 "Why Are Snoring Solutions So Different?" at bounding box center [315, 98] width 95 height 16
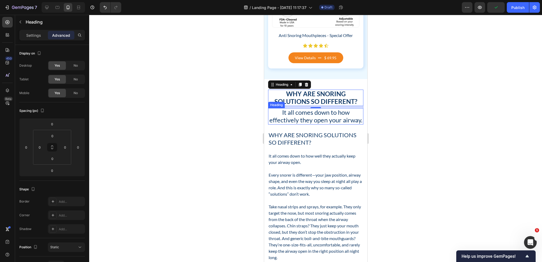
click at [321, 124] on h2 "It all comes down to how effectively they open your airway." at bounding box center [315, 116] width 95 height 16
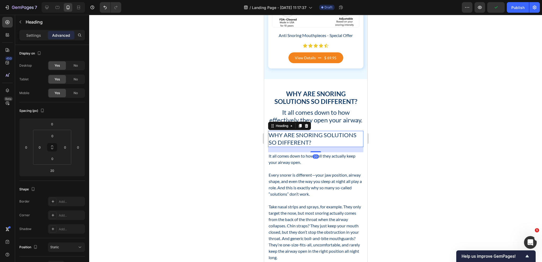
click at [297, 147] on h2 "Why Are Snoring Solutions So Different?" at bounding box center [315, 139] width 95 height 16
click at [27, 39] on div "Settings" at bounding box center [33, 35] width 26 height 8
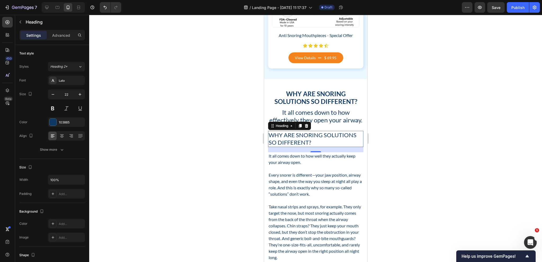
click at [63, 40] on div "Settings Advanced" at bounding box center [52, 35] width 66 height 11
click at [63, 37] on p "Advanced" at bounding box center [61, 36] width 18 height 6
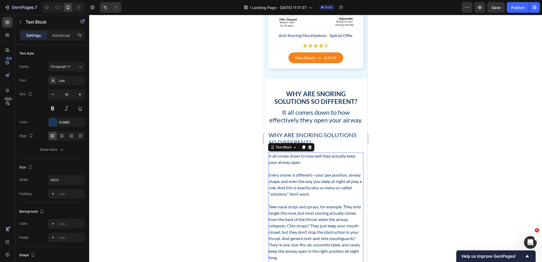
click at [328, 172] on p at bounding box center [315, 169] width 94 height 6
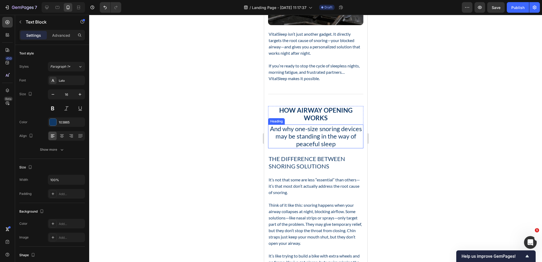
scroll to position [1745, 0]
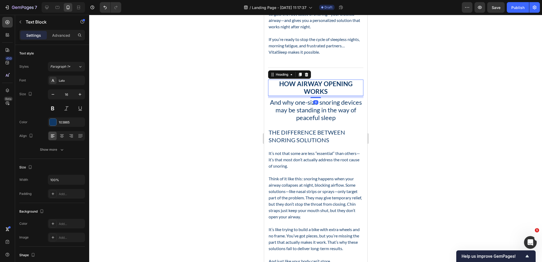
click at [310, 96] on h2 "How Airway Opening Works" at bounding box center [315, 88] width 95 height 16
click at [300, 122] on h2 "And why one-size snoring devices may be standing in the way of peaceful sleep" at bounding box center [315, 110] width 95 height 24
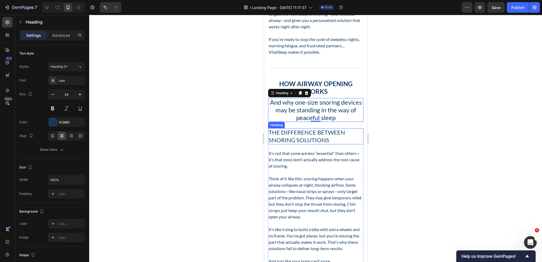
click at [282, 141] on h2 "The Difference Between Snoring Solutions" at bounding box center [315, 136] width 95 height 16
click at [323, 122] on h2 "And why one-size snoring devices may be standing in the way of peaceful sleep" at bounding box center [315, 110] width 95 height 24
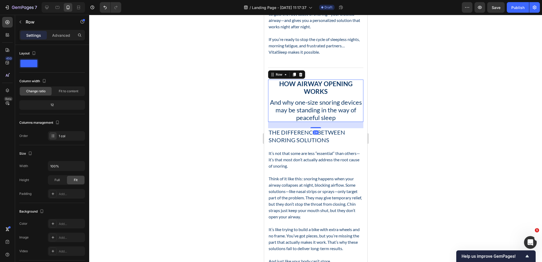
click at [346, 106] on div "How Airway Opening Works Heading And why one-size snoring devices may be standi…" at bounding box center [315, 101] width 95 height 42
click at [303, 142] on h2 "The Difference Between Snoring Solutions" at bounding box center [315, 136] width 95 height 16
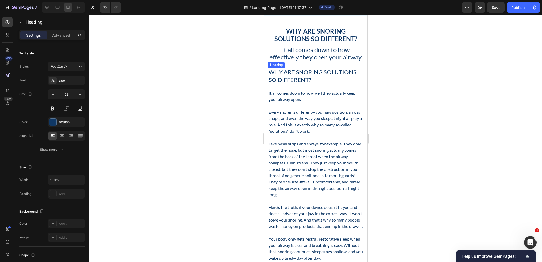
scroll to position [1242, 0]
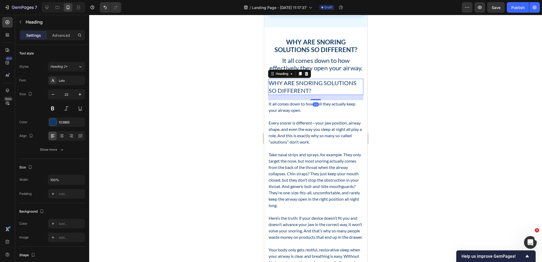
click at [303, 95] on h2 "Why Are Snoring Solutions So Different?" at bounding box center [315, 87] width 95 height 16
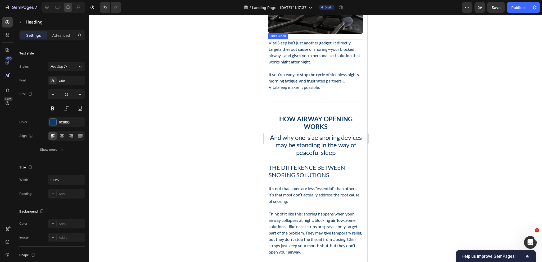
scroll to position [1745, 0]
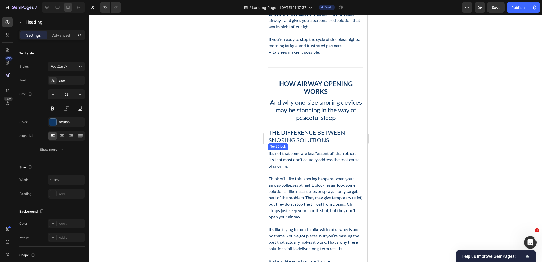
click at [302, 165] on p "It’s not that some are less “essential” than others—it’s that most don’t actual…" at bounding box center [315, 159] width 94 height 19
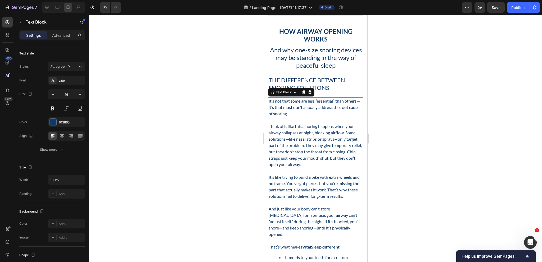
scroll to position [1798, 0]
click at [311, 167] on p "Think of it like this: snoring happens when your airway collapses at night, blo…" at bounding box center [315, 145] width 94 height 44
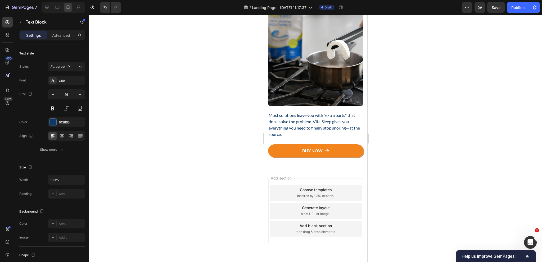
scroll to position [2142, 0]
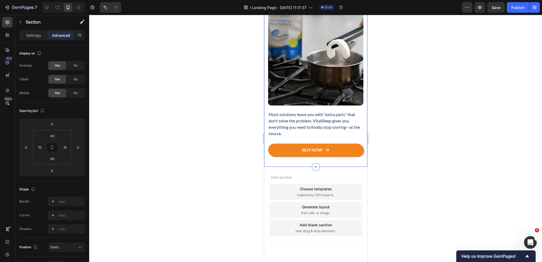
click at [56, 157] on input "40" at bounding box center [52, 159] width 11 height 8
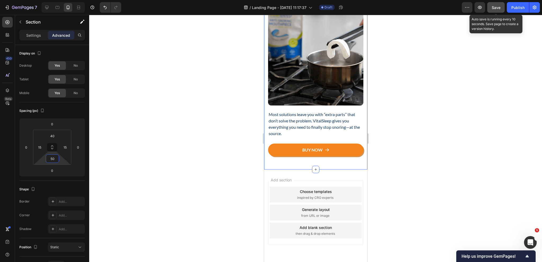
type input "50"
click at [497, 9] on span "Save" at bounding box center [496, 7] width 9 height 4
click at [493, 10] on div "Save" at bounding box center [496, 8] width 9 height 6
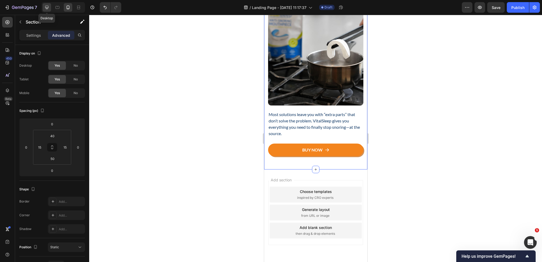
click at [47, 10] on div at bounding box center [47, 7] width 8 height 8
type input "60"
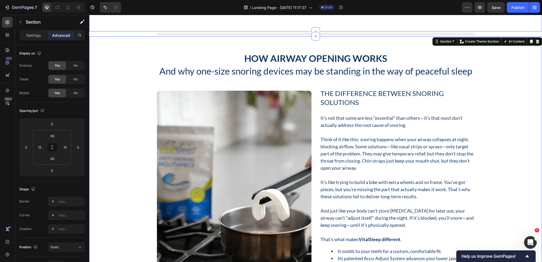
scroll to position [1750, 0]
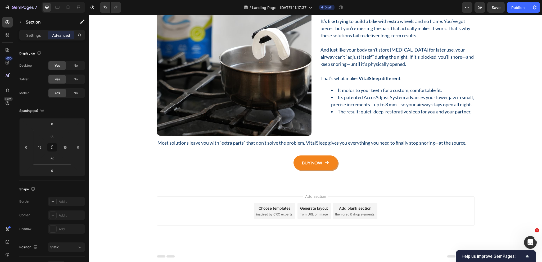
click at [284, 213] on span "inspired by CRO experts" at bounding box center [274, 214] width 36 height 5
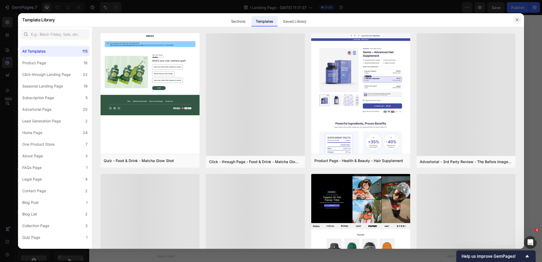
click at [518, 18] on icon "button" at bounding box center [517, 20] width 4 height 4
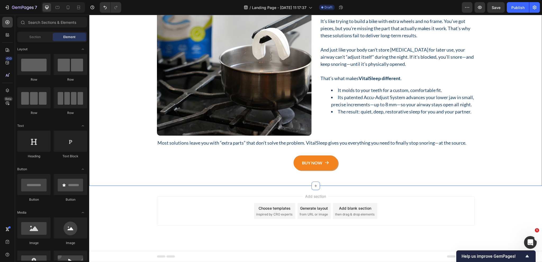
click at [120, 58] on div "How Airway Opening Works Heading And why one-size snoring devices may be standi…" at bounding box center [315, 30] width 445 height 279
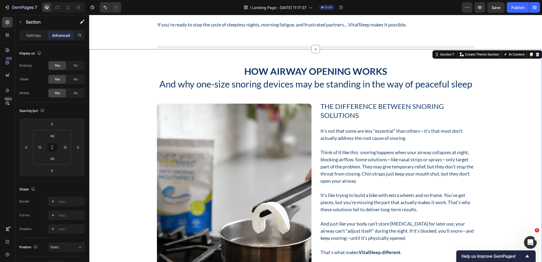
scroll to position [1565, 0]
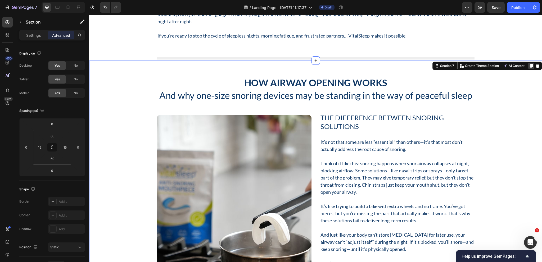
click at [530, 65] on icon at bounding box center [531, 66] width 3 height 4
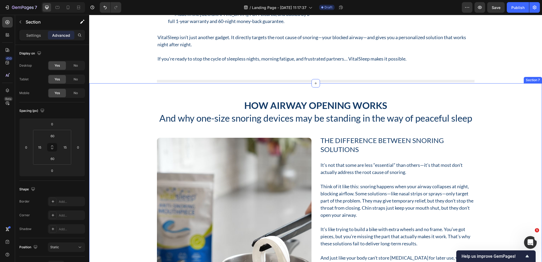
scroll to position [1532, 0]
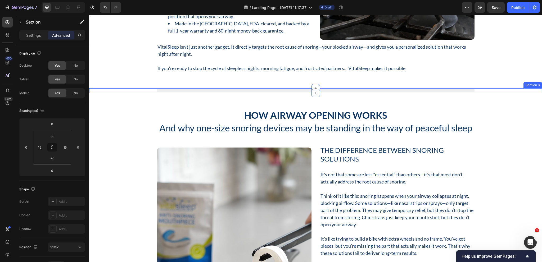
click at [120, 88] on div "Title Line Row Section 6" at bounding box center [315, 90] width 453 height 5
click at [530, 82] on icon at bounding box center [531, 83] width 3 height 4
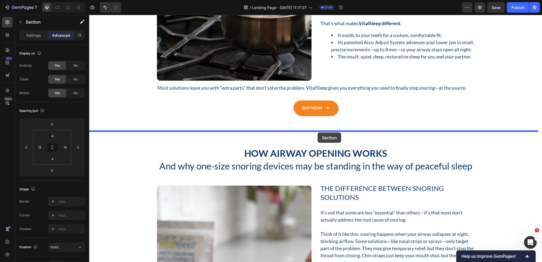
scroll to position [1815, 0]
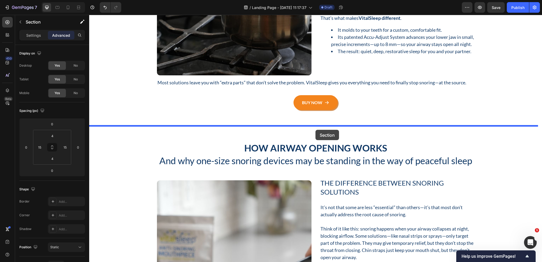
drag, startPoint x: 436, startPoint y: 88, endPoint x: 315, endPoint y: 130, distance: 127.6
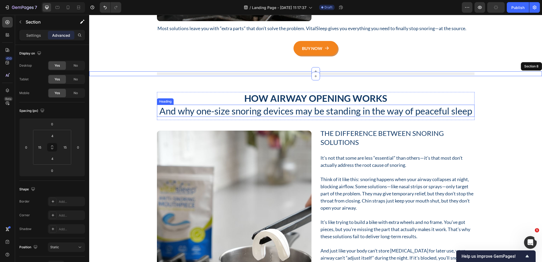
scroll to position [1890, 0]
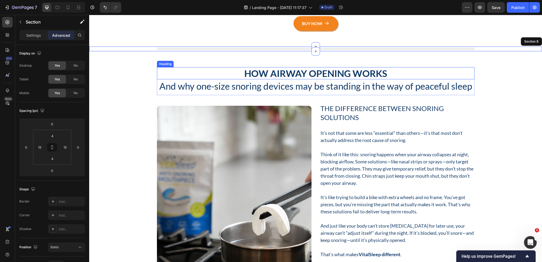
click at [295, 73] on h2 "How Airway Opening Works" at bounding box center [315, 73] width 317 height 12
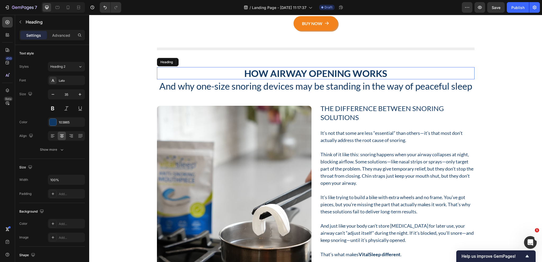
click at [295, 73] on p "How Airway Opening Works" at bounding box center [315, 73] width 316 height 11
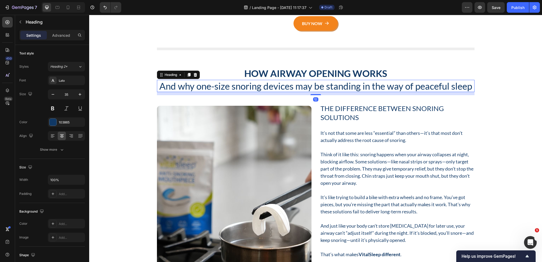
click at [245, 90] on h2 "And why one-size snoring devices may be standing in the way of peaceful sleep" at bounding box center [315, 86] width 317 height 12
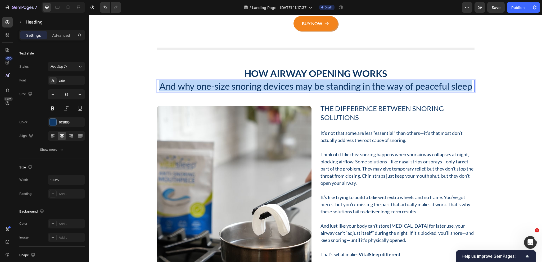
click at [245, 90] on p "And why one-size snoring devices may be standing in the way of peaceful sleep" at bounding box center [315, 85] width 316 height 11
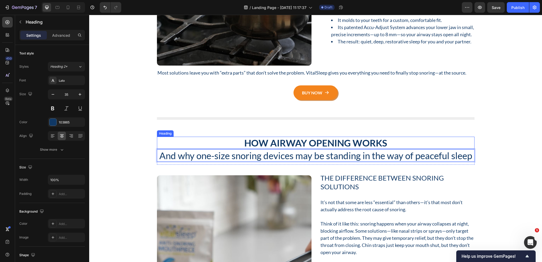
scroll to position [1881, 0]
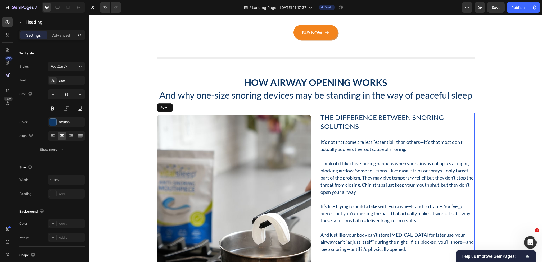
click at [313, 118] on div "The Difference Between Snoring Solutions Heading It’s not that some are less “e…" at bounding box center [315, 217] width 317 height 208
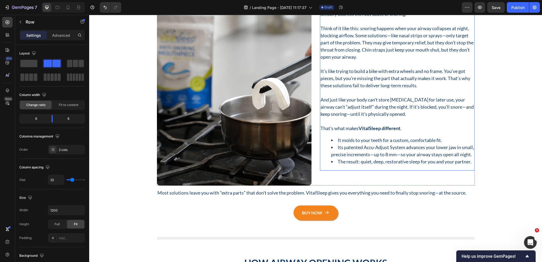
scroll to position [1801, 0]
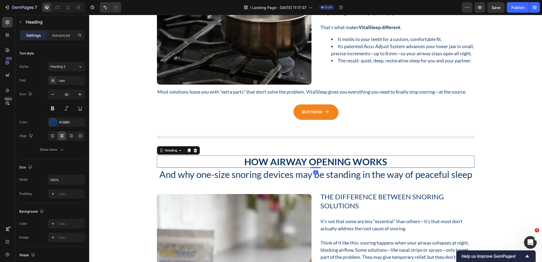
click at [281, 164] on h2 "How Airway Opening Works" at bounding box center [315, 162] width 317 height 12
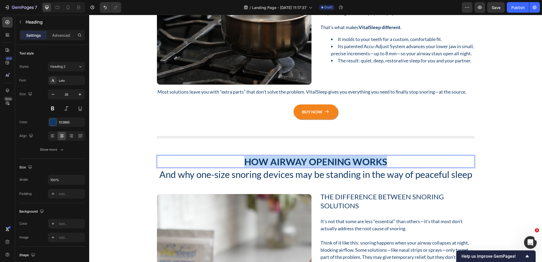
click at [281, 164] on p "How Airway Opening Works" at bounding box center [315, 161] width 316 height 11
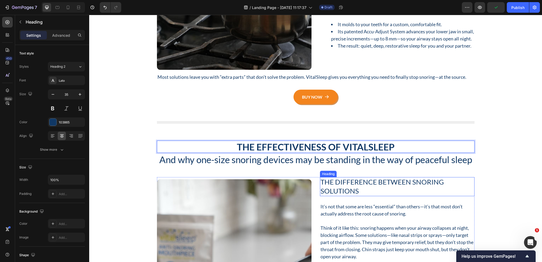
scroll to position [1828, 0]
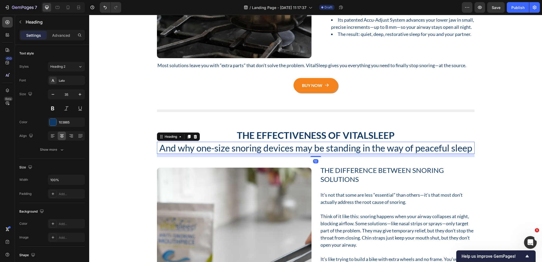
click at [341, 149] on h2 "And why one-size snoring devices may be standing in the way of peaceful sleep" at bounding box center [315, 148] width 317 height 12
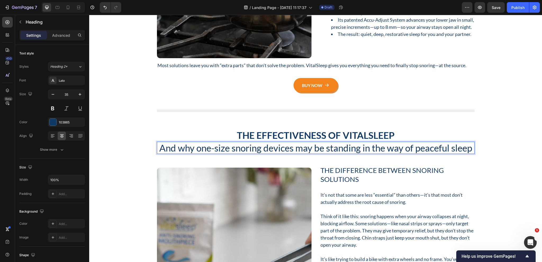
click at [341, 149] on h2 "And why one-size snoring devices may be standing in the way of peaceful sleep" at bounding box center [315, 148] width 317 height 12
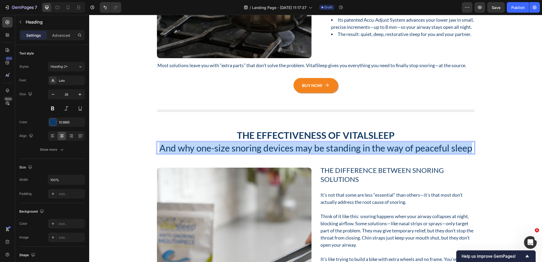
click at [341, 149] on p "And why one-size snoring devices may be standing in the way of peaceful sleep" at bounding box center [315, 147] width 316 height 11
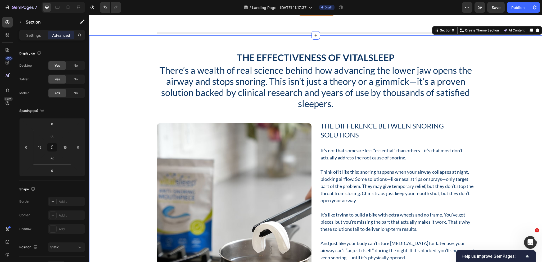
scroll to position [1907, 0]
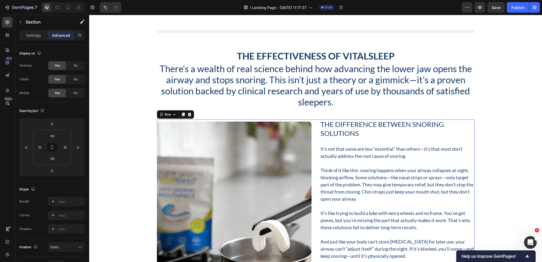
click at [313, 132] on div "The Difference Between Snoring Solutions Heading It’s not that some are less “e…" at bounding box center [315, 224] width 317 height 208
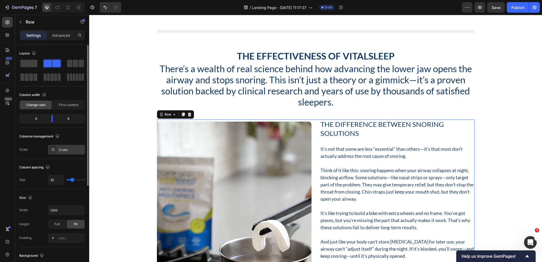
click at [64, 150] on div "2 cols" at bounding box center [71, 150] width 25 height 5
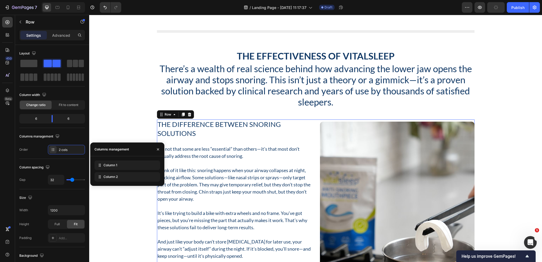
drag, startPoint x: 113, startPoint y: 175, endPoint x: 114, endPoint y: 159, distance: 16.4
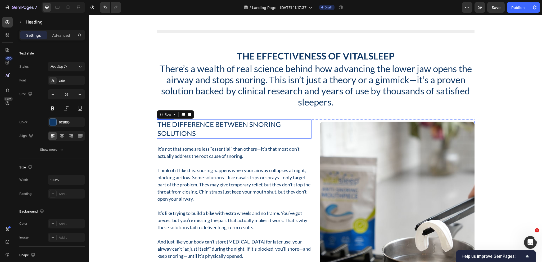
click at [196, 124] on h2 "The Difference Between Snoring Solutions" at bounding box center [234, 129] width 155 height 19
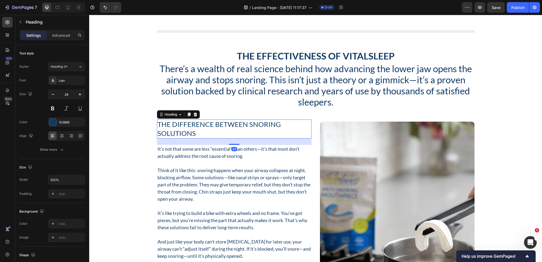
click at [196, 124] on h2 "The Difference Between Snoring Solutions" at bounding box center [234, 129] width 155 height 19
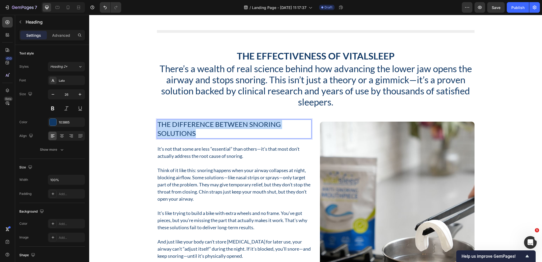
click at [196, 124] on p "The Difference Between Snoring Solutions" at bounding box center [233, 129] width 153 height 18
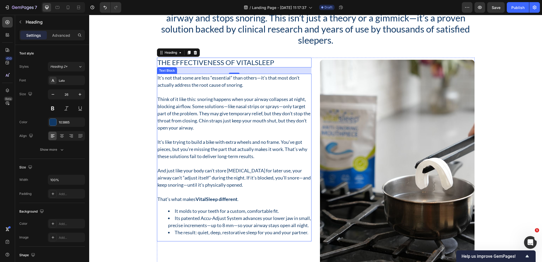
scroll to position [1960, 0]
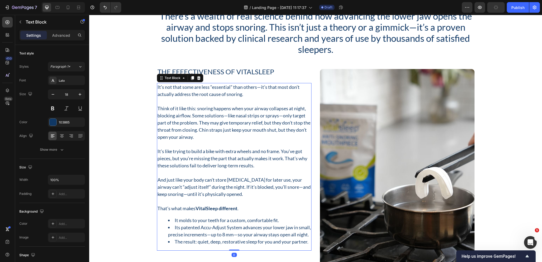
click at [208, 92] on p "It’s not that some are less “essential” than others—it’s that most don’t actual…" at bounding box center [233, 91] width 153 height 14
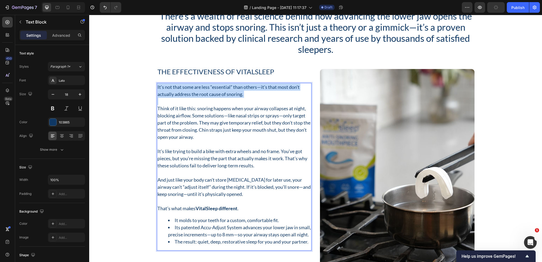
click at [208, 92] on p "It’s not that some are less “essential” than others—it’s that most don’t actual…" at bounding box center [233, 91] width 153 height 14
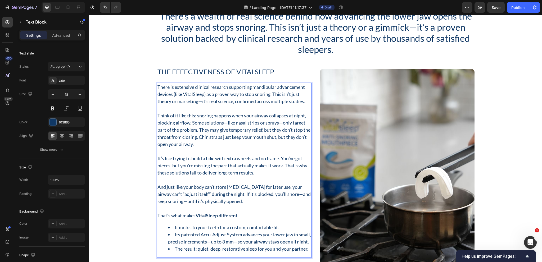
click at [239, 128] on p "Think of it like this: snoring happens when your airway collapses at night, blo…" at bounding box center [233, 130] width 153 height 36
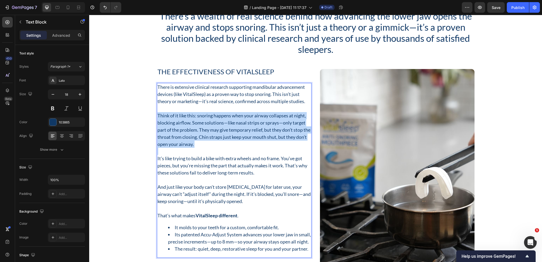
click at [239, 128] on p "Think of it like this: snoring happens when your airway collapses at night, blo…" at bounding box center [233, 130] width 153 height 36
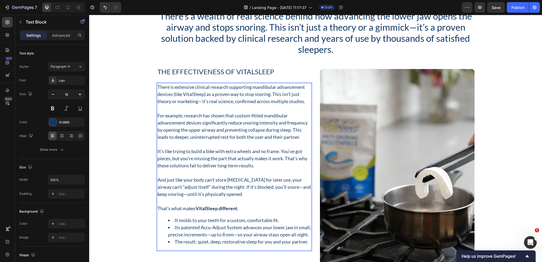
click at [272, 160] on p "It’s like trying to build a bike with extra wheels and no frame. You’ve got pie…" at bounding box center [233, 158] width 153 height 21
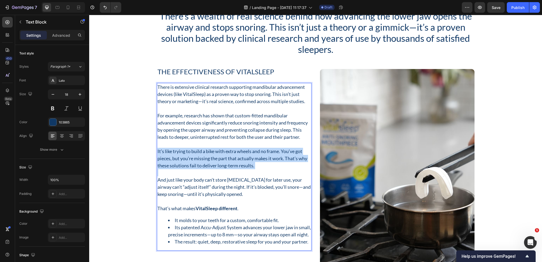
click at [272, 160] on p "It’s like trying to build a bike with extra wheels and no frame. You’ve got pie…" at bounding box center [233, 158] width 153 height 21
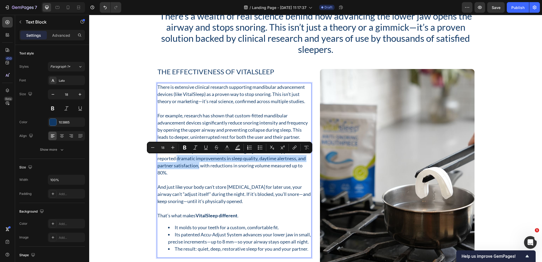
drag, startPoint x: 197, startPoint y: 166, endPoint x: 175, endPoint y: 160, distance: 22.1
click at [175, 160] on p "One clinical study found that patients using adjustable oral appliances reporte…" at bounding box center [233, 162] width 153 height 29
click at [185, 146] on icon "Editor contextual toolbar" at bounding box center [184, 147] width 5 height 5
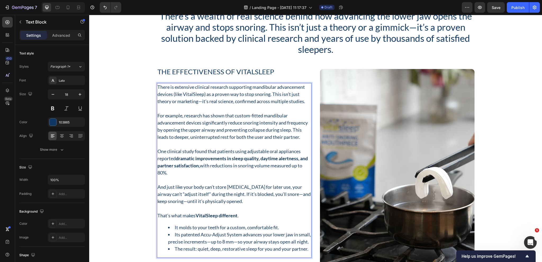
click at [207, 192] on p "And just like your body can’t store [MEDICAL_DATA] for later use, your airway c…" at bounding box center [233, 194] width 153 height 21
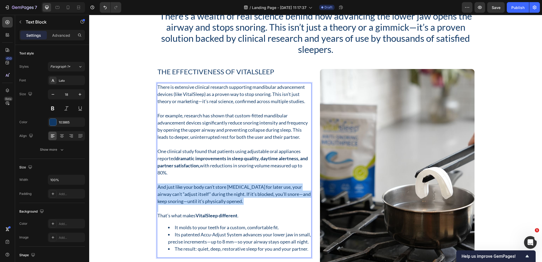
click at [207, 192] on p "And just like your body can’t store [MEDICAL_DATA] for later use, your airway c…" at bounding box center [233, 194] width 153 height 21
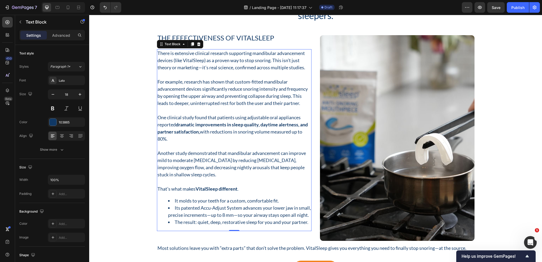
scroll to position [2013, 0]
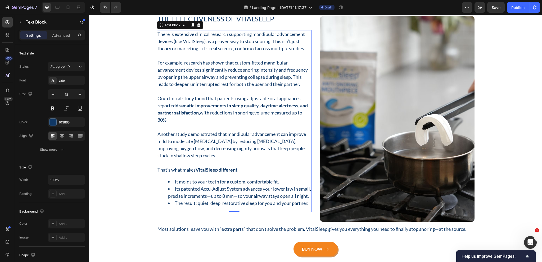
click at [186, 171] on p "That’s what makes VitalSleep different ." at bounding box center [233, 169] width 153 height 7
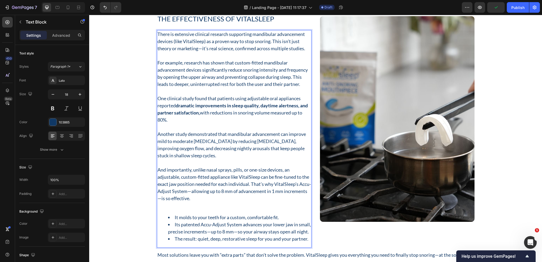
click at [162, 232] on ul "It molds to your teeth for a custom, comfortable fit. Its patented Accu-Adjust …" at bounding box center [233, 228] width 153 height 29
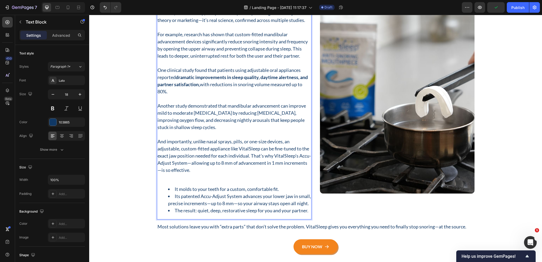
scroll to position [2092, 0]
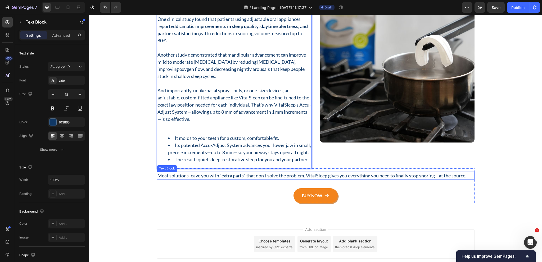
click at [260, 179] on p "Most solutions leave you with “extra parts” that don’t solve the problem. Vital…" at bounding box center [315, 175] width 316 height 7
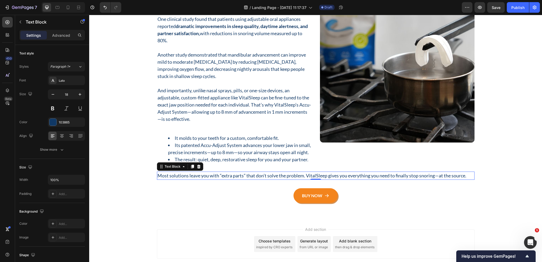
click at [260, 179] on p "Most solutions leave you with “extra parts” that don’t solve the problem. Vital…" at bounding box center [315, 175] width 316 height 7
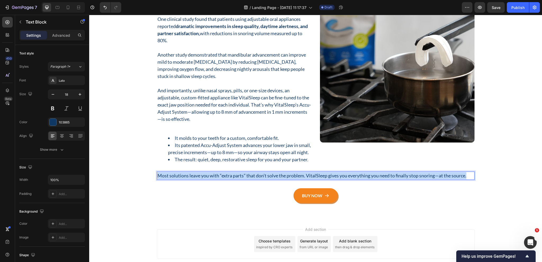
click at [260, 179] on p "Most solutions leave you with “extra parts” that don’t solve the problem. Vital…" at bounding box center [315, 175] width 316 height 7
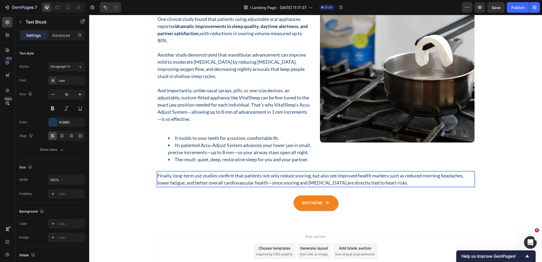
click at [265, 187] on p "Finally, long-term use studies confirm that patients not only reduce snoring, b…" at bounding box center [315, 179] width 316 height 14
click at [435, 187] on p "Finally, long-term use studies confirm that patients not only reduce snoring, b…" at bounding box center [315, 179] width 316 height 14
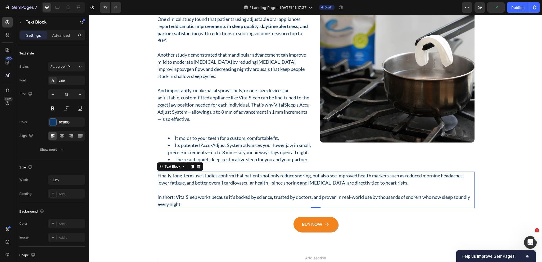
click at [181, 208] on p "In short: VitalSleep works because it’s backed by science, trusted by doctors, …" at bounding box center [315, 201] width 316 height 14
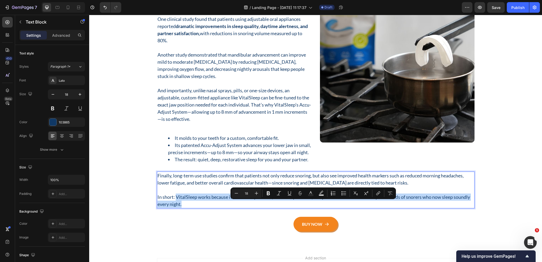
drag, startPoint x: 183, startPoint y: 212, endPoint x: 174, endPoint y: 205, distance: 11.9
click at [174, 205] on p "In short: VitalSleep works because it’s backed by science, trusted by doctors, …" at bounding box center [315, 201] width 316 height 14
click at [268, 191] on icon "Editor contextual toolbar" at bounding box center [268, 193] width 5 height 5
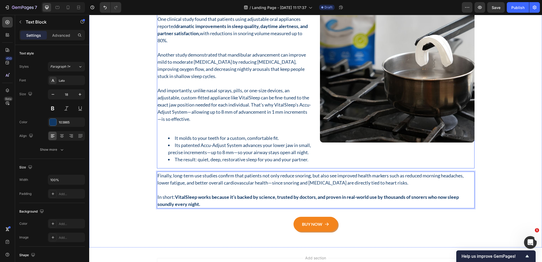
click at [310, 164] on div "The Effectiveness of VitalSleep Heading There is extensive clinical research su…" at bounding box center [315, 52] width 317 height 234
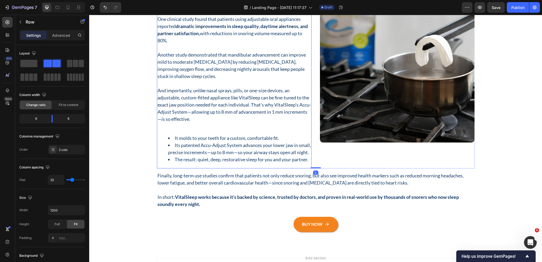
click at [307, 163] on li "The result: quiet, deep, restorative sleep for you and your partner." at bounding box center [239, 159] width 143 height 7
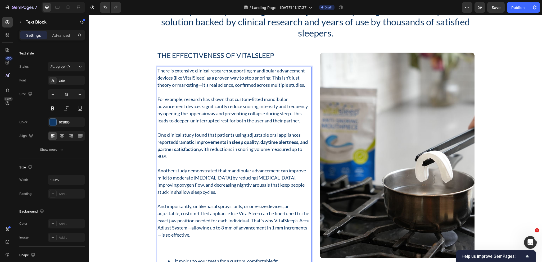
scroll to position [2094, 0]
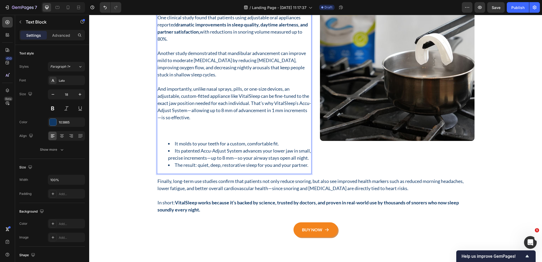
click at [308, 169] on li "The result: quiet, deep, restorative sleep for you and your partner." at bounding box center [239, 165] width 143 height 7
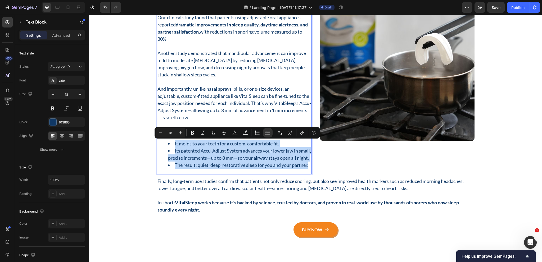
drag, startPoint x: 307, startPoint y: 173, endPoint x: 157, endPoint y: 138, distance: 154.8
click at [157, 138] on div "There is extensive clinical research supporting mandibular advancement devices …" at bounding box center [234, 61] width 155 height 225
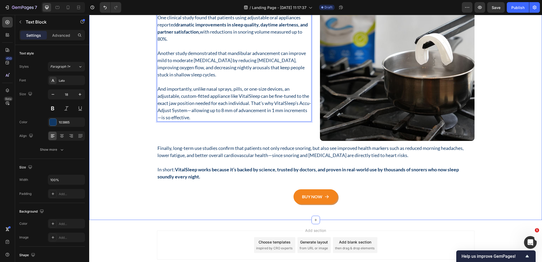
click at [145, 122] on div "The Effectiveness of VitalSleep Heading There’s a wealth of real science behind…" at bounding box center [315, 33] width 445 height 341
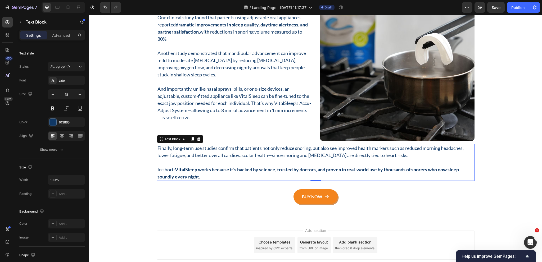
click at [255, 156] on p "Finally, long-term use studies confirm that patients not only reduce snoring, b…" at bounding box center [315, 152] width 316 height 14
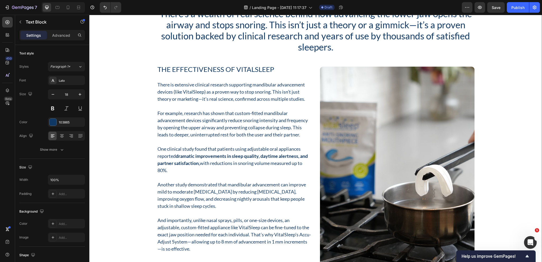
scroll to position [1962, 0]
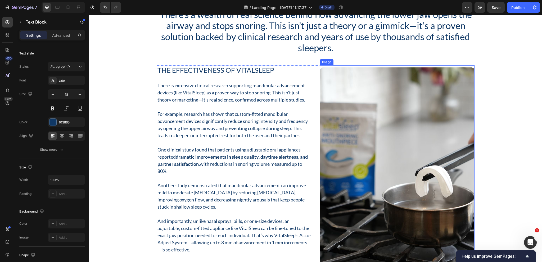
drag, startPoint x: 381, startPoint y: 144, endPoint x: 320, endPoint y: 144, distance: 61.1
click at [376, 144] on img at bounding box center [397, 170] width 155 height 206
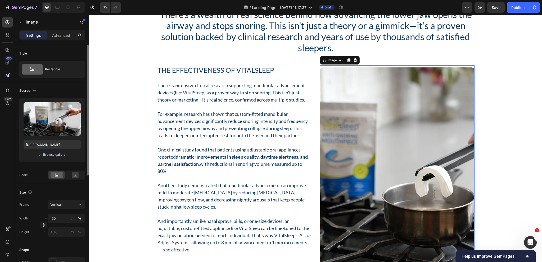
click at [52, 153] on div "Browse gallery" at bounding box center [54, 154] width 22 height 5
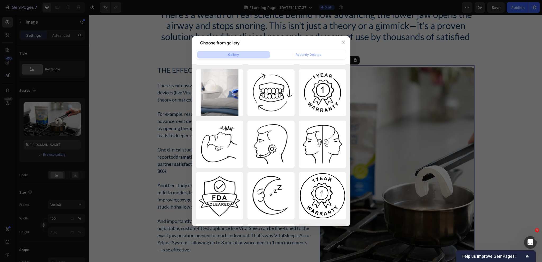
scroll to position [2623, 0]
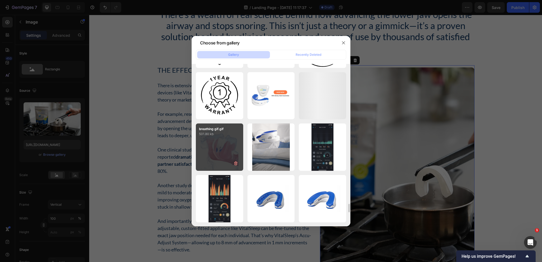
click at [219, 153] on div "breathing gif.gif 501.80 kb" at bounding box center [219, 147] width 47 height 47
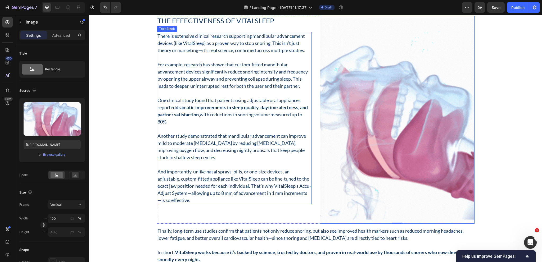
scroll to position [2014, 0]
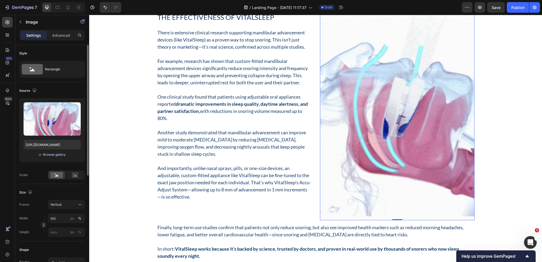
click at [56, 154] on div "Browse gallery" at bounding box center [54, 154] width 22 height 5
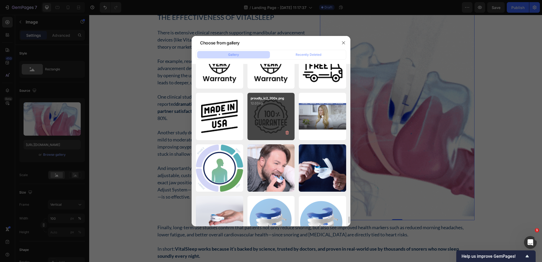
scroll to position [3704, 0]
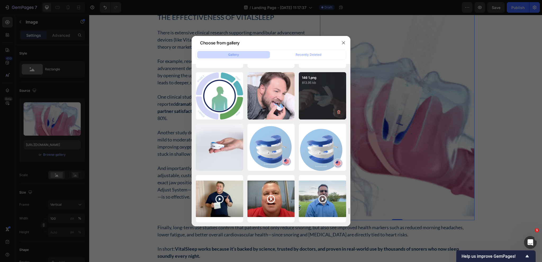
click at [331, 111] on div "146 1.png 813.95 kb" at bounding box center [322, 95] width 47 height 47
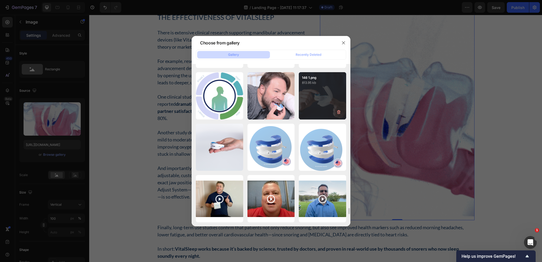
type input "https://cdn.shopify.com/s/files/1/0024/6346/5541/files/gempages_451081390222476…"
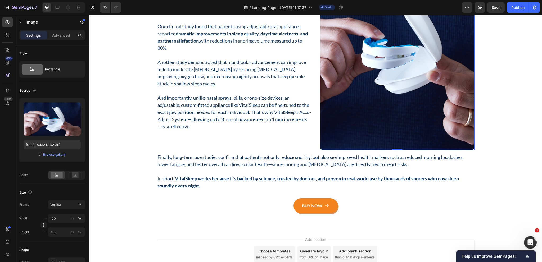
scroll to position [2094, 0]
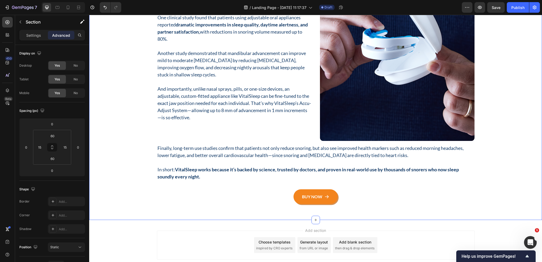
click at [123, 159] on div "The Effectiveness of VitalSleep Heading There’s a wealth of real science behind…" at bounding box center [315, 33] width 445 height 341
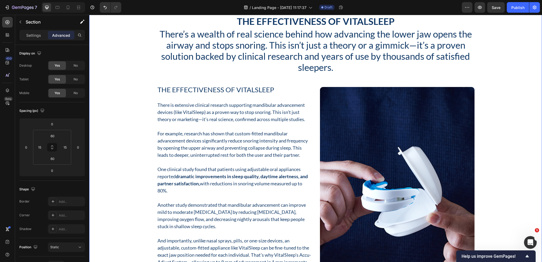
scroll to position [1909, 0]
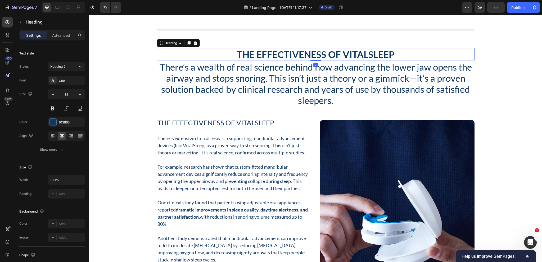
click at [294, 58] on p "The Effectiveness of VitalSleep" at bounding box center [315, 54] width 316 height 11
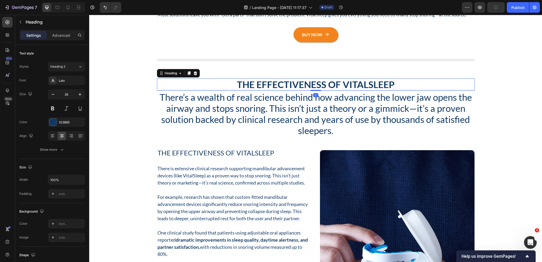
scroll to position [1856, 0]
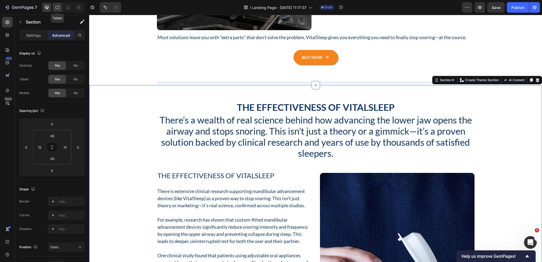
click at [57, 8] on icon at bounding box center [57, 7] width 5 height 5
type input "48"
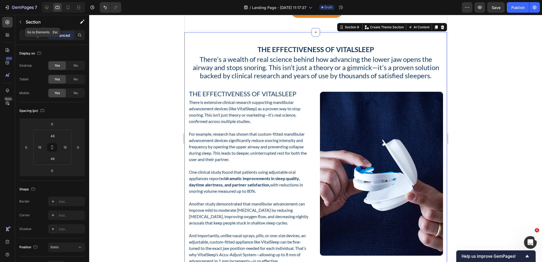
scroll to position [1864, 0]
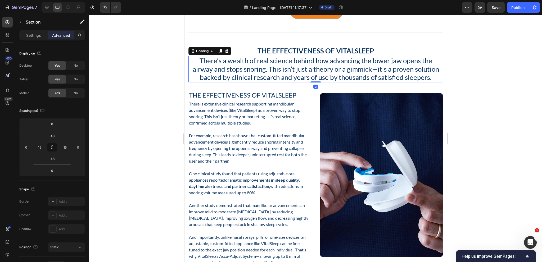
click at [333, 72] on p "There’s a wealth of real science behind how advancing the lower jaw opens the a…" at bounding box center [315, 69] width 253 height 25
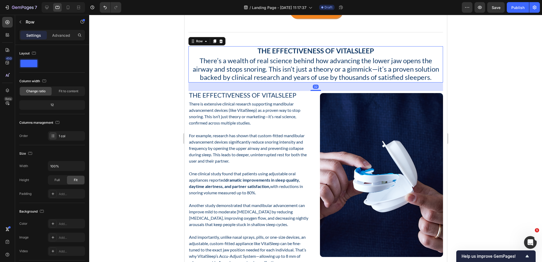
click at [398, 68] on div "The Effectiveness of VitalSleep Heading There’s a wealth of real science behind…" at bounding box center [315, 64] width 255 height 36
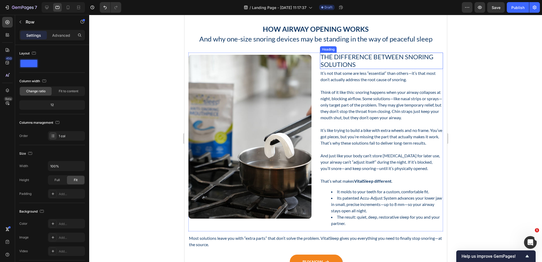
scroll to position [1573, 0]
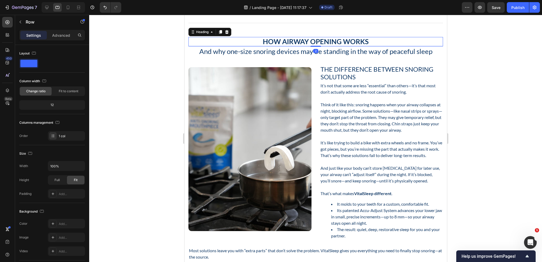
drag, startPoint x: 365, startPoint y: 41, endPoint x: 303, endPoint y: 40, distance: 62.5
click at [365, 41] on h2 "How Airway Opening Works" at bounding box center [315, 41] width 255 height 9
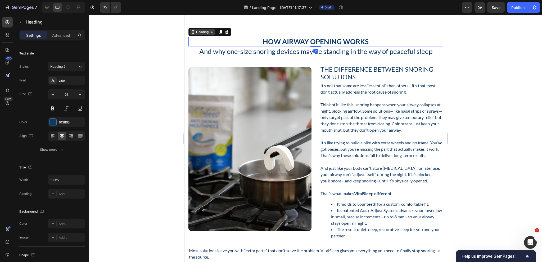
click at [206, 34] on div "Heading" at bounding box center [201, 32] width 25 height 6
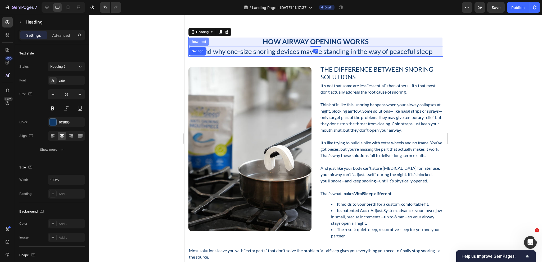
click at [198, 41] on div "Row 1 col" at bounding box center [198, 41] width 16 height 3
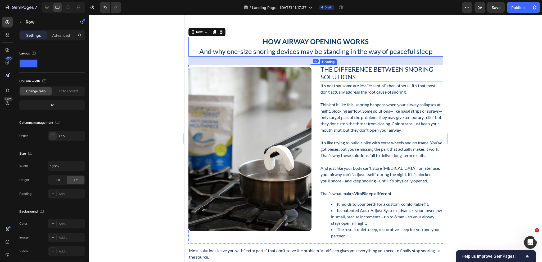
scroll to position [1520, 0]
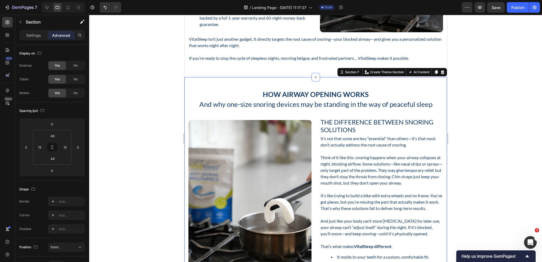
click at [371, 89] on div "How Airway Opening Works Heading And why one-size snoring devices may be standi…" at bounding box center [315, 212] width 262 height 270
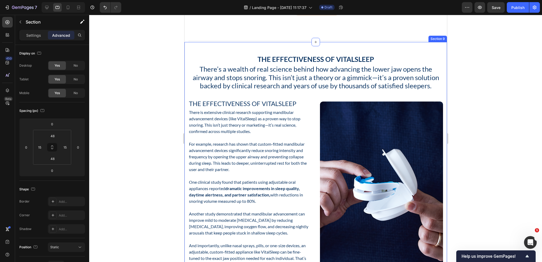
scroll to position [1838, 0]
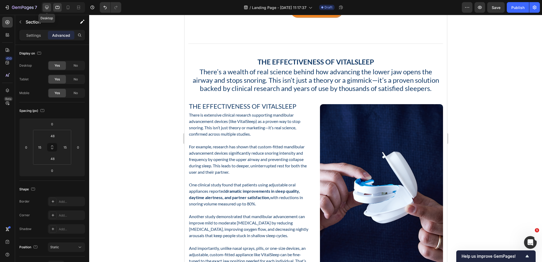
click at [46, 8] on icon at bounding box center [46, 7] width 3 height 3
type input "60"
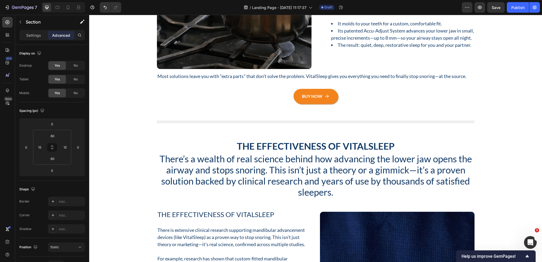
scroll to position [1868, 0]
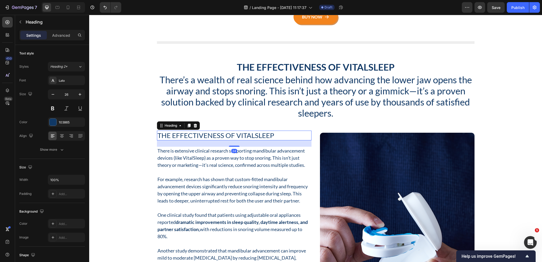
click at [214, 136] on h2 "The Effectiveness of VitalSleep" at bounding box center [234, 136] width 155 height 10
click at [60, 5] on icon at bounding box center [57, 7] width 5 height 5
type input "24"
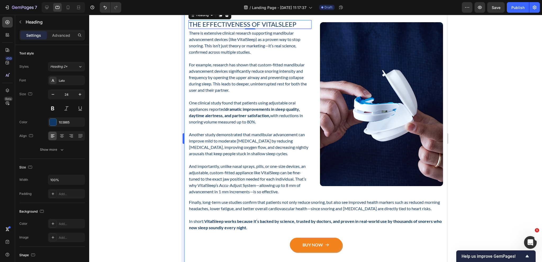
scroll to position [1894, 0]
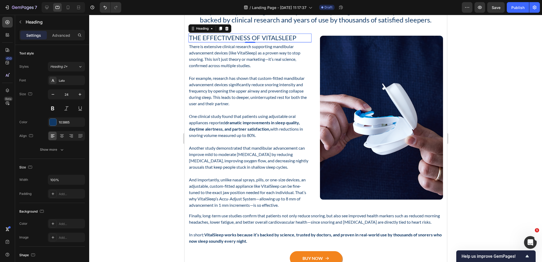
click at [264, 35] on h2 "The Effectiveness of VitalSleep" at bounding box center [249, 38] width 123 height 9
click at [60, 39] on div "Settings Advanced" at bounding box center [52, 35] width 66 height 11
click at [60, 38] on p "Advanced" at bounding box center [61, 36] width 18 height 6
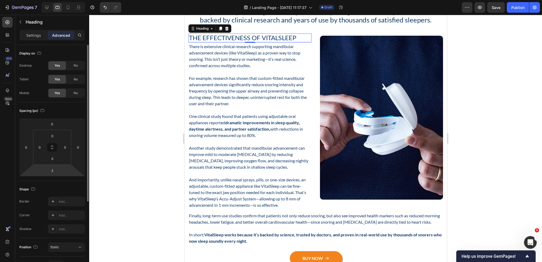
click at [53, 0] on html "7 Version history / Landing Page - Sep 26, 11:17:37 Draft Preview Save Publish …" at bounding box center [271, 0] width 542 height 0
click at [54, 173] on input "2" at bounding box center [52, 171] width 11 height 8
type input "24"
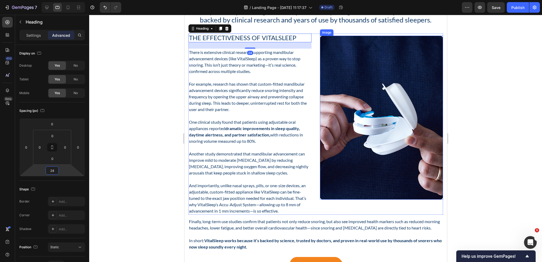
click at [320, 134] on img at bounding box center [381, 118] width 123 height 164
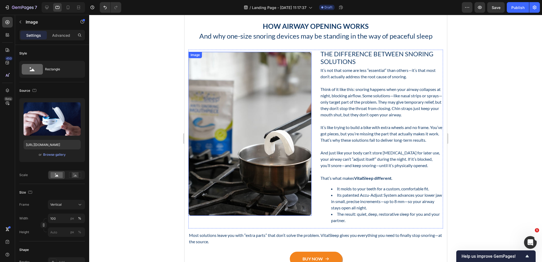
scroll to position [1576, 0]
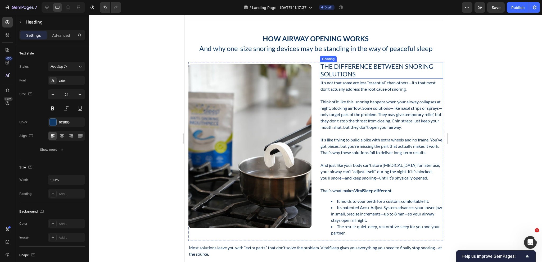
click at [355, 65] on h2 "The Difference Between Snoring Solutions" at bounding box center [381, 70] width 123 height 16
click at [62, 36] on p "Advanced" at bounding box center [61, 36] width 18 height 6
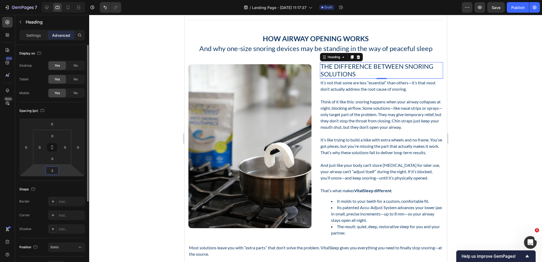
click at [53, 173] on input "2" at bounding box center [52, 171] width 11 height 8
type input "24"
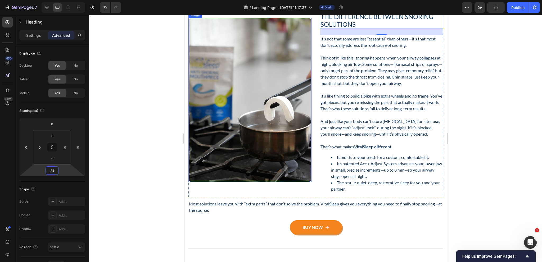
scroll to position [1629, 0]
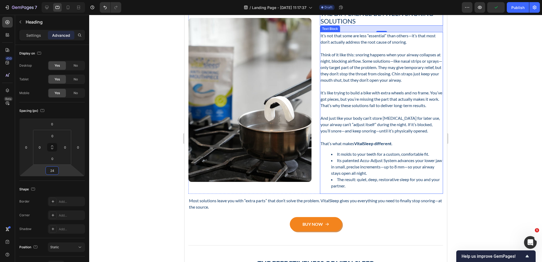
click at [333, 109] on p "It’s like trying to build a bike with extra wheels and no frame. You’ve got pie…" at bounding box center [381, 99] width 122 height 19
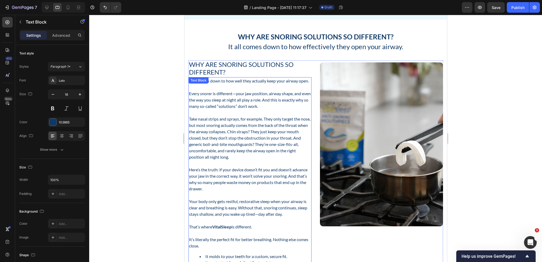
scroll to position [1232, 0]
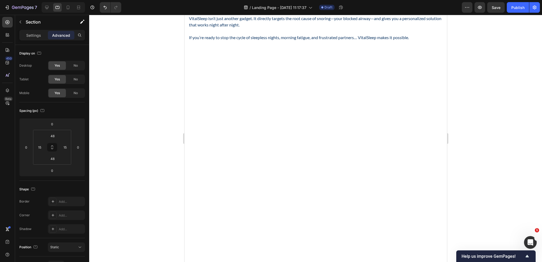
click at [231, 89] on div at bounding box center [315, 201] width 262 height 288
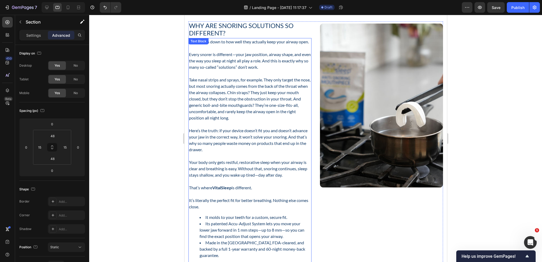
scroll to position [888, 0]
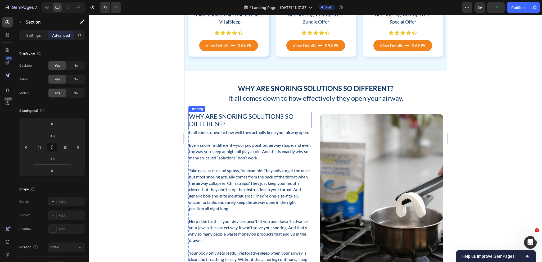
click at [231, 122] on h2 "Why Are Snoring Solutions So Different?" at bounding box center [249, 120] width 123 height 16
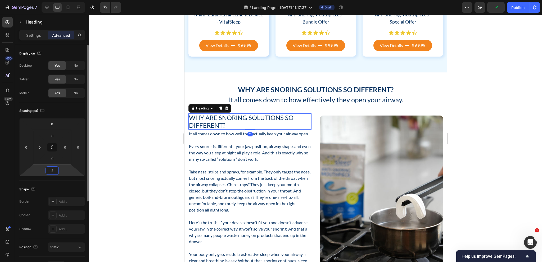
click at [51, 171] on input "2" at bounding box center [52, 171] width 11 height 8
type input "24"
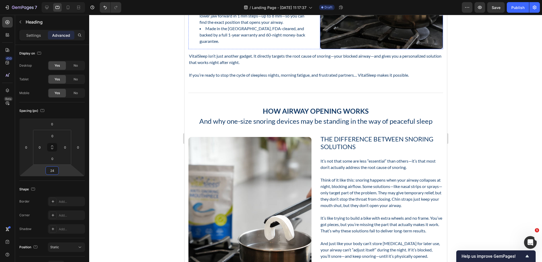
scroll to position [941, 0]
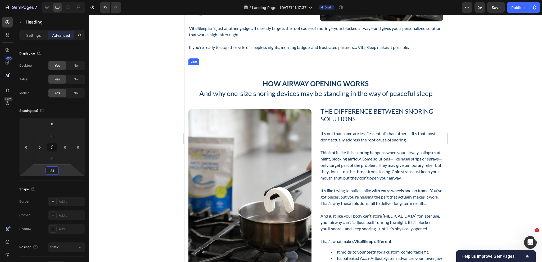
click at [304, 65] on div at bounding box center [315, 65] width 255 height 1
click at [29, 37] on p "Settings" at bounding box center [33, 36] width 15 height 6
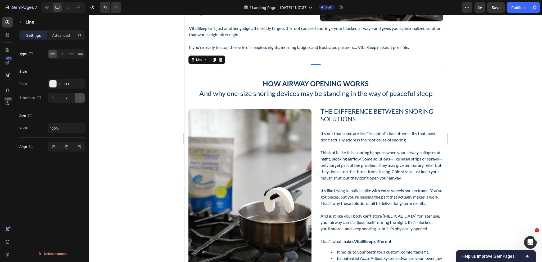
click at [81, 96] on icon "button" at bounding box center [79, 97] width 5 height 5
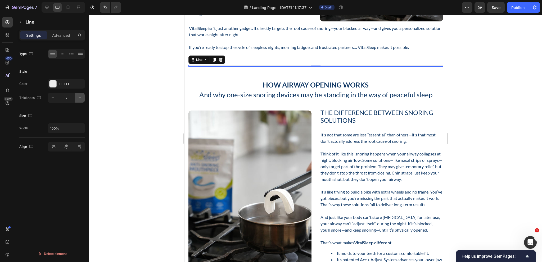
click at [81, 96] on icon "button" at bounding box center [79, 97] width 5 height 5
type input "8"
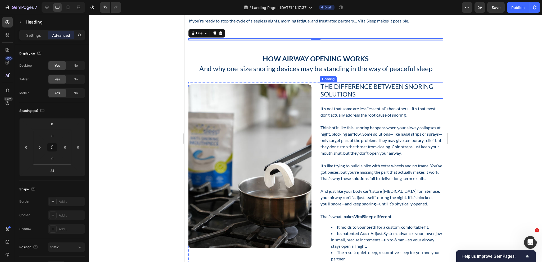
click at [331, 90] on h2 "The Difference Between Snoring Solutions" at bounding box center [381, 90] width 123 height 16
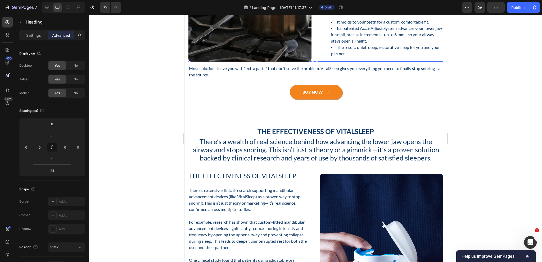
scroll to position [1179, 0]
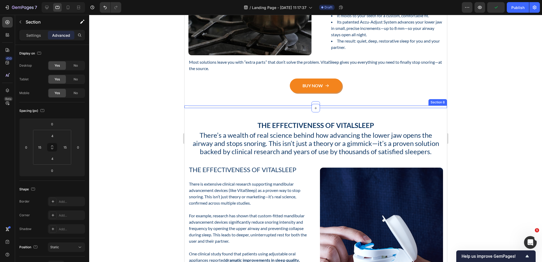
click at [297, 108] on div "Title Line Row Section 8" at bounding box center [315, 107] width 262 height 3
click at [30, 34] on p "Settings" at bounding box center [33, 36] width 15 height 6
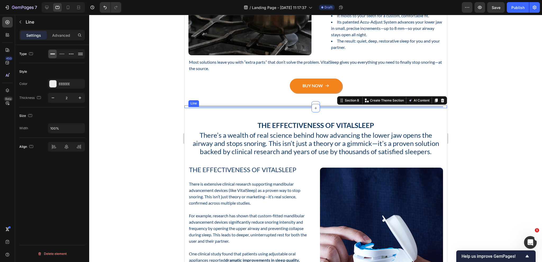
click at [273, 107] on div at bounding box center [315, 107] width 255 height 1
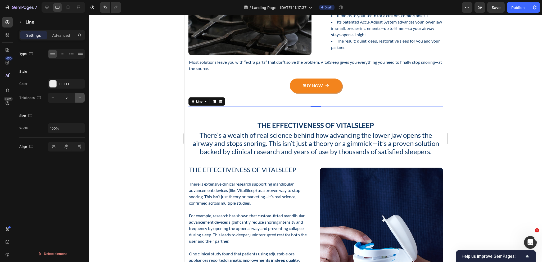
click at [78, 97] on icon "button" at bounding box center [79, 97] width 5 height 5
click at [79, 97] on icon "button" at bounding box center [79, 97] width 5 height 5
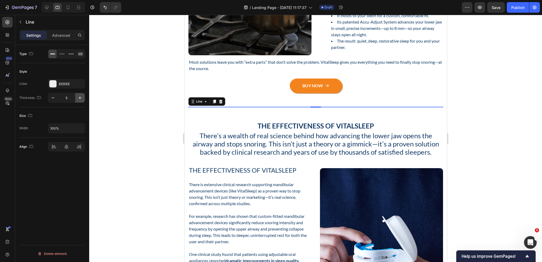
click at [79, 97] on icon "button" at bounding box center [79, 97] width 5 height 5
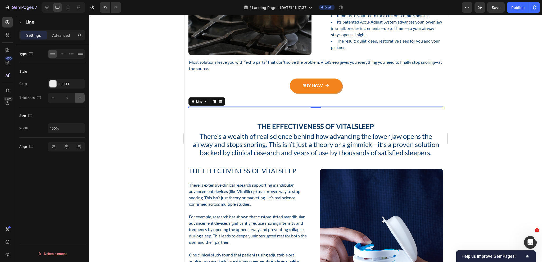
click at [79, 97] on icon "button" at bounding box center [79, 97] width 5 height 5
type input "8"
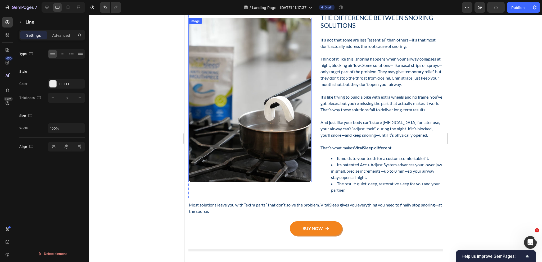
scroll to position [1033, 0]
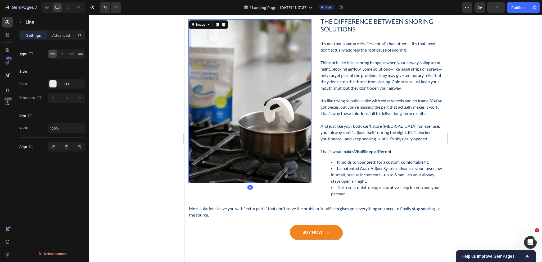
click at [241, 98] on img at bounding box center [249, 101] width 123 height 164
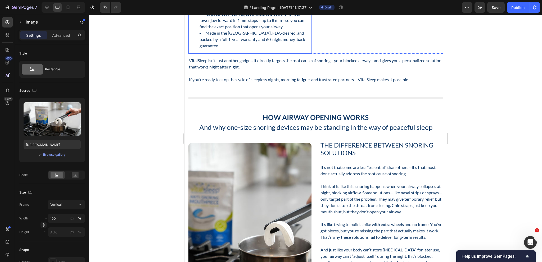
scroll to position [927, 0]
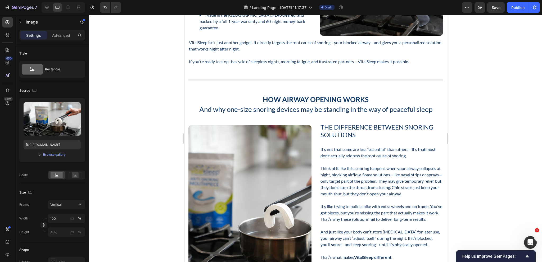
click at [261, 151] on img at bounding box center [249, 207] width 123 height 164
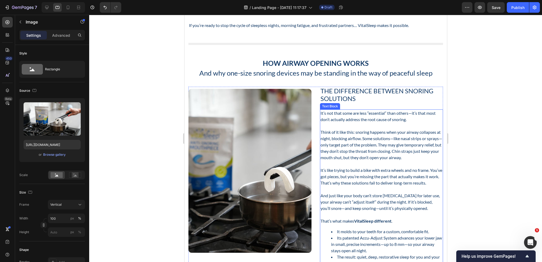
scroll to position [1086, 0]
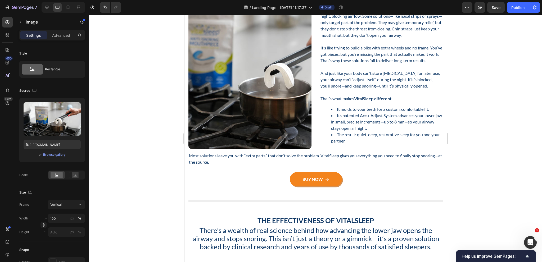
click at [275, 112] on img at bounding box center [249, 67] width 123 height 164
click at [63, 155] on div "Browse gallery" at bounding box center [54, 154] width 22 height 5
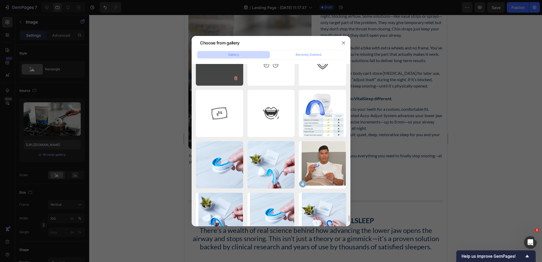
scroll to position [3919, 0]
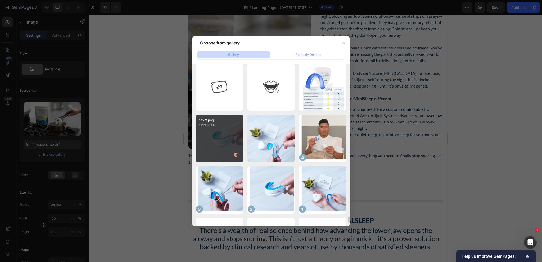
click at [220, 132] on div "142 2.png 1233.85 kb" at bounding box center [219, 138] width 47 height 47
type input "https://cdn.shopify.com/s/files/1/0024/6346/5541/files/gempages_451081390222476…"
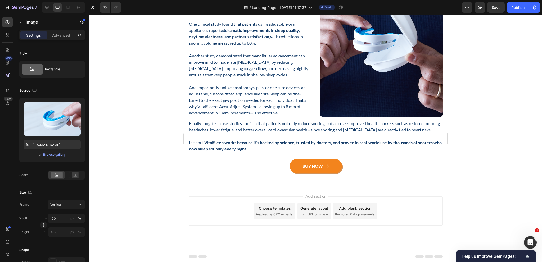
scroll to position [1430, 0]
click at [494, 5] on button "Save" at bounding box center [495, 7] width 17 height 11
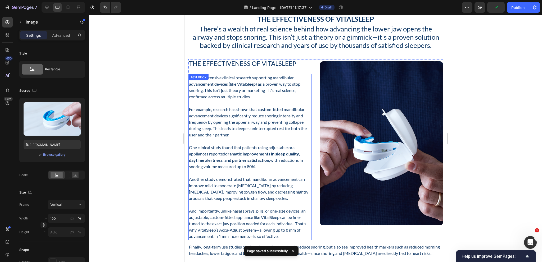
scroll to position [1297, 0]
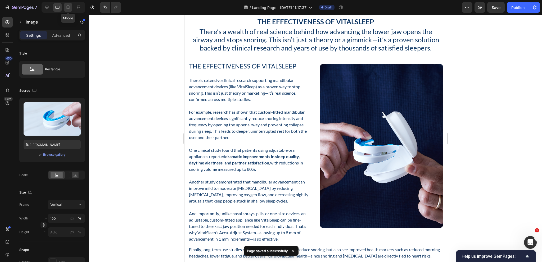
click at [69, 10] on div at bounding box center [68, 7] width 8 height 8
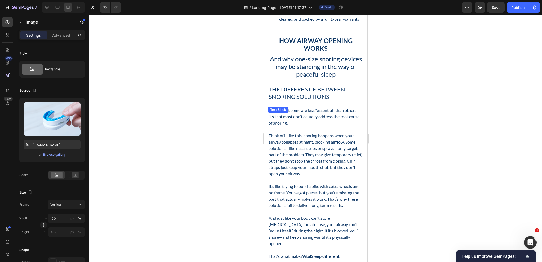
scroll to position [980, 0]
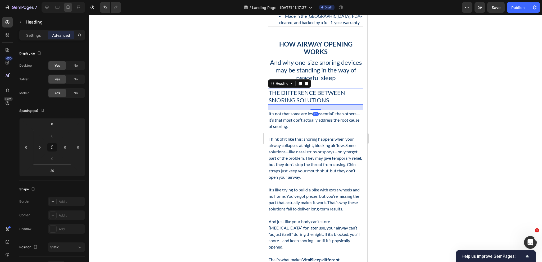
click at [326, 98] on div "Why Are Snoring Solutions So Different? Heading It all comes down to how effect…" at bounding box center [315, 75] width 103 height 2058
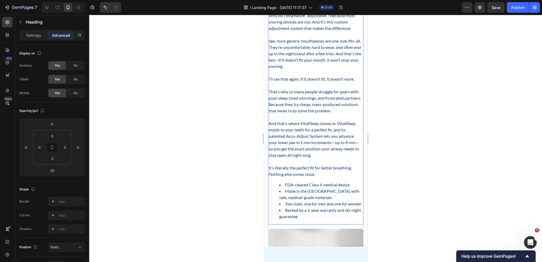
scroll to position [107, 0]
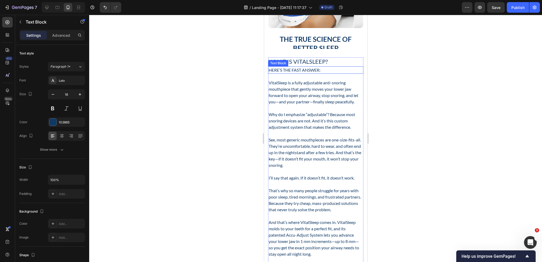
click at [327, 70] on p "Here’s the fast answer:" at bounding box center [315, 70] width 94 height 6
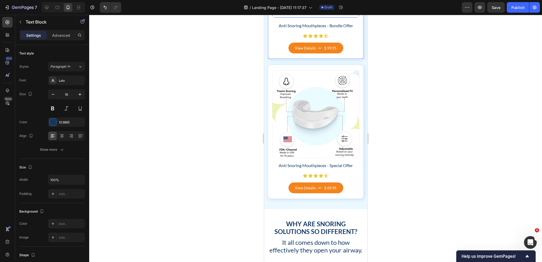
scroll to position [1244, 0]
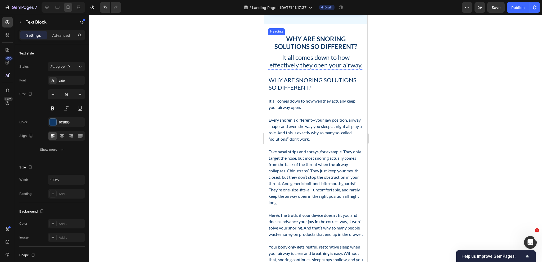
click at [315, 43] on h2 "Why Are Snoring Solutions So Different?" at bounding box center [315, 43] width 95 height 16
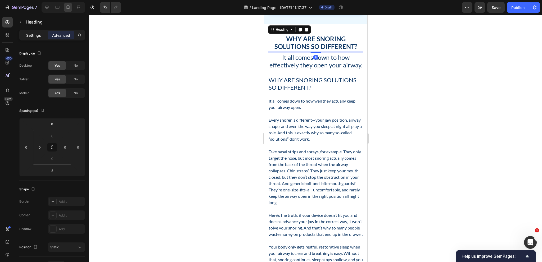
click at [32, 36] on p "Settings" at bounding box center [33, 36] width 15 height 6
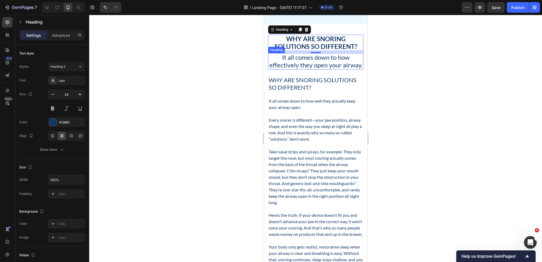
click at [309, 68] on h2 "It all comes down to how effectively they open your airway." at bounding box center [315, 61] width 95 height 16
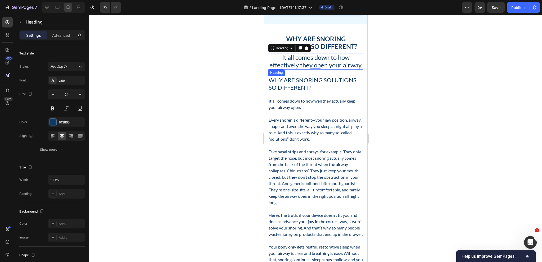
click at [294, 91] on h2 "Why Are Snoring Solutions So Different?" at bounding box center [315, 84] width 95 height 16
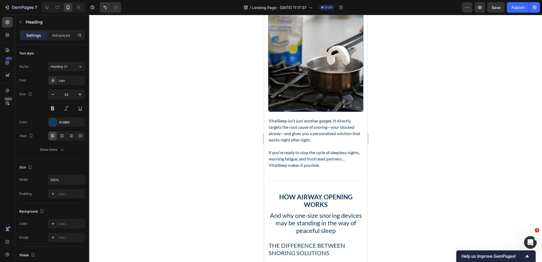
scroll to position [1668, 0]
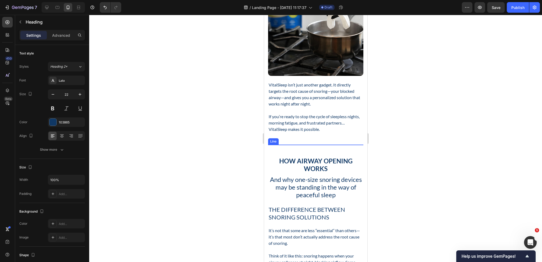
click at [298, 145] on div at bounding box center [315, 145] width 95 height 1
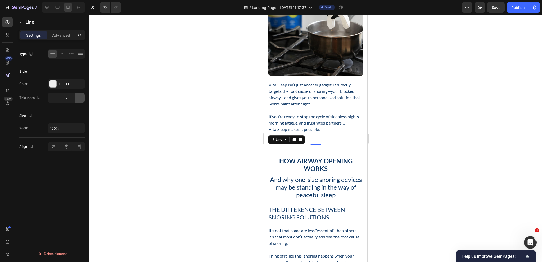
click at [79, 97] on icon "button" at bounding box center [79, 97] width 5 height 5
click at [79, 97] on icon "button" at bounding box center [80, 98] width 3 height 3
type input "5"
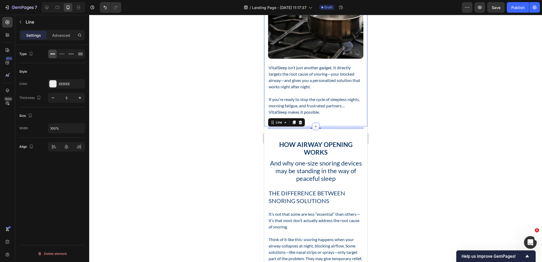
scroll to position [1694, 0]
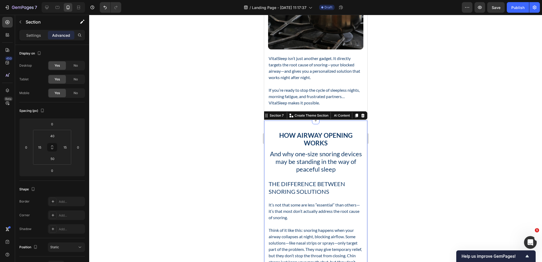
click at [324, 148] on h2 "How Airway Opening Works" at bounding box center [315, 139] width 95 height 16
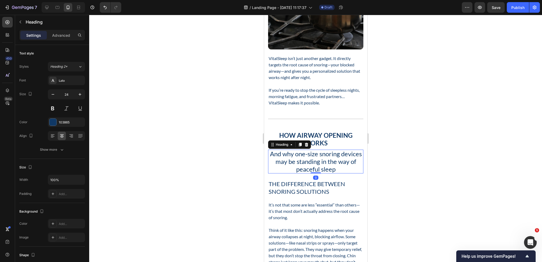
click at [323, 171] on h2 "And why one-size snoring devices may be standing in the way of peaceful sleep" at bounding box center [315, 162] width 95 height 24
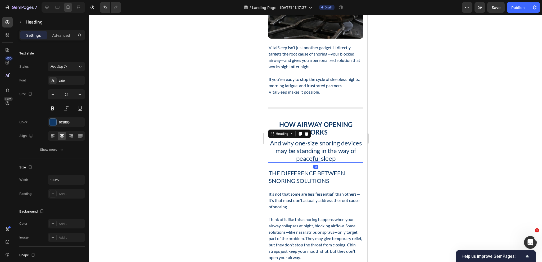
scroll to position [1721, 0]
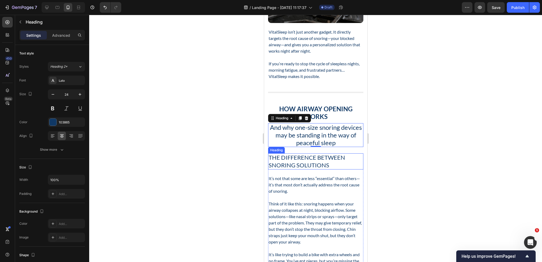
click at [327, 168] on h2 "The Difference Between Snoring Solutions" at bounding box center [315, 161] width 95 height 16
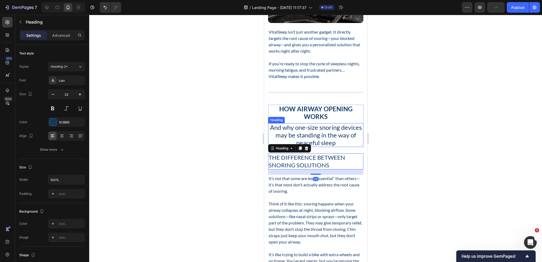
click at [333, 147] on h2 "And why one-size snoring devices may be standing in the way of peaceful sleep" at bounding box center [315, 135] width 95 height 24
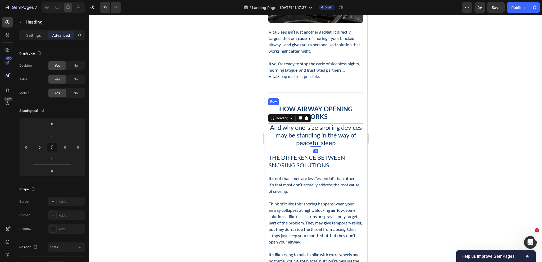
click at [341, 130] on div "How Airway Opening Works Heading And why one-size snoring devices may be standi…" at bounding box center [315, 126] width 95 height 42
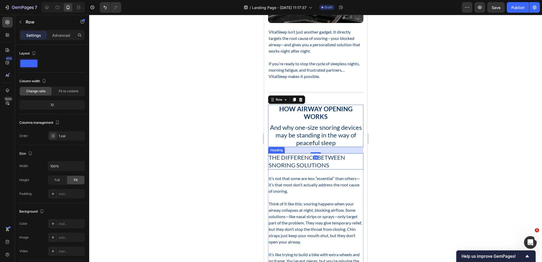
click at [333, 169] on h2 "The Difference Between Snoring Solutions" at bounding box center [315, 161] width 95 height 16
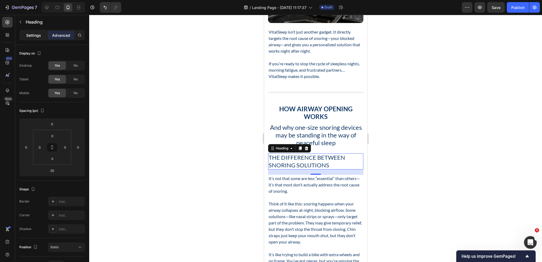
click at [41, 35] on div "Settings" at bounding box center [33, 35] width 26 height 8
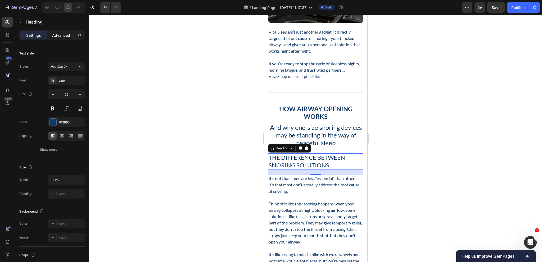
click at [64, 38] on div "Advanced" at bounding box center [61, 35] width 26 height 8
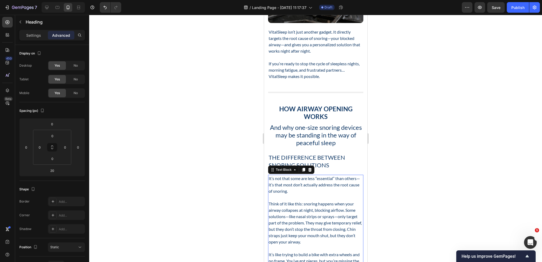
click at [310, 194] on p "It’s not that some are less “essential” than others—it’s that most don’t actual…" at bounding box center [315, 184] width 94 height 19
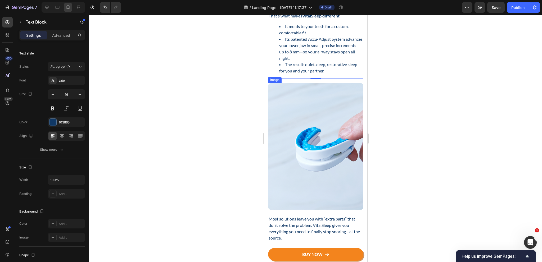
scroll to position [2064, 0]
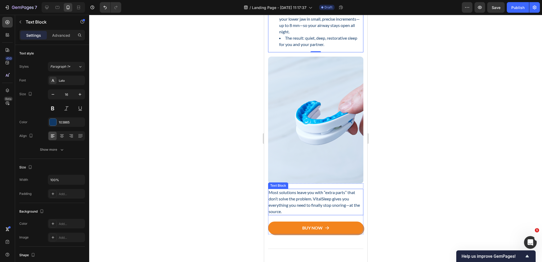
click at [305, 189] on p "Most solutions leave you with “extra parts” that don’t solve the problem. Vital…" at bounding box center [315, 201] width 94 height 25
click at [58, 37] on p "Advanced" at bounding box center [61, 36] width 18 height 6
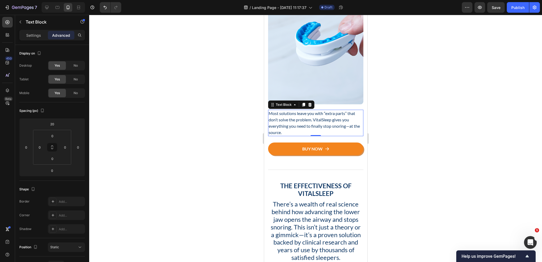
scroll to position [2144, 0]
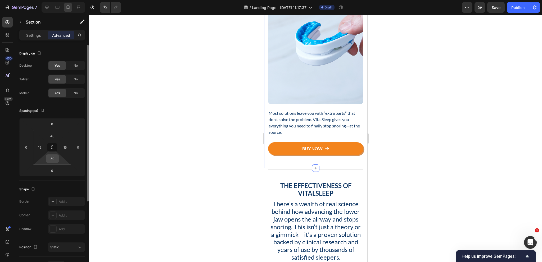
click at [53, 160] on input "50" at bounding box center [52, 159] width 11 height 8
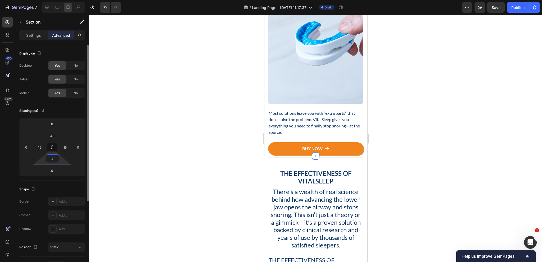
type input "40"
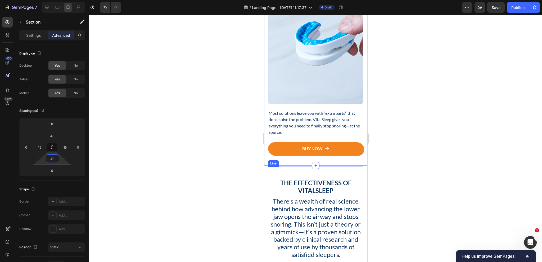
click at [335, 167] on div at bounding box center [315, 167] width 95 height 1
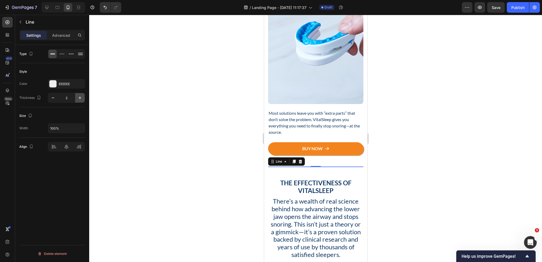
click at [77, 99] on icon "button" at bounding box center [79, 97] width 5 height 5
type input "5"
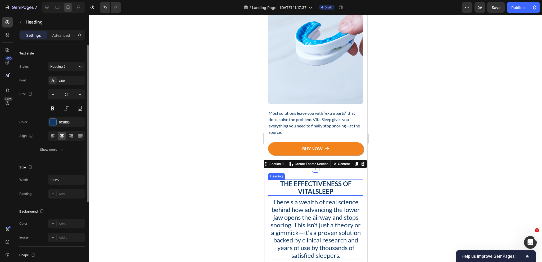
click at [314, 184] on h2 "The Effectiveness of VitalSleep" at bounding box center [315, 188] width 95 height 16
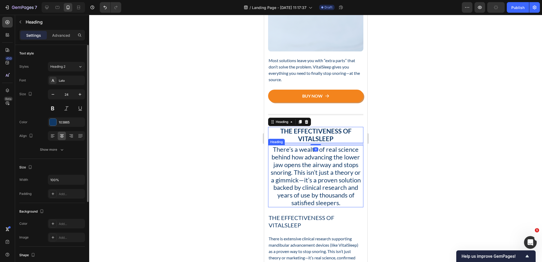
scroll to position [2197, 0]
click at [306, 181] on h2 "There’s a wealth of real science behind how advancing the lower jaw opens the a…" at bounding box center [315, 176] width 95 height 62
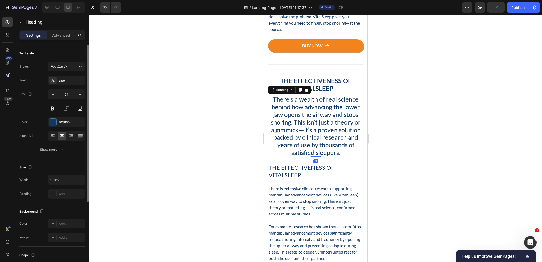
scroll to position [2250, 0]
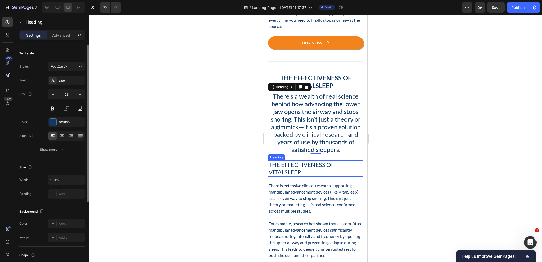
click at [301, 165] on h2 "The Effectiveness of VitalSleep" at bounding box center [315, 169] width 95 height 16
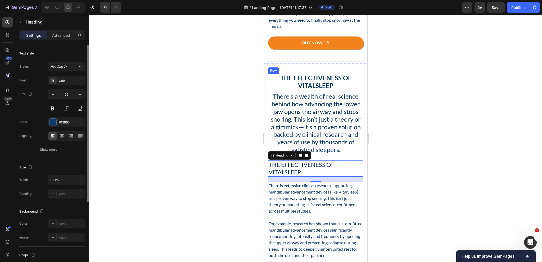
click at [347, 85] on div "The Effectiveness of VitalSleep Heading There’s a wealth of real science behind…" at bounding box center [315, 114] width 95 height 80
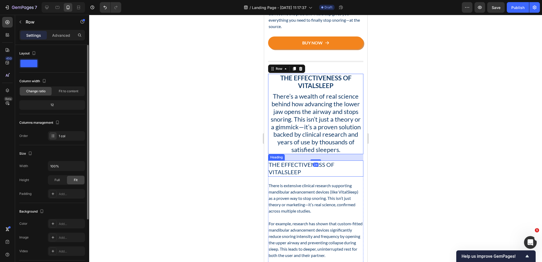
click at [285, 161] on h2 "The Effectiveness of VitalSleep" at bounding box center [315, 169] width 95 height 16
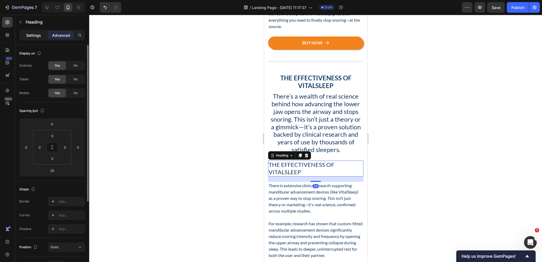
click at [29, 34] on p "Settings" at bounding box center [33, 36] width 15 height 6
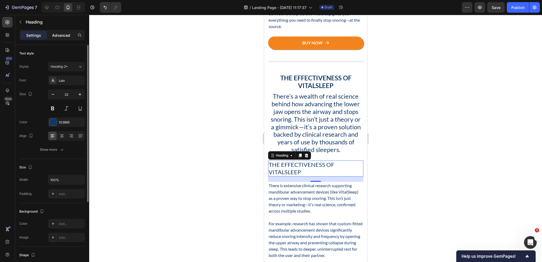
click at [61, 35] on p "Advanced" at bounding box center [61, 36] width 18 height 6
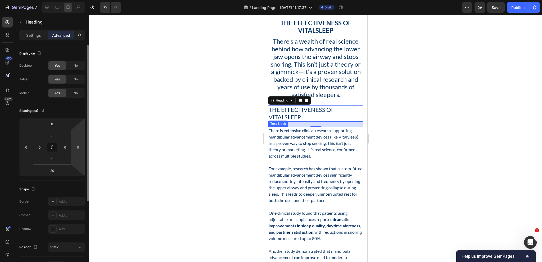
scroll to position [2303, 0]
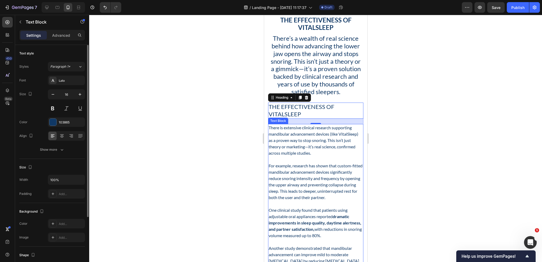
click at [317, 159] on p at bounding box center [315, 159] width 94 height 6
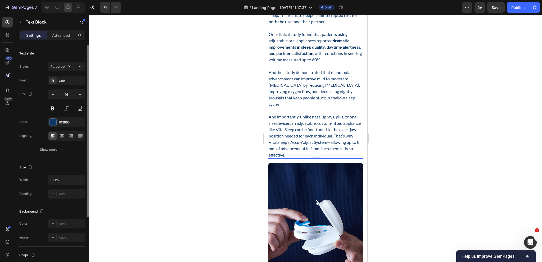
scroll to position [2488, 0]
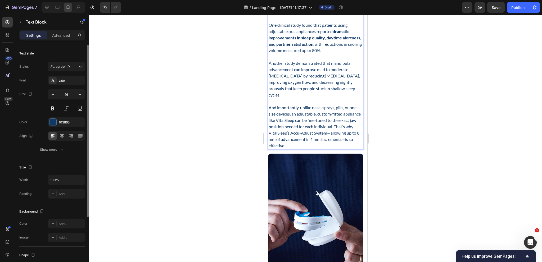
click at [285, 149] on p "And importantly, unlike nasal sprays, pills, or one-size devices, an adjustable…" at bounding box center [315, 127] width 94 height 44
click at [298, 165] on div "The Effectiveness of VitalSleep Heading There is extensive clinical research su…" at bounding box center [315, 98] width 95 height 363
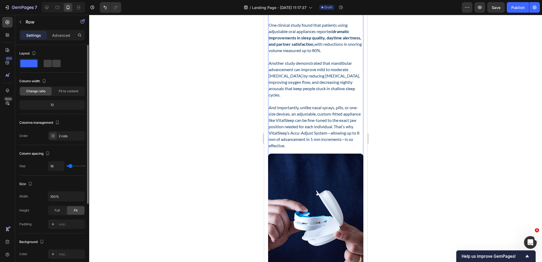
click at [299, 164] on div "The Effectiveness of VitalSleep Heading There is extensive clinical research su…" at bounding box center [315, 98] width 95 height 363
click at [57, 169] on input "16" at bounding box center [56, 166] width 16 height 10
type input "2"
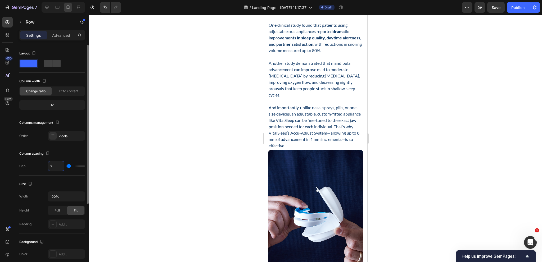
type input "24"
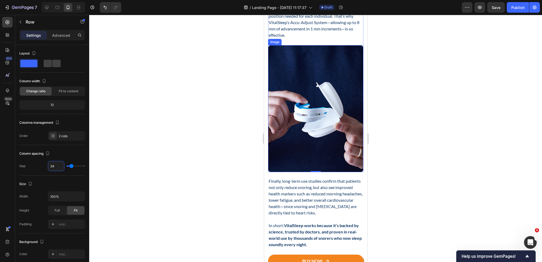
scroll to position [2647, 0]
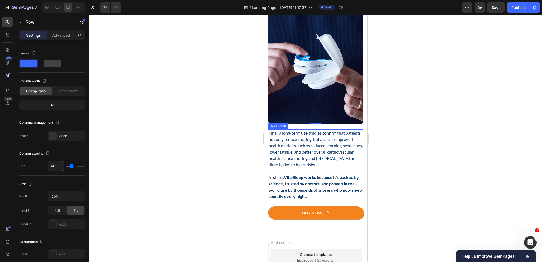
click at [303, 146] on p "Finally, long-term use studies confirm that patients not only reduce snoring, b…" at bounding box center [315, 149] width 94 height 38
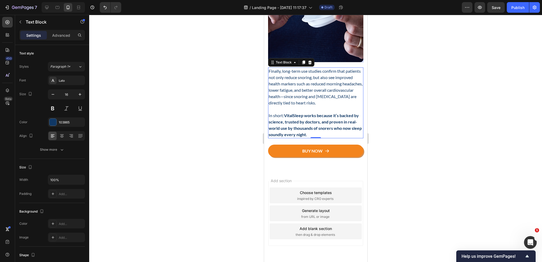
scroll to position [2716, 0]
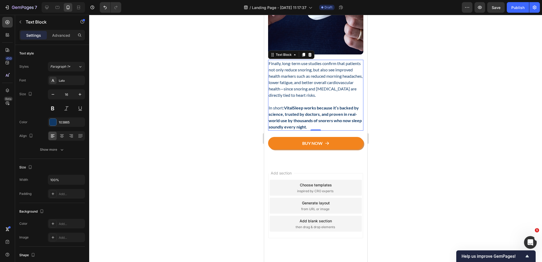
click at [52, 6] on div at bounding box center [63, 7] width 43 height 11
click at [47, 7] on icon at bounding box center [46, 7] width 3 height 3
type input "18"
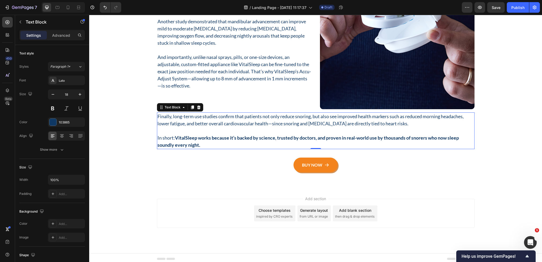
scroll to position [2494, 0]
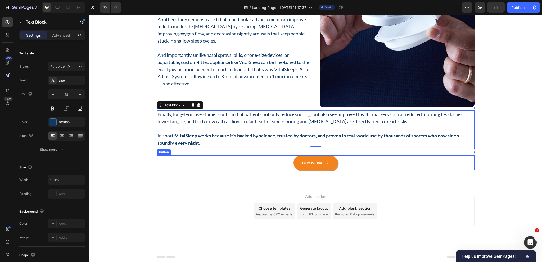
click at [344, 165] on div "BUY NOW Button" at bounding box center [315, 163] width 317 height 15
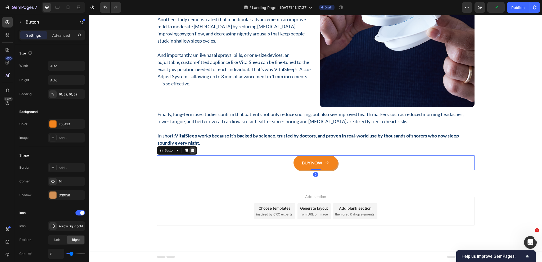
click at [191, 152] on icon at bounding box center [192, 151] width 3 height 4
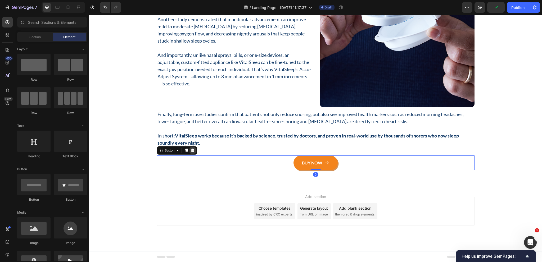
scroll to position [2471, 0]
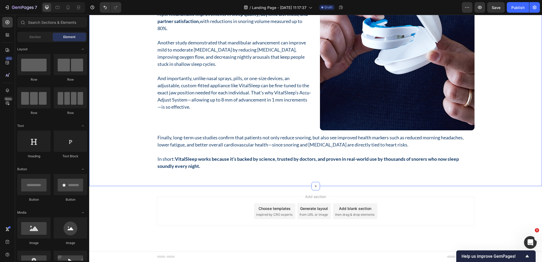
click at [134, 158] on div "The Effectiveness of VitalSleep Heading There’s a wealth of real science behind…" at bounding box center [315, 12] width 445 height 318
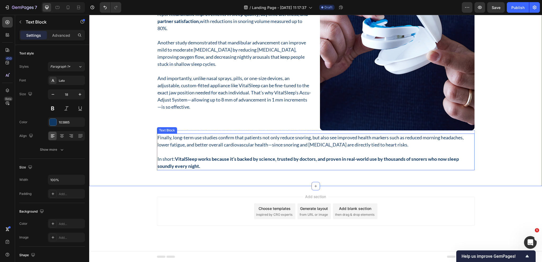
click at [204, 161] on strong "VitalSleep works because it’s backed by science, trusted by doctors, and proven…" at bounding box center [307, 162] width 301 height 13
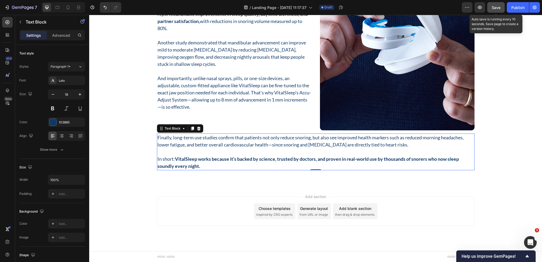
click at [495, 10] on div "Save" at bounding box center [496, 8] width 9 height 6
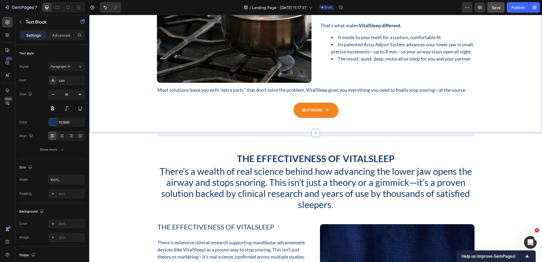
scroll to position [1995, 0]
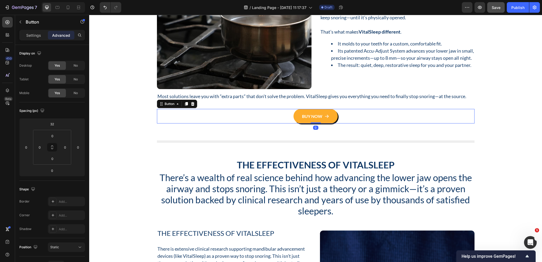
click at [334, 117] on link "BUY NOW" at bounding box center [315, 116] width 44 height 15
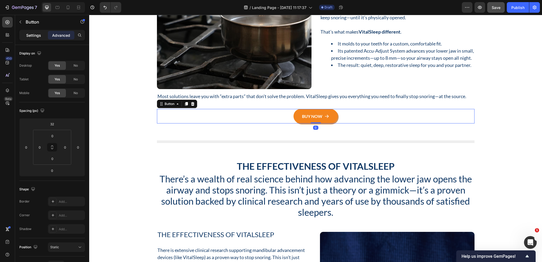
click at [36, 34] on p "Settings" at bounding box center [33, 36] width 15 height 6
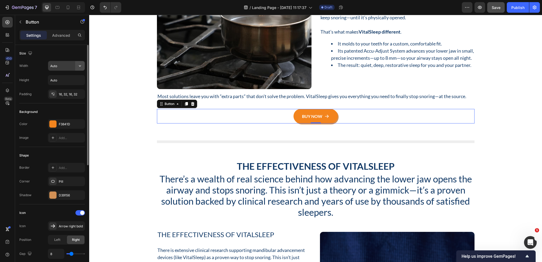
click at [78, 66] on icon "button" at bounding box center [79, 65] width 5 height 5
click at [71, 88] on p "Full 100%" at bounding box center [65, 89] width 30 height 5
type input "100%"
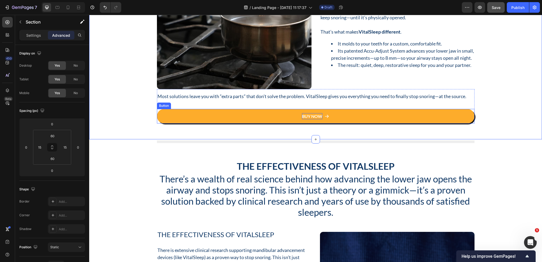
click at [314, 116] on span "BUY NOW" at bounding box center [312, 116] width 20 height 5
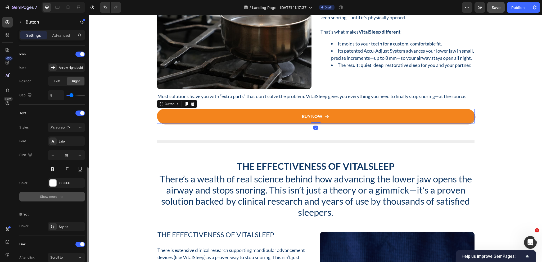
scroll to position [185, 0]
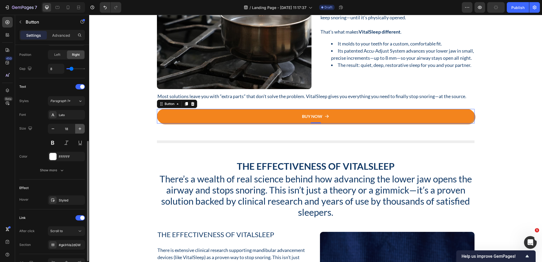
click at [80, 130] on icon "button" at bounding box center [79, 128] width 5 height 5
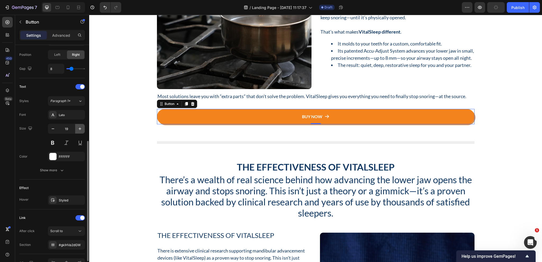
click at [80, 130] on icon "button" at bounding box center [79, 128] width 5 height 5
type input "20"
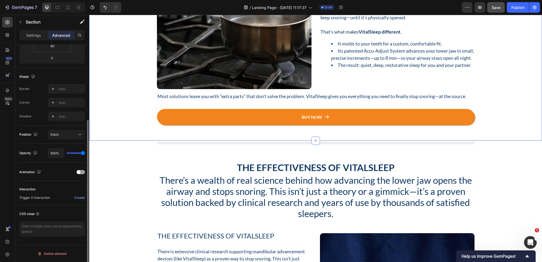
scroll to position [0, 0]
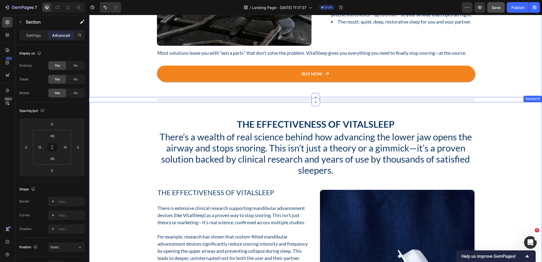
scroll to position [2048, 0]
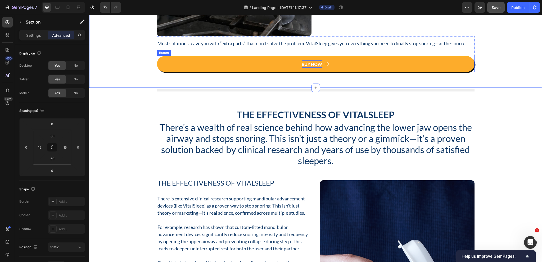
click at [306, 62] on span "BUY NOW" at bounding box center [312, 64] width 20 height 5
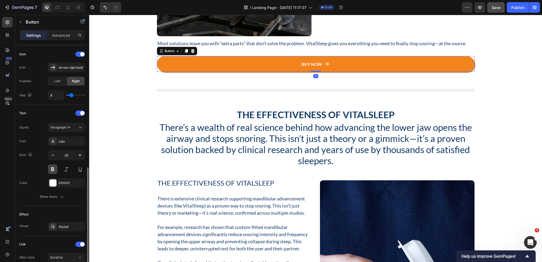
scroll to position [185, 0]
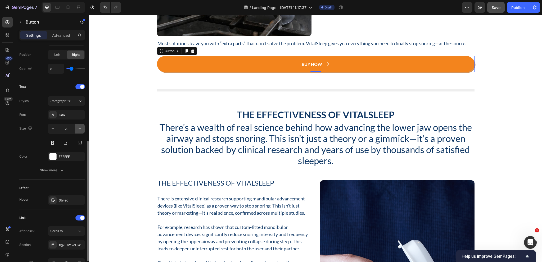
click at [82, 126] on icon "button" at bounding box center [79, 128] width 5 height 5
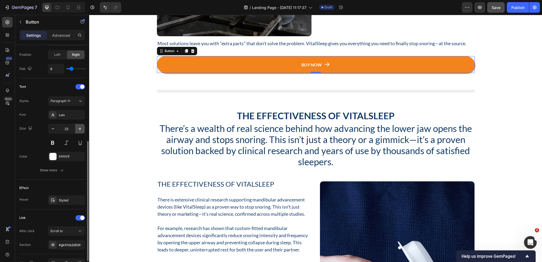
click at [82, 126] on icon "button" at bounding box center [79, 128] width 5 height 5
type input "24"
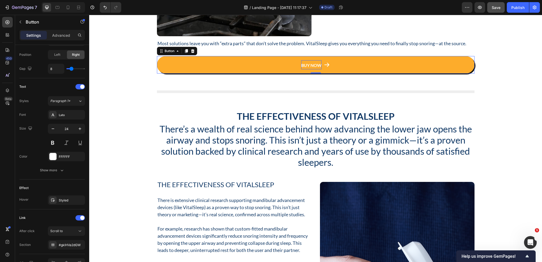
click at [311, 66] on span "BUY NOW" at bounding box center [311, 65] width 20 height 5
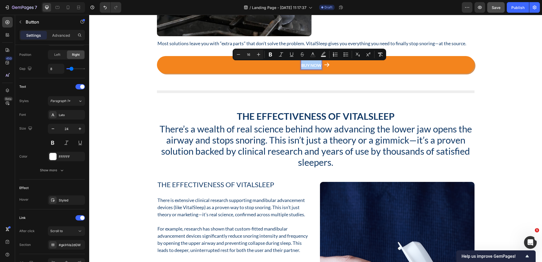
click at [249, 55] on input "16" at bounding box center [248, 54] width 11 height 6
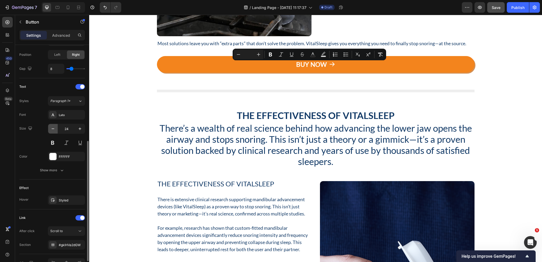
click at [56, 127] on button "button" at bounding box center [53, 129] width 10 height 10
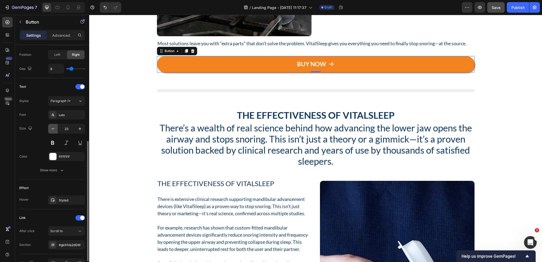
click at [56, 127] on button "button" at bounding box center [53, 129] width 10 height 10
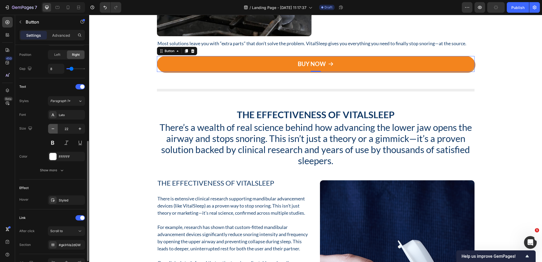
click at [54, 128] on icon "button" at bounding box center [52, 128] width 5 height 5
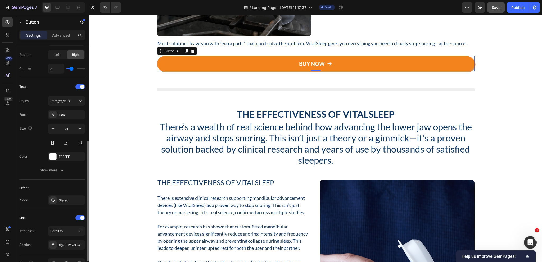
type input "20"
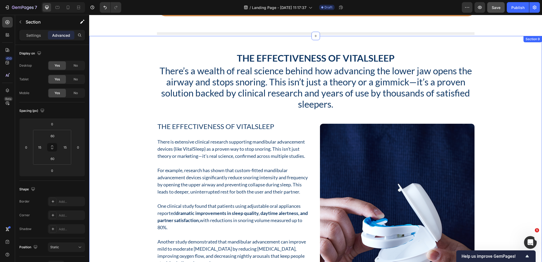
scroll to position [1892, 0]
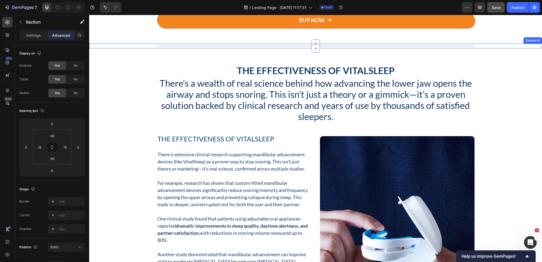
click at [509, 44] on div "Title Line Row Section 8" at bounding box center [315, 46] width 453 height 5
click at [529, 38] on icon at bounding box center [531, 39] width 4 height 4
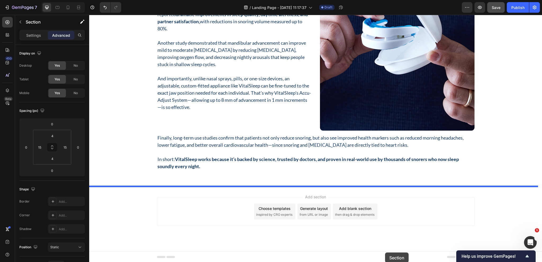
drag, startPoint x: 440, startPoint y: 44, endPoint x: 385, endPoint y: 253, distance: 216.1
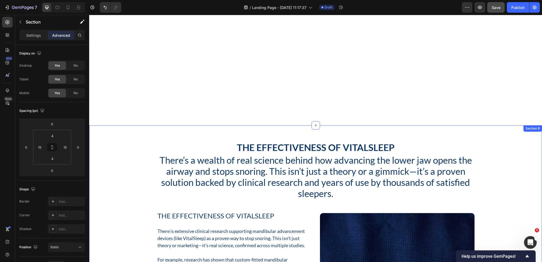
scroll to position [1813, 0]
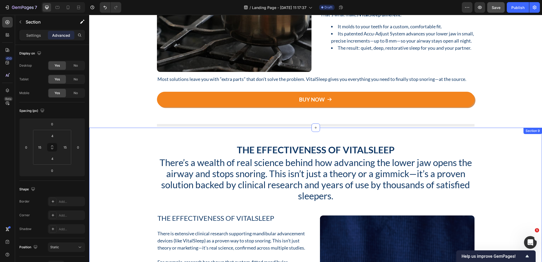
click at [530, 124] on icon at bounding box center [531, 123] width 3 height 4
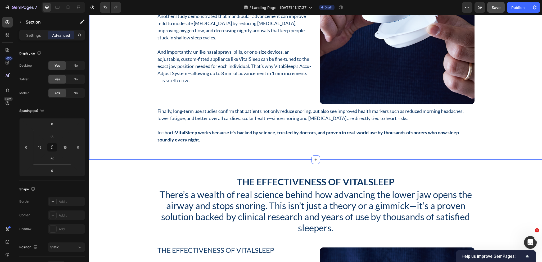
scroll to position [2124, 0]
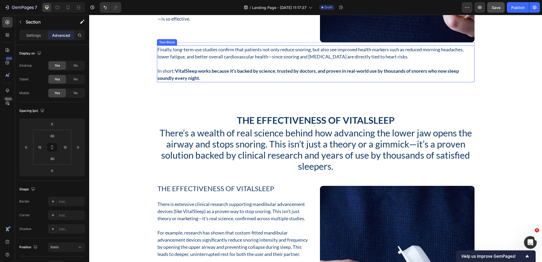
scroll to position [2230, 0]
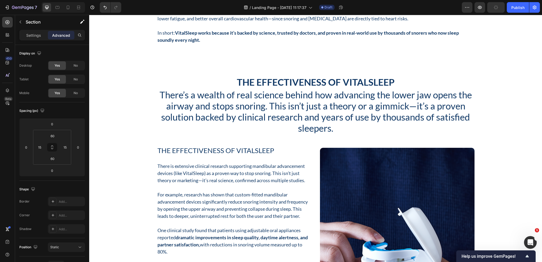
click at [501, 112] on div "The Effectiveness of VitalSleep Heading There’s a wealth of real science behind…" at bounding box center [315, 235] width 445 height 318
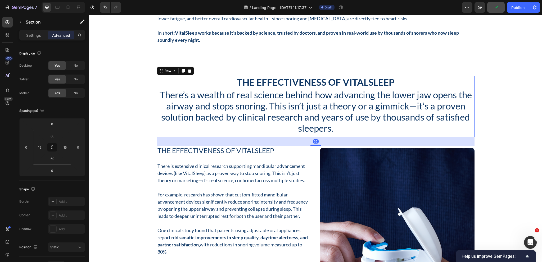
click at [284, 136] on div "The Effectiveness of VitalSleep Heading There’s a wealth of real science behind…" at bounding box center [315, 106] width 317 height 61
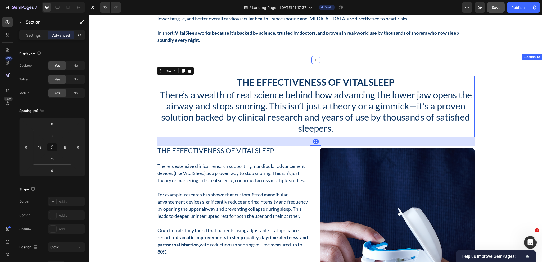
click at [138, 104] on div "The Effectiveness of VitalSleep Heading There’s a wealth of real science behind…" at bounding box center [315, 235] width 445 height 318
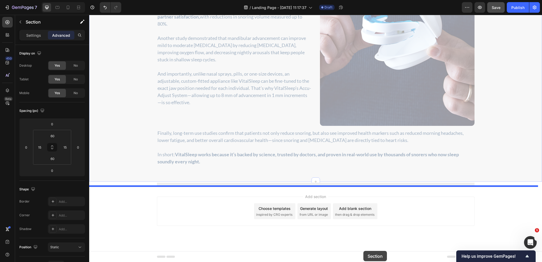
drag, startPoint x: 434, startPoint y: 54, endPoint x: 363, endPoint y: 251, distance: 209.6
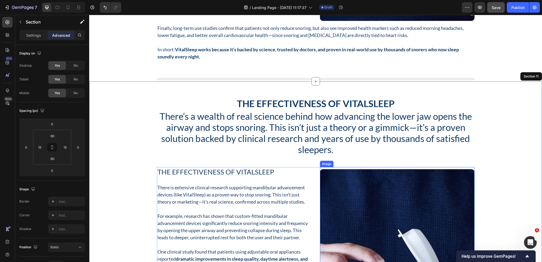
scroll to position [2214, 0]
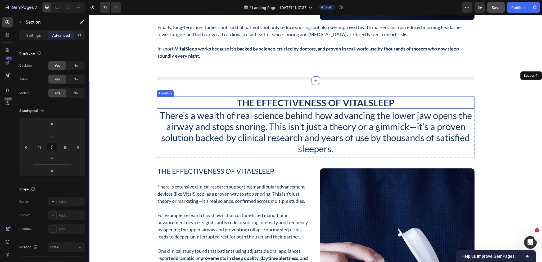
drag, startPoint x: 287, startPoint y: 105, endPoint x: 246, endPoint y: 99, distance: 41.3
click at [287, 105] on h2 "The Effectiveness of VitalSleep" at bounding box center [315, 103] width 317 height 12
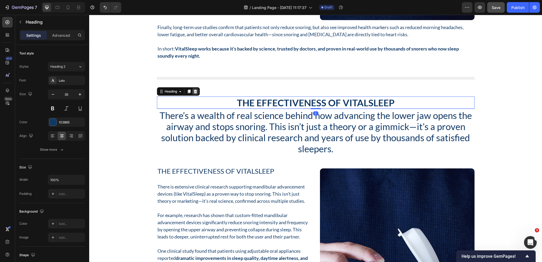
click at [193, 89] on icon at bounding box center [195, 91] width 4 height 4
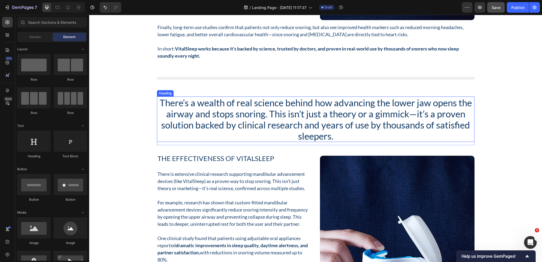
click at [269, 114] on h2 "There’s a wealth of real science behind how advancing the lower jaw opens the a…" at bounding box center [315, 120] width 317 height 46
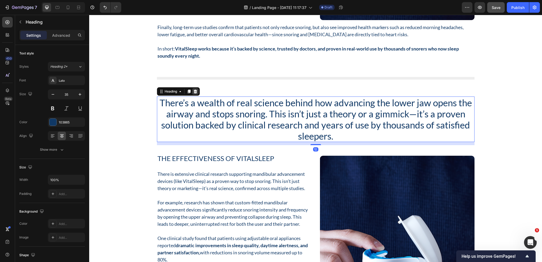
click at [194, 91] on icon at bounding box center [194, 92] width 3 height 4
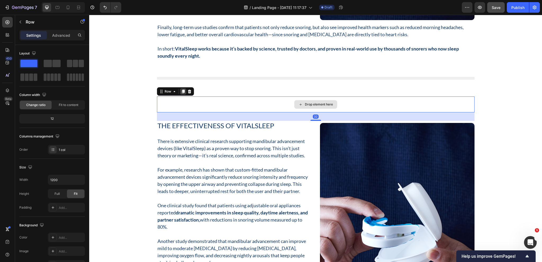
drag, startPoint x: 225, startPoint y: 101, endPoint x: 179, endPoint y: 92, distance: 47.2
click at [224, 101] on div "Drop element here" at bounding box center [315, 105] width 317 height 16
click at [188, 89] on icon at bounding box center [189, 91] width 4 height 4
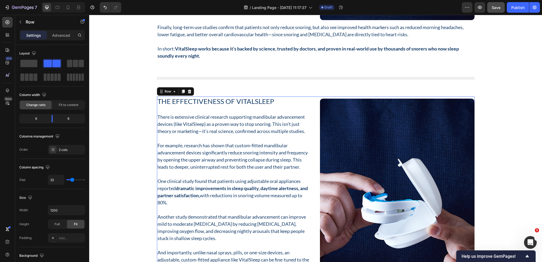
click at [314, 123] on div "The Effectiveness of VitalSleep Heading There is extensive clinical research su…" at bounding box center [315, 201] width 317 height 208
click at [67, 151] on div "2 cols" at bounding box center [71, 150] width 25 height 5
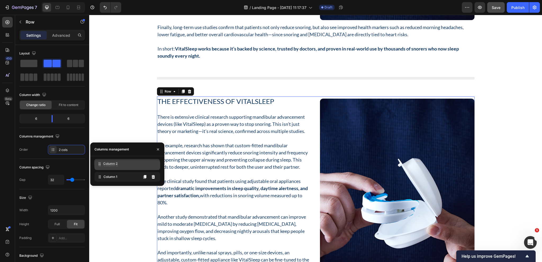
drag, startPoint x: 112, startPoint y: 178, endPoint x: 112, endPoint y: 165, distance: 13.0
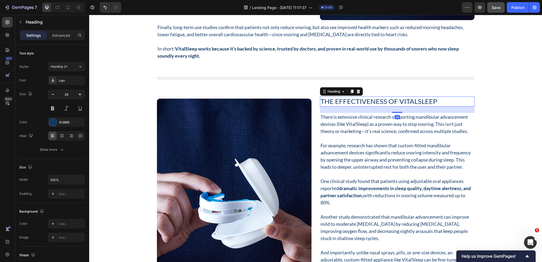
click at [376, 98] on h2 "The Effectiveness of VitalSleep" at bounding box center [397, 102] width 155 height 10
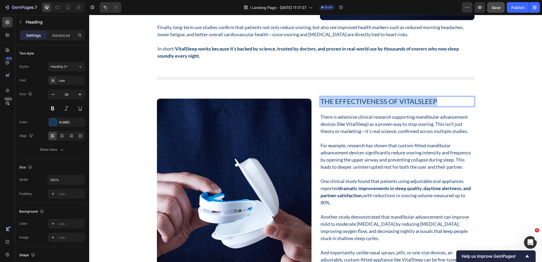
click at [376, 98] on p "The Effectiveness of VitalSleep" at bounding box center [396, 101] width 153 height 9
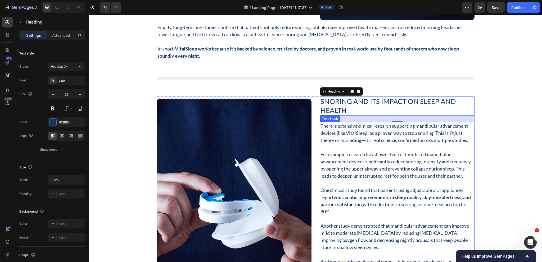
click at [320, 127] on p "There is extensive clinical research supporting mandibular advancement devices …" at bounding box center [396, 132] width 153 height 21
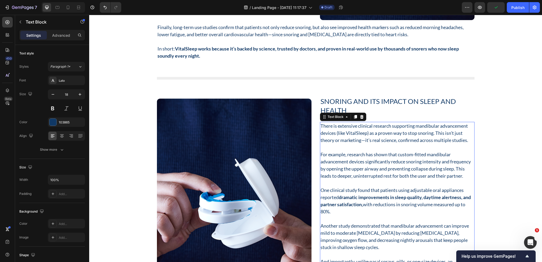
click at [447, 138] on p "There is extensive clinical research supporting mandibular advancement devices …" at bounding box center [396, 132] width 153 height 21
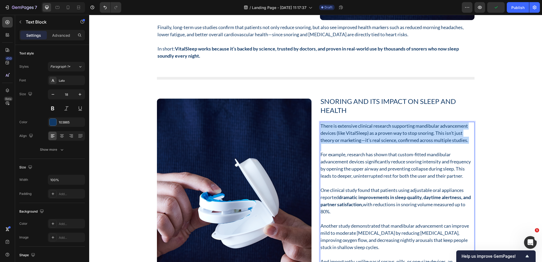
click at [447, 138] on p "There is extensive clinical research supporting mandibular advancement devices …" at bounding box center [396, 132] width 153 height 21
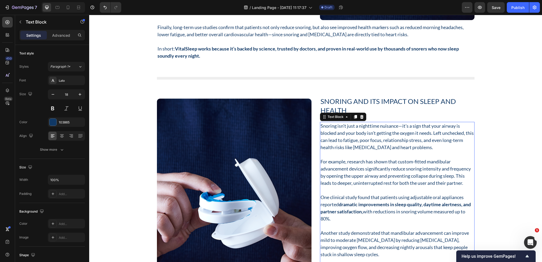
click at [320, 129] on div "Snoring isn’t just a nighttime nuisance—it’s a sign that your airway is blocked…" at bounding box center [397, 212] width 155 height 180
click at [369, 174] on p "For example, research has shown that custom-fitted mandibular advancement devic…" at bounding box center [396, 172] width 153 height 29
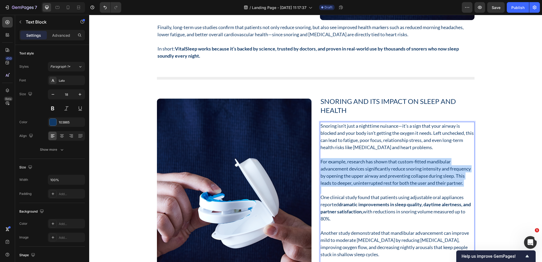
click at [369, 174] on p "For example, research has shown that custom-fitted mandibular advancement devic…" at bounding box center [396, 172] width 153 height 29
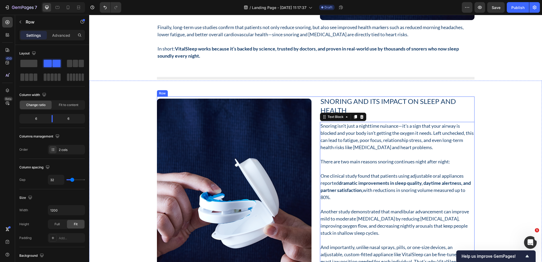
click at [317, 134] on div "Snoring and Its Impact on Sleep and Health Heading Snoring isn’t just a nightti…" at bounding box center [315, 201] width 317 height 208
click at [373, 187] on p "One clinical study found that patients using adjustable oral appliances reporte…" at bounding box center [396, 187] width 153 height 29
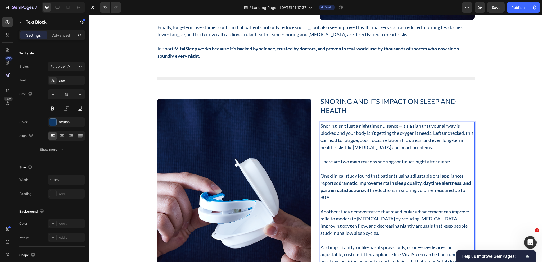
click at [373, 187] on p "One clinical study found that patients using adjustable oral appliances reporte…" at bounding box center [396, 187] width 153 height 29
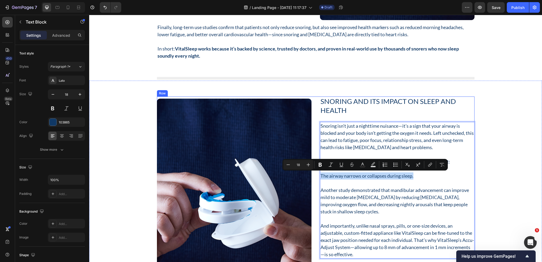
drag, startPoint x: 414, startPoint y: 177, endPoint x: 315, endPoint y: 174, distance: 98.2
click at [315, 174] on div "Snoring and Its Impact on Sleep and Health Heading Snoring isn’t just a nightti…" at bounding box center [315, 201] width 317 height 208
click at [395, 165] on icon "Editor contextual toolbar" at bounding box center [396, 165] width 3 height 0
type input "18"
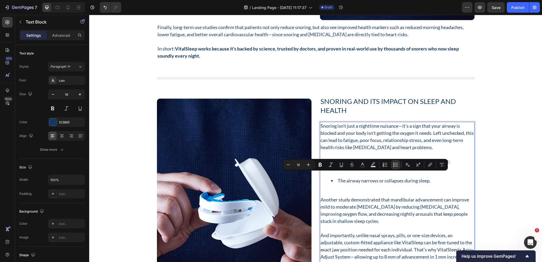
click at [378, 189] on p "Rich Text Editor. Editing area: main" at bounding box center [396, 192] width 153 height 7
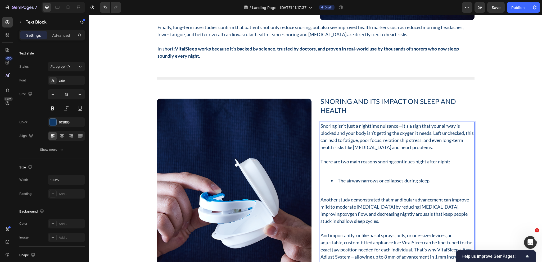
click at [337, 172] on p "Rich Text Editor. Editing area: main" at bounding box center [396, 168] width 153 height 7
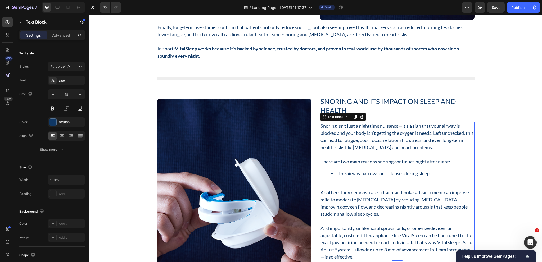
click at [320, 174] on div "Snoring isn’t just a nighttime nuisance—it’s a sign that your airway is blocked…" at bounding box center [397, 191] width 155 height 139
click at [430, 172] on li "The airway narrows or collapses during sleep." at bounding box center [402, 173] width 143 height 7
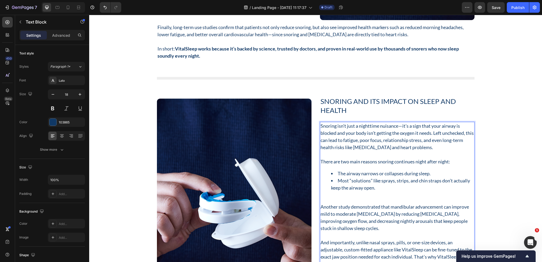
click at [332, 223] on p "Another study demonstrated that mandibular advancement can improve mild to mode…" at bounding box center [396, 217] width 153 height 29
click at [348, 197] on p "Rich Text Editor. Editing area: main" at bounding box center [396, 199] width 153 height 7
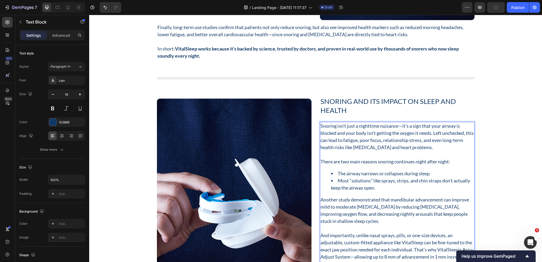
click at [360, 207] on p "Another study demonstrated that mandibular advancement can improve mild to mode…" at bounding box center [396, 210] width 153 height 29
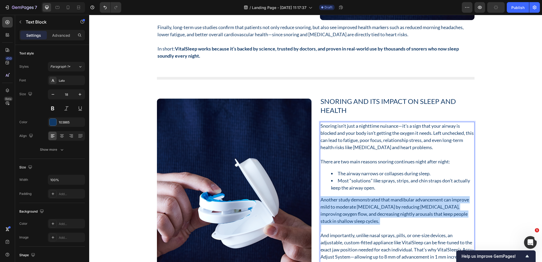
click at [360, 207] on p "Another study demonstrated that mandibular advancement can improve mild to mode…" at bounding box center [396, 210] width 153 height 29
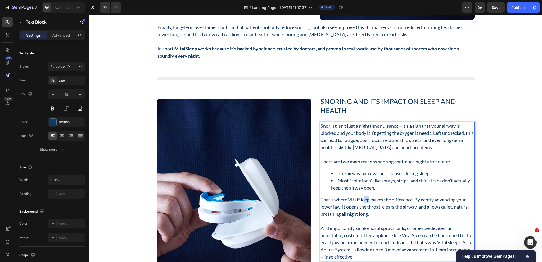
drag, startPoint x: 367, startPoint y: 199, endPoint x: 352, endPoint y: 199, distance: 14.3
click at [352, 199] on p "That’s where VitalSleep makes the difference. By gently advancing your lower ja…" at bounding box center [396, 206] width 153 height 21
click at [343, 202] on p "That’s where VitalSleep makes the difference. By gently advancing your lower ja…" at bounding box center [396, 206] width 153 height 21
drag, startPoint x: 367, startPoint y: 199, endPoint x: 347, endPoint y: 200, distance: 20.7
click at [347, 200] on p "That’s where VitalSleep makes the difference. By gently advancing your lower ja…" at bounding box center [396, 206] width 153 height 21
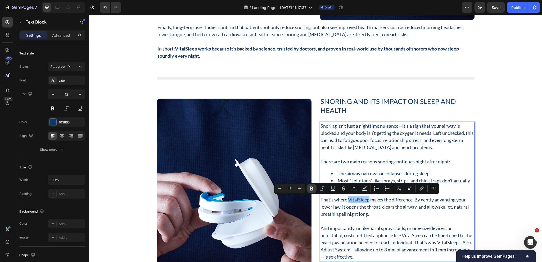
click at [313, 189] on icon "Editor contextual toolbar" at bounding box center [311, 188] width 5 height 5
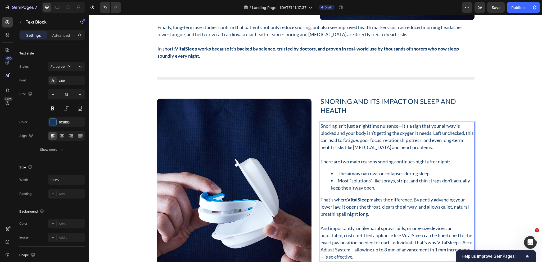
click at [335, 223] on p "Rich Text Editor. Editing area: main" at bounding box center [396, 221] width 153 height 7
click at [347, 229] on p "And importantly, unlike nasal sprays, pills, or one-size devices, an adjustable…" at bounding box center [396, 243] width 153 height 36
click at [353, 234] on p "And importantly, unlike nasal sprays, pills, or one-size devices, an adjustable…" at bounding box center [396, 243] width 153 height 36
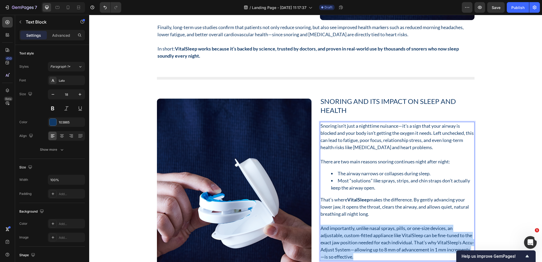
click at [353, 234] on p "And importantly, unlike nasal sprays, pills, or one-size devices, an adjustable…" at bounding box center [396, 243] width 153 height 36
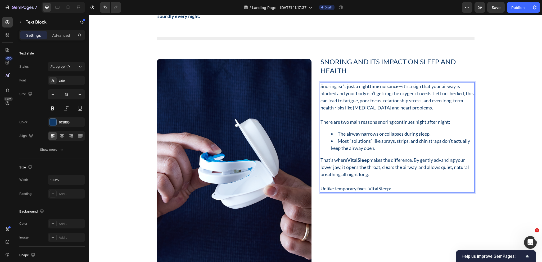
scroll to position [2267, 0]
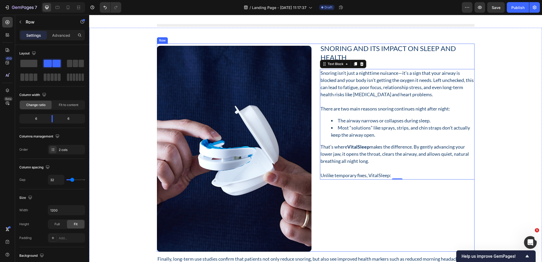
click at [350, 229] on div "Snoring and Its Impact on Sleep and Health Heading Snoring isn’t just a nightti…" at bounding box center [397, 148] width 155 height 208
click at [393, 174] on p "Unlike temporary fixes, VitalSleep:" at bounding box center [396, 175] width 153 height 7
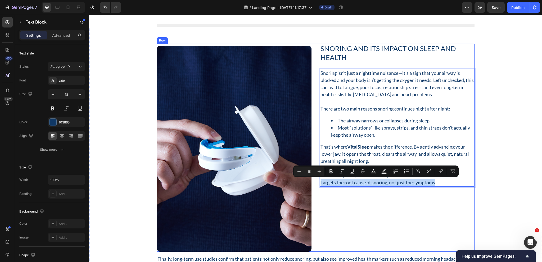
drag, startPoint x: 439, startPoint y: 182, endPoint x: 314, endPoint y: 185, distance: 124.4
click at [314, 185] on div "Snoring and Its Impact on Sleep and Health Heading Snoring isn’t just a nightti…" at bounding box center [315, 148] width 317 height 208
click at [407, 171] on icon "Editor contextual toolbar" at bounding box center [406, 171] width 5 height 5
type input "18"
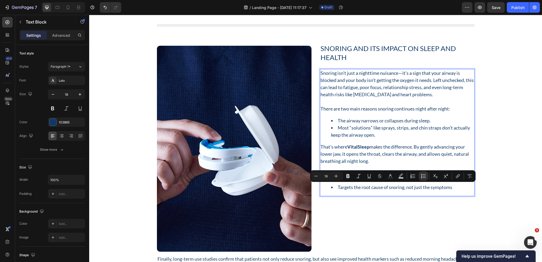
click at [388, 189] on li "Targets the root cause of snoring, not just the symptoms" at bounding box center [402, 187] width 143 height 7
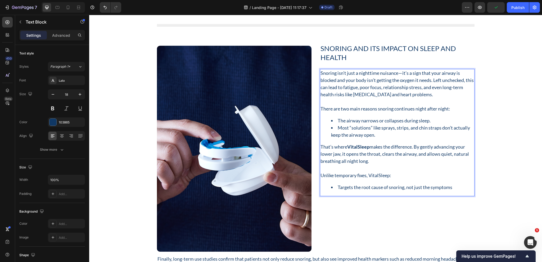
click at [381, 187] on li "Targets the root cause of snoring, not just the symptoms" at bounding box center [402, 187] width 143 height 7
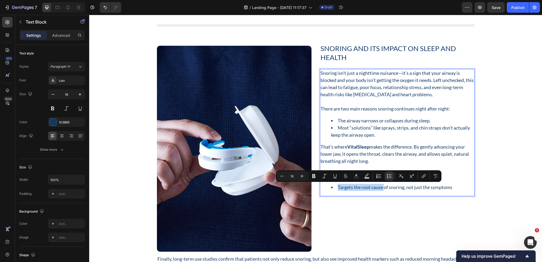
drag, startPoint x: 381, startPoint y: 187, endPoint x: 341, endPoint y: 188, distance: 40.0
click at [341, 188] on li "Targets the root cause of snoring, not just the symptoms" at bounding box center [402, 187] width 143 height 7
click at [316, 179] on button "Bold" at bounding box center [314, 176] width 10 height 10
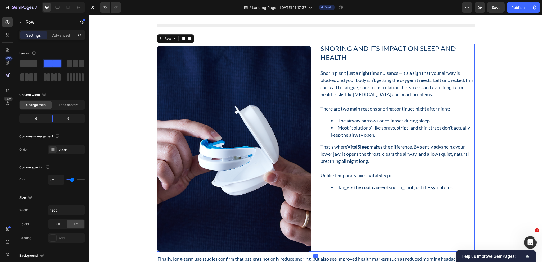
click at [365, 223] on div "Snoring and Its Impact on Sleep and Health Heading Snoring isn’t just a nightti…" at bounding box center [397, 148] width 155 height 208
click at [452, 186] on li "Targets the root cause of snoring, not just the symptoms" at bounding box center [402, 187] width 143 height 7
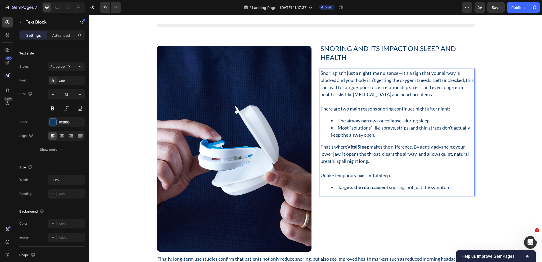
click at [453, 187] on li "Targets the root cause of snoring, not just the symptoms" at bounding box center [402, 187] width 143 height 7
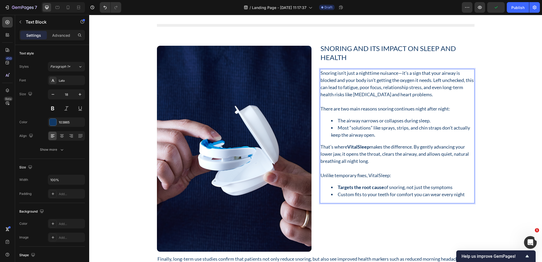
click at [359, 195] on li "Custom fits to your teeth for comfort you can wear every night" at bounding box center [402, 194] width 143 height 7
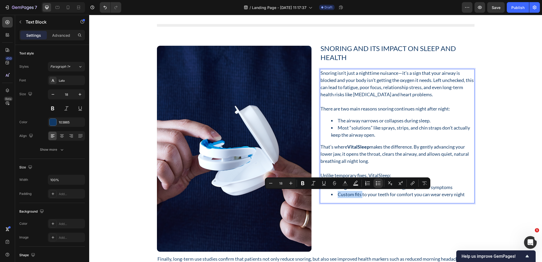
drag, startPoint x: 359, startPoint y: 195, endPoint x: 341, endPoint y: 196, distance: 18.3
click at [341, 196] on li "Custom fits to your teeth for comfort you can wear every night" at bounding box center [402, 194] width 143 height 7
click at [304, 184] on icon "Editor contextual toolbar" at bounding box center [302, 184] width 3 height 4
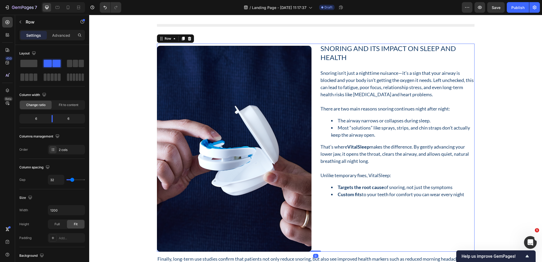
click at [361, 226] on div "Snoring and Its Impact on Sleep and Health Heading Snoring isn’t just a nightti…" at bounding box center [397, 148] width 155 height 208
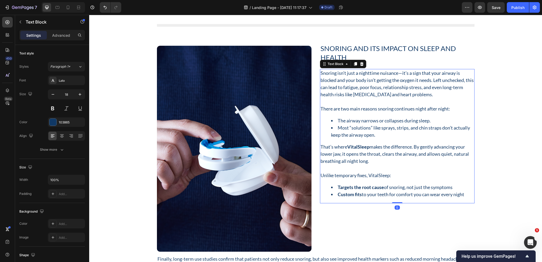
click at [467, 194] on li "Custom fits to your teeth for comfort you can wear every night" at bounding box center [402, 194] width 143 height 7
click at [466, 194] on li "Custom fits to your teeth for comfort you can wear every night" at bounding box center [402, 194] width 143 height 7
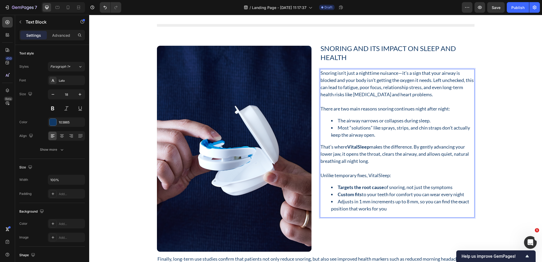
click at [392, 201] on li "Adjusts in 1 mm increments up to 8 mm, so you can find the exact position that …" at bounding box center [402, 205] width 143 height 14
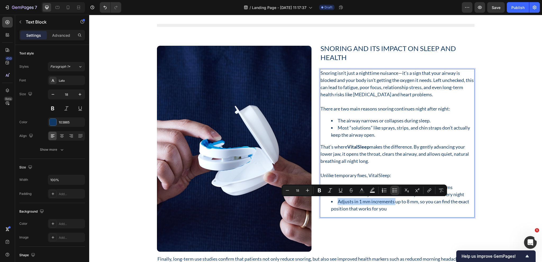
drag, startPoint x: 392, startPoint y: 201, endPoint x: 338, endPoint y: 201, distance: 53.7
click at [338, 201] on li "Adjusts in 1 mm increments up to 8 mm, so you can find the exact position that …" at bounding box center [402, 205] width 143 height 14
click at [321, 189] on icon "Editor contextual toolbar" at bounding box center [319, 190] width 5 height 5
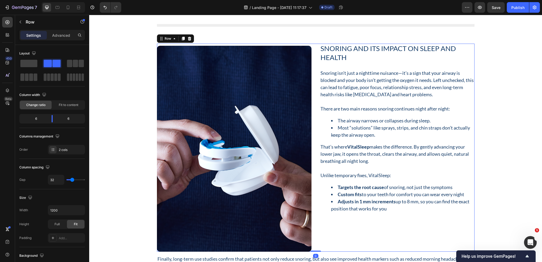
click at [349, 222] on div "Snoring and Its Impact on Sleep and Health Heading Snoring isn’t just a nightti…" at bounding box center [397, 148] width 155 height 208
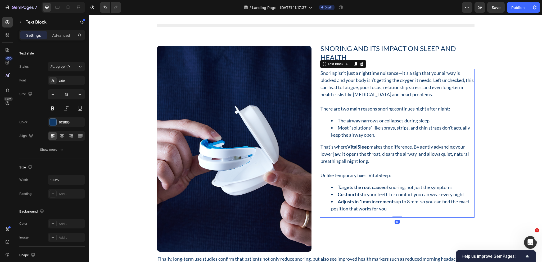
click at [391, 209] on li "Adjusts in 1 mm increments up to 8 mm, so you can find the exact position that …" at bounding box center [402, 205] width 143 height 14
click at [389, 209] on li "Adjusts in 1 mm increments up to 8 mm, so you can find the exact position that …" at bounding box center [402, 205] width 143 height 14
click at [346, 228] on p "The result? Deep, restorative sleep for you—and uninterrupted rest for your par…" at bounding box center [396, 224] width 153 height 14
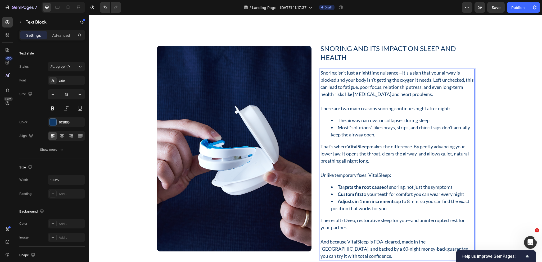
scroll to position [2390, 0]
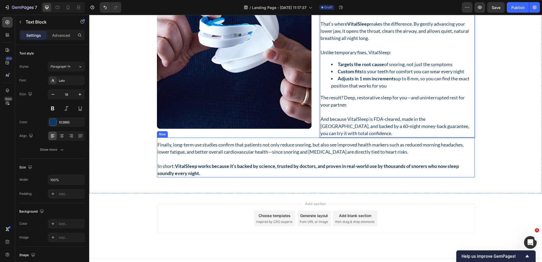
drag, startPoint x: 209, startPoint y: 132, endPoint x: 195, endPoint y: 133, distance: 13.6
click at [208, 138] on div "Finally, long-term use studies confirm that patients not only reduce snoring, b…" at bounding box center [315, 158] width 317 height 40
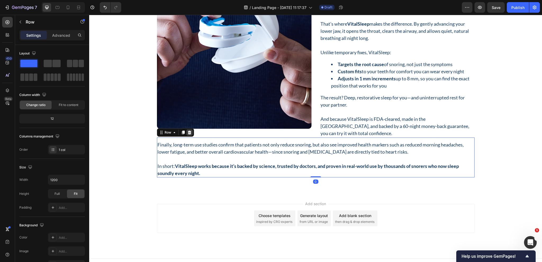
click at [189, 130] on icon at bounding box center [189, 132] width 4 height 4
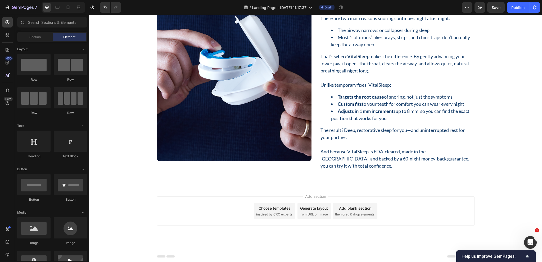
scroll to position [2350, 0]
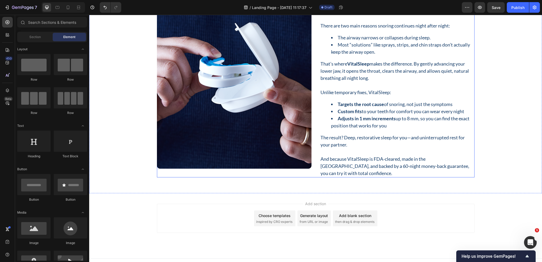
click at [311, 167] on div "Snoring and Its Impact on Sleep and Health Heading Snoring isn’t just a nightti…" at bounding box center [315, 69] width 317 height 217
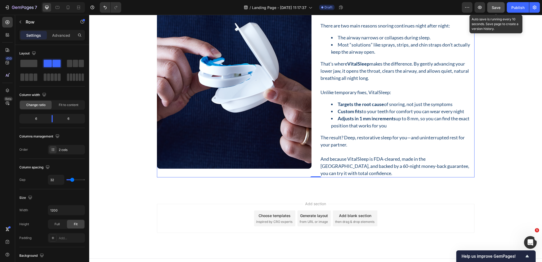
click at [500, 7] on span "Save" at bounding box center [496, 7] width 9 height 4
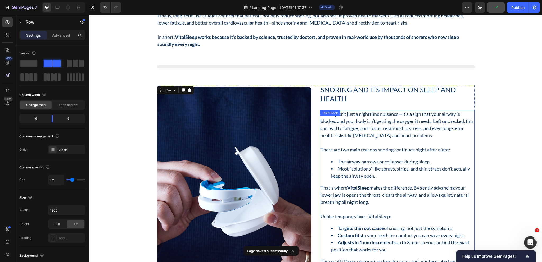
scroll to position [2217, 0]
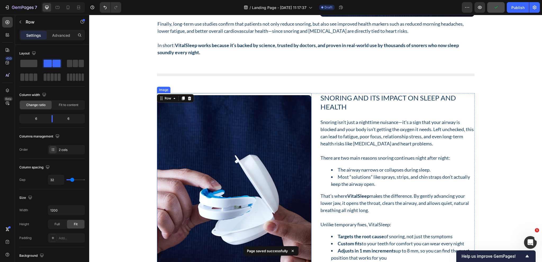
click at [255, 137] on img at bounding box center [234, 198] width 155 height 206
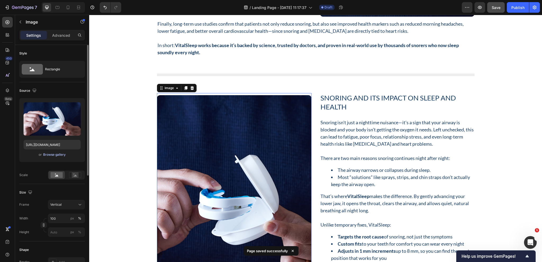
click at [55, 154] on div "Browse gallery" at bounding box center [54, 154] width 22 height 5
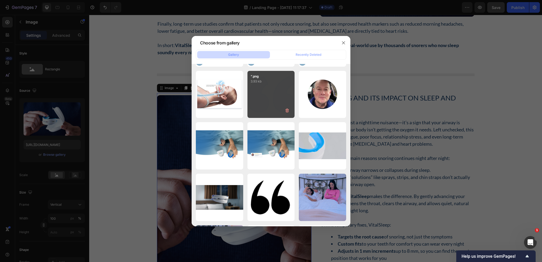
scroll to position [4146, 0]
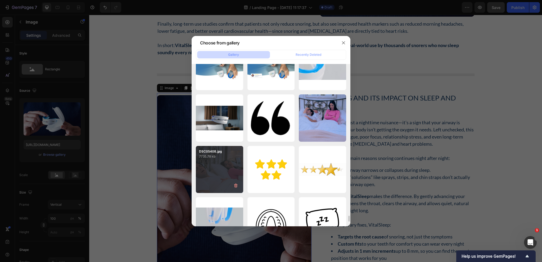
click at [209, 173] on div "DSC05408.jpg 7735.78 kb" at bounding box center [219, 169] width 47 height 47
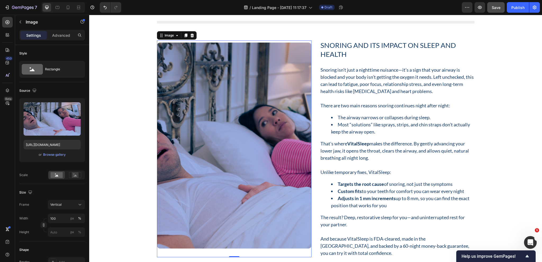
scroll to position [2270, 0]
click at [52, 156] on div "Browse gallery" at bounding box center [54, 154] width 22 height 5
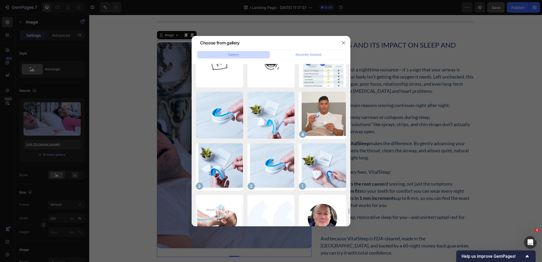
scroll to position [4127, 0]
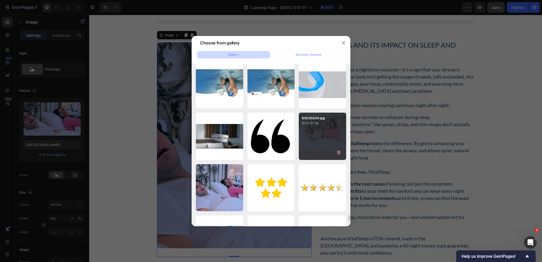
click at [317, 134] on div "DSC05334.jpg 8032.97 kb" at bounding box center [322, 136] width 47 height 47
type input "https://cdn.shopify.com/s/files/1/0024/6346/5541/files/gempages_451081390222476…"
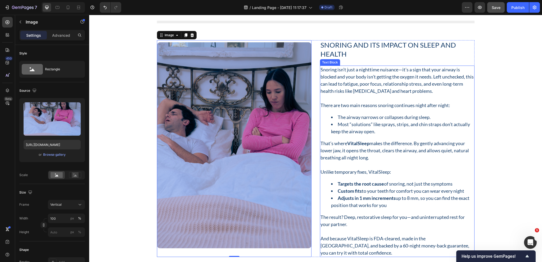
scroll to position [2350, 0]
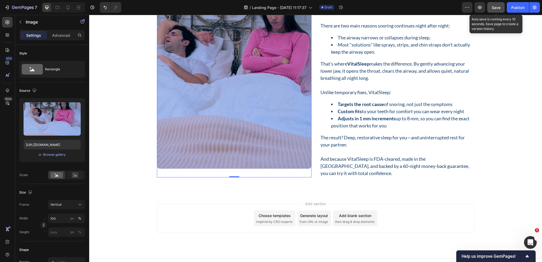
click at [502, 9] on button "Save" at bounding box center [495, 7] width 17 height 11
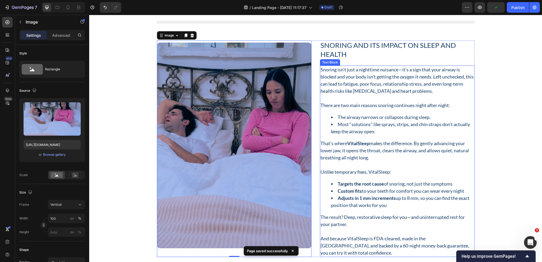
scroll to position [2244, 0]
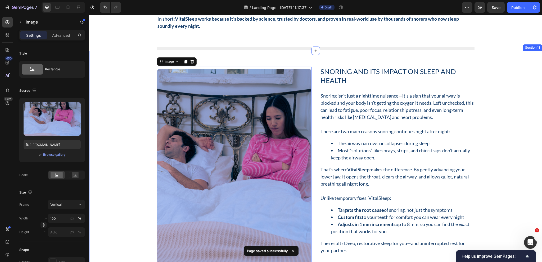
click at [139, 122] on div "Snoring and Its Impact on Sleep and Health Heading Snoring isn’t just a nightti…" at bounding box center [315, 175] width 445 height 217
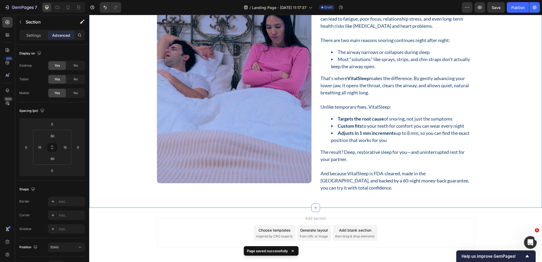
scroll to position [2350, 0]
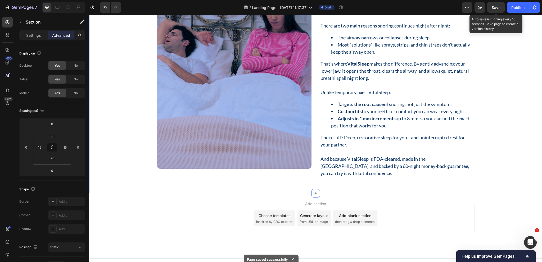
click at [498, 8] on span "Save" at bounding box center [496, 7] width 9 height 4
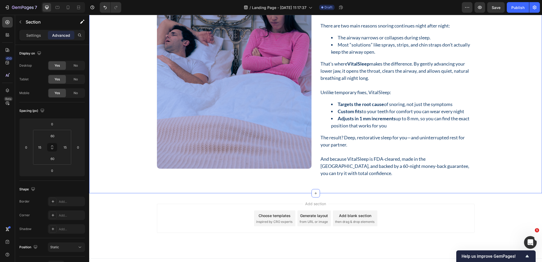
click at [140, 109] on div "Snoring and Its Impact on Sleep and Health Heading Snoring isn’t just a nightti…" at bounding box center [315, 69] width 445 height 217
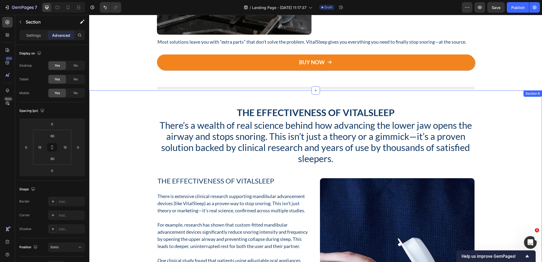
scroll to position [1847, 0]
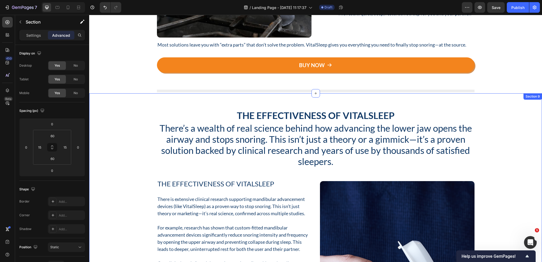
click at [528, 90] on div at bounding box center [531, 88] width 6 height 6
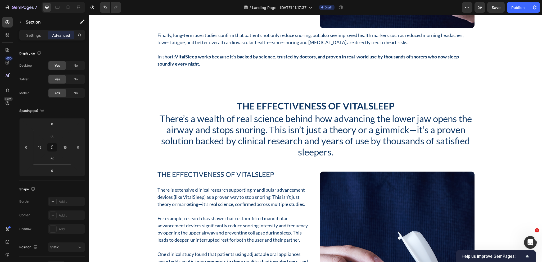
scroll to position [2203, 0]
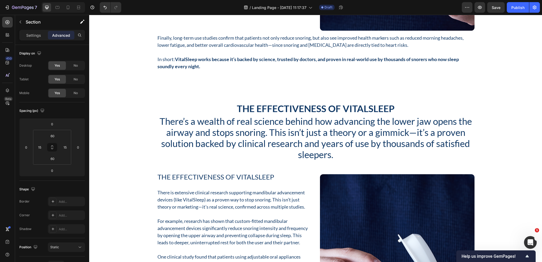
click at [500, 129] on div "The Effectiveness of VitalSleep Heading There’s a wealth of real science behind…" at bounding box center [315, 261] width 445 height 318
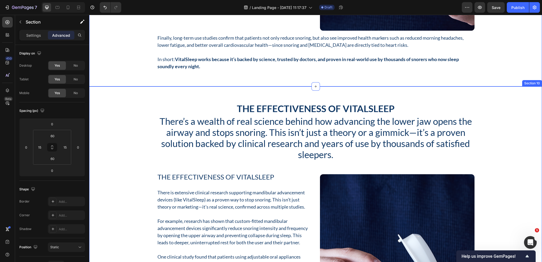
click at [133, 104] on div "The Effectiveness of VitalSleep Heading There’s a wealth of real science behind…" at bounding box center [315, 261] width 445 height 318
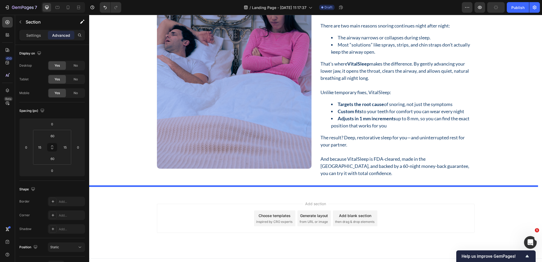
drag, startPoint x: 434, startPoint y: 81, endPoint x: 381, endPoint y: 261, distance: 187.5
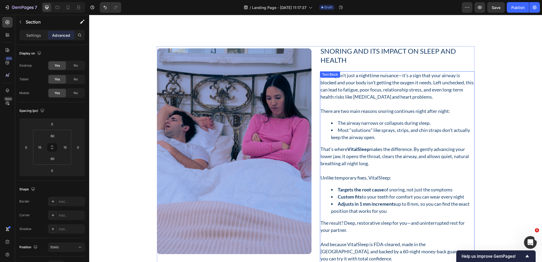
scroll to position [2191, 0]
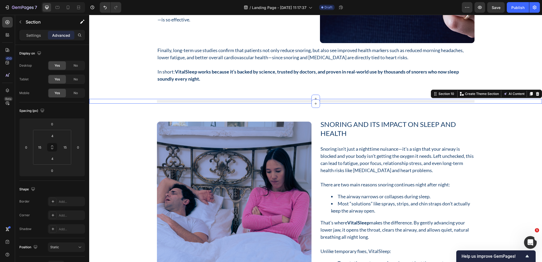
click at [489, 100] on div "Title Line Row" at bounding box center [315, 101] width 445 height 3
click at [528, 91] on div at bounding box center [531, 94] width 6 height 6
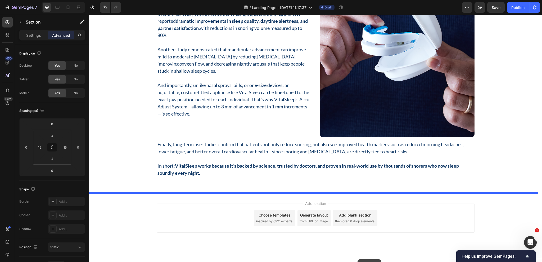
scroll to position [2704, 0]
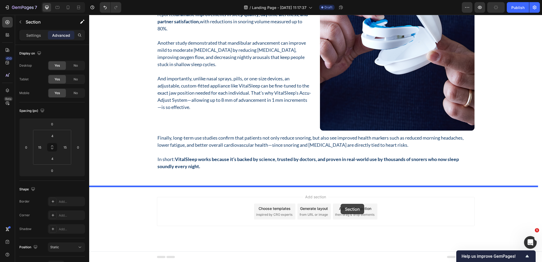
drag, startPoint x: 434, startPoint y: 100, endPoint x: 341, endPoint y: 204, distance: 140.0
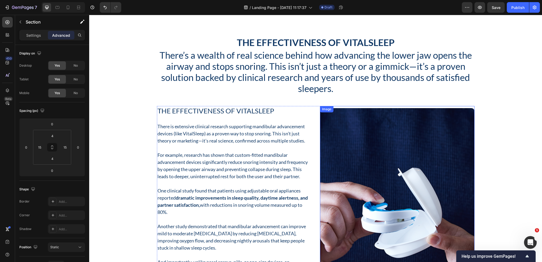
scroll to position [2461, 0]
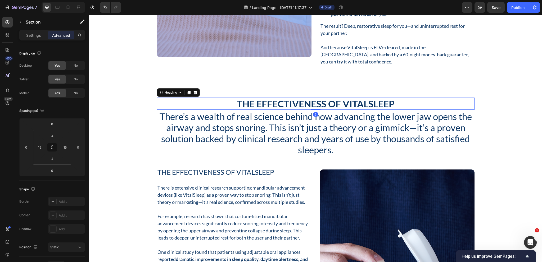
click at [276, 98] on h2 "The Effectiveness of VitalSleep" at bounding box center [315, 104] width 317 height 12
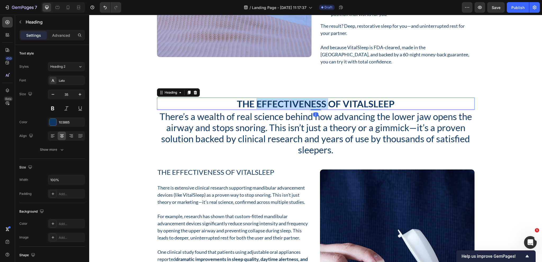
click at [276, 98] on h2 "The Effectiveness of VitalSleep" at bounding box center [315, 104] width 317 height 12
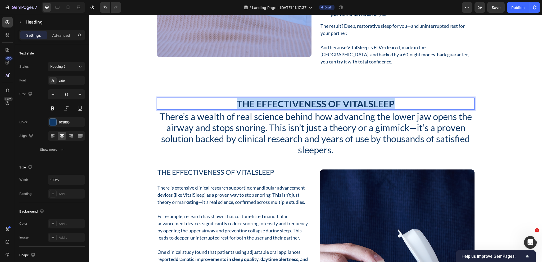
click at [276, 98] on p "The Effectiveness of VitalSleep" at bounding box center [315, 103] width 316 height 11
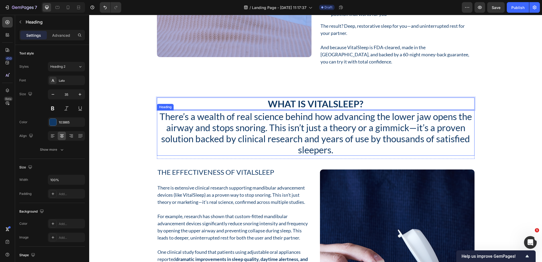
click at [307, 120] on h2 "There’s a wealth of real science behind how advancing the lower jaw opens the a…" at bounding box center [315, 133] width 317 height 46
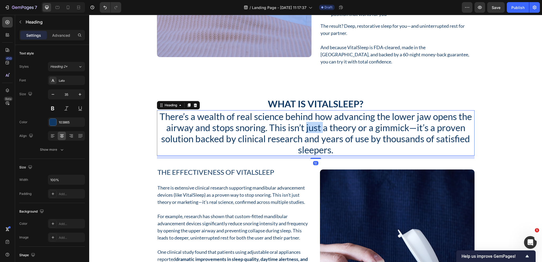
click at [307, 120] on h2 "There’s a wealth of real science behind how advancing the lower jaw opens the a…" at bounding box center [315, 133] width 317 height 46
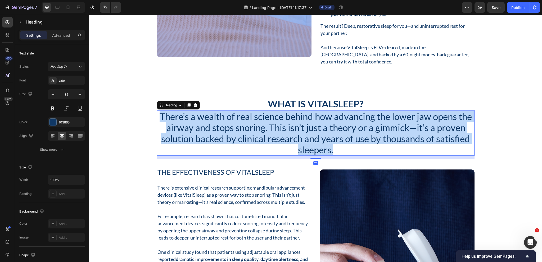
click at [307, 120] on p "There’s a wealth of real science behind how advancing the lower jaw opens the a…" at bounding box center [315, 133] width 316 height 44
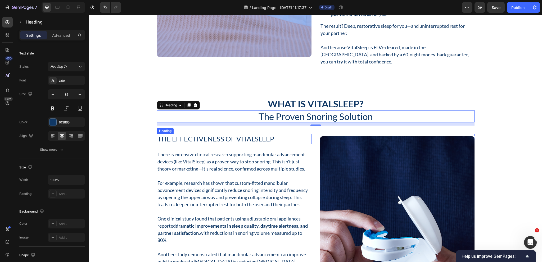
click at [255, 134] on h2 "The Effectiveness of VitalSleep" at bounding box center [234, 139] width 155 height 10
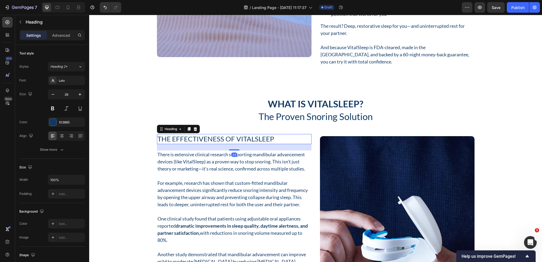
click at [255, 134] on h2 "The Effectiveness of VitalSleep" at bounding box center [234, 139] width 155 height 10
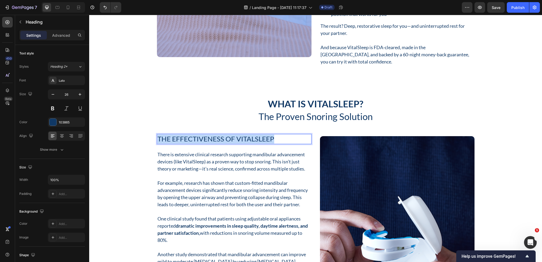
click at [255, 135] on p "The Effectiveness of VitalSleep" at bounding box center [233, 139] width 153 height 9
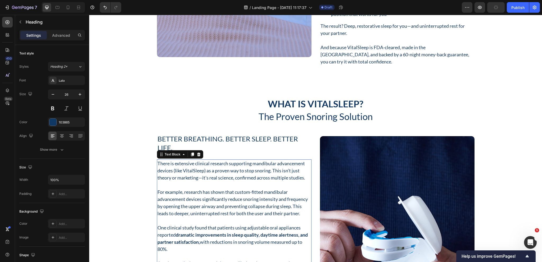
click at [212, 172] on p "There is extensive clinical research supporting mandibular advancement devices …" at bounding box center [233, 170] width 153 height 21
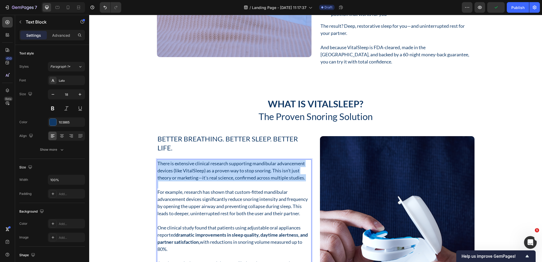
click at [212, 172] on p "There is extensive clinical research supporting mandibular advancement devices …" at bounding box center [233, 170] width 153 height 21
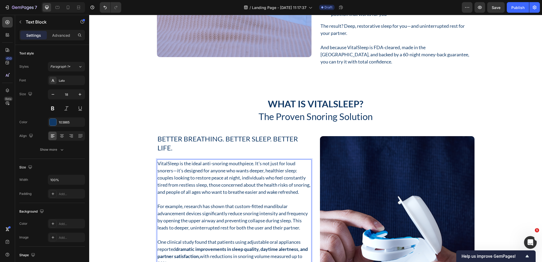
click at [199, 213] on p "For example, research has shown that custom-fitted mandibular advancement devic…" at bounding box center [233, 217] width 153 height 29
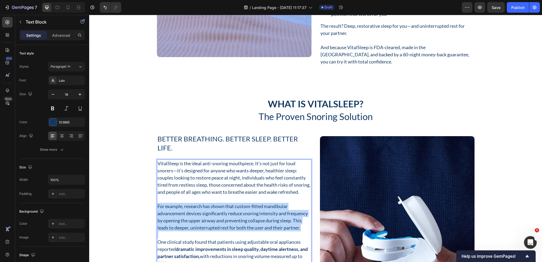
click at [199, 213] on p "For example, research has shown that custom-fitted mandibular advancement devic…" at bounding box center [233, 217] width 153 height 29
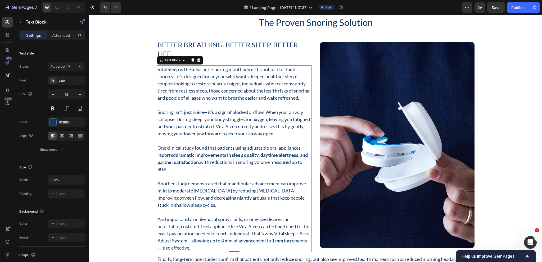
scroll to position [2567, 0]
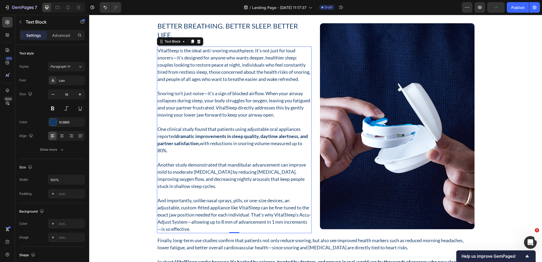
click at [241, 143] on strong "dramatic improvements in sleep quality, daytime alertness, and partner satisfac…" at bounding box center [232, 139] width 150 height 13
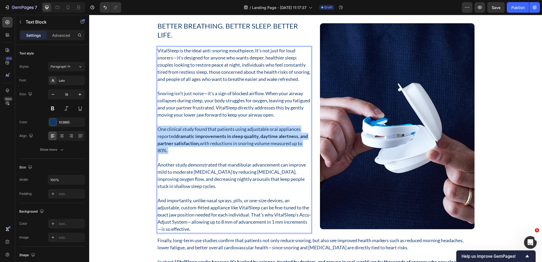
click at [241, 143] on strong "dramatic improvements in sleep quality, daytime alertness, and partner satisfac…" at bounding box center [232, 139] width 150 height 13
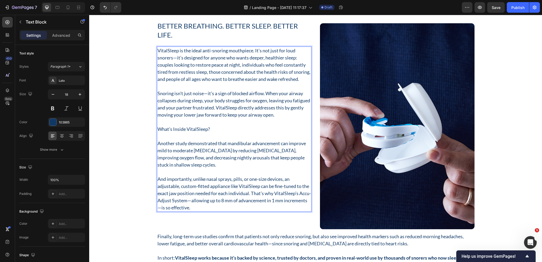
click at [194, 133] on p "What’s Inside VitalSleep?" at bounding box center [233, 129] width 153 height 7
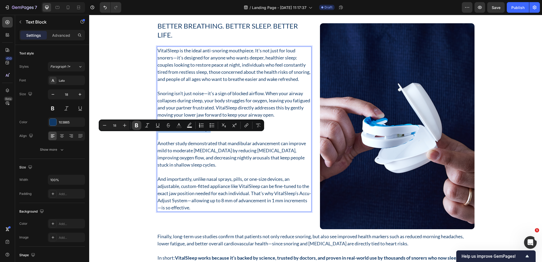
click at [137, 126] on icon "Editor contextual toolbar" at bounding box center [136, 125] width 5 height 5
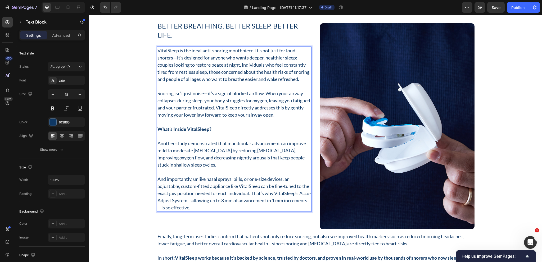
click at [183, 151] on p "Another study demonstrated that mandibular advancement can improve mild to mode…" at bounding box center [233, 154] width 153 height 29
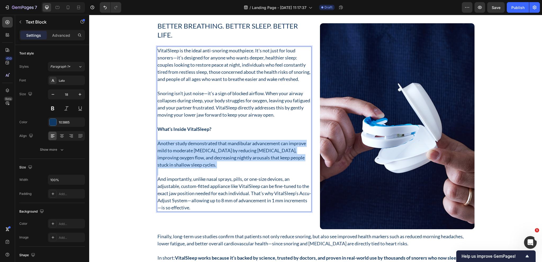
click at [183, 151] on p "Another study demonstrated that mandibular advancement can improve mild to mode…" at bounding box center [233, 154] width 153 height 29
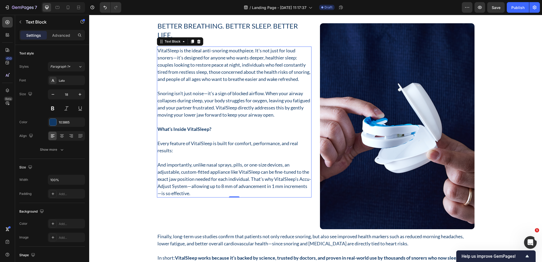
click at [184, 175] on p "And importantly, unlike nasal sprays, pills, or one-size devices, an adjustable…" at bounding box center [233, 179] width 153 height 36
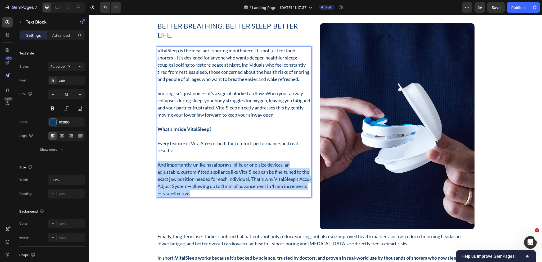
click at [184, 175] on p "And importantly, unlike nasal sprays, pills, or one-size devices, an adjustable…" at bounding box center [233, 179] width 153 height 36
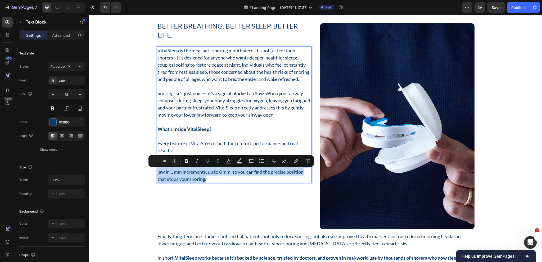
drag, startPoint x: 208, startPoint y: 186, endPoint x: 155, endPoint y: 174, distance: 54.3
click at [157, 174] on p "Accu-Adjust System – Patented mechanism that lets you move your lower jaw in 1 …" at bounding box center [233, 171] width 153 height 21
click at [265, 162] on button "Bulleted List" at bounding box center [262, 161] width 10 height 10
type input "18"
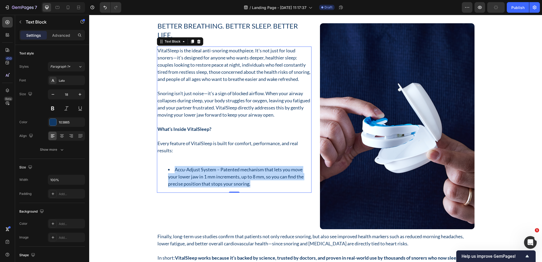
click at [212, 179] on li "Accu-Adjust System – Patented mechanism that lets you move your lower jaw in 1 …" at bounding box center [239, 176] width 143 height 21
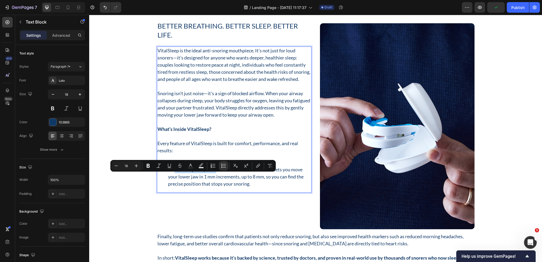
drag, startPoint x: 214, startPoint y: 176, endPoint x: 172, endPoint y: 179, distance: 41.7
click at [172, 179] on li "Accu-Adjust System – Patented mechanism that lets you move your lower jaw in 1 …" at bounding box center [239, 176] width 143 height 21
click at [145, 168] on button "Bold" at bounding box center [148, 166] width 10 height 10
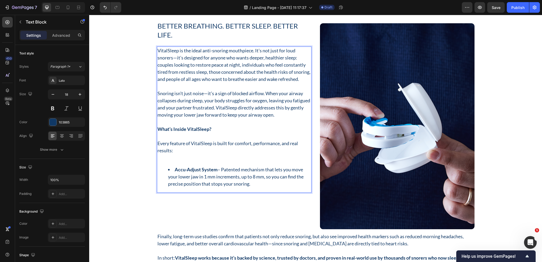
click at [247, 188] on li "Accu-Adjust System – Patented mechanism that lets you move your lower jaw in 1 …" at bounding box center [239, 176] width 143 height 21
click at [252, 188] on li "Accu-Adjust System – Patented mechanism that lets you move your lower jaw in 1 …" at bounding box center [239, 176] width 143 height 21
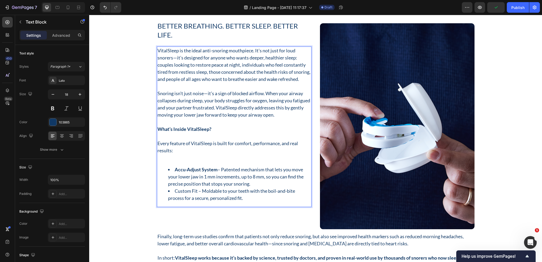
click at [196, 199] on li "Custom Fit – Moldable to your teeth with the boil-and-bite process for a secure…" at bounding box center [239, 195] width 143 height 14
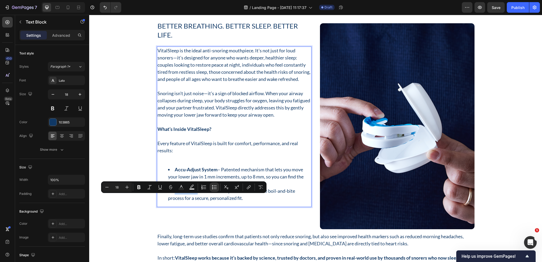
drag, startPoint x: 195, startPoint y: 197, endPoint x: 168, endPoint y: 200, distance: 27.4
click at [168, 200] on li "Custom Fit – Moldable to your teeth with the boil-and-bite process for a secure…" at bounding box center [239, 195] width 143 height 14
click at [140, 190] on button "Bold" at bounding box center [139, 188] width 10 height 10
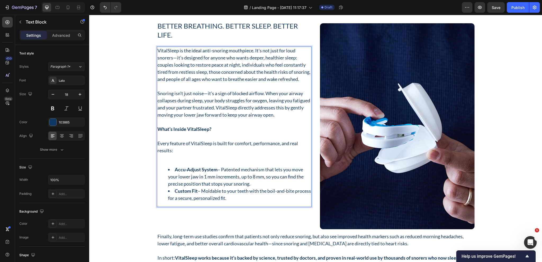
click at [243, 202] on li "Custom Fit – Moldable to your teeth with the boil-and-bite process for a secure…" at bounding box center [239, 195] width 143 height 14
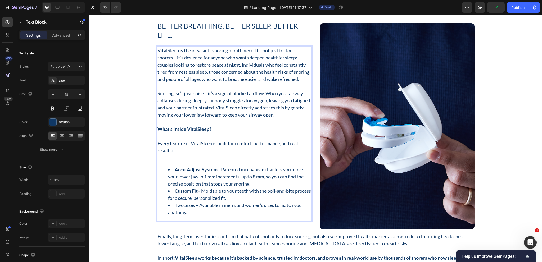
click at [193, 213] on li "Two Sizes – Available in men’s and women’s sizes to match your anatomy." at bounding box center [239, 209] width 143 height 14
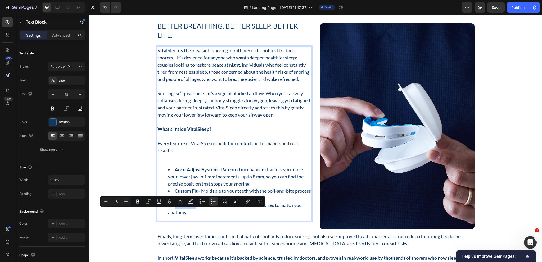
drag, startPoint x: 193, startPoint y: 212, endPoint x: 173, endPoint y: 212, distance: 19.6
click at [173, 212] on li "Two Sizes – Available in men’s and women’s sizes to match your anatomy." at bounding box center [239, 209] width 143 height 14
click at [138, 201] on icon "Editor contextual toolbar" at bounding box center [137, 202] width 3 height 4
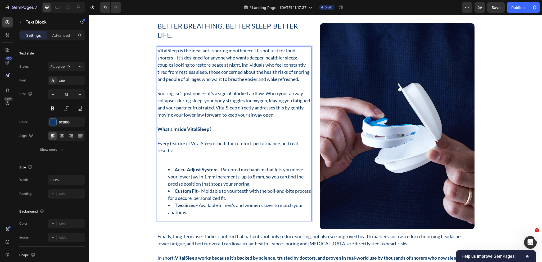
click at [193, 216] on li "Two Sizes – Available in men’s and women’s sizes to match your anatomy." at bounding box center [239, 209] width 143 height 14
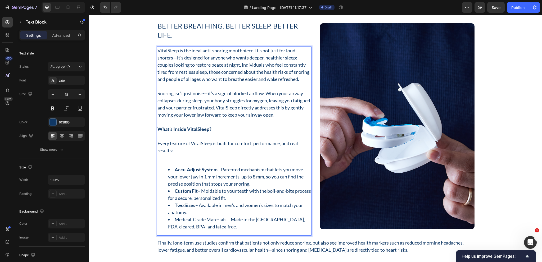
click at [224, 228] on li "Medical-Grade Materials – Made in the USA, FDA-cleared, BPA- and latex-free." at bounding box center [239, 223] width 143 height 14
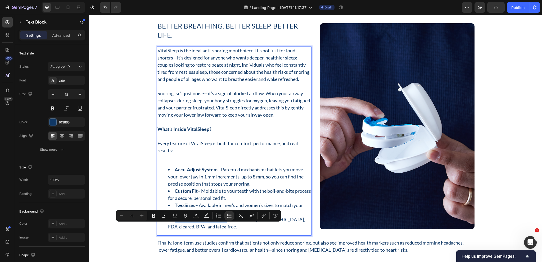
drag, startPoint x: 224, startPoint y: 228, endPoint x: 175, endPoint y: 227, distance: 49.2
click at [175, 227] on li "Medical-Grade Materials – Made in the USA, FDA-cleared, BPA- and latex-free." at bounding box center [239, 223] width 143 height 14
click at [156, 217] on icon "Editor contextual toolbar" at bounding box center [153, 215] width 5 height 5
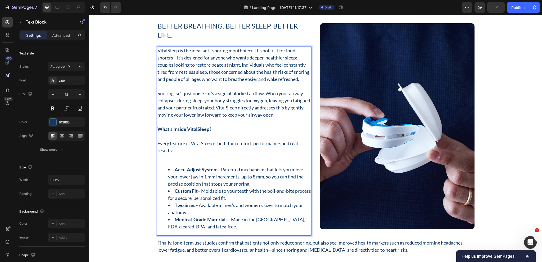
click at [213, 230] on li "Medical-Grade Materials – Made in the USA, FDA-cleared, BPA- and latex-free." at bounding box center [239, 223] width 143 height 14
click at [169, 170] on div "VitalSleep is the ideal anti-snoring mouthpiece. It’s not just for loud snorers…" at bounding box center [234, 141] width 155 height 189
click at [170, 161] on p "Rich Text Editor. Editing area: main" at bounding box center [233, 157] width 153 height 7
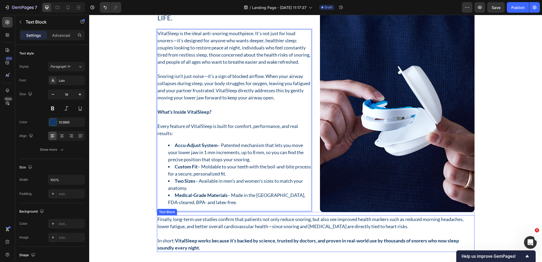
scroll to position [2620, 0]
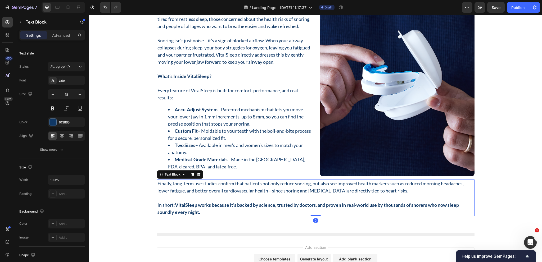
click at [293, 194] on p "Finally, long-term use studies confirm that patients not only reduce snoring, b…" at bounding box center [315, 187] width 316 height 14
click at [197, 176] on icon at bounding box center [198, 175] width 3 height 4
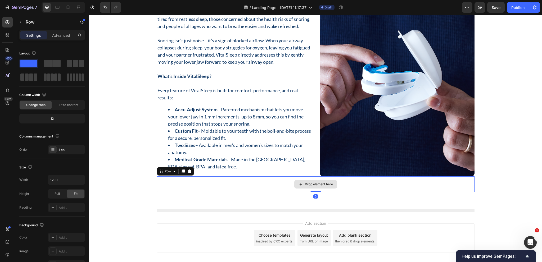
click at [250, 188] on div "Drop element here" at bounding box center [315, 184] width 317 height 16
click at [188, 173] on icon at bounding box center [189, 172] width 3 height 4
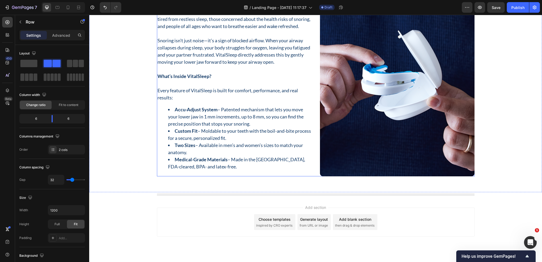
click at [315, 170] on div "Better Breathing. Better Sleep. Better Life. Heading VitalSleep is the ideal an…" at bounding box center [315, 72] width 317 height 208
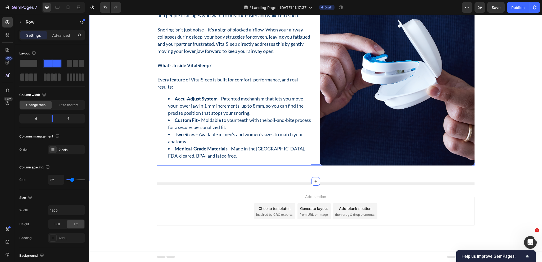
scroll to position [2637, 0]
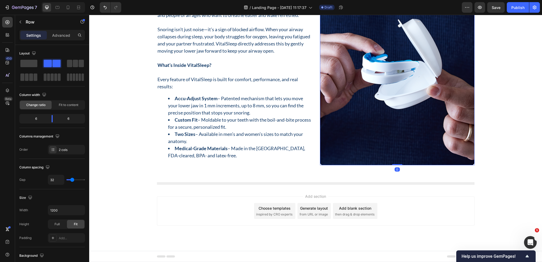
click at [337, 148] on img at bounding box center [397, 62] width 155 height 206
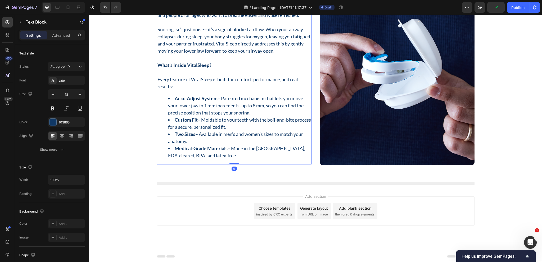
click at [235, 159] on li "Medical-Grade Materials – Made in the USA, FDA-cleared, BPA- and latex-free." at bounding box center [239, 152] width 143 height 14
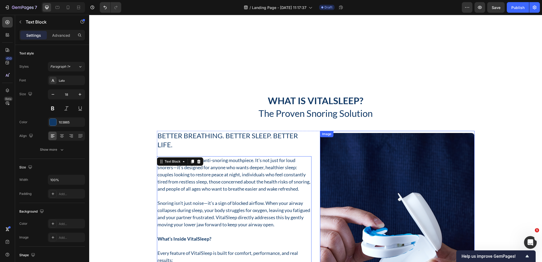
scroll to position [2531, 0]
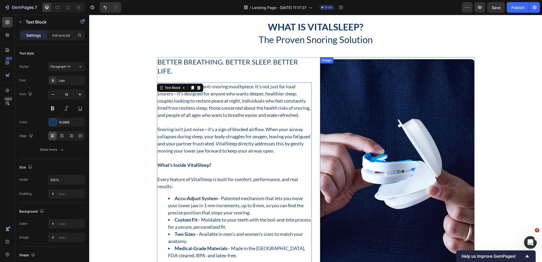
click at [342, 154] on img at bounding box center [397, 162] width 155 height 206
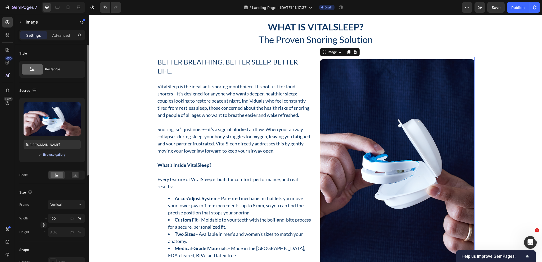
click at [58, 154] on div "Browse gallery" at bounding box center [54, 154] width 22 height 5
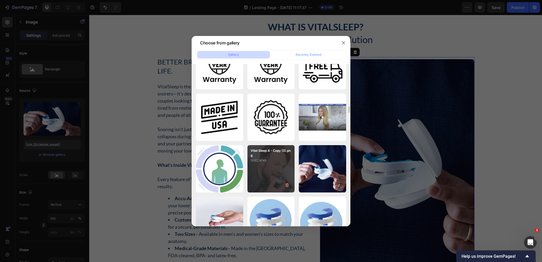
scroll to position [3684, 0]
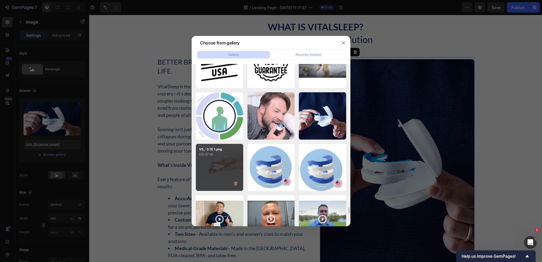
click at [217, 164] on div "VS_-3 (1) 1.png 510.67 kb" at bounding box center [219, 167] width 47 height 47
type input "https://cdn.shopify.com/s/files/1/0024/6346/5541/files/gempages_451081390222476…"
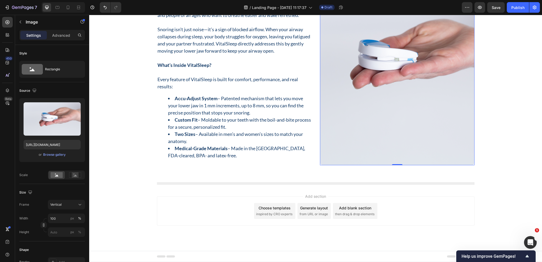
scroll to position [2637, 0]
click at [196, 156] on li "Medical-Grade Materials – Made in the USA, FDA-cleared, BPA- and latex-free." at bounding box center [239, 152] width 143 height 14
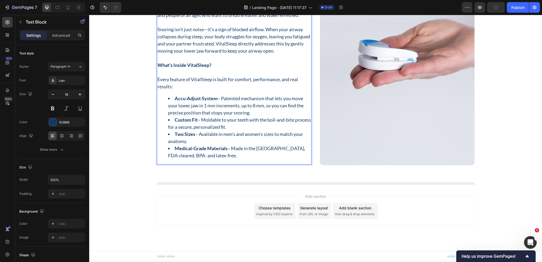
click at [200, 159] on li "Medical-Grade Materials – Made in the USA, FDA-cleared, BPA- and latex-free." at bounding box center [239, 152] width 143 height 14
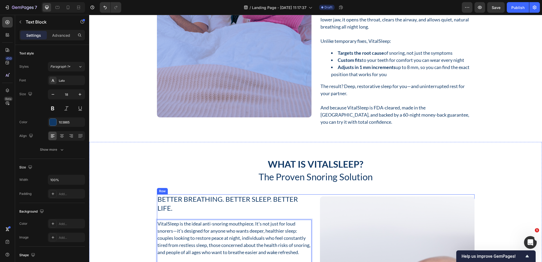
scroll to position [2399, 0]
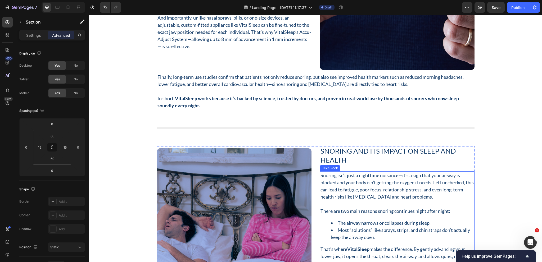
scroll to position [2161, 0]
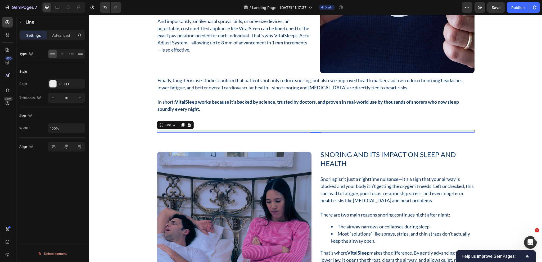
click at [351, 131] on div at bounding box center [315, 131] width 317 height 3
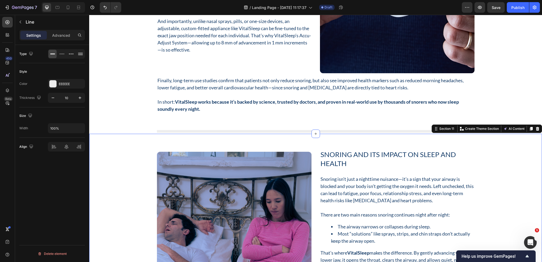
click at [503, 134] on div "Snoring and Its Impact on Sleep and Health Heading Snoring isn’t just a nightti…" at bounding box center [315, 258] width 453 height 249
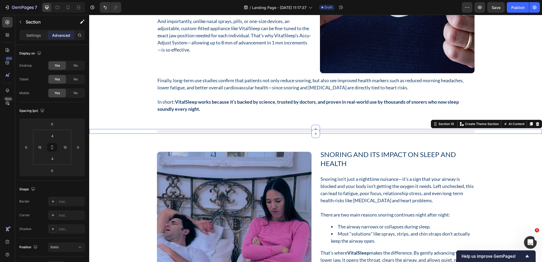
click at [127, 129] on div "Title Line Row Section 10 Create Theme Section AI Content Write with GemAI What…" at bounding box center [315, 131] width 453 height 5
click at [530, 125] on icon at bounding box center [531, 124] width 3 height 4
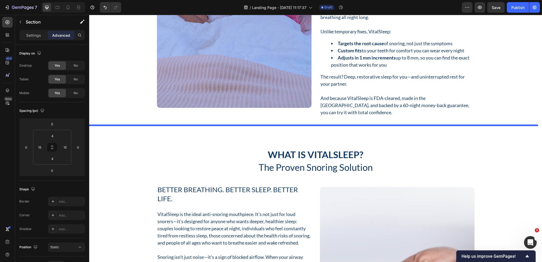
scroll to position [2439, 0]
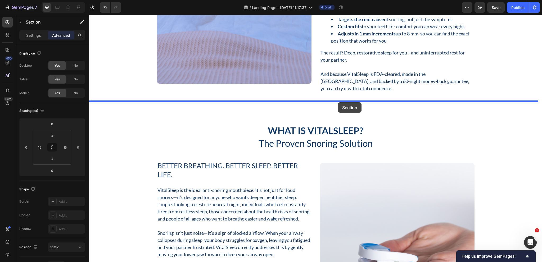
drag, startPoint x: 435, startPoint y: 129, endPoint x: 338, endPoint y: 102, distance: 100.5
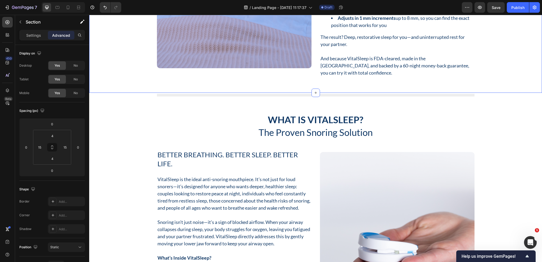
scroll to position [2509, 0]
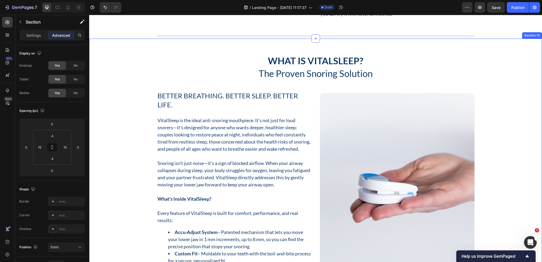
click at [507, 106] on div "What Is VitalSleep? Heading The Proven Snoring Solution Heading Row Better Brea…" at bounding box center [315, 177] width 445 height 245
click at [530, 42] on icon at bounding box center [531, 44] width 3 height 4
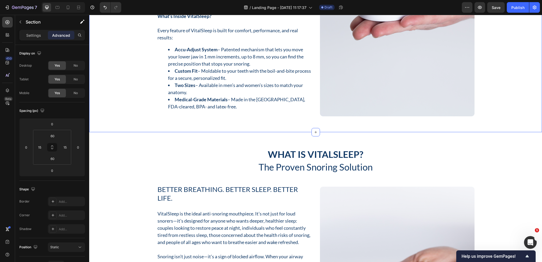
scroll to position [2684, 0]
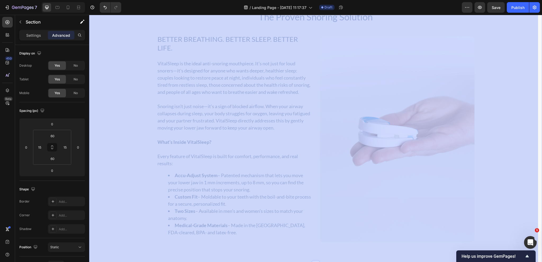
scroll to position [2924, 0]
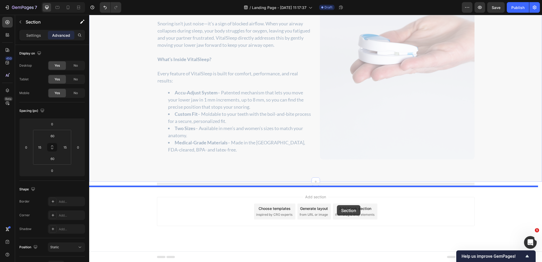
drag, startPoint x: 437, startPoint y: 134, endPoint x: 337, endPoint y: 205, distance: 123.1
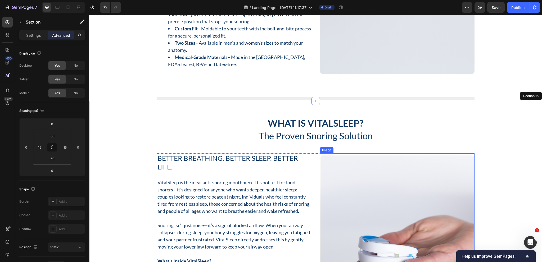
scroll to position [2774, 0]
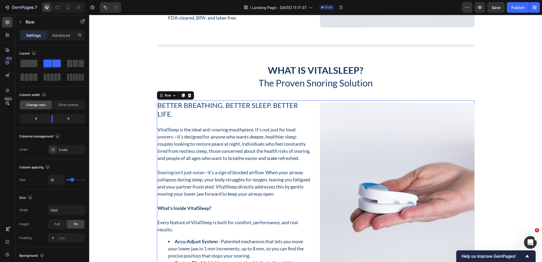
click at [312, 145] on div "Better Breathing. Better Sleep. Better Life. Heading VitalSleep is the ideal an…" at bounding box center [315, 205] width 317 height 208
click at [65, 149] on div "2 cols" at bounding box center [71, 150] width 25 height 5
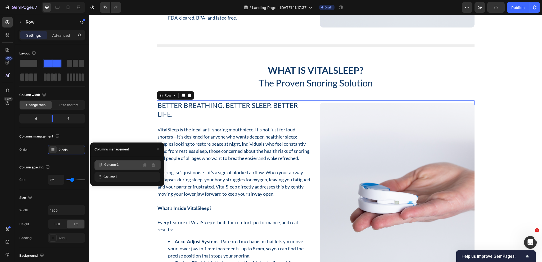
drag, startPoint x: 110, startPoint y: 174, endPoint x: 111, endPoint y: 161, distance: 13.0
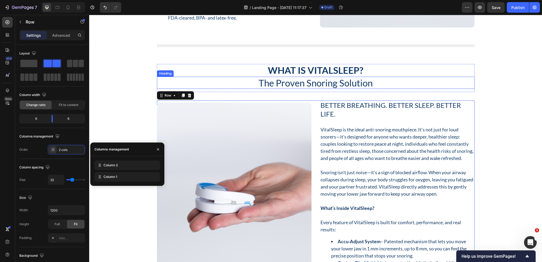
drag, startPoint x: 306, startPoint y: 89, endPoint x: 284, endPoint y: 90, distance: 22.5
click at [306, 89] on h2 "The Proven Snoring Solution" at bounding box center [315, 83] width 317 height 12
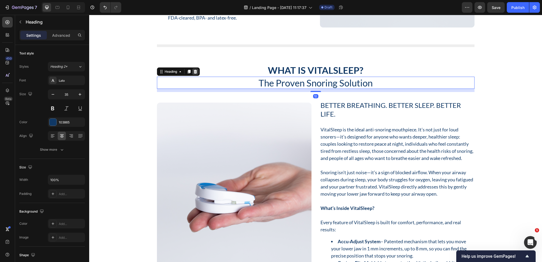
click at [194, 74] on icon at bounding box center [194, 72] width 3 height 4
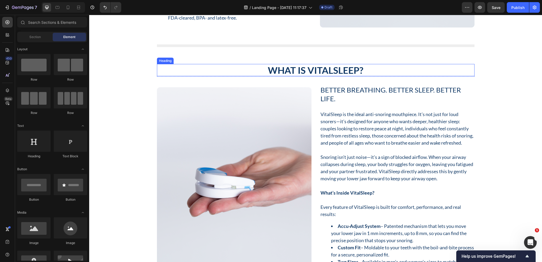
click at [257, 76] on h2 "What Is VitalSleep?" at bounding box center [315, 70] width 317 height 12
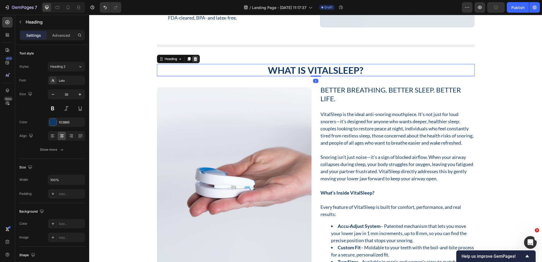
click at [195, 62] on div at bounding box center [195, 59] width 6 height 6
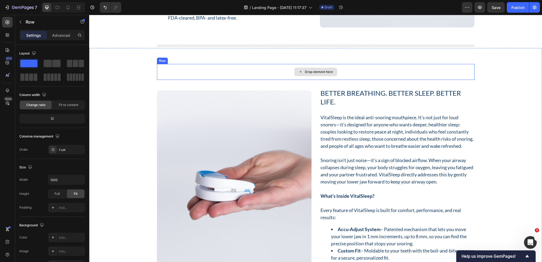
click at [241, 70] on div "Drop element here Row Better Breathing. Better Sleep. Better Life. Heading Vita…" at bounding box center [315, 180] width 453 height 264
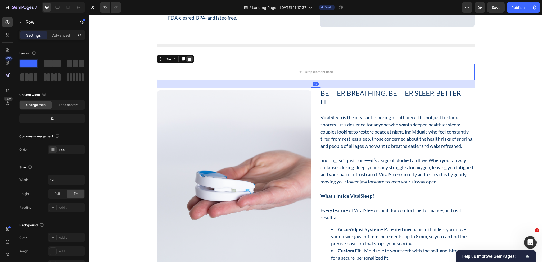
click at [188, 61] on icon at bounding box center [189, 59] width 3 height 4
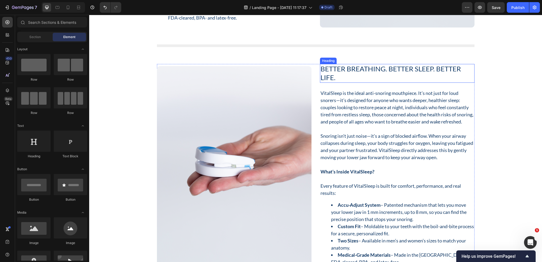
click at [341, 78] on h2 "Better Breathing. Better Sleep. Better Life." at bounding box center [397, 73] width 155 height 19
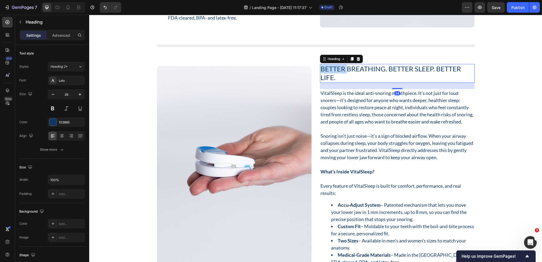
click at [341, 78] on h2 "Better Breathing. Better Sleep. Better Life." at bounding box center [397, 73] width 155 height 19
click at [341, 78] on p "Better Breathing. Better Sleep. Better Life." at bounding box center [396, 74] width 153 height 18
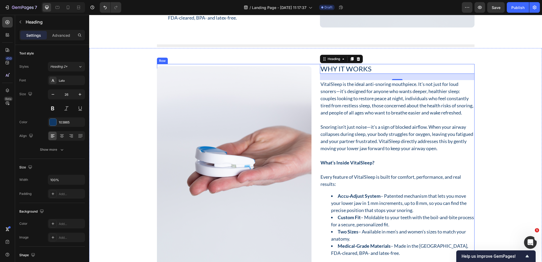
click at [317, 115] on div "Why It Works Heading 24 VitalSleep is the ideal anti-snoring mouthpiece. It’s n…" at bounding box center [315, 168] width 317 height 208
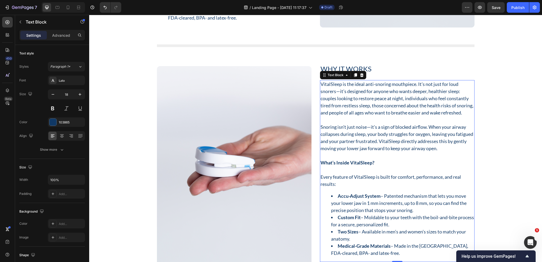
click at [337, 103] on p "VitalSleep is the ideal anti-snoring mouthpiece. It’s not just for loud snorers…" at bounding box center [396, 99] width 153 height 36
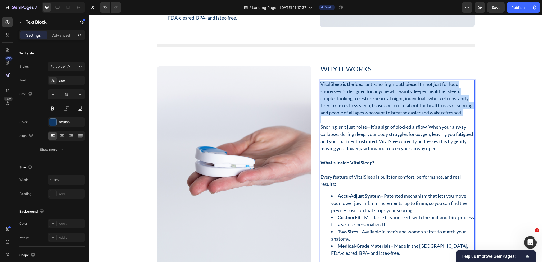
click at [337, 103] on p "VitalSleep is the ideal anti-snoring mouthpiece. It’s not just for loud snorers…" at bounding box center [396, 99] width 153 height 36
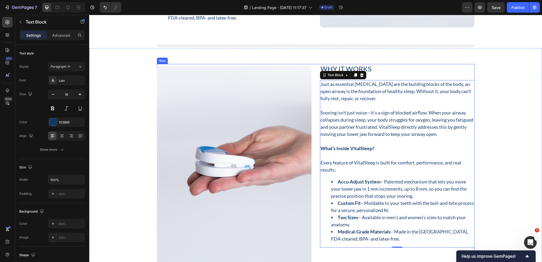
click at [311, 100] on div "Why It Works Heading Just as essential amino acids are the building blocks of t…" at bounding box center [315, 168] width 317 height 208
click at [451, 89] on p "Just as essential amino acids are the building blocks of the body, an open airw…" at bounding box center [396, 91] width 153 height 21
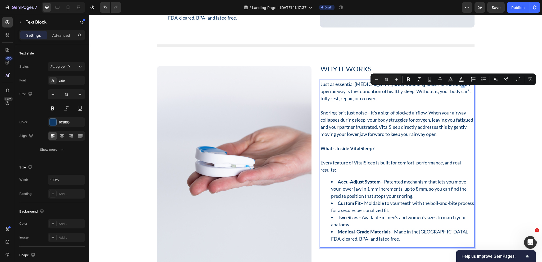
click at [451, 90] on p "Just as essential amino acids are the building blocks of the body, an open airw…" at bounding box center [396, 91] width 153 height 21
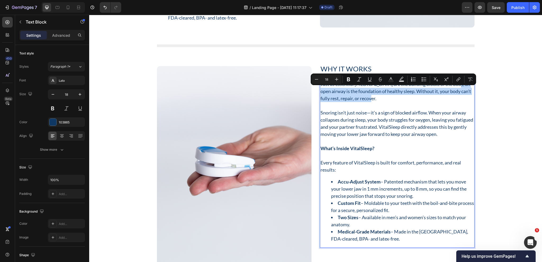
drag, startPoint x: 451, startPoint y: 90, endPoint x: 365, endPoint y: 106, distance: 87.3
click at [365, 102] on p "Just as essential amino acids are the building blocks of the body, an open airw…" at bounding box center [396, 91] width 153 height 21
click at [349, 79] on icon "Editor contextual toolbar" at bounding box center [348, 80] width 3 height 4
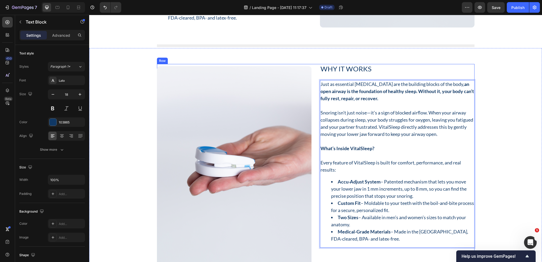
click at [316, 107] on div "Why It Works Heading Just as essential amino acids are the building blocks of t…" at bounding box center [315, 168] width 317 height 208
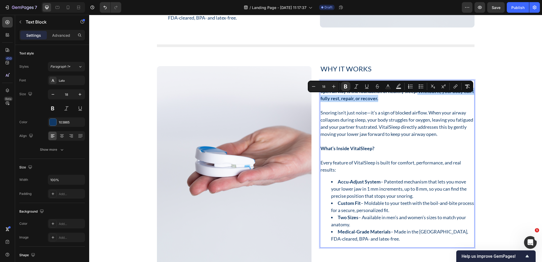
drag, startPoint x: 379, startPoint y: 105, endPoint x: 405, endPoint y: 97, distance: 27.0
click at [405, 97] on p "Just as essential amino acids are the building blocks of the body, an open airw…" at bounding box center [396, 91] width 153 height 21
click at [347, 85] on icon "Editor contextual toolbar" at bounding box center [345, 87] width 3 height 4
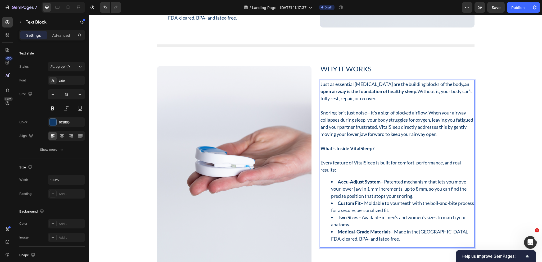
click at [320, 138] on p "Snoring isn’t just noise—it’s a sign of blocked airflow. When your airway colla…" at bounding box center [396, 123] width 153 height 29
click at [360, 137] on p "Snoring isn’t just noise—it’s a sign of blocked airflow. When your airway colla…" at bounding box center [396, 123] width 153 height 29
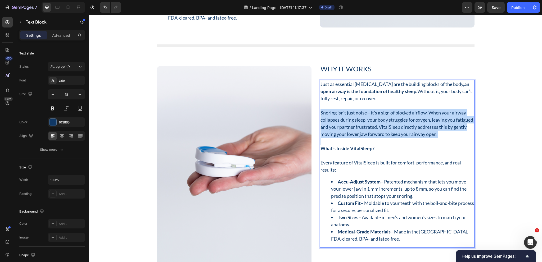
click at [360, 137] on p "Snoring isn’t just noise—it’s a sign of blocked airflow. When your airway colla…" at bounding box center [396, 123] width 153 height 29
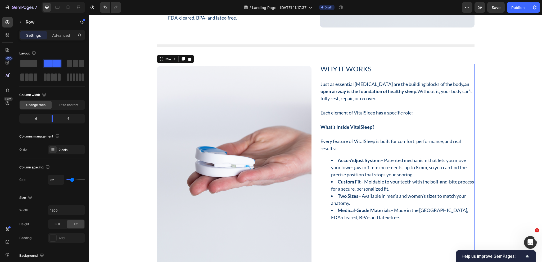
click at [317, 145] on div "Why It Works Heading Just as essential amino acids are the building blocks of t…" at bounding box center [315, 168] width 317 height 208
click at [377, 131] on p "What’s Inside VitalSleep?" at bounding box center [396, 127] width 153 height 7
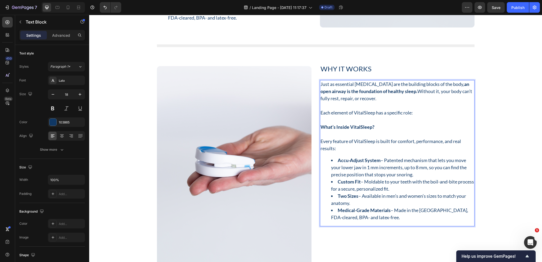
click at [336, 152] on p "Every feature of VitalSleep is built for comfort, performance, and real results:" at bounding box center [396, 145] width 153 height 14
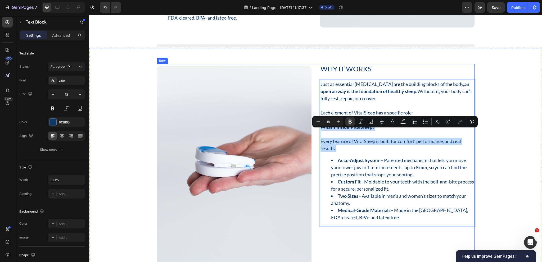
drag, startPoint x: 337, startPoint y: 154, endPoint x: 316, endPoint y: 127, distance: 34.1
click at [316, 127] on div "Why It Works Heading Just as essential amino acids are the building blocks of t…" at bounding box center [315, 168] width 317 height 208
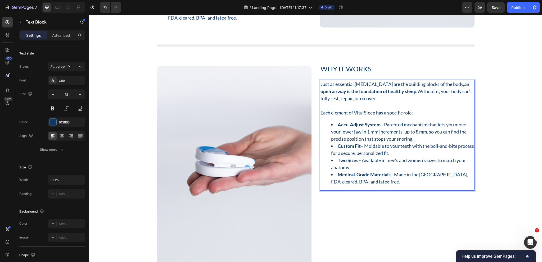
click at [411, 143] on li "Accu-Adjust System – Patented mechanism that lets you move your lower jaw in 1 …" at bounding box center [402, 131] width 143 height 21
click at [412, 143] on li "Accu-Adjust System – Patented mechanism that lets you move your lower jaw in 1 …" at bounding box center [402, 131] width 143 height 21
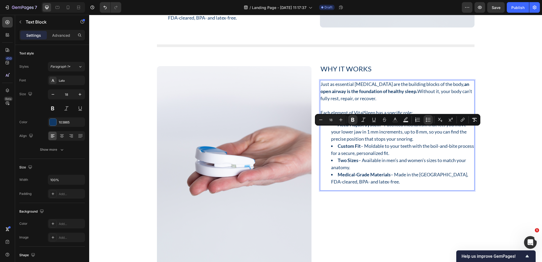
drag, startPoint x: 412, startPoint y: 146, endPoint x: 335, endPoint y: 131, distance: 78.7
click at [335, 131] on li "Accu-Adjust System – Patented mechanism that lets you move your lower jaw in 1 …" at bounding box center [402, 131] width 143 height 21
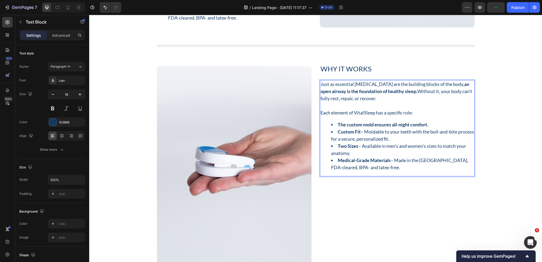
click at [408, 128] on strong "The custom mold ensures all-night comfort." at bounding box center [383, 125] width 90 height 6
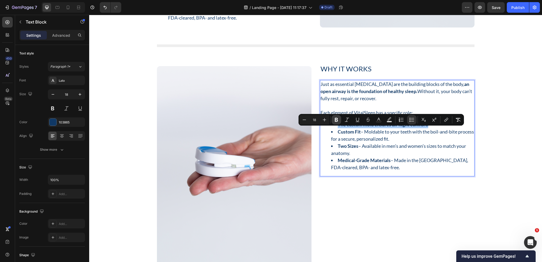
click at [338, 118] on icon "Editor contextual toolbar" at bounding box center [336, 119] width 5 height 5
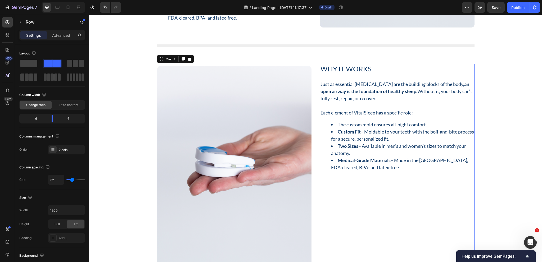
click at [314, 222] on div "Why It Works Heading Just as essential amino acids are the building blocks of t…" at bounding box center [315, 168] width 317 height 208
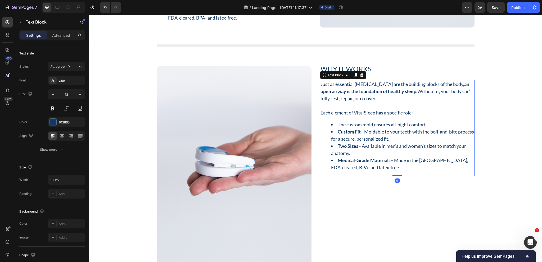
click at [371, 128] on li "The custom mold ensures all-night comfort." at bounding box center [402, 124] width 143 height 7
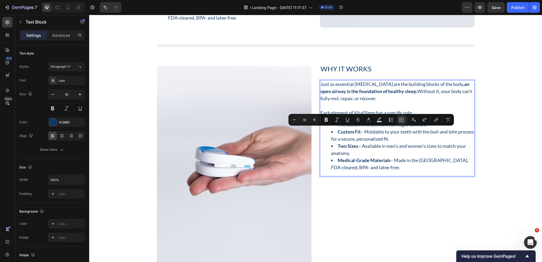
click at [371, 128] on li "The custom mold ensures all-night comfort." at bounding box center [402, 124] width 143 height 7
drag, startPoint x: 371, startPoint y: 130, endPoint x: 345, endPoint y: 131, distance: 26.0
click at [345, 128] on li "The custom mold ensures all-night comfort." at bounding box center [402, 124] width 143 height 7
click at [313, 121] on icon "Editor contextual toolbar" at bounding box center [312, 119] width 5 height 5
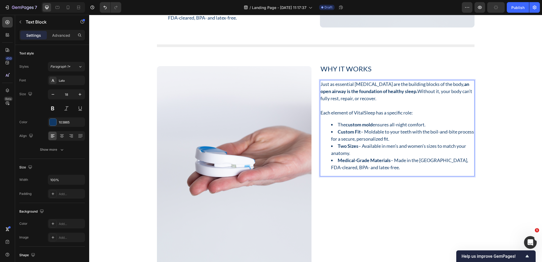
click at [320, 144] on ul "The custom mold ensures all-night comfort. Custom Fit – Moldable to your teeth …" at bounding box center [396, 146] width 153 height 50
click at [392, 137] on li "Custom Fit – Moldable to your teeth with the boil-and-bite process for a secure…" at bounding box center [402, 135] width 143 height 14
click at [412, 143] on li "Custom Fit – Moldable to your teeth with the boil-and-bite process for a secure…" at bounding box center [402, 135] width 143 height 14
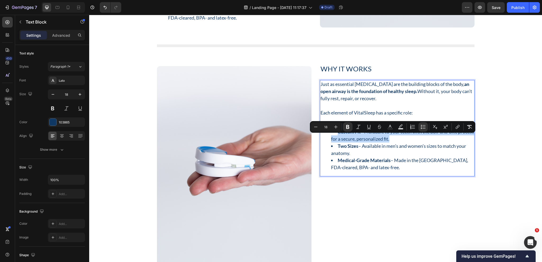
drag, startPoint x: 412, startPoint y: 146, endPoint x: 338, endPoint y: 137, distance: 75.1
click at [338, 137] on li "Custom Fit – Moldable to your teeth with the boil-and-bite process for a secure…" at bounding box center [402, 135] width 143 height 14
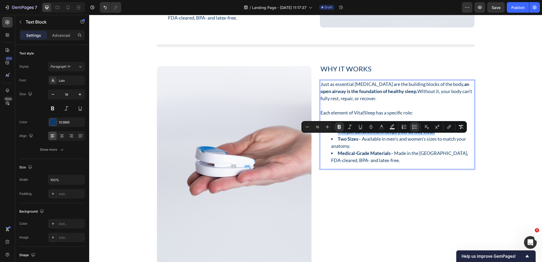
drag, startPoint x: 436, startPoint y: 138, endPoint x: 335, endPoint y: 137, distance: 101.3
click at [335, 135] on li "The jaw advancement keeps your airway clear." at bounding box center [402, 131] width 143 height 7
click at [340, 129] on icon "Editor contextual toolbar" at bounding box center [339, 126] width 5 height 5
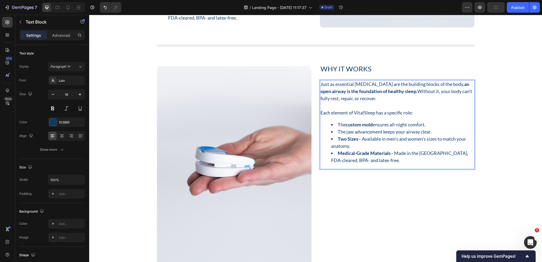
click at [380, 135] on li "The jaw advancement keeps your airway clear." at bounding box center [402, 131] width 143 height 7
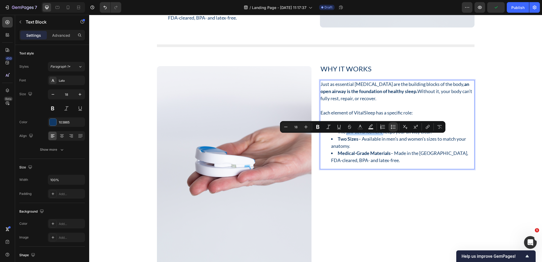
drag, startPoint x: 380, startPoint y: 137, endPoint x: 344, endPoint y: 139, distance: 36.0
click at [344, 135] on li "The jaw advancement keeps your airway clear." at bounding box center [402, 131] width 143 height 7
click at [319, 127] on icon "Editor contextual toolbar" at bounding box center [317, 127] width 3 height 4
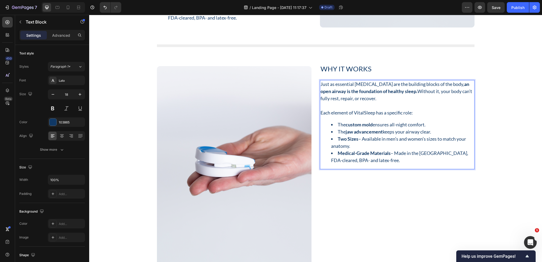
click at [320, 162] on ul "The custom mold ensures all-night comfort. The jaw advancement keeps your airwa…" at bounding box center [396, 142] width 153 height 43
click at [351, 150] on li "Two Sizes – Available in men’s and women’s sizes to match your anatomy." at bounding box center [402, 142] width 143 height 14
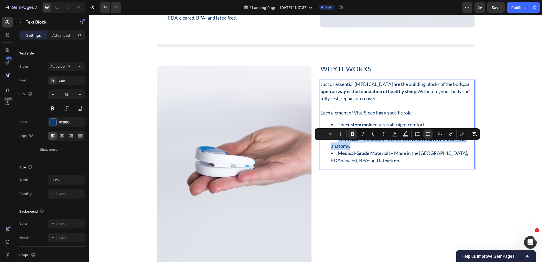
drag, startPoint x: 351, startPoint y: 153, endPoint x: 336, endPoint y: 146, distance: 16.6
click at [336, 146] on li "Two Sizes – Available in men’s and women’s sizes to match your anatomy." at bounding box center [402, 142] width 143 height 14
click at [355, 150] on li "Two Sizes – Available in men’s and women’s sizes to match your anatomy." at bounding box center [402, 142] width 143 height 14
drag, startPoint x: 351, startPoint y: 153, endPoint x: 360, endPoint y: 146, distance: 11.6
click at [360, 146] on li "Two Sizes – Available in men’s and women’s sizes to match your anatomy." at bounding box center [402, 142] width 143 height 14
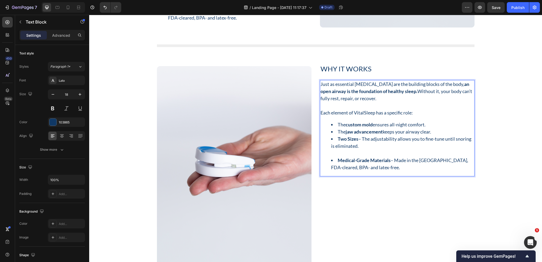
click at [359, 144] on li "Two Sizes – The adjustability allows you to fine-tune until snoring is eliminat…" at bounding box center [402, 145] width 143 height 21
click at [369, 145] on li "The adjustability allows you to fine-tune until snoring is eliminated." at bounding box center [402, 145] width 143 height 21
drag, startPoint x: 369, startPoint y: 145, endPoint x: 345, endPoint y: 144, distance: 24.4
click at [345, 144] on li "The adjustability allows you to fine-tune until snoring is eliminated." at bounding box center [402, 145] width 143 height 21
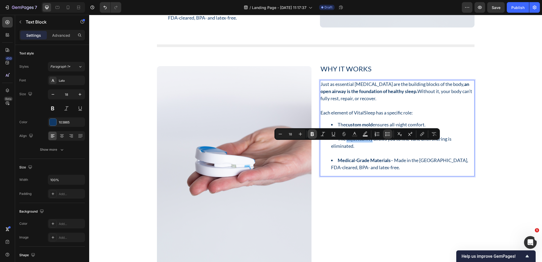
click at [311, 133] on icon "Editor contextual toolbar" at bounding box center [312, 134] width 3 height 4
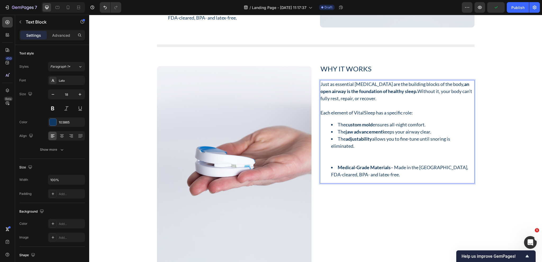
click at [363, 178] on li "Medical-Grade Materials – Made in the USA, FDA-cleared, BPA- and latex-free." at bounding box center [402, 171] width 143 height 14
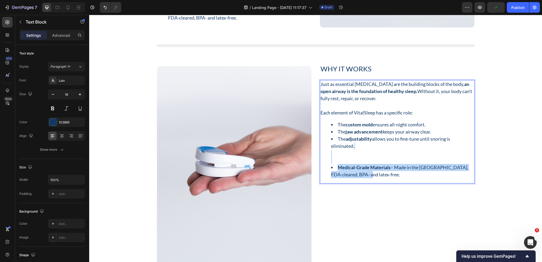
drag, startPoint x: 363, startPoint y: 181, endPoint x: 328, endPoint y: 159, distance: 41.1
click at [328, 159] on ul "The custom mold ensures all-night comfort. The jaw advancement keeps your airwa…" at bounding box center [396, 149] width 153 height 57
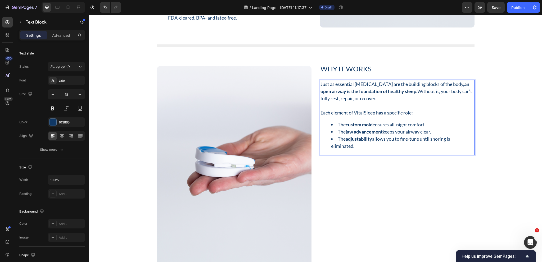
click at [359, 150] on li "The adjustability allows you to fine-tune until snoring is eliminated." at bounding box center [402, 142] width 143 height 14
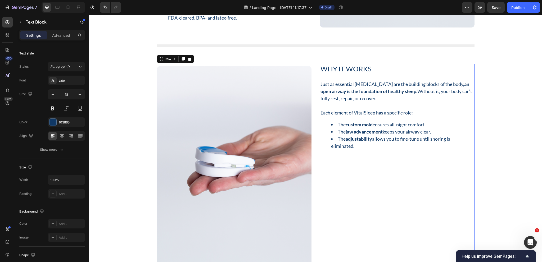
click at [314, 162] on div "Why It Works Heading Just as essential amino acids are the building blocks of t…" at bounding box center [315, 168] width 317 height 208
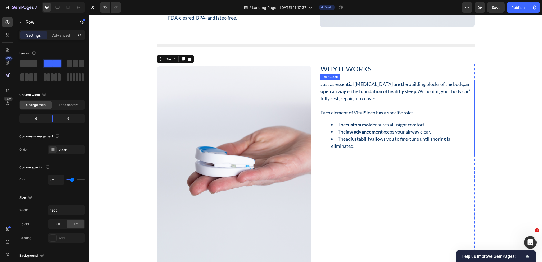
click at [369, 150] on li "The adjustability allows you to fine-tune until snoring is eliminated." at bounding box center [402, 142] width 143 height 14
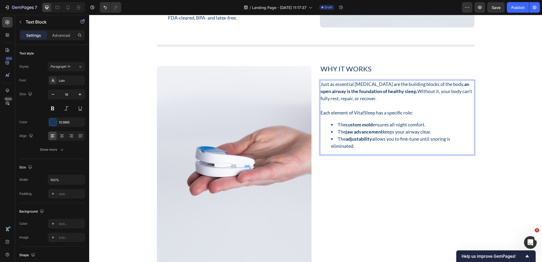
click at [359, 150] on li "The adjustability allows you to fine-tune until snoring is eliminated." at bounding box center [402, 142] width 143 height 14
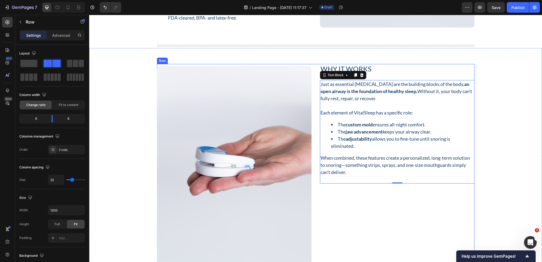
click at [315, 193] on div "Why It Works Heading Just as essential amino acids are the building blocks of t…" at bounding box center [315, 168] width 317 height 208
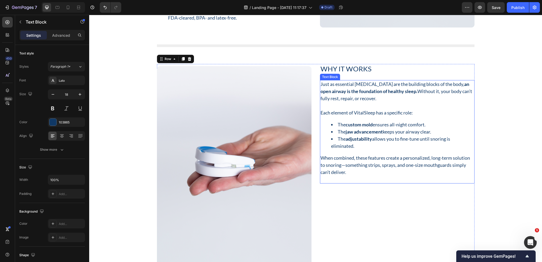
click at [347, 179] on p "When combined, these features create a personalized, long-term solution to snor…" at bounding box center [396, 169] width 153 height 29
click at [325, 189] on p "When combined, these features create a personalized, long-term solution to snor…" at bounding box center [396, 173] width 153 height 36
click at [320, 190] on p "When combined, these features create a personalized, long-term solution to snor…" at bounding box center [396, 173] width 153 height 36
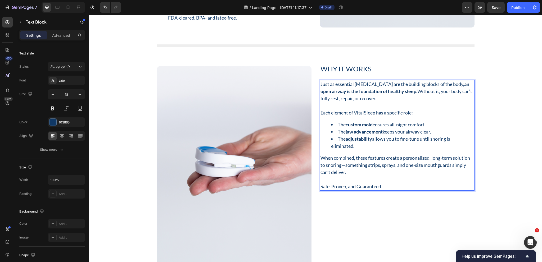
click at [367, 190] on p "When combined, these features create a personalized, long-term solution to snor…" at bounding box center [396, 173] width 153 height 36
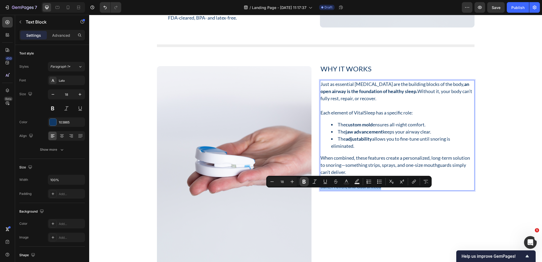
click at [307, 181] on button "Bold" at bounding box center [304, 182] width 10 height 10
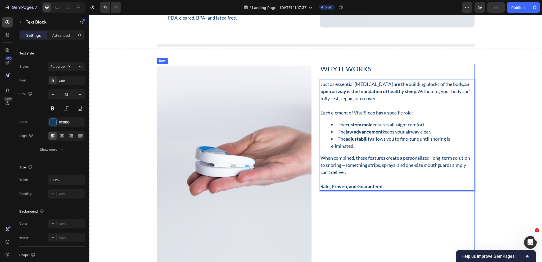
drag, startPoint x: 323, startPoint y: 221, endPoint x: 325, endPoint y: 219, distance: 2.7
click at [323, 221] on div "Why It Works Heading Just as essential amino acids are the building blocks of t…" at bounding box center [397, 168] width 155 height 208
click at [390, 190] on p "When combined, these features create a personalized, long-term solution to snor…" at bounding box center [396, 173] width 153 height 36
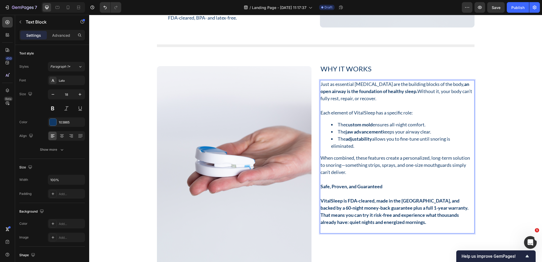
click at [353, 214] on strong "VitalSleep is FDA-cleared, made in the USA, and backed by a 60-night money-back…" at bounding box center [394, 211] width 148 height 27
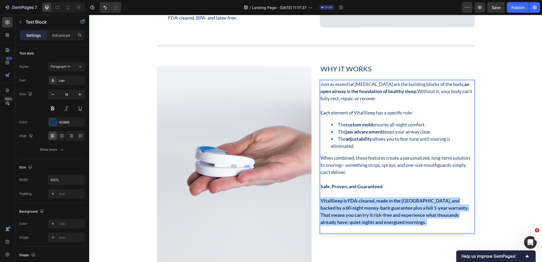
click at [353, 214] on strong "VitalSleep is FDA-cleared, made in the USA, and backed by a 60-night money-back…" at bounding box center [394, 211] width 148 height 27
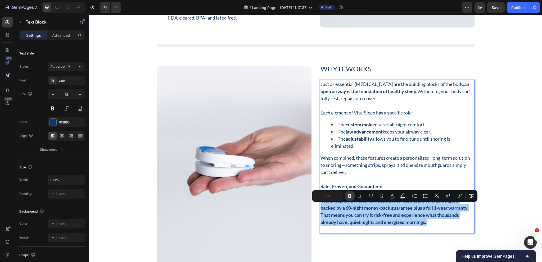
click at [348, 197] on icon "Editor contextual toolbar" at bounding box center [349, 196] width 3 height 4
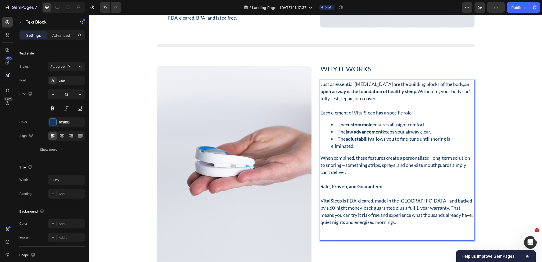
click at [443, 205] on p "VitalSleep is FDA-cleared, made in the USA, and backed by a 60-night money-back…" at bounding box center [396, 218] width 153 height 43
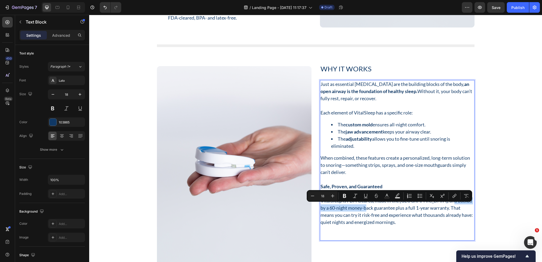
drag, startPoint x: 443, startPoint y: 206, endPoint x: 366, endPoint y: 212, distance: 77.3
click at [366, 212] on p "VitalSleep is FDA-cleared, made in the USA, and backed by a 60-night money-back…" at bounding box center [396, 218] width 153 height 43
click at [344, 197] on icon "Editor contextual toolbar" at bounding box center [344, 195] width 5 height 5
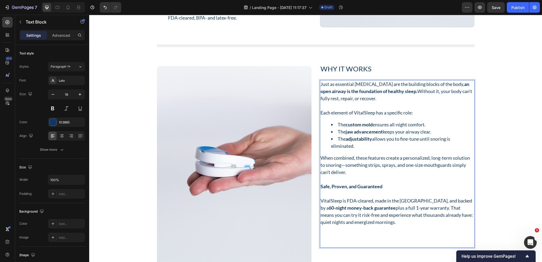
click at [320, 150] on ul "The custom mold ensures all-night comfort. The jaw advancement keeps your airwa…" at bounding box center [396, 135] width 153 height 29
click at [422, 214] on p "VitalSleep is FDA-cleared, made in the USA, and backed by a 60-night money-back…" at bounding box center [396, 222] width 153 height 50
drag, startPoint x: 419, startPoint y: 214, endPoint x: 389, endPoint y: 215, distance: 30.2
click at [389, 215] on p "VitalSleep is FDA-cleared, made in the USA, and backed by a 60-night money-back…" at bounding box center [396, 222] width 153 height 50
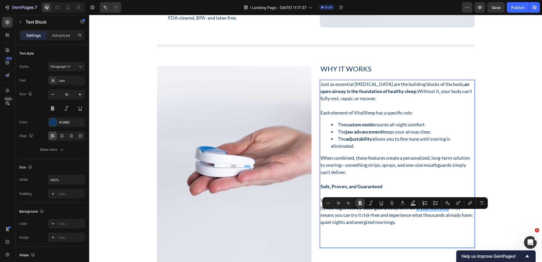
click at [360, 206] on icon "Editor contextual toolbar" at bounding box center [359, 203] width 5 height 5
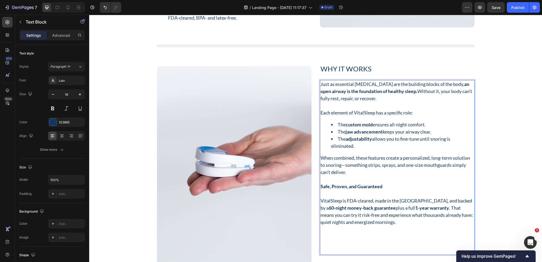
click at [374, 230] on p "VitalSleep is FDA-cleared, made in the USA, and backed by a 60-night money-back…" at bounding box center [396, 225] width 153 height 57
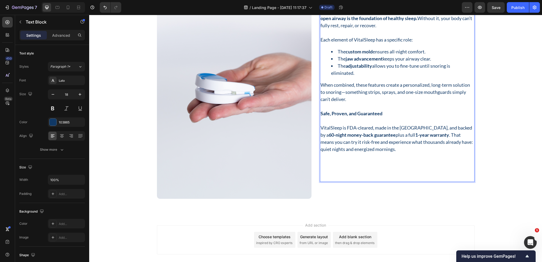
click at [324, 162] on p "VitalSleep is FDA-cleared, made in the USA, and backed by a 60-night money-back…" at bounding box center [396, 152] width 153 height 57
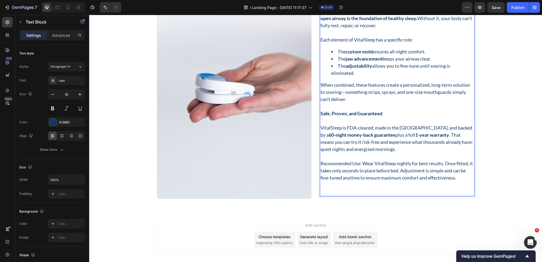
click at [360, 163] on p "VitalSleep is FDA-cleared, made in the USA, and backed by a 60-night money-back…" at bounding box center [396, 159] width 153 height 71
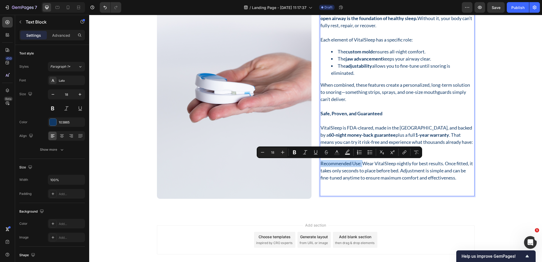
drag, startPoint x: 360, startPoint y: 163, endPoint x: 323, endPoint y: 164, distance: 36.8
click at [323, 164] on p "VitalSleep is FDA-cleared, made in the USA, and backed by a 60-night money-back…" at bounding box center [396, 159] width 153 height 71
click at [295, 152] on icon "Editor contextual toolbar" at bounding box center [294, 153] width 3 height 4
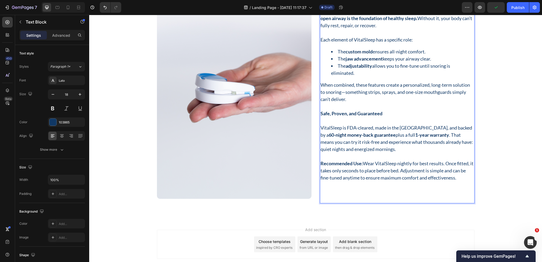
click at [361, 164] on strong "Recommended Use:" at bounding box center [341, 164] width 42 height 6
click at [316, 180] on div "Why It Works Heading Just as essential amino acids are the building blocks of t…" at bounding box center [315, 97] width 317 height 213
click at [331, 190] on p "VitalSleep is FDA-cleared, made in the USA, and backed by a 60-night money-back…" at bounding box center [396, 163] width 153 height 79
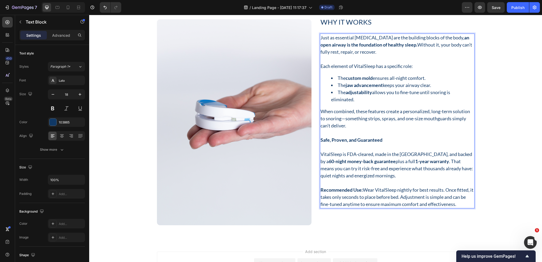
scroll to position [2774, 0]
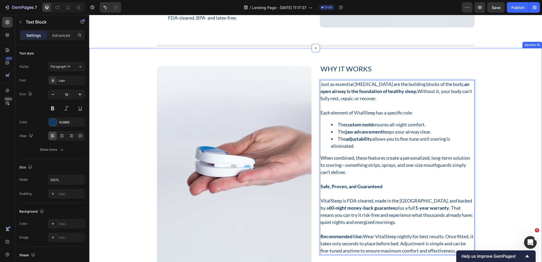
click at [497, 98] on div "Why It Works Heading Just as essential amino acids are the building blocks of t…" at bounding box center [315, 168] width 445 height 208
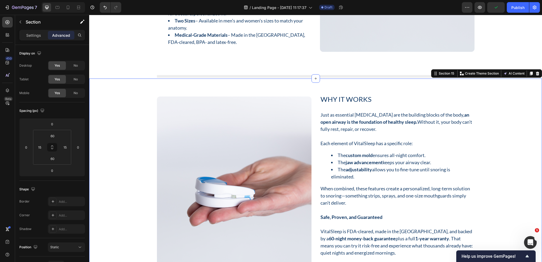
scroll to position [2749, 0]
click at [529, 72] on icon at bounding box center [531, 73] width 4 height 4
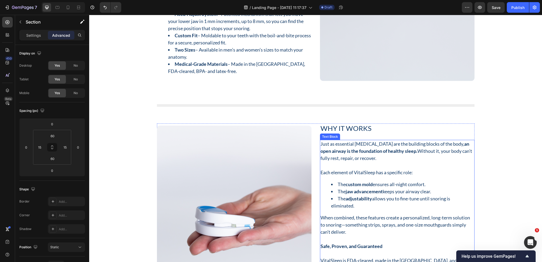
scroll to position [2717, 0]
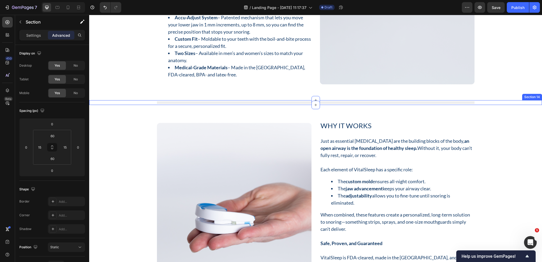
click at [495, 104] on div "Title Line Row" at bounding box center [315, 102] width 445 height 3
click at [530, 97] on icon at bounding box center [531, 95] width 3 height 4
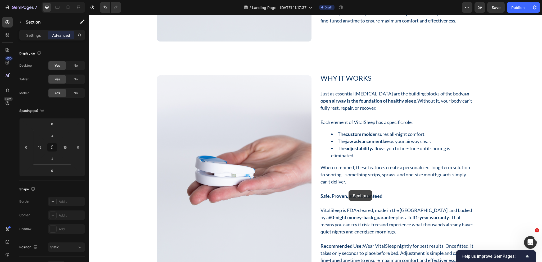
scroll to position [3021, 0]
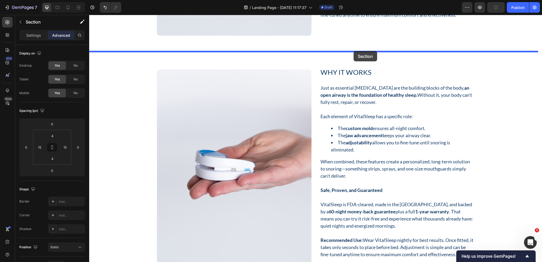
drag, startPoint x: 436, startPoint y: 105, endPoint x: 353, endPoint y: 51, distance: 98.6
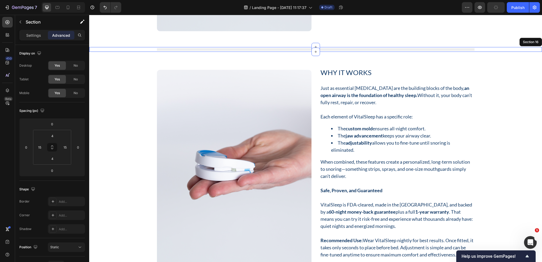
scroll to position [3016, 0]
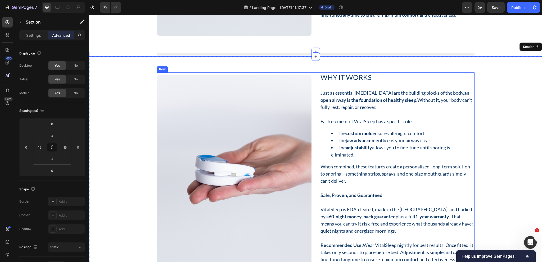
click at [312, 98] on div "Why It Works Heading Just as essential amino acids are the building blocks of t…" at bounding box center [315, 176] width 317 height 208
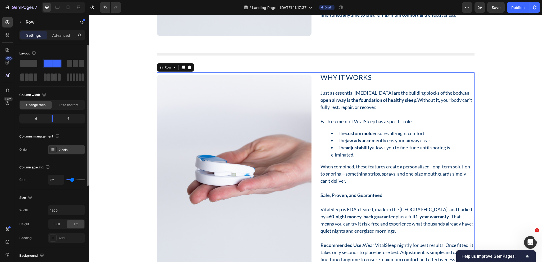
click at [61, 151] on div "2 cols" at bounding box center [71, 150] width 25 height 5
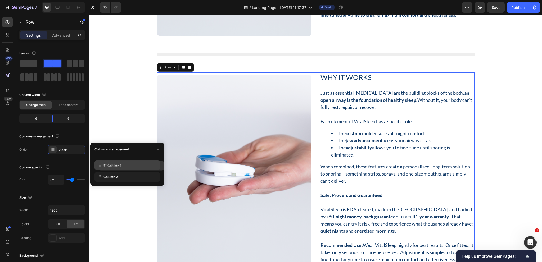
drag, startPoint x: 106, startPoint y: 178, endPoint x: 110, endPoint y: 166, distance: 11.8
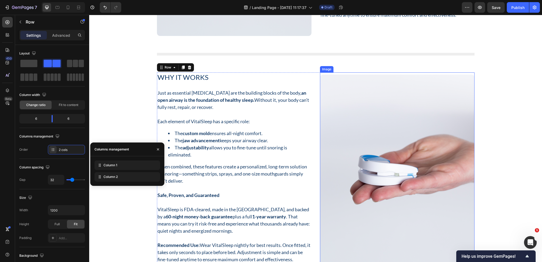
click at [390, 133] on img at bounding box center [397, 178] width 155 height 206
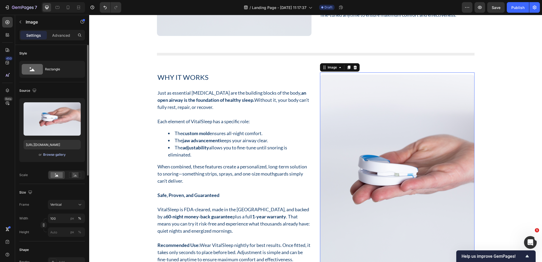
click at [50, 155] on div "Browse gallery" at bounding box center [54, 154] width 22 height 5
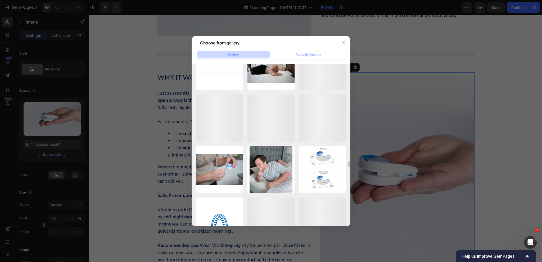
scroll to position [4430, 0]
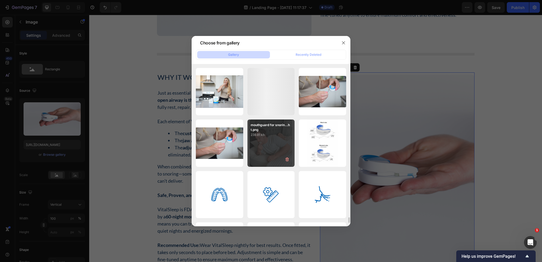
click at [271, 140] on div "mouthguard for snorin...ht.png 239.81 kb" at bounding box center [270, 143] width 47 height 47
type input "[URL][DOMAIN_NAME]"
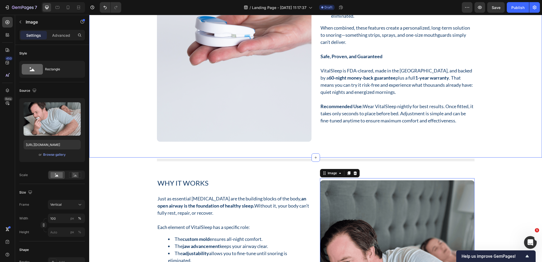
scroll to position [2725, 0]
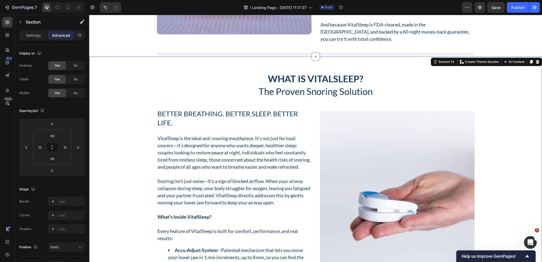
scroll to position [2487, 0]
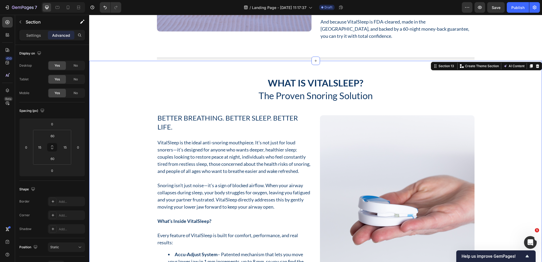
click at [520, 77] on div "What Is VitalSleep? Heading The Proven Snoring Solution Heading Row Better Brea…" at bounding box center [315, 199] width 445 height 245
click at [529, 64] on icon at bounding box center [531, 66] width 4 height 4
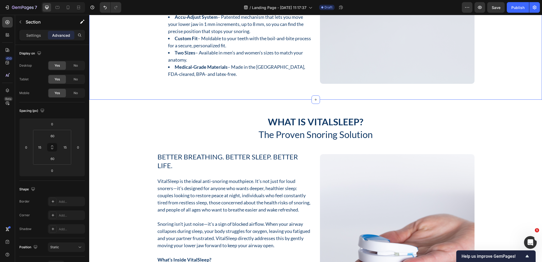
scroll to position [2684, 0]
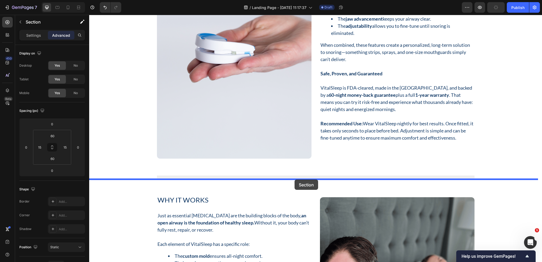
scroll to position [3163, 0]
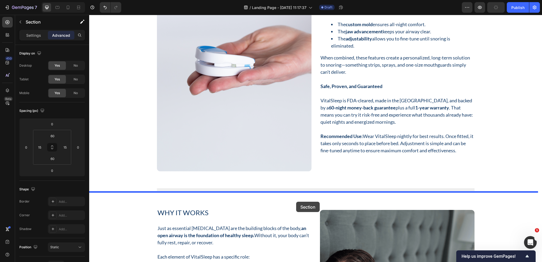
drag, startPoint x: 439, startPoint y: 133, endPoint x: 294, endPoint y: 200, distance: 159.0
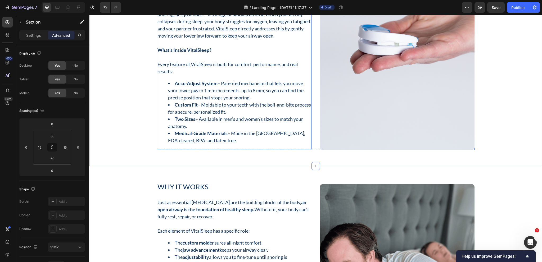
scroll to position [3198, 0]
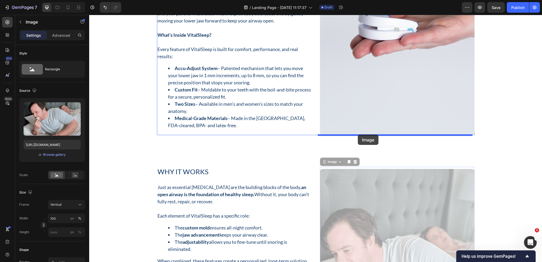
drag, startPoint x: 357, startPoint y: 203, endPoint x: 358, endPoint y: 135, distance: 68.5
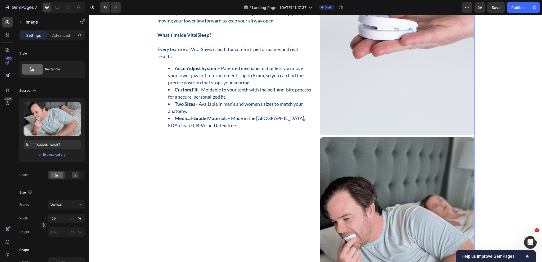
click at [371, 116] on img at bounding box center [397, 32] width 155 height 206
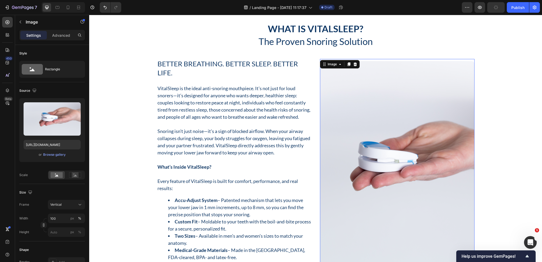
scroll to position [3066, 0]
click at [355, 68] on div "Image" at bounding box center [340, 64] width 40 height 8
click at [353, 65] on icon at bounding box center [354, 65] width 3 height 4
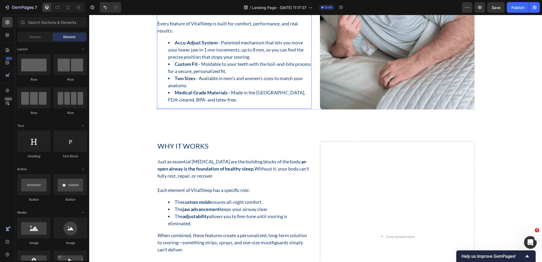
scroll to position [3224, 0]
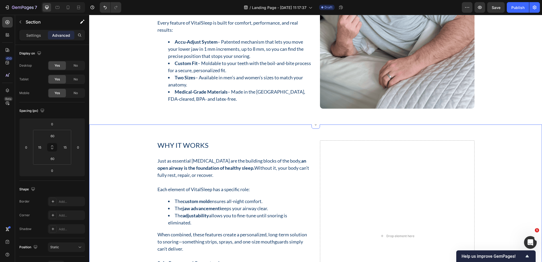
click at [296, 140] on div "Why It Works Heading Just as essential amino acids are the building blocks of t…" at bounding box center [315, 236] width 453 height 223
click at [534, 123] on div at bounding box center [537, 119] width 6 height 6
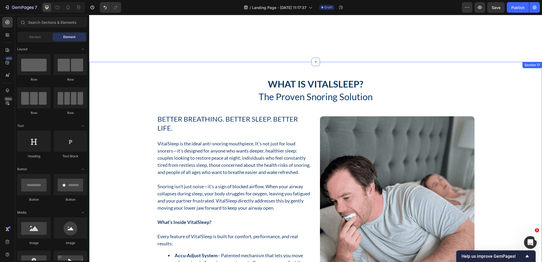
scroll to position [3010, 0]
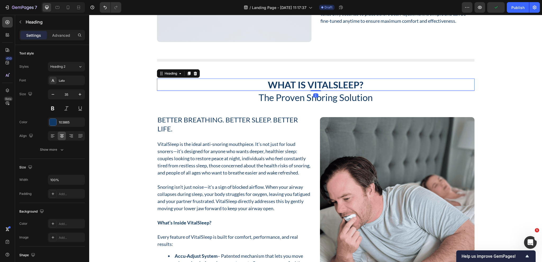
click at [300, 82] on h2 "What Is VitalSleep?" at bounding box center [315, 85] width 317 height 12
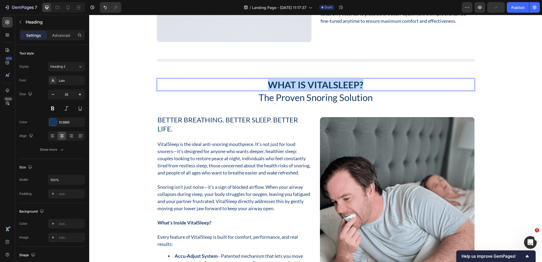
click at [300, 82] on p "What Is VitalSleep?" at bounding box center [315, 84] width 316 height 11
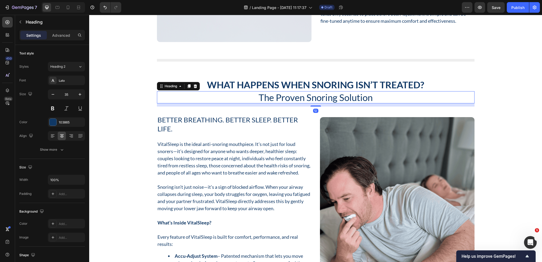
click at [310, 98] on h2 "The Proven Snoring Solution" at bounding box center [315, 97] width 317 height 12
click at [194, 87] on icon at bounding box center [194, 86] width 3 height 4
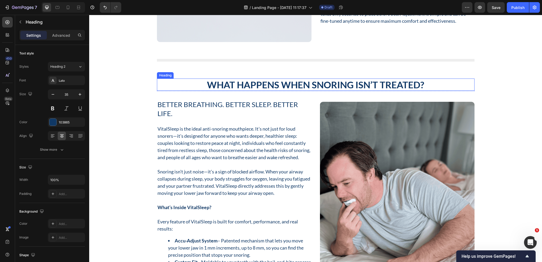
click at [318, 90] on div "What Happens When Snoring Isn’t Treated? Heading" at bounding box center [315, 85] width 317 height 12
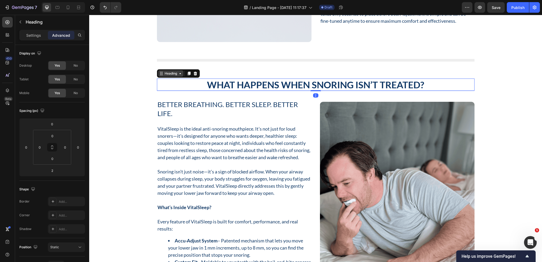
click at [171, 75] on div "Heading" at bounding box center [171, 73] width 15 height 5
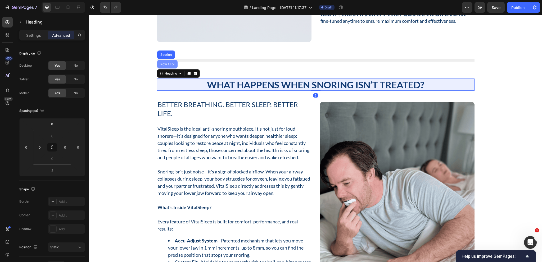
click at [167, 63] on div "Row 1 col" at bounding box center [167, 64] width 16 height 3
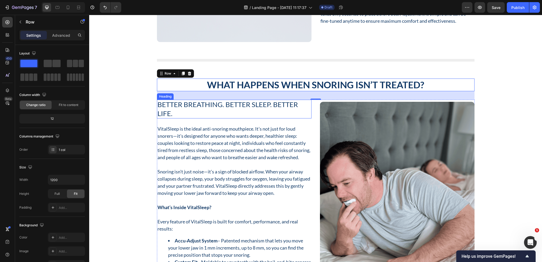
click at [213, 105] on h2 "Better Breathing. Better Sleep. Better Life." at bounding box center [234, 109] width 155 height 19
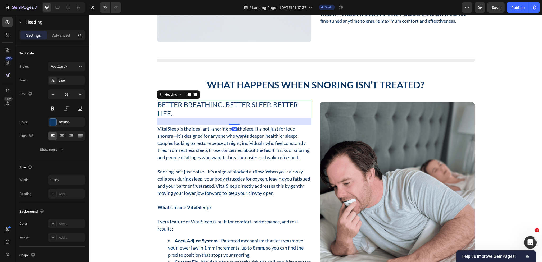
click at [213, 105] on h2 "Better Breathing. Better Sleep. Better Life." at bounding box center [234, 109] width 155 height 19
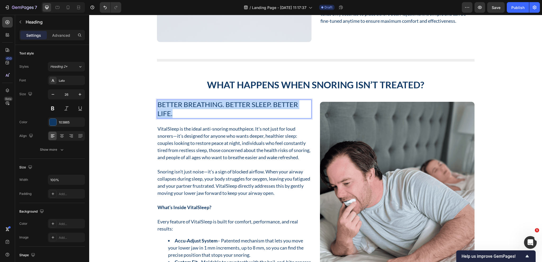
click at [213, 105] on p "Better Breathing. Better Sleep. Better Life." at bounding box center [233, 109] width 153 height 18
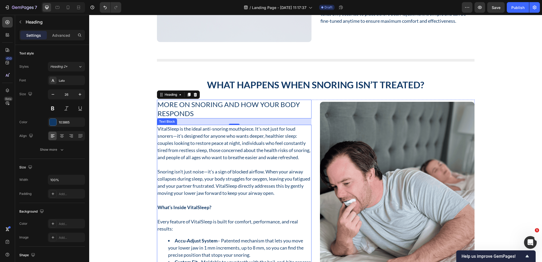
click at [200, 130] on p "VitalSleep is the ideal anti-snoring mouthpiece. It’s not just for loud snorers…" at bounding box center [233, 143] width 153 height 36
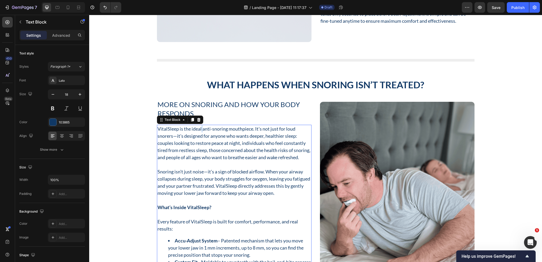
click at [200, 130] on p "VitalSleep is the ideal anti-snoring mouthpiece. It’s not just for loud snorers…" at bounding box center [233, 143] width 153 height 36
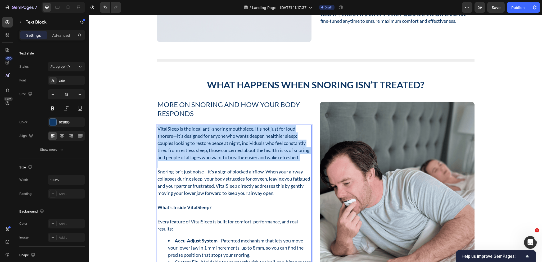
click at [200, 130] on p "VitalSleep is the ideal anti-snoring mouthpiece. It’s not just for loud snorers…" at bounding box center [233, 143] width 153 height 36
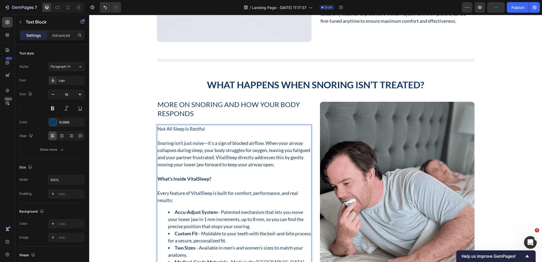
click at [205, 153] on p "Snoring isn’t just noise—it’s a sign of blocked airflow. When your airway colla…" at bounding box center [233, 154] width 153 height 29
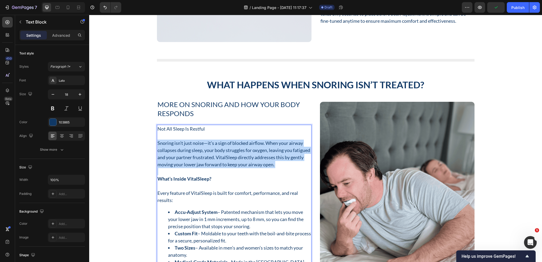
click at [205, 153] on p "Snoring isn’t just noise—it’s a sign of blocked airflow. When your airway colla…" at bounding box center [233, 154] width 153 height 29
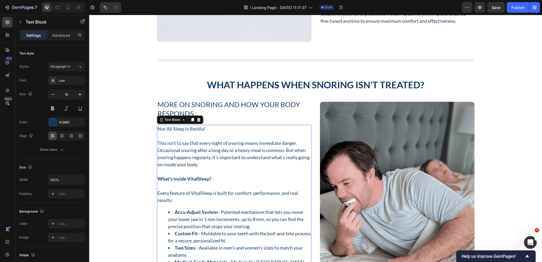
click at [187, 193] on p "Every feature of VitalSleep is built for comfort, performance, and real results:" at bounding box center [233, 197] width 153 height 14
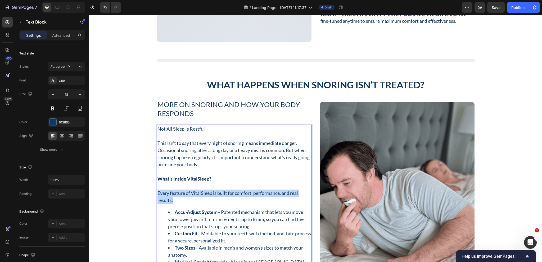
click at [187, 193] on p "Every feature of VitalSleep is built for comfort, performance, and real results:" at bounding box center [233, 197] width 153 height 14
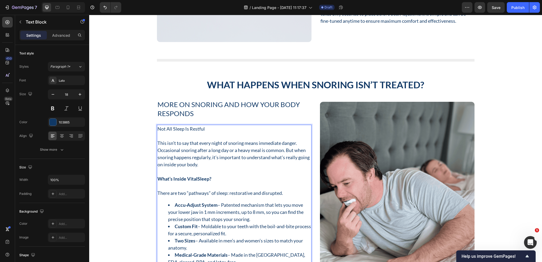
click at [158, 189] on p "Rich Text Editor. Editing area: main" at bounding box center [233, 186] width 153 height 7
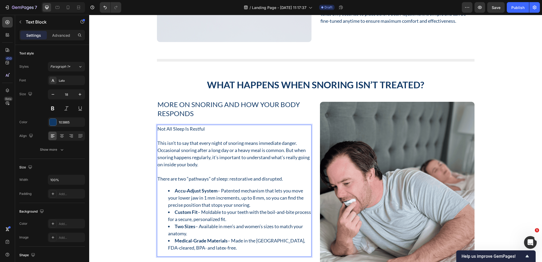
click at [250, 180] on p "There are two “pathways” of sleep: restorative and disrupted." at bounding box center [233, 178] width 153 height 7
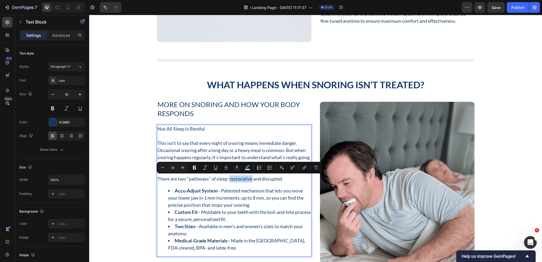
drag, startPoint x: 251, startPoint y: 179, endPoint x: 228, endPoint y: 180, distance: 22.2
click at [228, 180] on p "There are two “pathways” of sleep: restorative and disrupted." at bounding box center [233, 178] width 153 height 7
click at [196, 170] on icon "Editor contextual toolbar" at bounding box center [194, 167] width 5 height 5
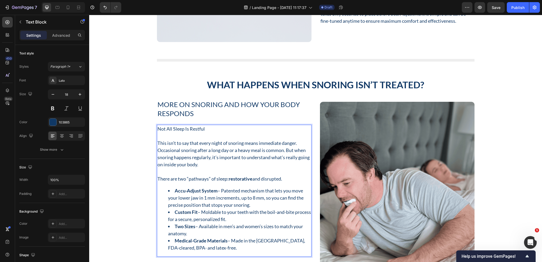
click at [281, 179] on p "There are two “pathways” of sleep: restorative and disrupted." at bounding box center [233, 178] width 153 height 7
drag, startPoint x: 281, startPoint y: 179, endPoint x: 264, endPoint y: 179, distance: 16.7
click at [264, 179] on p "There are two “pathways” of sleep: restorative and disrupted." at bounding box center [233, 178] width 153 height 7
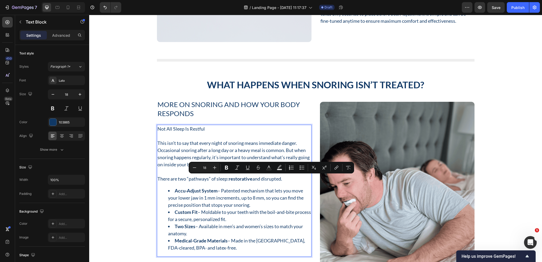
click at [286, 178] on p "There are two “pathways” of sleep: restorative and disrupted." at bounding box center [233, 178] width 153 height 7
drag, startPoint x: 285, startPoint y: 178, endPoint x: 261, endPoint y: 178, distance: 24.1
click at [261, 178] on p "There are two “pathways” of sleep: restorative and disrupted." at bounding box center [233, 178] width 153 height 7
click at [226, 165] on icon "Editor contextual toolbar" at bounding box center [226, 167] width 5 height 5
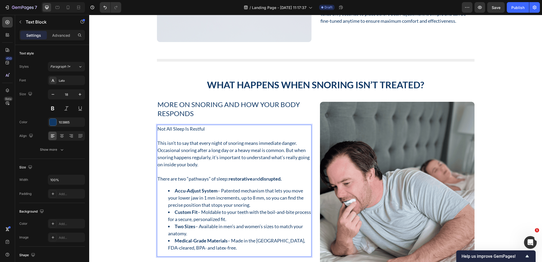
click at [242, 187] on li "Accu-Adjust System – Patented mechanism that lets you move your lower jaw in 1 …" at bounding box center [239, 197] width 143 height 21
click at [247, 205] on li "Accu-Adjust System – Patented mechanism that lets you move your lower jaw in 1 …" at bounding box center [239, 197] width 143 height 21
click at [248, 206] on li "Accu-Adjust System – Patented mechanism that lets you move your lower jaw in 1 …" at bounding box center [239, 197] width 143 height 21
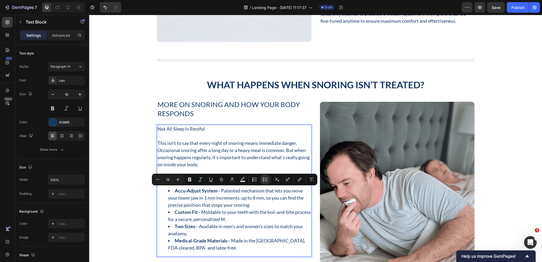
drag, startPoint x: 250, startPoint y: 205, endPoint x: 219, endPoint y: 191, distance: 33.7
click at [219, 191] on li "Accu-Adjust System – Patented mechanism that lets you move your lower jaw in 1 …" at bounding box center [239, 197] width 143 height 21
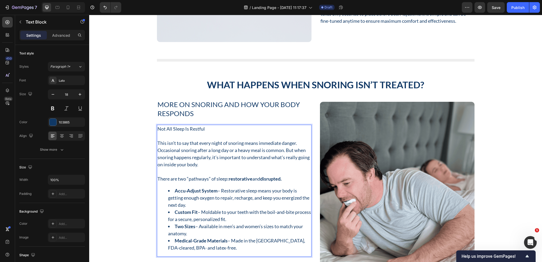
click at [219, 191] on li "Accu-Adjust System – Restorative sleep means your body is getting enough oxygen…" at bounding box center [239, 197] width 143 height 21
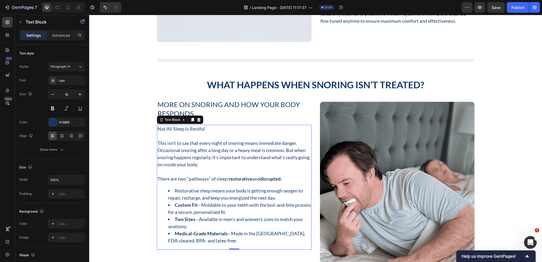
click at [208, 190] on li "Restorative sleep means your body is getting enough oxygen to repair, recharge,…" at bounding box center [239, 194] width 143 height 14
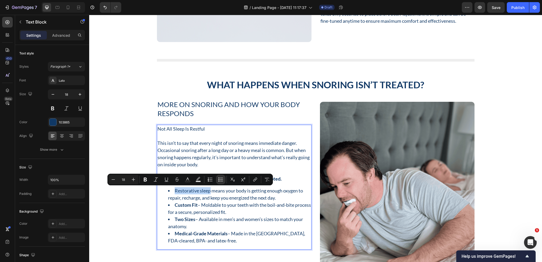
drag, startPoint x: 208, startPoint y: 190, endPoint x: 173, endPoint y: 189, distance: 35.7
click at [173, 189] on li "Restorative sleep means your body is getting enough oxygen to repair, recharge,…" at bounding box center [239, 194] width 143 height 14
click at [145, 180] on icon "Editor contextual toolbar" at bounding box center [145, 180] width 3 height 4
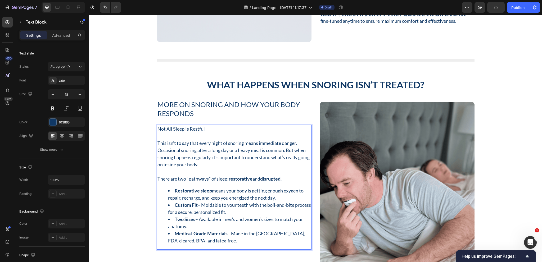
click at [246, 212] on li "Custom Fit – Moldable to your teeth with the boil-and-bite process for a secure…" at bounding box center [239, 209] width 143 height 14
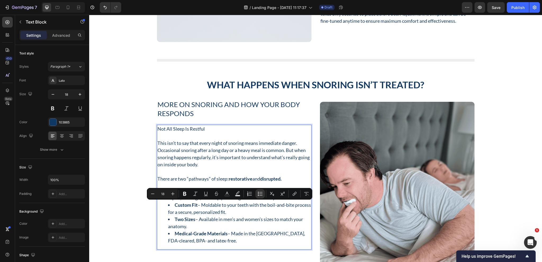
drag, startPoint x: 246, startPoint y: 212, endPoint x: 201, endPoint y: 206, distance: 45.9
click at [201, 206] on li "Custom Fit – Moldable to your teeth with the boil-and-bite process for a secure…" at bounding box center [239, 209] width 143 height 14
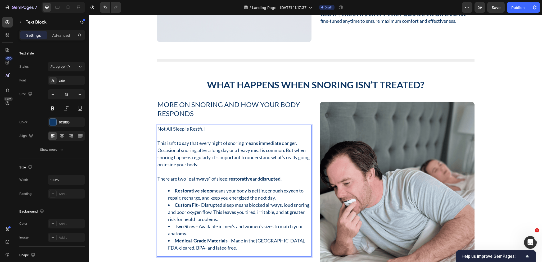
click at [200, 206] on li "Custom Fit – Disrupted sleep means blocked airways, loud snoring, and poor oxyg…" at bounding box center [239, 212] width 143 height 21
click at [205, 206] on li "Disrupted sleep means blocked airways, loud snoring, and poor oxygen flow. This…" at bounding box center [239, 212] width 143 height 21
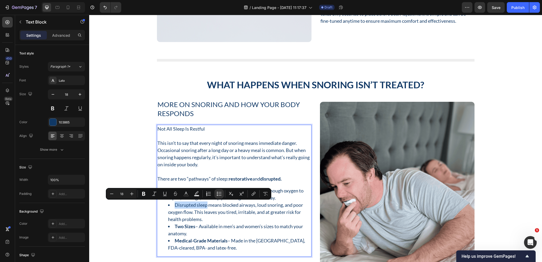
drag, startPoint x: 205, startPoint y: 205, endPoint x: 171, endPoint y: 206, distance: 33.1
click at [171, 206] on li "Disrupted sleep means blocked airways, loud snoring, and poor oxygen flow. This…" at bounding box center [239, 212] width 143 height 21
click at [144, 196] on icon "Editor contextual toolbar" at bounding box center [143, 194] width 3 height 4
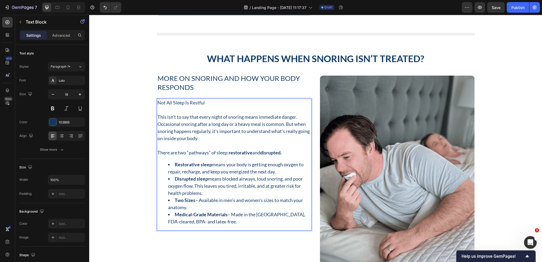
scroll to position [3037, 0]
click at [196, 221] on li "Medical-Grade Materials – Made in the USA, FDA-cleared, BPA- and latex-free." at bounding box center [239, 218] width 143 height 14
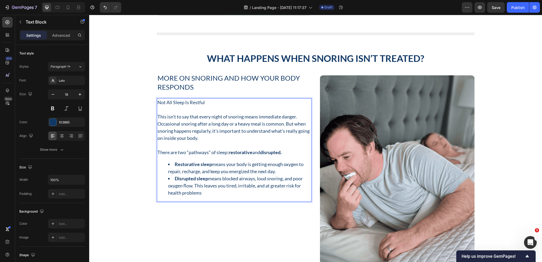
click at [204, 196] on li "Disrupted sleep means blocked airways, loud snoring, and poor oxygen flow. This…" at bounding box center [239, 185] width 143 height 21
click at [205, 194] on li "Disrupted sleep means blocked airways, loud snoring, and poor oxygen flow. This…" at bounding box center [239, 185] width 143 height 21
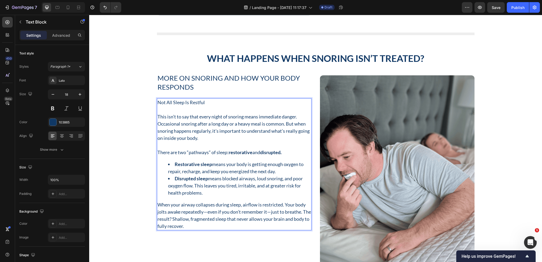
click at [203, 228] on p "When your airway collapses during sleep, airflow is restricted. Your body jolts…" at bounding box center [233, 215] width 153 height 29
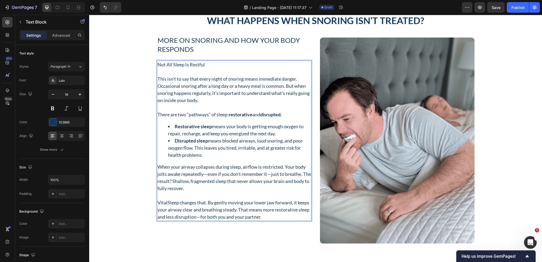
scroll to position [3090, 0]
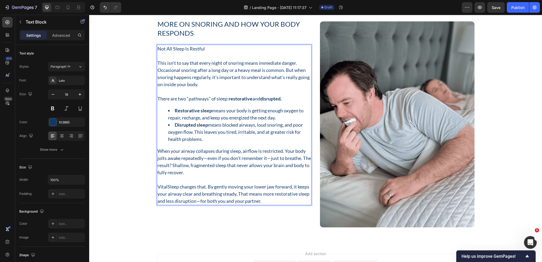
click at [276, 202] on p "VitalSleep changes that. By gently moving your lower jaw forward, it keeps your…" at bounding box center [233, 193] width 153 height 21
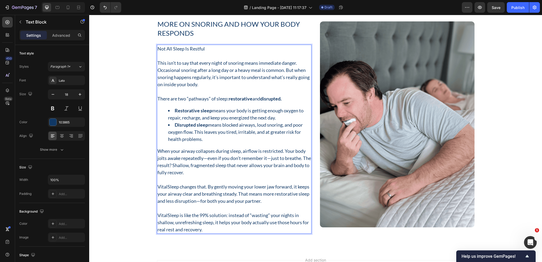
click at [224, 216] on p "VitalSleep is like the 99% solution: instead of “wasting” your nights in shallo…" at bounding box center [233, 222] width 153 height 21
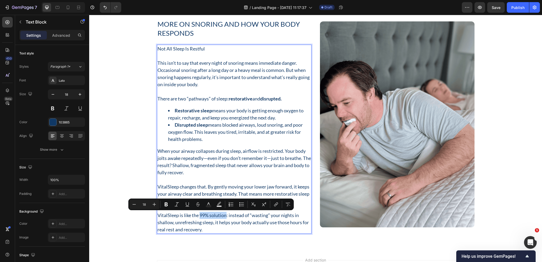
drag, startPoint x: 225, startPoint y: 216, endPoint x: 198, endPoint y: 216, distance: 27.0
click at [198, 216] on p "VitalSleep is like the 99% solution: instead of “wasting” your nights in shallo…" at bounding box center [233, 222] width 153 height 21
click at [168, 205] on icon "Editor contextual toolbar" at bounding box center [166, 204] width 5 height 5
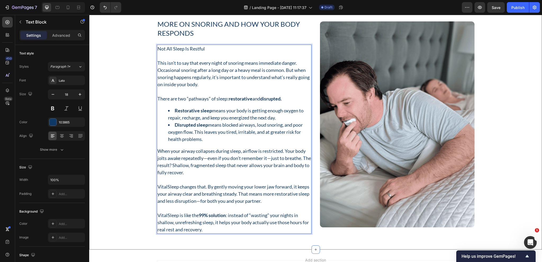
click at [138, 225] on div "What Happens When Snoring Isn’t Treated? Heading Row More on Snoring and How Yo…" at bounding box center [315, 116] width 445 height 236
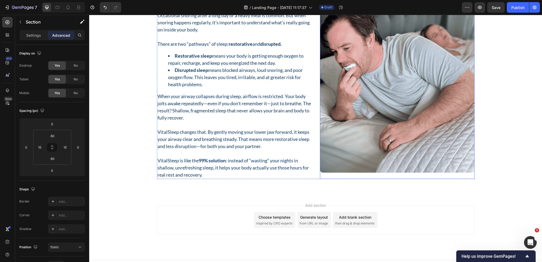
scroll to position [3154, 0]
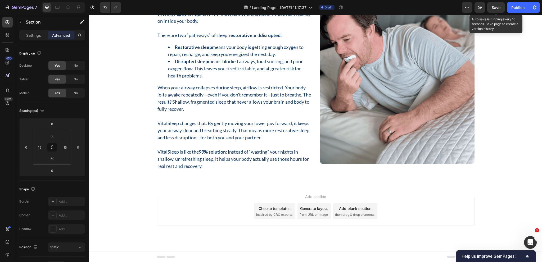
click at [500, 8] on span "Save" at bounding box center [496, 7] width 9 height 4
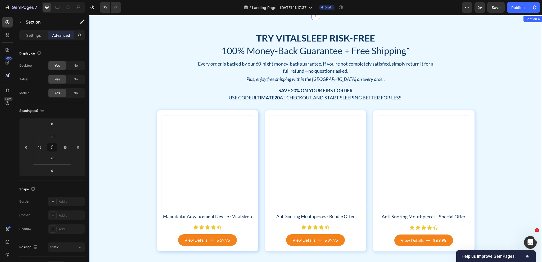
scroll to position [429, 0]
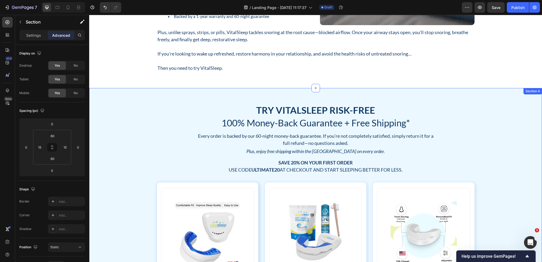
click at [509, 110] on div "Try VitalSleep Risk-Free Heading 100% Money-Back Guarantee + Free Shipping* Hea…" at bounding box center [315, 214] width 445 height 220
click at [530, 83] on icon at bounding box center [531, 83] width 3 height 4
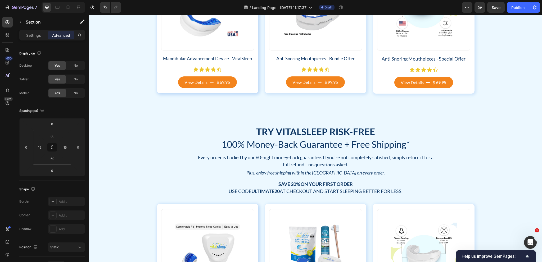
scroll to position [655, 0]
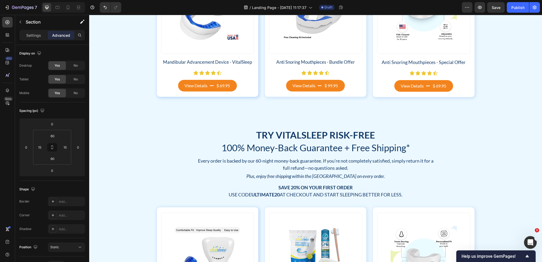
click at [503, 116] on div "Try VitalSleep Risk-Free Heading 100% Money-Back Guarantee + Free Shipping* Hea…" at bounding box center [315, 239] width 453 height 252
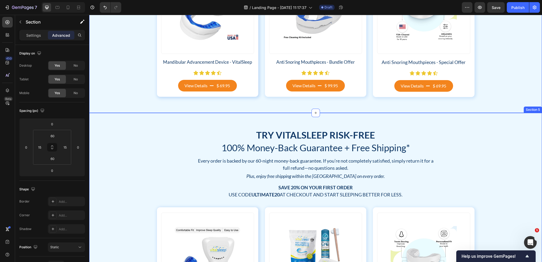
click at [523, 145] on div "Try VitalSleep Risk-Free Heading 100% Money-Back Guarantee + Free Shipping* Hea…" at bounding box center [315, 239] width 445 height 220
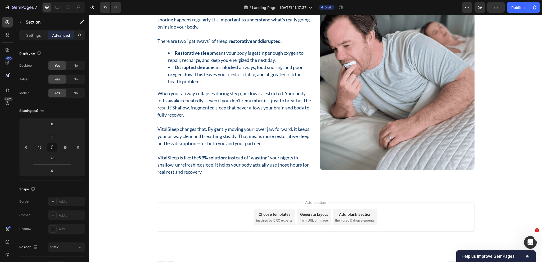
scroll to position [2904, 0]
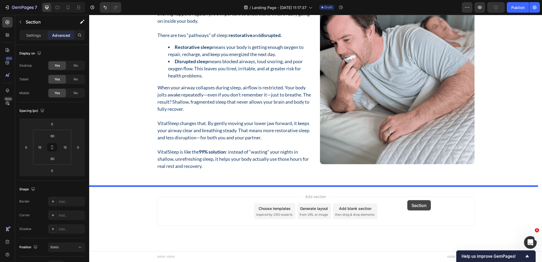
drag, startPoint x: 441, startPoint y: 107, endPoint x: 407, endPoint y: 200, distance: 99.4
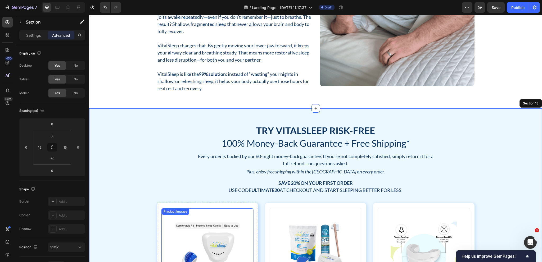
scroll to position [2758, 0]
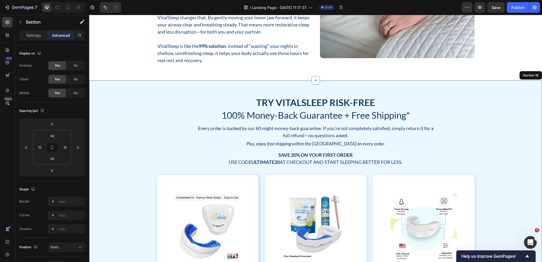
click at [149, 127] on div "Try VitalSleep Risk-Free Heading 100% Money-Back Guarantee + Free Shipping* Hea…" at bounding box center [315, 206] width 445 height 220
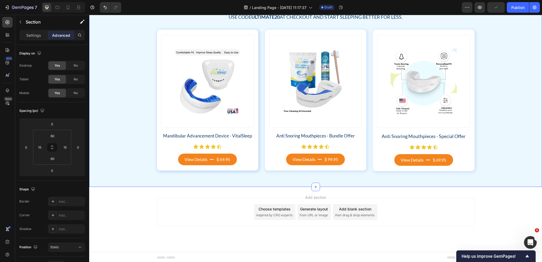
scroll to position [2904, 0]
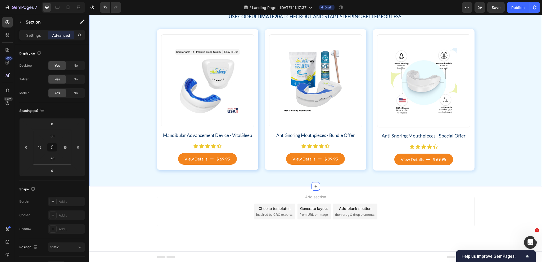
click at [118, 94] on div "Try VitalSleep Risk-Free Heading 100% Money-Back Guarantee + Free Shipping* Hea…" at bounding box center [315, 61] width 445 height 220
click at [286, 211] on div "Choose templates" at bounding box center [274, 209] width 32 height 6
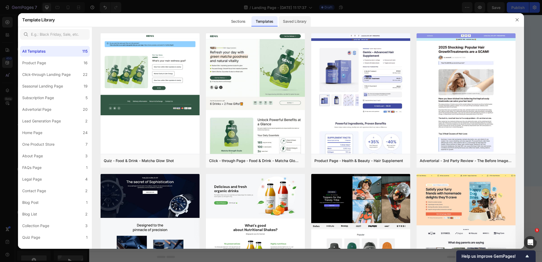
click at [299, 21] on div "Saved Library" at bounding box center [295, 21] width 32 height 11
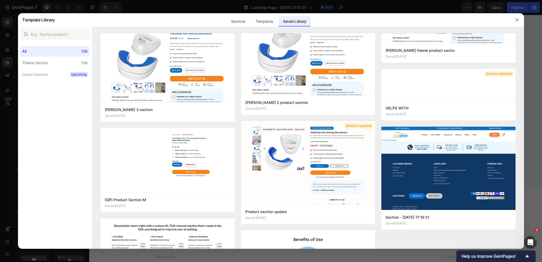
scroll to position [2011, 0]
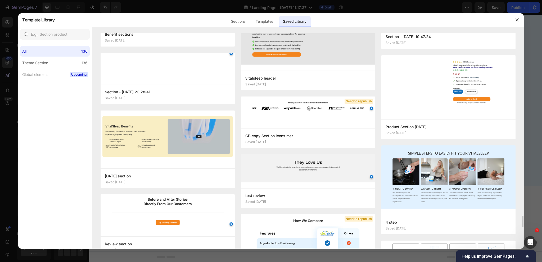
scroll to position [3265, 0]
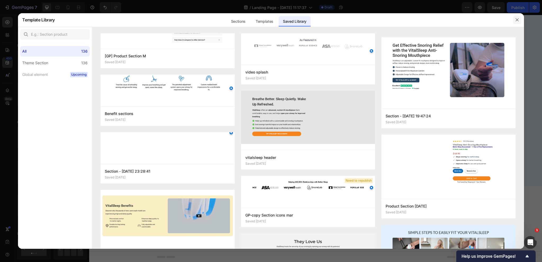
click at [516, 19] on icon "button" at bounding box center [517, 20] width 4 height 4
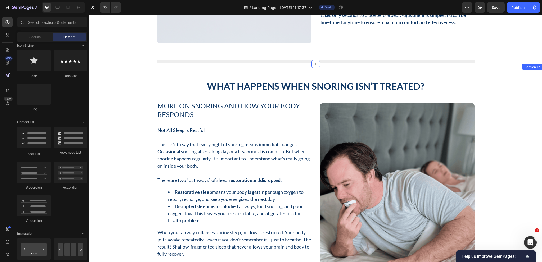
scroll to position [2507, 0]
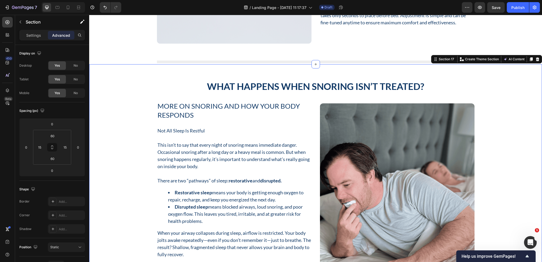
click at [508, 88] on div "What Happens When Snoring Isn’t Treated? Heading Row More on Snoring and How Yo…" at bounding box center [315, 198] width 445 height 236
click at [530, 60] on icon at bounding box center [531, 59] width 3 height 4
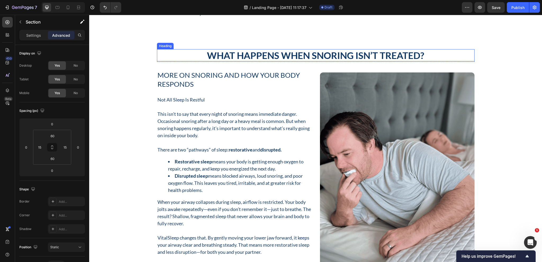
scroll to position [2753, 0]
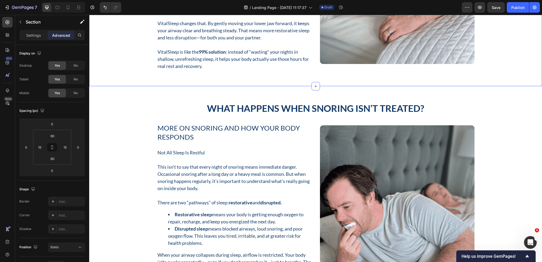
click at [489, 101] on div "What Happens When Snoring Isn’t Treated? Heading Row More on Snoring and How Yo…" at bounding box center [315, 219] width 453 height 267
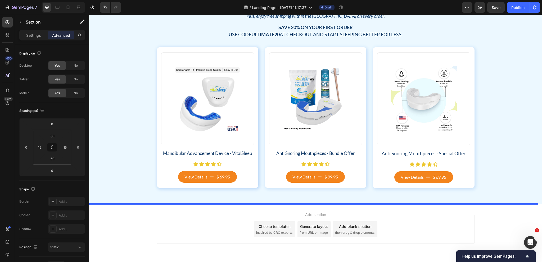
scroll to position [3172, 0]
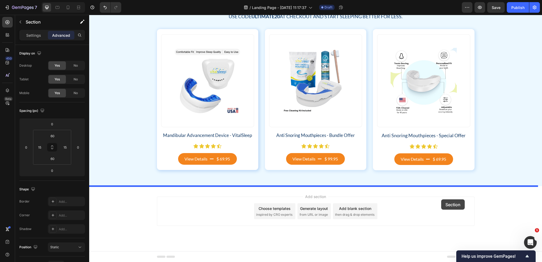
drag, startPoint x: 436, startPoint y: 81, endPoint x: 441, endPoint y: 199, distance: 118.9
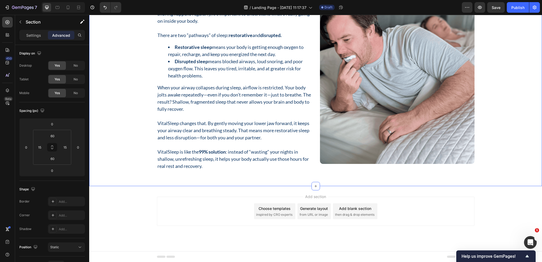
scroll to position [2904, 0]
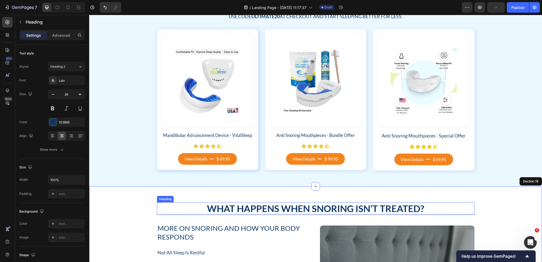
click at [355, 208] on h2 "What Happens When Snoring Isn’t Treated?" at bounding box center [315, 208] width 317 height 12
click at [193, 198] on icon at bounding box center [195, 197] width 4 height 4
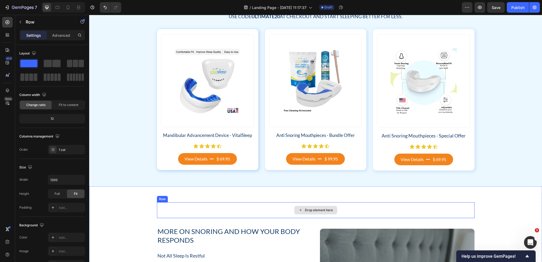
drag, startPoint x: 201, startPoint y: 214, endPoint x: 188, endPoint y: 211, distance: 13.2
click at [200, 214] on div "Drop element here" at bounding box center [315, 210] width 317 height 16
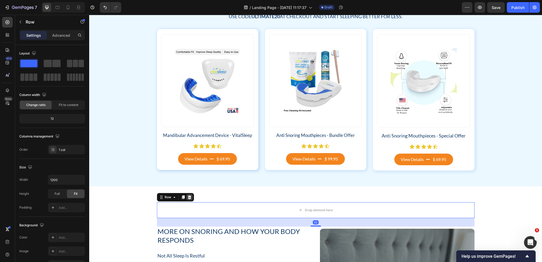
click at [187, 197] on icon at bounding box center [189, 197] width 4 height 4
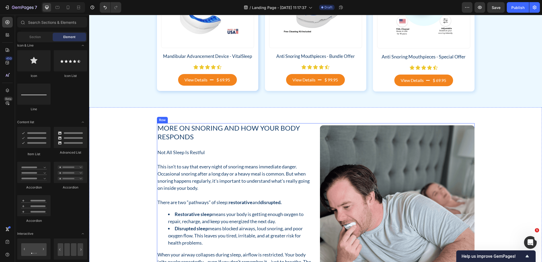
scroll to position [2984, 0]
click at [315, 158] on div "More on Snoring and How Your Body Responds Heading Not All Sleep Is Restful Thi…" at bounding box center [315, 230] width 317 height 215
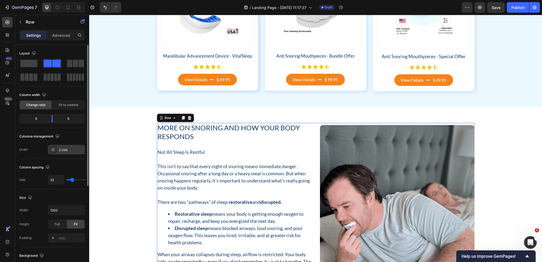
click at [59, 148] on div "2 cols" at bounding box center [71, 150] width 25 height 5
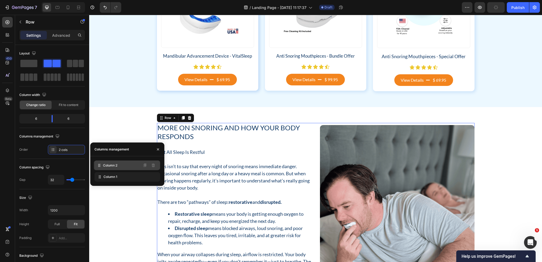
drag, startPoint x: 116, startPoint y: 178, endPoint x: 116, endPoint y: 166, distance: 12.2
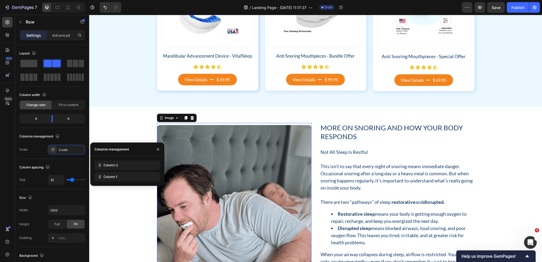
click at [205, 179] on img at bounding box center [234, 228] width 155 height 206
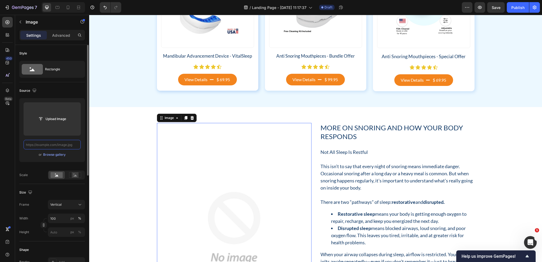
scroll to position [0, 0]
paste input "[URL][DOMAIN_NAME]"
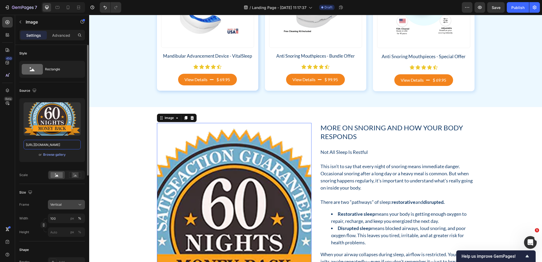
type input "[URL][DOMAIN_NAME]"
click at [66, 205] on div "Vertical" at bounding box center [63, 204] width 26 height 5
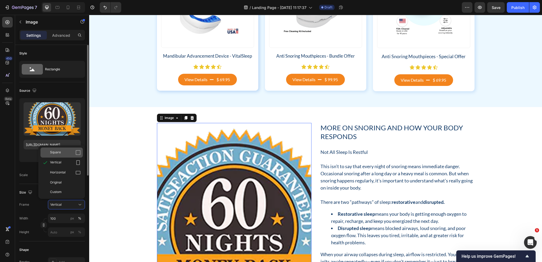
click at [65, 154] on div "Square" at bounding box center [65, 152] width 31 height 5
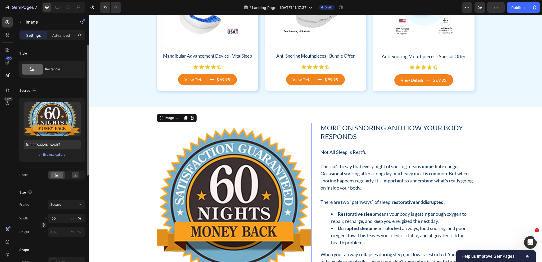
scroll to position [26, 0]
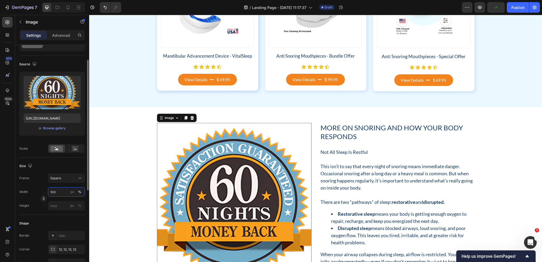
click at [66, 193] on input "100" at bounding box center [66, 192] width 37 height 10
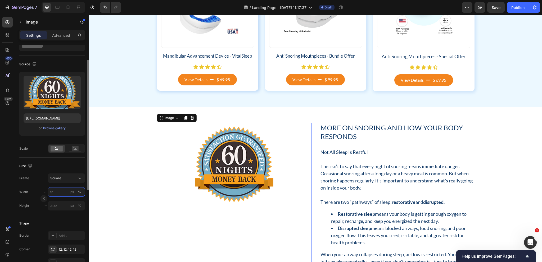
type input "50"
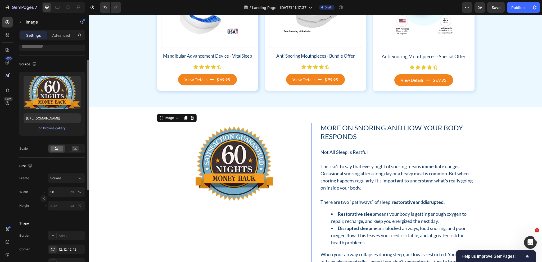
click at [47, 184] on div "Frame Square Width 50 px % Height px %" at bounding box center [52, 192] width 66 height 37
click at [315, 136] on div "More on Snoring and How Your Body Responds Heading Not All Sleep Is Restful Thi…" at bounding box center [315, 230] width 317 height 215
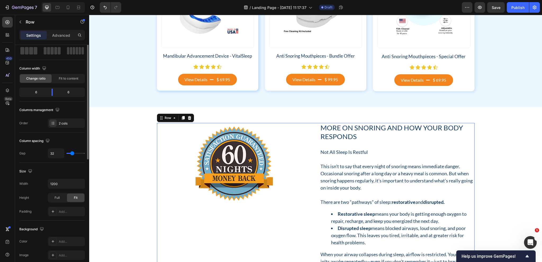
scroll to position [0, 0]
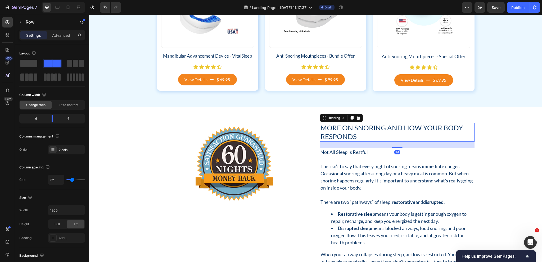
click at [346, 132] on h2 "More on Snoring and How Your Body Responds" at bounding box center [397, 132] width 155 height 19
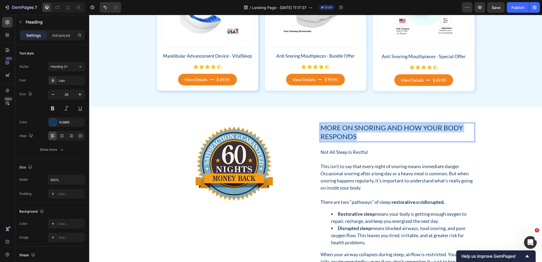
click at [346, 132] on p "More on Snoring and How Your Body Responds" at bounding box center [396, 133] width 153 height 18
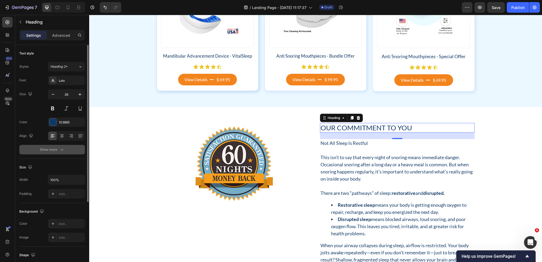
click at [41, 150] on div "Show more" at bounding box center [52, 149] width 25 height 5
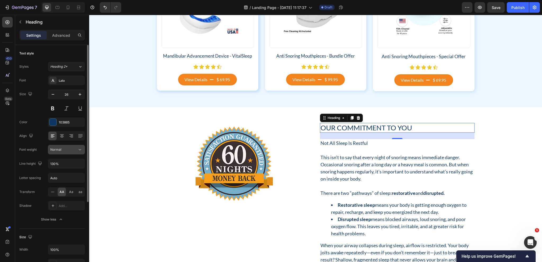
click at [74, 151] on div "Normal" at bounding box center [63, 149] width 27 height 5
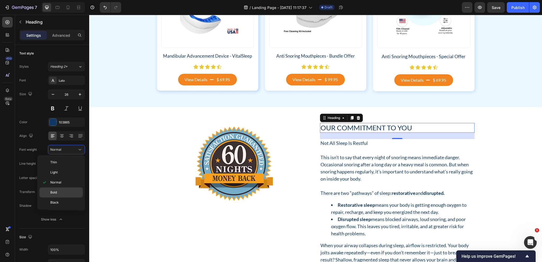
click at [61, 193] on p "Bold" at bounding box center [65, 192] width 30 height 5
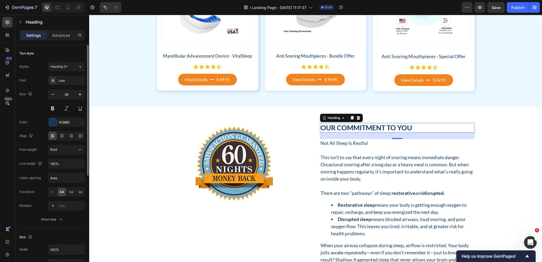
click at [34, 108] on div "Size 26" at bounding box center [52, 101] width 66 height 24
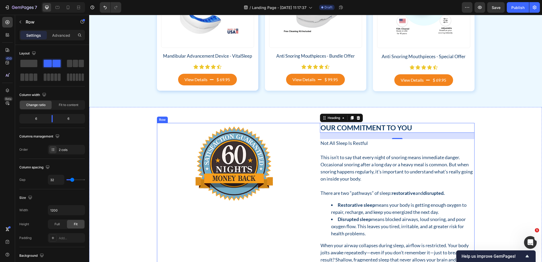
click at [316, 129] on div "Our Commitment to You Heading 24 Not All Sleep Is Restful This isn’t to say tha…" at bounding box center [315, 226] width 317 height 206
click at [346, 125] on p "Our Commitment to You" at bounding box center [396, 128] width 153 height 9
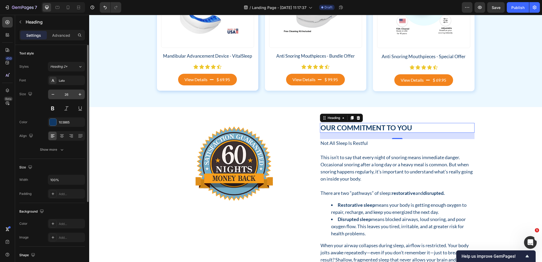
click at [72, 94] on input "26" at bounding box center [66, 95] width 17 height 10
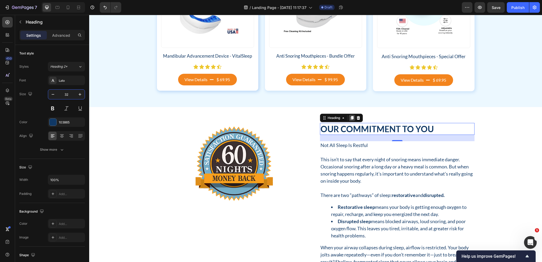
type input "32"
click at [350, 119] on icon at bounding box center [352, 118] width 4 height 4
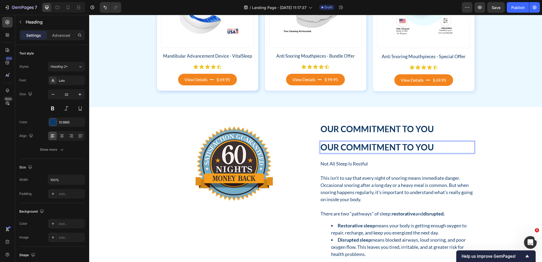
click at [347, 147] on h2 "Our Commitment to You" at bounding box center [397, 147] width 155 height 12
click at [347, 147] on p "Our Commitment to You" at bounding box center [396, 147] width 153 height 11
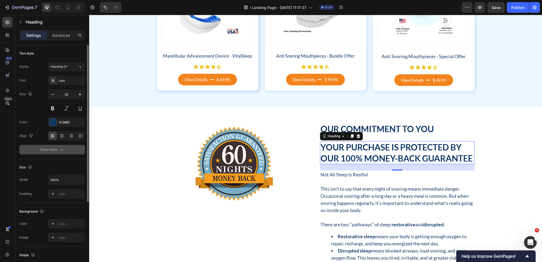
click at [59, 150] on icon "button" at bounding box center [61, 149] width 5 height 5
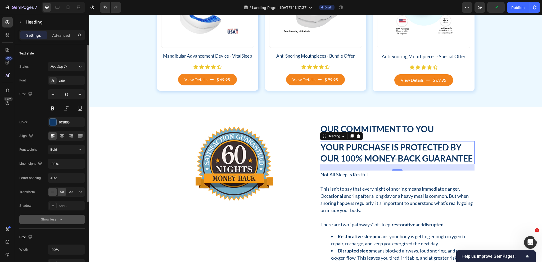
click at [54, 192] on icon at bounding box center [52, 191] width 5 height 5
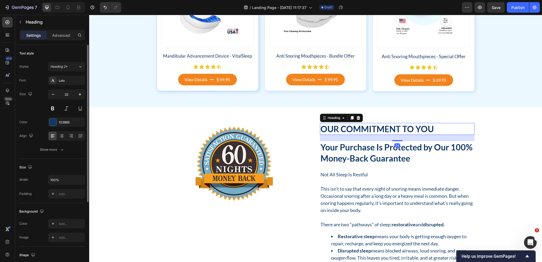
click at [386, 133] on p "Our Commitment to You" at bounding box center [396, 129] width 153 height 11
click at [59, 36] on p "Advanced" at bounding box center [61, 36] width 18 height 6
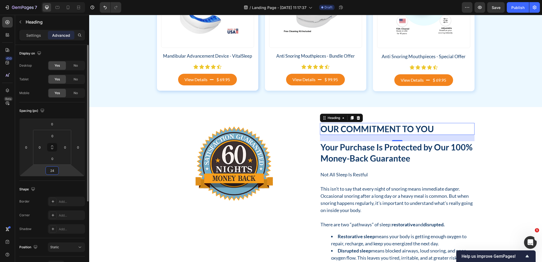
click at [56, 172] on input "24" at bounding box center [52, 171] width 11 height 8
type input "8"
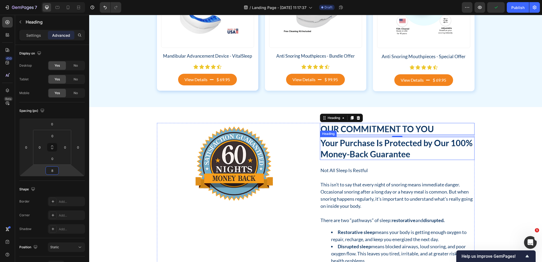
click at [388, 151] on p "Your Purchase Is Protected by Our 100% Money-Back Guarantee" at bounding box center [396, 149] width 153 height 22
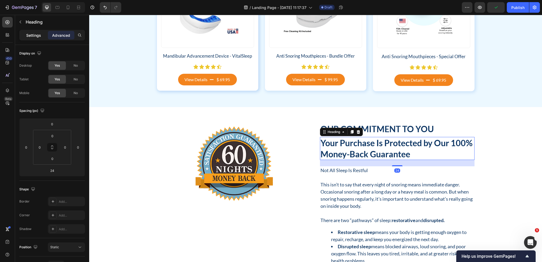
click at [34, 37] on p "Settings" at bounding box center [33, 36] width 15 height 6
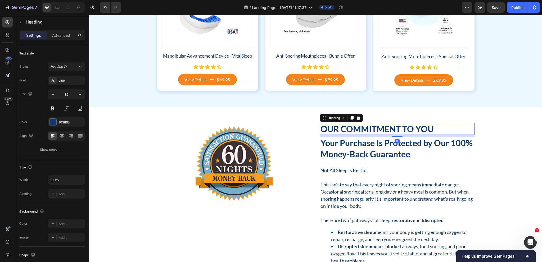
click at [422, 125] on p "Our Commitment to You" at bounding box center [396, 129] width 153 height 11
click at [52, 96] on icon "button" at bounding box center [52, 94] width 5 height 5
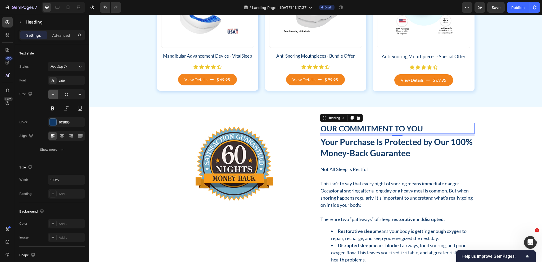
click at [52, 96] on icon "button" at bounding box center [52, 94] width 5 height 5
type input "28"
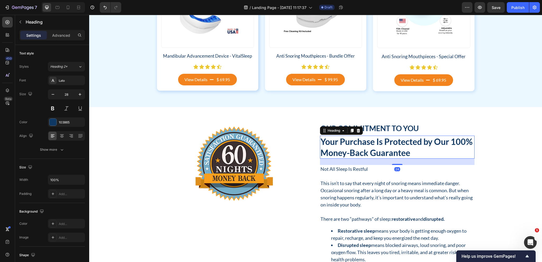
click at [365, 151] on p "Your Purchase Is Protected by Our 100% Money-Back Guarantee" at bounding box center [396, 147] width 153 height 22
click at [53, 96] on icon "button" at bounding box center [52, 94] width 5 height 5
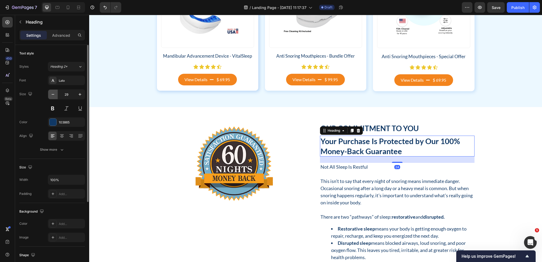
type input "28"
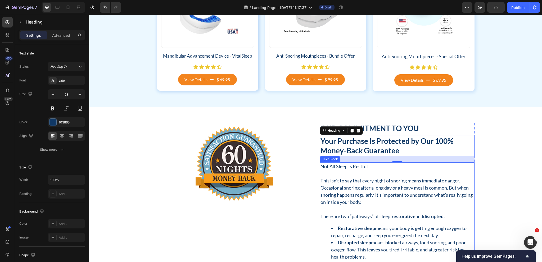
click at [389, 171] on p at bounding box center [396, 173] width 153 height 7
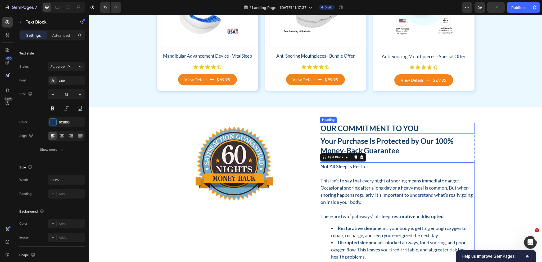
click at [405, 131] on p "Our Commitment to You" at bounding box center [396, 129] width 153 height 10
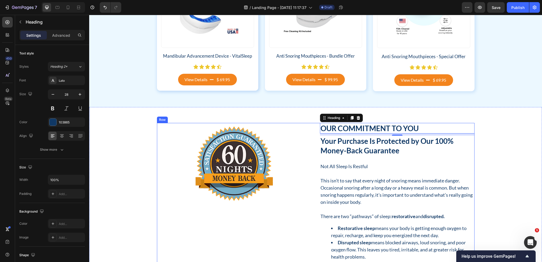
click at [317, 172] on div "Our Commitment to You Heading 8 Your Purchase Is Protected by Our 100% Money-Ba…" at bounding box center [315, 237] width 317 height 229
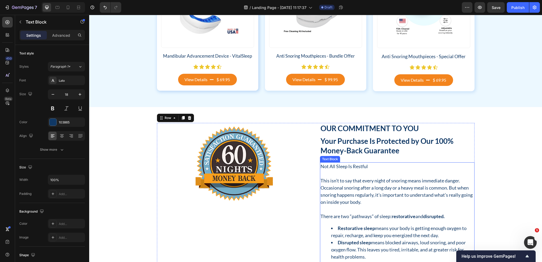
click at [346, 166] on p "Not All Sleep Is Restful" at bounding box center [396, 166] width 153 height 7
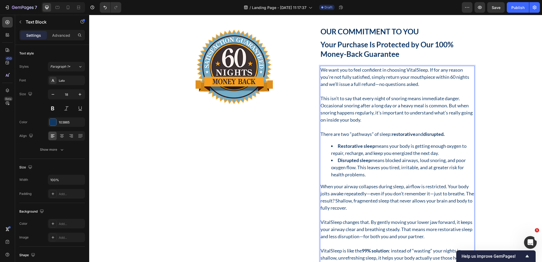
scroll to position [3142, 0]
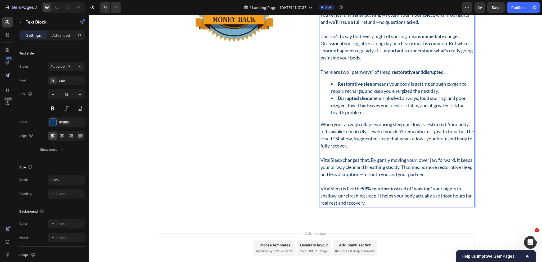
click at [370, 202] on p "VitalSleep is like the 99% solution : instead of “wasting” your nights in shall…" at bounding box center [396, 195] width 153 height 21
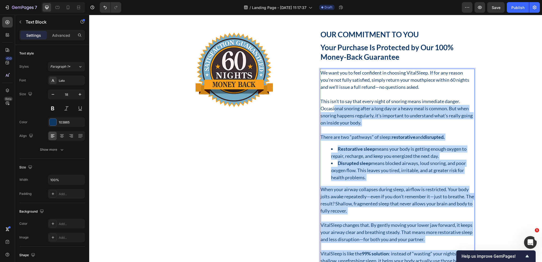
scroll to position [3063, 0]
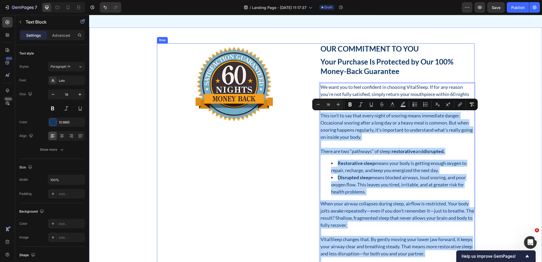
drag, startPoint x: 370, startPoint y: 202, endPoint x: 316, endPoint y: 116, distance: 101.4
click at [316, 116] on div "Our Commitment to You Heading Your Purchase Is Protected by Our 100% Money-Back…" at bounding box center [315, 164] width 317 height 243
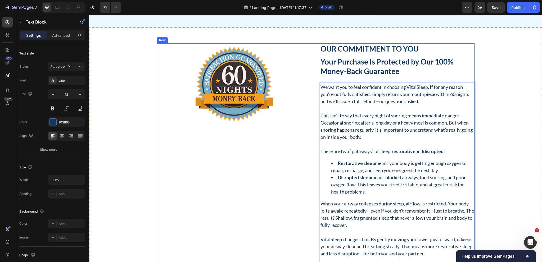
scroll to position [3015, 0]
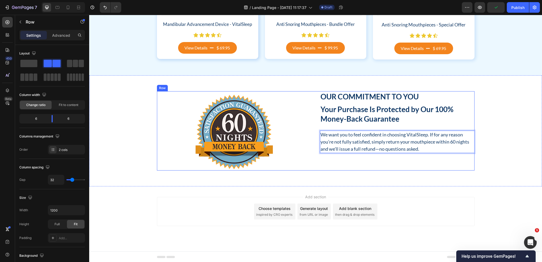
click at [311, 118] on div "Our Commitment to You Heading Your Purchase Is Protected by Our 100% Money-Back…" at bounding box center [315, 130] width 317 height 79
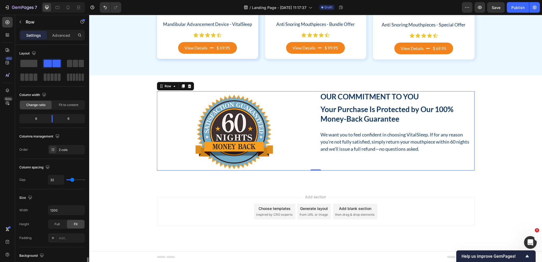
scroll to position [150, 0]
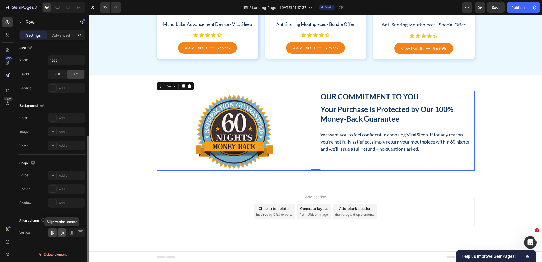
click at [62, 230] on icon at bounding box center [61, 232] width 5 height 5
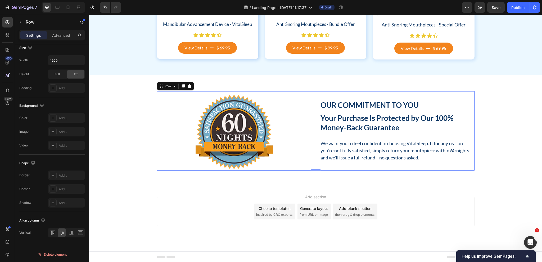
click at [311, 129] on div "Our Commitment to You Heading Your Purchase Is Protected by Our 100% Money-Back…" at bounding box center [315, 130] width 317 height 79
click at [310, 139] on div "Our Commitment to You Heading Your Purchase Is Protected by Our 100% Money-Back…" at bounding box center [315, 130] width 317 height 79
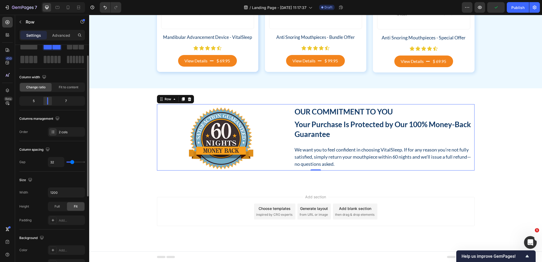
scroll to position [2991, 0]
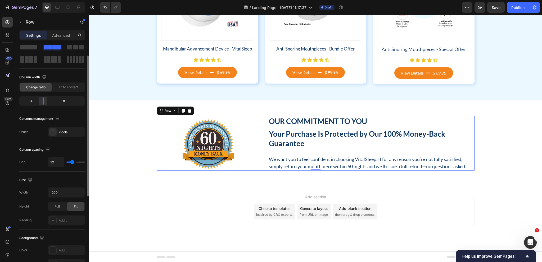
drag, startPoint x: 51, startPoint y: 102, endPoint x: 44, endPoint y: 102, distance: 6.9
click at [44, 102] on div at bounding box center [43, 100] width 10 height 7
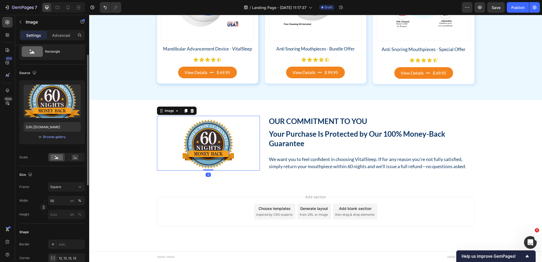
click at [215, 140] on img at bounding box center [209, 145] width 52 height 52
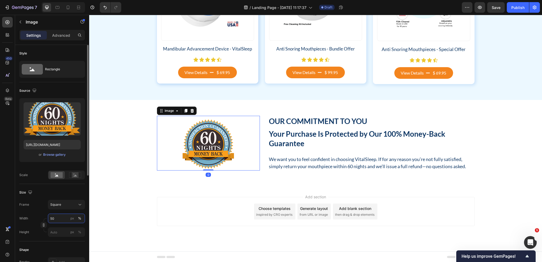
click at [58, 219] on input "50" at bounding box center [66, 219] width 37 height 10
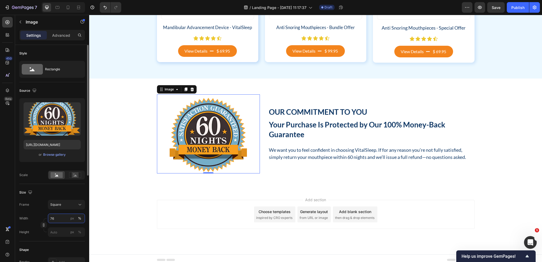
scroll to position [3015, 0]
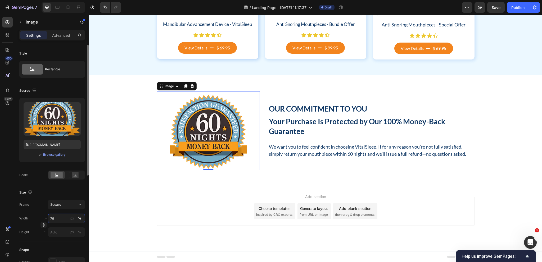
type input "80"
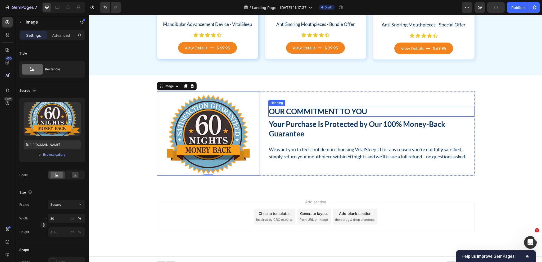
click at [317, 111] on p "Our Commitment to You" at bounding box center [371, 112] width 205 height 10
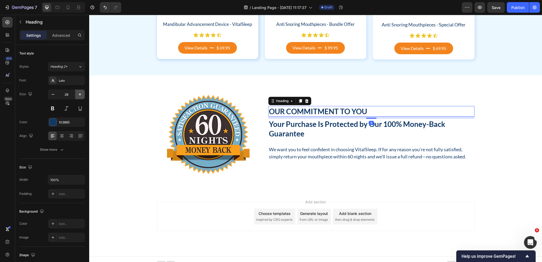
click at [79, 95] on icon "button" at bounding box center [79, 94] width 5 height 5
type input "32"
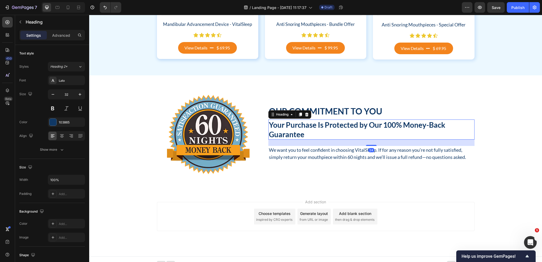
click at [321, 134] on p "Your Purchase Is Protected by Our 100% Money-Back Guarantee" at bounding box center [371, 129] width 205 height 19
click at [273, 171] on div "Our Commitment to You Heading Your Purchase Is Protected by Our 100% Money-Back…" at bounding box center [371, 133] width 206 height 84
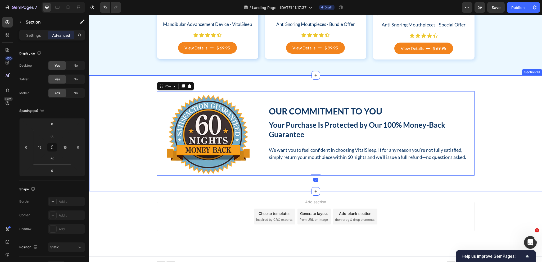
click at [126, 153] on div "Our Commitment to You Heading Your Purchase Is Protected by Our 100% Money-Back…" at bounding box center [315, 133] width 445 height 84
click at [209, 111] on img at bounding box center [208, 134] width 82 height 82
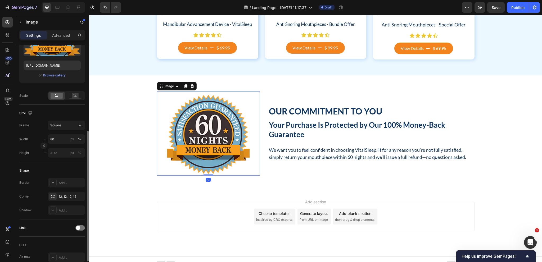
scroll to position [106, 0]
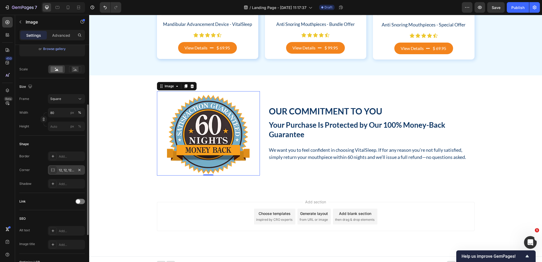
click at [64, 172] on div "12, 12, 12, 12" at bounding box center [66, 170] width 15 height 5
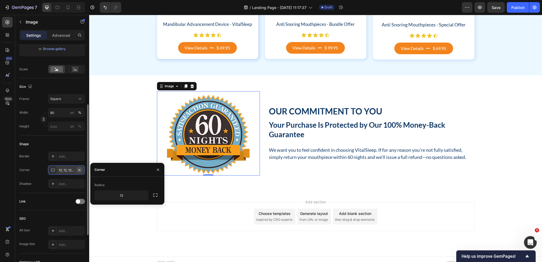
click at [79, 169] on icon "button" at bounding box center [79, 170] width 4 height 4
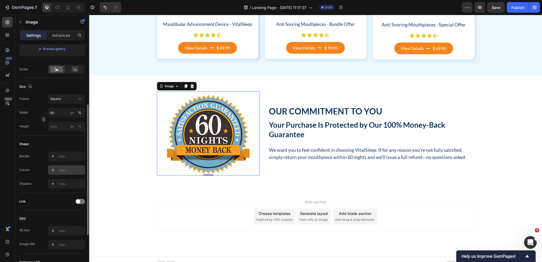
click at [217, 125] on img at bounding box center [208, 134] width 82 height 82
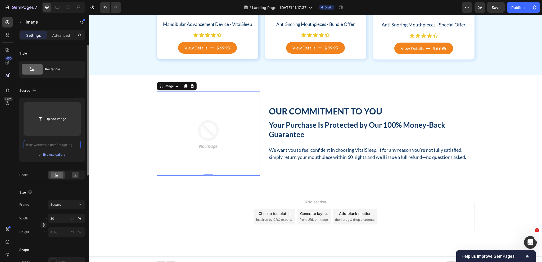
scroll to position [0, 0]
paste input "[URL][DOMAIN_NAME]"
type input "[URL][DOMAIN_NAME]"
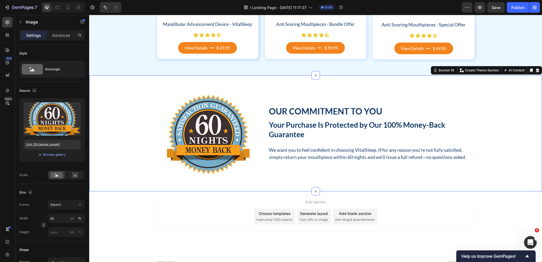
click at [278, 183] on div "Our Commitment to You Heading Your Purchase Is Protected by Our 100% Money-Back…" at bounding box center [315, 133] width 453 height 116
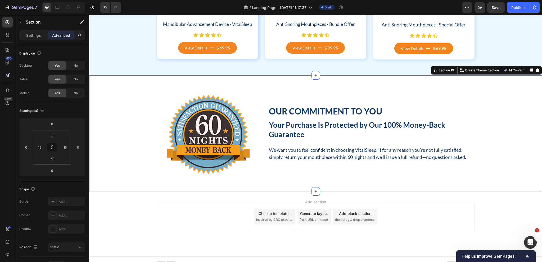
click at [127, 118] on div "Our Commitment to You Heading Your Purchase Is Protected by Our 100% Money-Back…" at bounding box center [315, 133] width 445 height 84
click at [500, 9] on span "Save" at bounding box center [496, 7] width 9 height 4
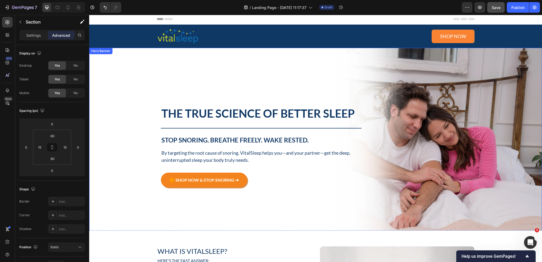
scroll to position [0, 0]
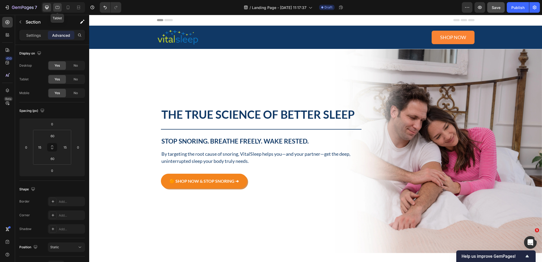
click at [57, 9] on icon at bounding box center [57, 7] width 5 height 5
type input "48"
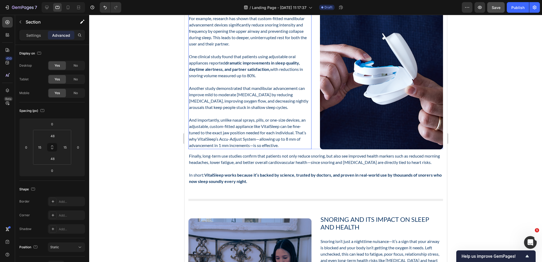
scroll to position [1422, 0]
click at [265, 89] on p "Another study demonstrated that mandibular advancement can improve mild to mode…" at bounding box center [250, 97] width 122 height 25
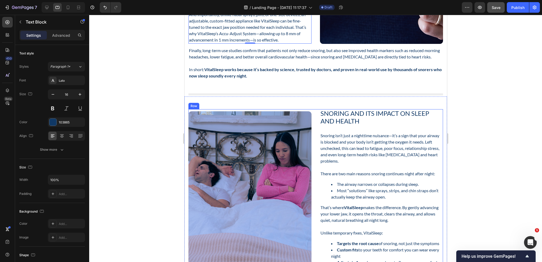
scroll to position [1528, 0]
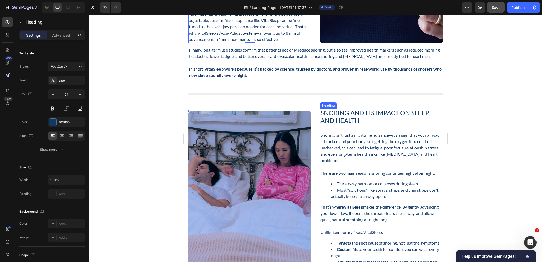
click at [333, 122] on h2 "Snoring and Its Impact on Sleep and Health" at bounding box center [381, 117] width 123 height 16
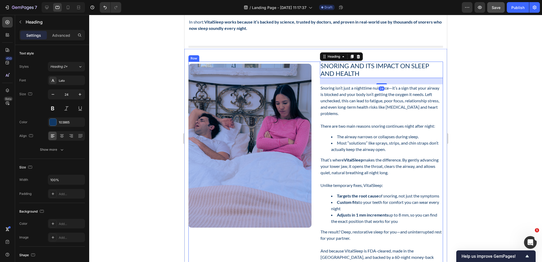
scroll to position [1581, 0]
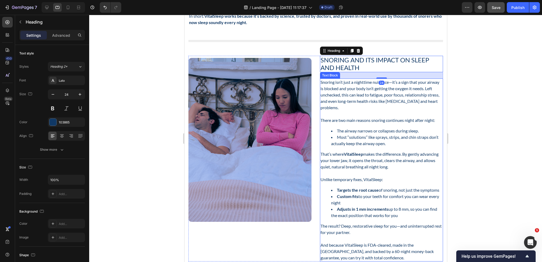
click at [339, 117] on p at bounding box center [381, 114] width 122 height 6
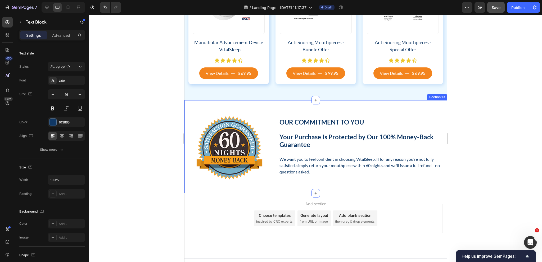
scroll to position [2701, 0]
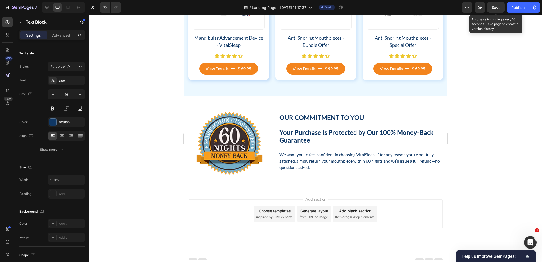
click at [495, 13] on div "7 Version history / Landing Page - [DATE] 11:17:37 Draft Preview Save Auto save…" at bounding box center [271, 7] width 542 height 15
click at [489, 7] on button "Save" at bounding box center [495, 7] width 17 height 11
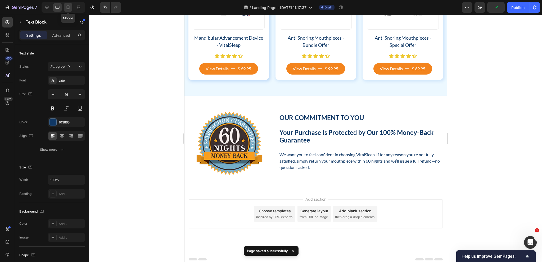
click at [71, 9] on div at bounding box center [68, 7] width 8 height 8
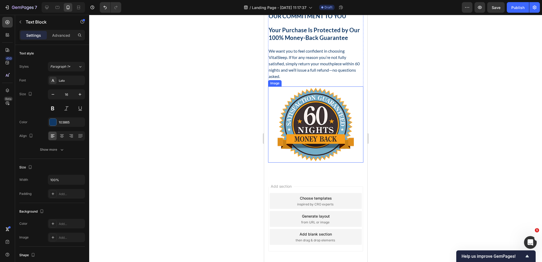
scroll to position [3074, 0]
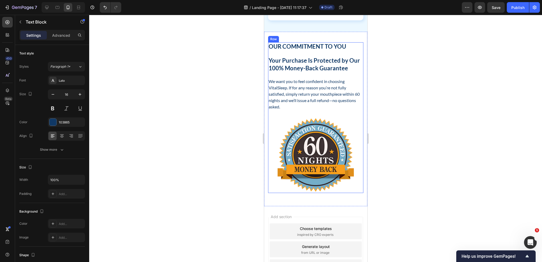
click at [308, 114] on div "Our Commitment to You Heading Your Purchase Is Protected by Our 100% Money-Back…" at bounding box center [315, 117] width 95 height 151
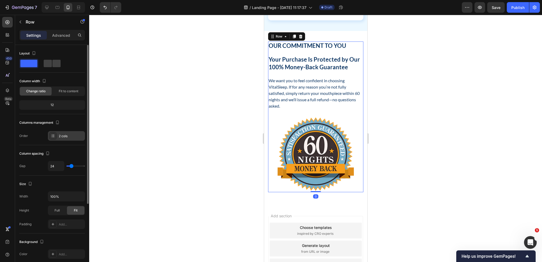
click at [59, 139] on div "2 cols" at bounding box center [66, 136] width 37 height 10
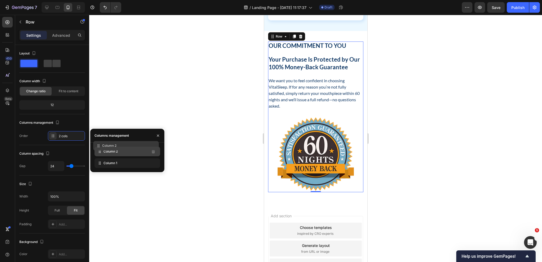
drag, startPoint x: 115, startPoint y: 165, endPoint x: 113, endPoint y: 148, distance: 17.2
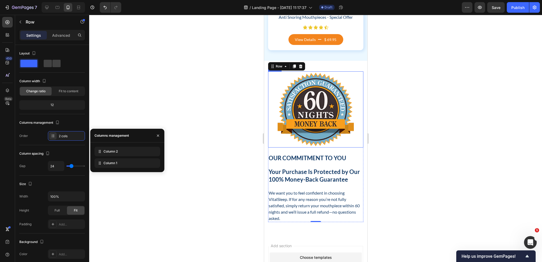
scroll to position [3021, 0]
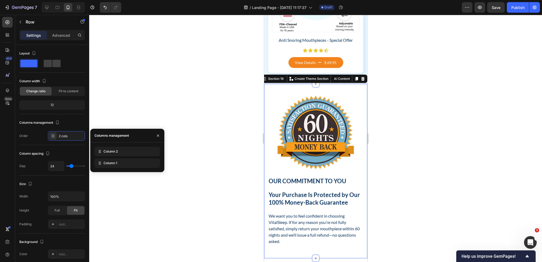
click at [336, 92] on div "Our Commitment to You Heading Your Purchase Is Protected by Our 100% Money-Back…" at bounding box center [315, 171] width 103 height 175
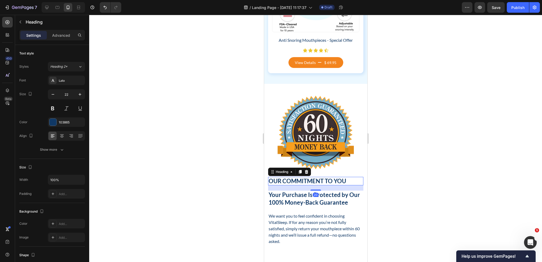
click at [311, 180] on h2 "Our Commitment to You" at bounding box center [315, 181] width 95 height 9
click at [61, 138] on icon at bounding box center [61, 135] width 5 height 5
click at [61, 38] on div "Advanced" at bounding box center [61, 35] width 26 height 8
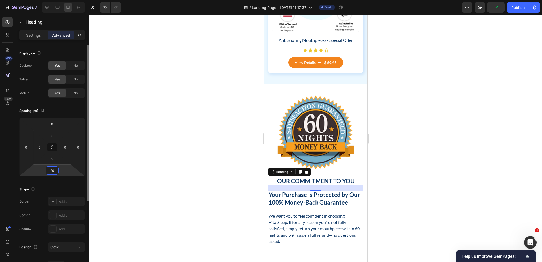
click at [53, 172] on input "20" at bounding box center [52, 171] width 11 height 8
type input "8"
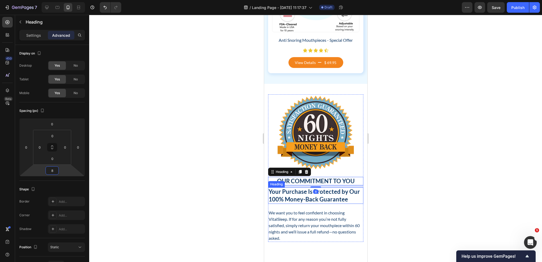
click at [301, 198] on h2 "Your Purchase Is Protected by Our 100% Money-Back Guarantee" at bounding box center [315, 196] width 95 height 16
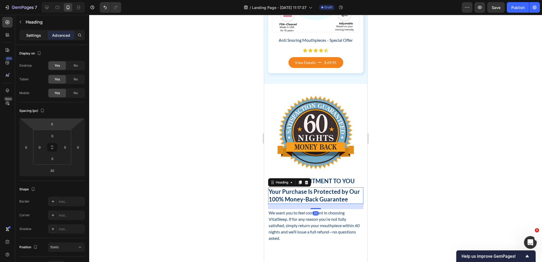
click at [36, 31] on div "Settings" at bounding box center [33, 35] width 26 height 8
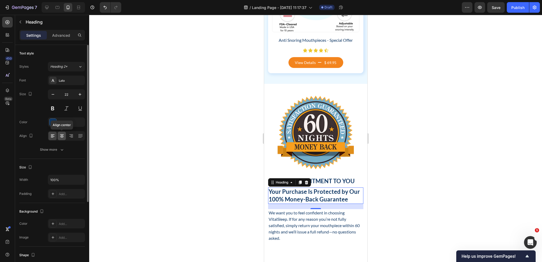
click at [63, 136] on icon at bounding box center [62, 136] width 4 height 1
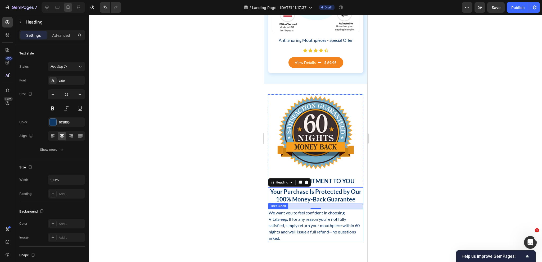
click at [326, 223] on p "We want you to feel confident in choosing VitalSleep. If for any reason you’re …" at bounding box center [315, 226] width 94 height 32
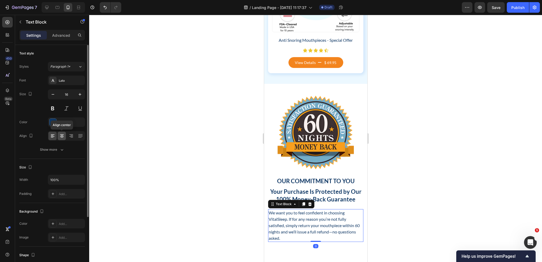
click at [58, 138] on div at bounding box center [62, 136] width 8 height 8
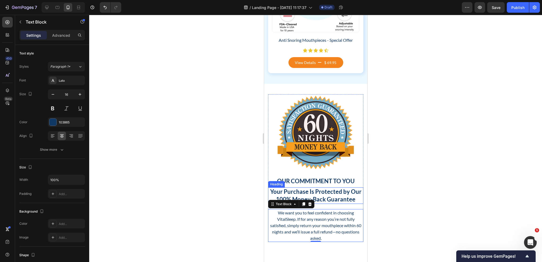
click at [330, 192] on h2 "Your Purchase Is Protected by Our 100% Money-Back Guarantee" at bounding box center [315, 196] width 95 height 16
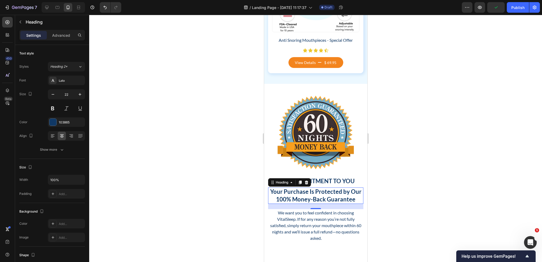
click at [425, 182] on div at bounding box center [315, 138] width 453 height 247
click at [339, 189] on h2 "Your Purchase Is Protected by Our 100% Money-Back Guarantee" at bounding box center [315, 196] width 95 height 16
click at [61, 33] on p "Advanced" at bounding box center [61, 36] width 18 height 6
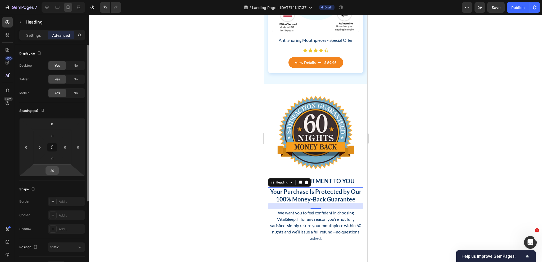
click at [55, 169] on input "20" at bounding box center [52, 171] width 11 height 8
type input "16"
click at [339, 243] on div "Our Commitment to You Heading Your Purchase Is Protected by Our 100% Money-Back…" at bounding box center [315, 169] width 103 height 170
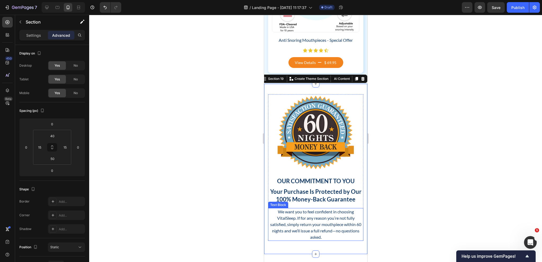
click at [334, 230] on p "We want you to feel confident in choosing VitalSleep. If for any reason you’re …" at bounding box center [315, 225] width 94 height 32
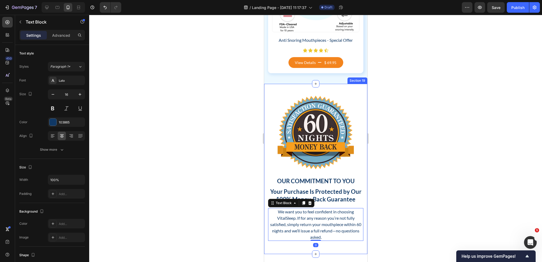
click at [336, 244] on div "Our Commitment to You Heading Your Purchase Is Protected by Our 100% Money-Back…" at bounding box center [315, 169] width 103 height 170
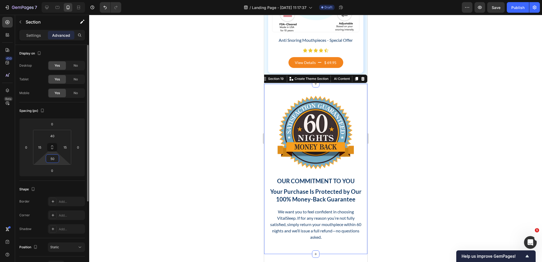
click at [53, 158] on input "50" at bounding box center [52, 159] width 11 height 8
type input "40"
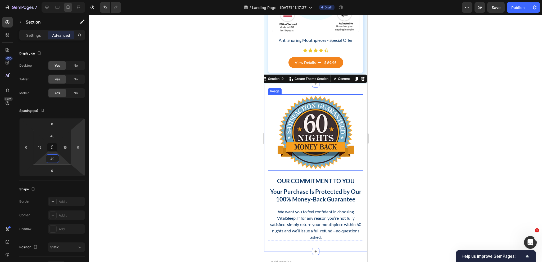
click at [330, 145] on img at bounding box center [315, 132] width 76 height 76
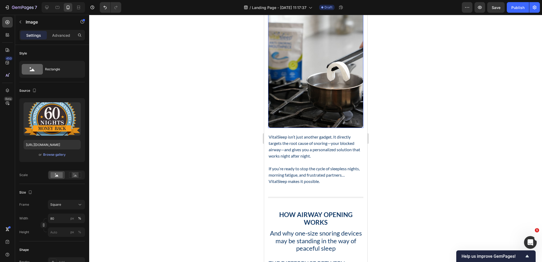
scroll to position [1614, 0]
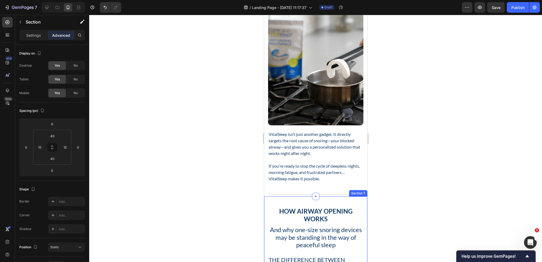
click at [337, 175] on p "If you’re ready to stop the cycle of sleepless nights, morning fatigue, and fru…" at bounding box center [315, 172] width 94 height 19
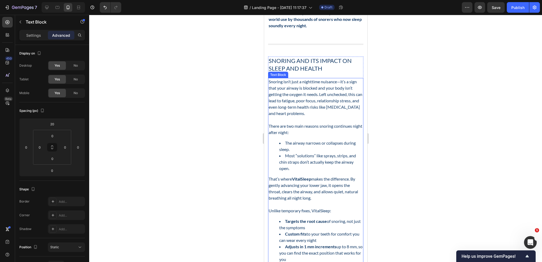
scroll to position [2778, 0]
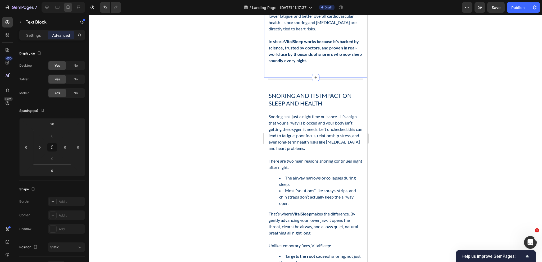
click at [330, 64] on p "In short: VitalSleep works because it’s backed by science, trusted by doctors, …" at bounding box center [315, 50] width 94 height 25
click at [51, 162] on input "50" at bounding box center [52, 159] width 11 height 8
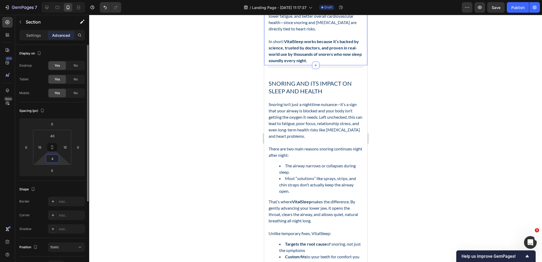
type input "40"
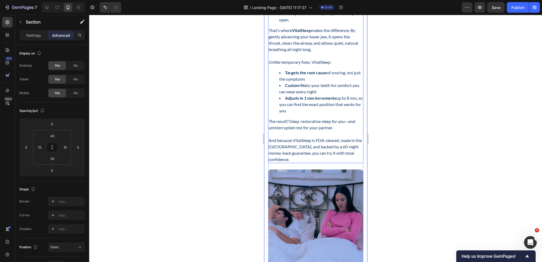
scroll to position [3122, 0]
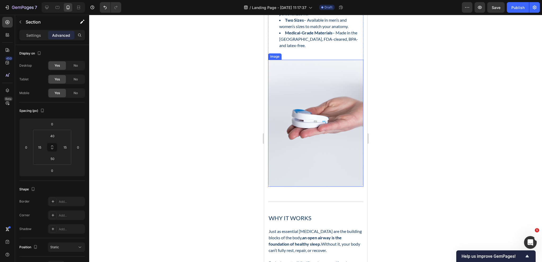
scroll to position [3545, 0]
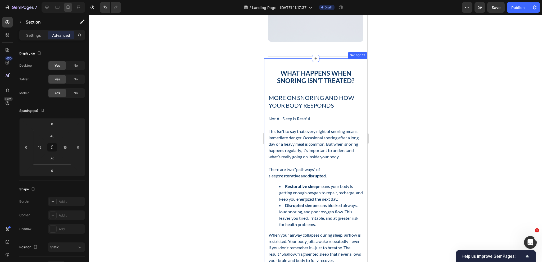
scroll to position [4022, 0]
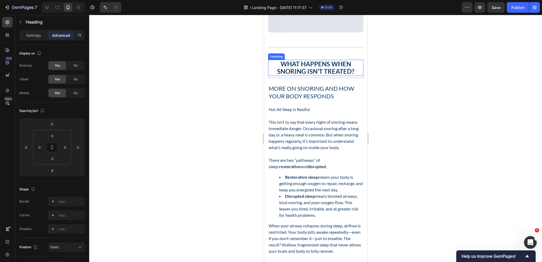
click at [324, 73] on h2 "What Happens When Snoring Isn’t Treated?" at bounding box center [315, 68] width 95 height 16
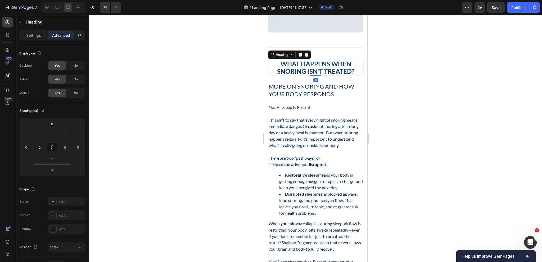
drag, startPoint x: 314, startPoint y: 79, endPoint x: 314, endPoint y: 73, distance: 6.1
click at [314, 73] on div "What Happens When Snoring Isn’t Treated? Heading 0" at bounding box center [315, 68] width 95 height 16
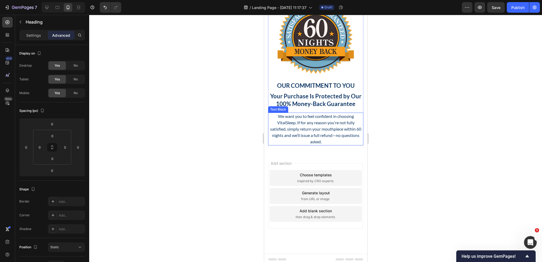
scroll to position [5039, 0]
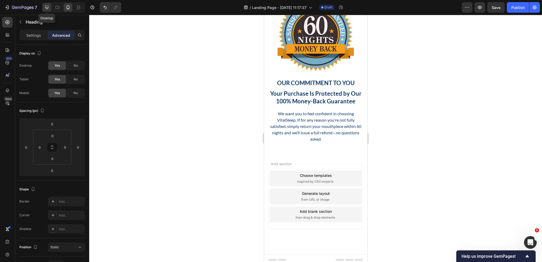
click at [47, 9] on icon at bounding box center [46, 7] width 5 height 5
type input "2"
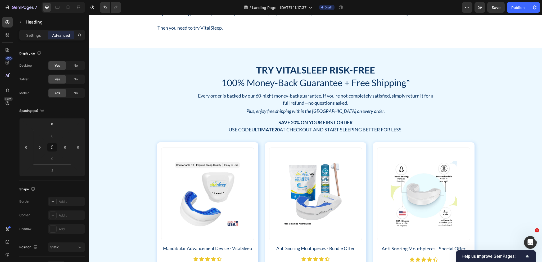
scroll to position [442, 0]
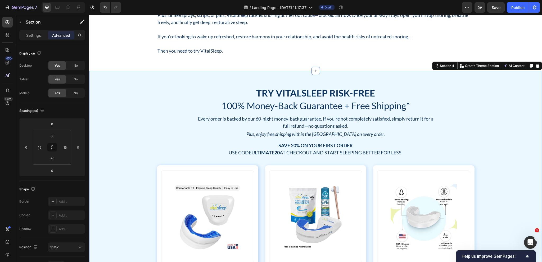
click at [493, 96] on div "Try VitalSleep Risk-Free Heading 100% Money-Back Guarantee + Free Shipping* Hea…" at bounding box center [315, 197] width 445 height 220
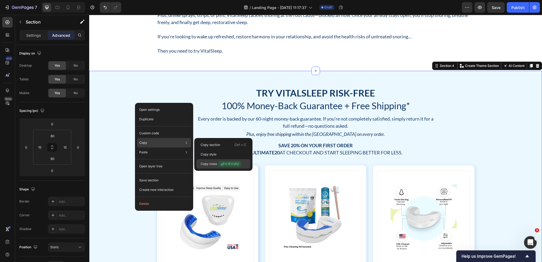
click at [231, 165] on span ".gFm1EVUEj1" at bounding box center [229, 164] width 23 height 6
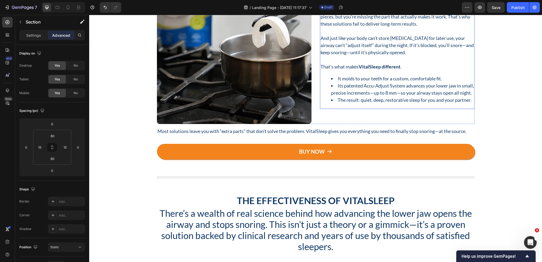
scroll to position [1262, 0]
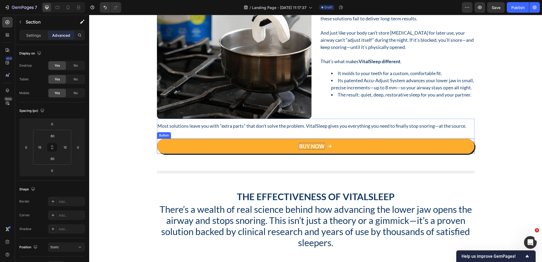
click at [310, 147] on span "BUY NOW" at bounding box center [312, 146] width 26 height 6
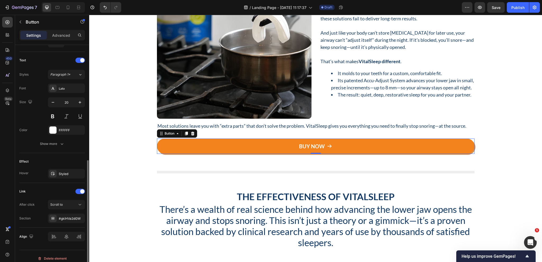
scroll to position [215, 0]
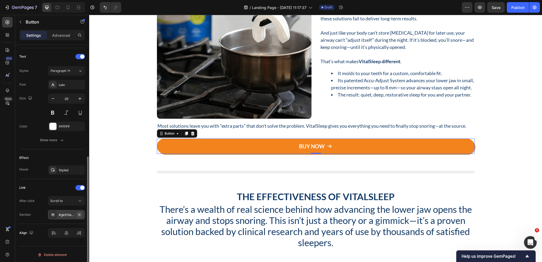
click at [78, 213] on icon "button" at bounding box center [79, 215] width 4 height 4
click at [63, 214] on div "Add..." at bounding box center [71, 215] width 25 height 5
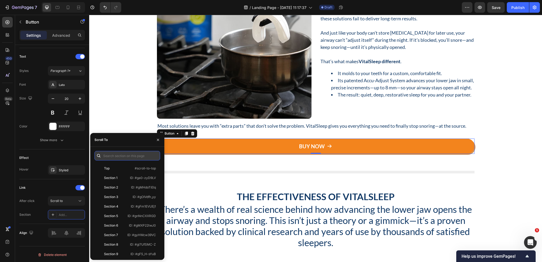
click at [122, 157] on input "text" at bounding box center [127, 156] width 66 height 10
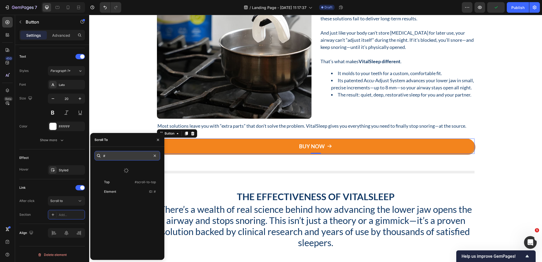
paste input ".gFm1EVUEj1"
type input "#.gFm1EVUEj1"
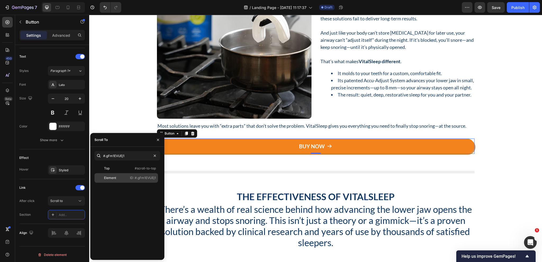
click at [138, 180] on p "ID: #.gFm1EVUEj1" at bounding box center [143, 178] width 26 height 5
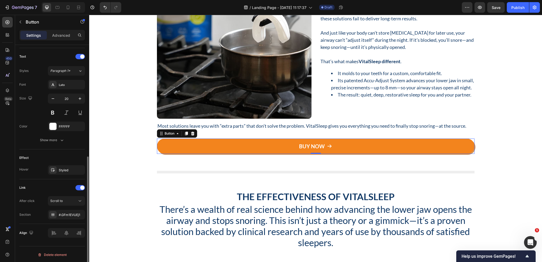
click at [37, 211] on div "Section #.GFm1EVUEj1" at bounding box center [52, 215] width 66 height 10
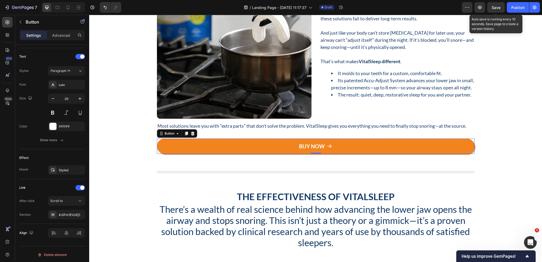
click at [497, 10] on div "Save" at bounding box center [496, 8] width 9 height 6
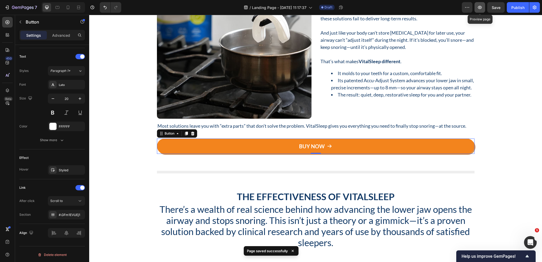
click at [480, 6] on icon "button" at bounding box center [480, 7] width 4 height 3
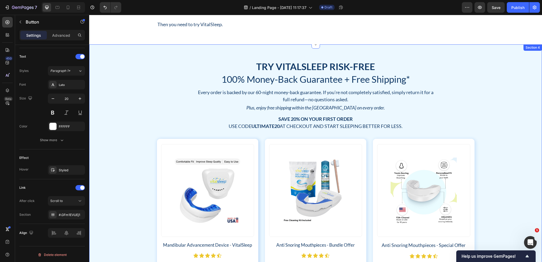
scroll to position [309, 0]
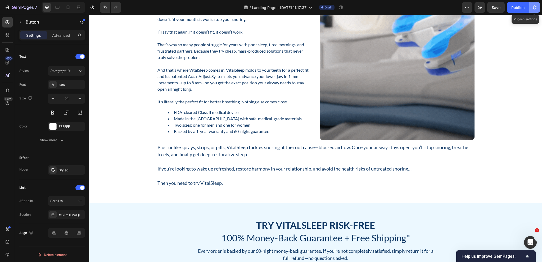
click at [532, 5] on icon "button" at bounding box center [534, 7] width 5 height 5
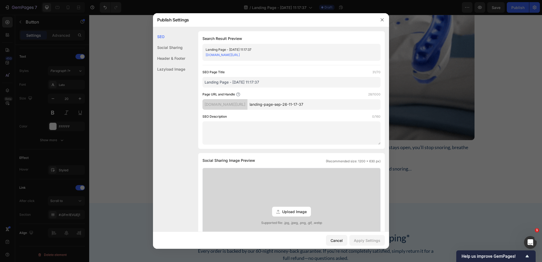
click at [168, 60] on div "Header & Footer" at bounding box center [169, 58] width 32 height 11
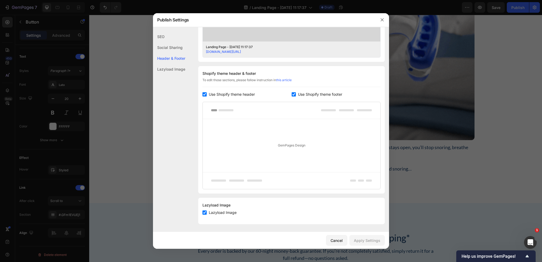
click at [212, 92] on span "Use Shopify theme header" at bounding box center [232, 94] width 46 height 6
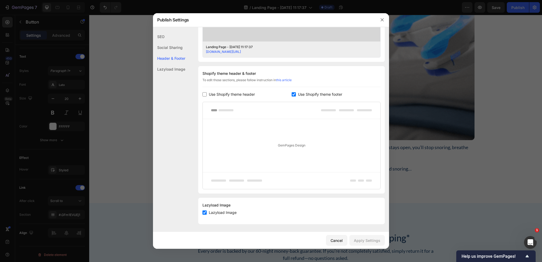
checkbox input "false"
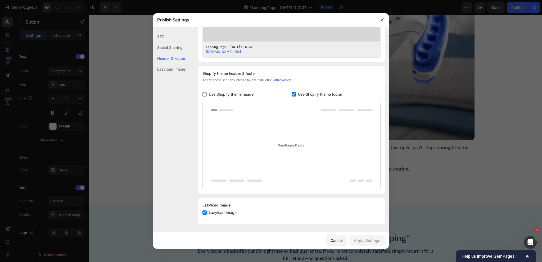
scroll to position [197, 0]
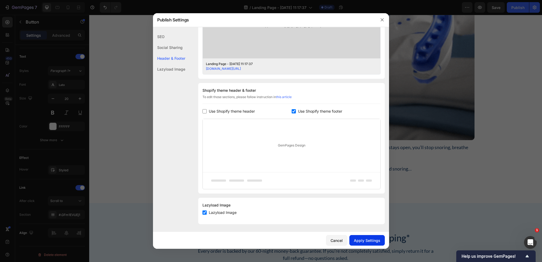
click at [368, 244] on button "Apply Settings" at bounding box center [366, 240] width 35 height 11
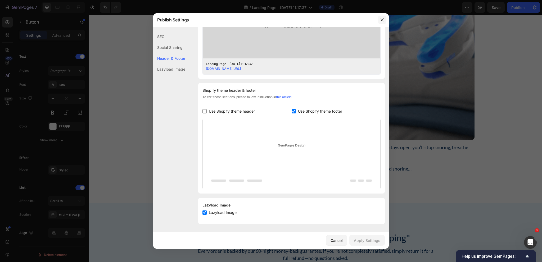
click at [383, 20] on icon "button" at bounding box center [382, 20] width 4 height 4
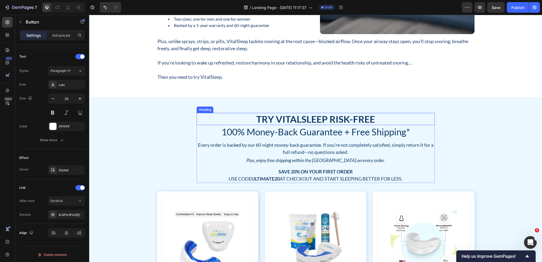
scroll to position [647, 0]
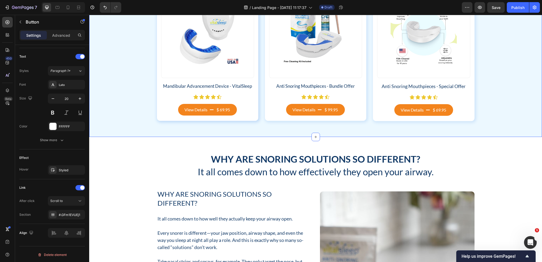
click at [404, 132] on div "Try VitalSleep Risk-Free Heading 100% Money-Back Guarantee + Free Shipping* Hea…" at bounding box center [315, 11] width 453 height 252
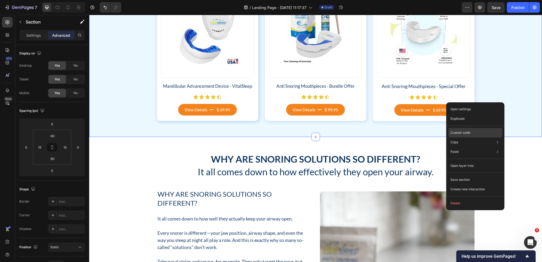
click at [478, 130] on div "Custom code" at bounding box center [475, 133] width 54 height 10
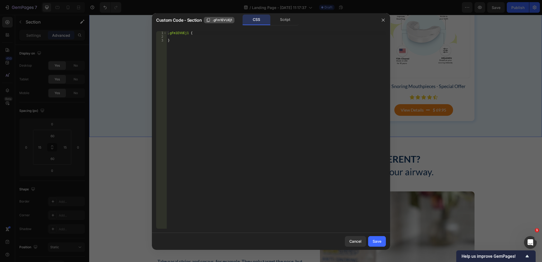
click at [220, 19] on span ".gFm1EVUEj1" at bounding box center [222, 20] width 20 height 5
click at [385, 21] on button "button" at bounding box center [383, 20] width 8 height 8
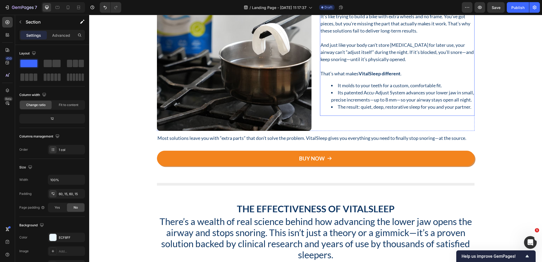
scroll to position [1308, 0]
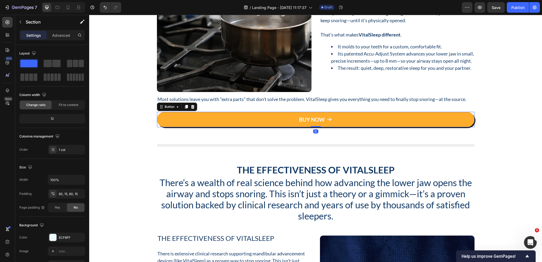
click at [269, 116] on link "BUY NOW" at bounding box center [315, 119] width 317 height 15
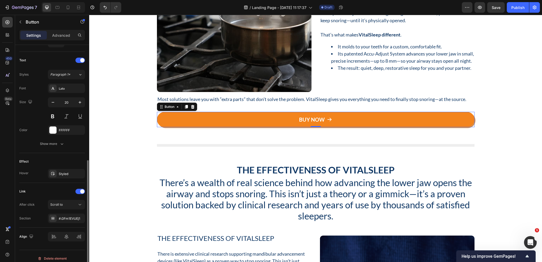
scroll to position [215, 0]
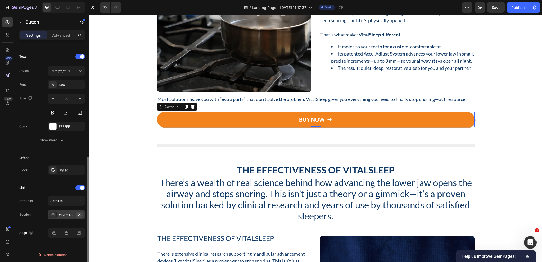
click at [77, 214] on button "button" at bounding box center [79, 215] width 6 height 6
click at [68, 215] on div "Add..." at bounding box center [71, 215] width 25 height 5
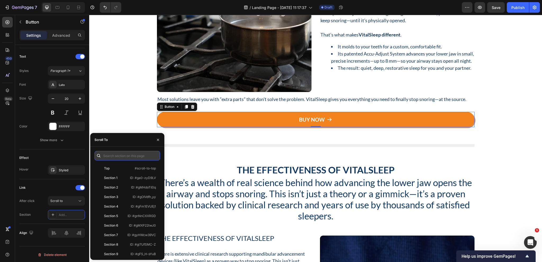
click at [120, 159] on input "text" at bounding box center [127, 156] width 66 height 10
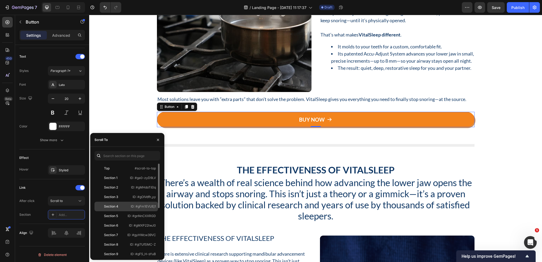
click at [138, 206] on p "ID: #gFm1EVUEj1" at bounding box center [143, 206] width 25 height 5
click at [50, 184] on div "Link" at bounding box center [52, 188] width 66 height 8
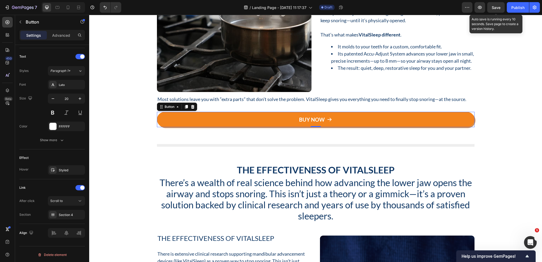
click at [498, 8] on span "Save" at bounding box center [496, 7] width 9 height 4
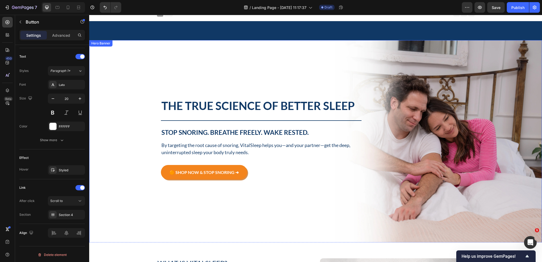
scroll to position [0, 0]
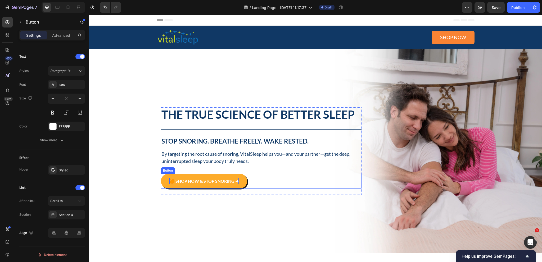
click at [173, 179] on span "🟠 SHOP NOW & STOP SNORING ➜" at bounding box center [203, 181] width 69 height 5
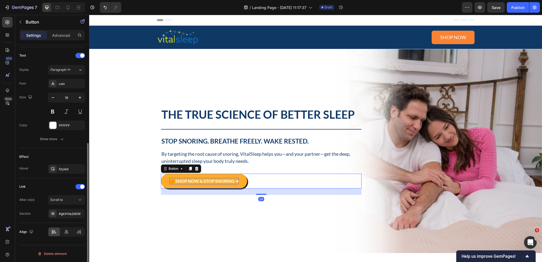
scroll to position [174, 0]
click at [174, 179] on span "🟠 SHOP NOW & STOP SNORING ➜" at bounding box center [203, 181] width 69 height 5
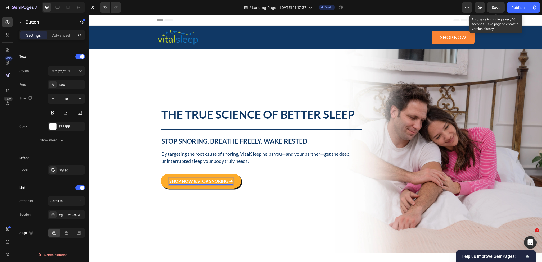
click at [496, 9] on span "Save" at bounding box center [496, 7] width 9 height 4
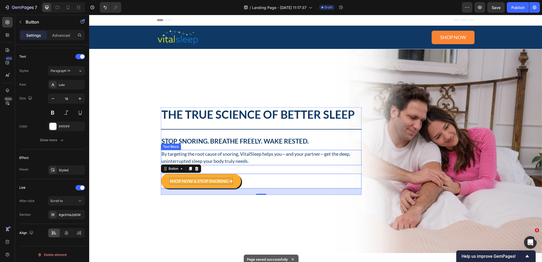
click at [212, 158] on p "By targeting the root cause of snoring, VitalSleep helps you—and your partner—g…" at bounding box center [261, 158] width 200 height 14
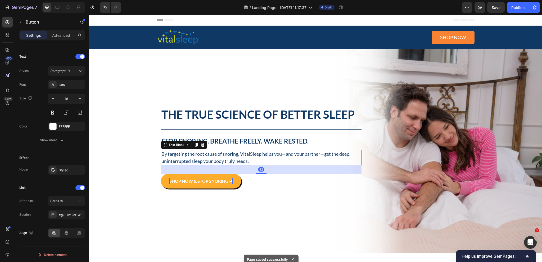
scroll to position [0, 0]
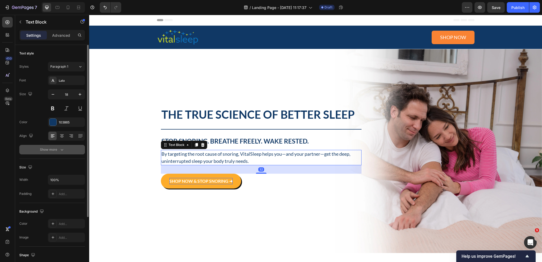
click at [44, 147] on button "Show more" at bounding box center [52, 150] width 66 height 10
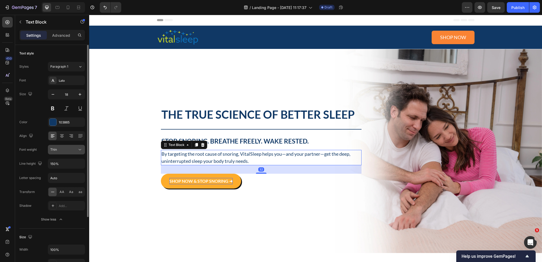
click at [71, 151] on div "Thin" at bounding box center [63, 149] width 27 height 5
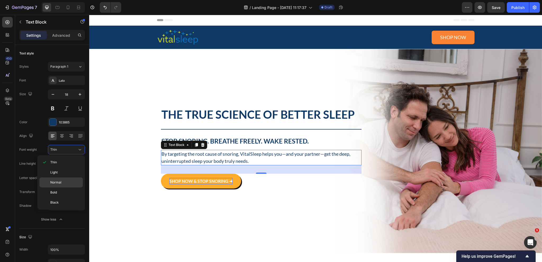
click at [61, 181] on span "Normal" at bounding box center [55, 182] width 11 height 5
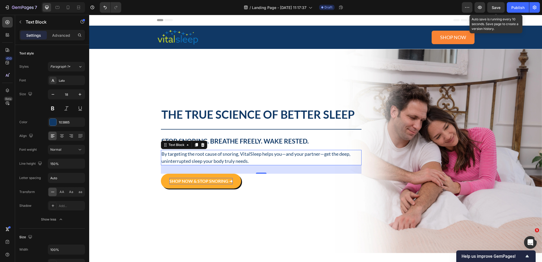
drag, startPoint x: 499, startPoint y: 7, endPoint x: 410, endPoint y: 0, distance: 89.2
click at [499, 7] on span "Save" at bounding box center [496, 7] width 9 height 4
click at [510, 44] on div "Image Shop now Button Row" at bounding box center [315, 37] width 445 height 17
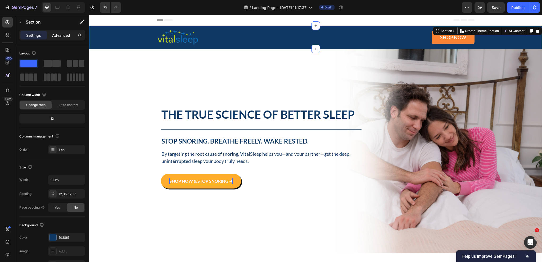
click at [62, 37] on p "Advanced" at bounding box center [61, 36] width 18 height 6
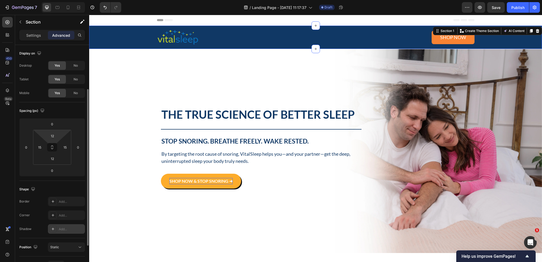
scroll to position [112, 0]
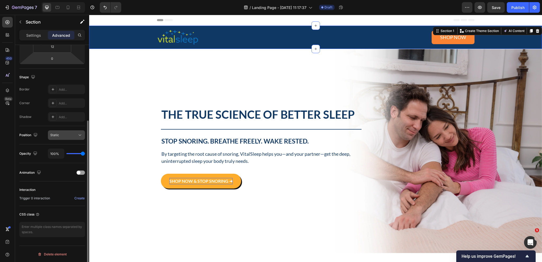
click at [63, 131] on button "Static" at bounding box center [66, 135] width 37 height 10
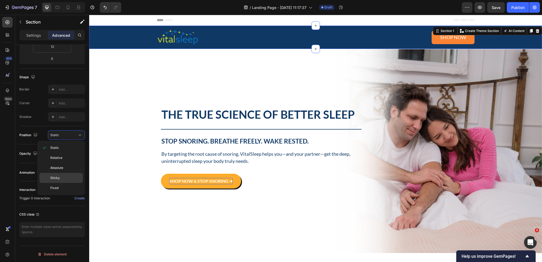
click at [63, 179] on p "Sticky" at bounding box center [65, 178] width 30 height 5
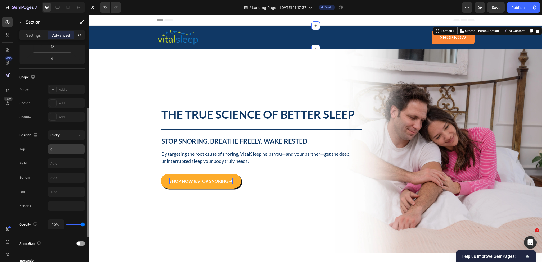
click at [69, 149] on input "0" at bounding box center [66, 149] width 37 height 10
click at [68, 207] on input "number" at bounding box center [66, 206] width 37 height 10
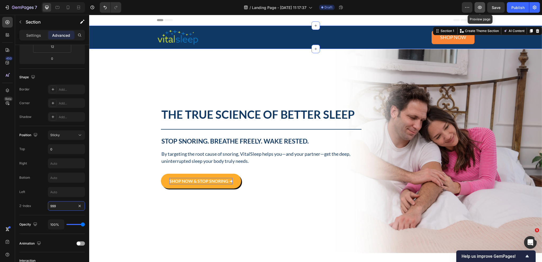
type input "999"
click at [482, 10] on icon "button" at bounding box center [479, 7] width 5 height 5
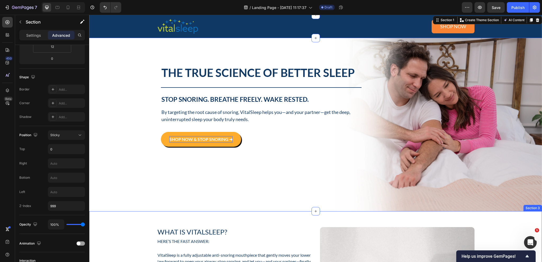
scroll to position [26, 0]
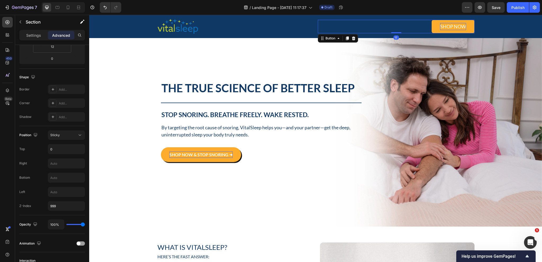
click at [447, 30] on p "Shop now" at bounding box center [453, 26] width 26 height 7
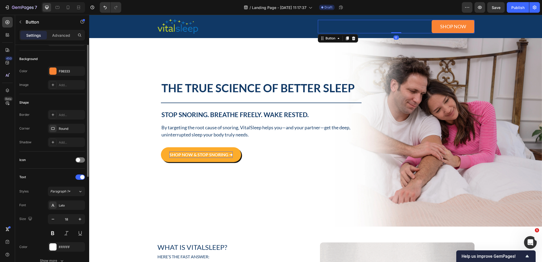
scroll to position [106, 0]
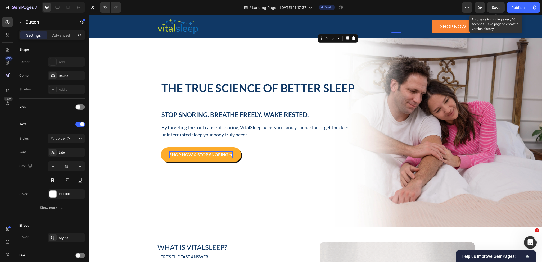
click at [496, 10] on div "Save" at bounding box center [496, 8] width 9 height 6
click at [449, 30] on button "Shop now" at bounding box center [453, 26] width 43 height 13
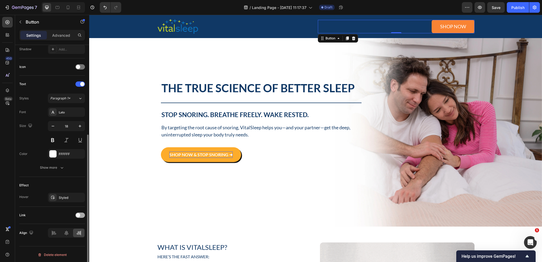
click at [79, 216] on span at bounding box center [78, 215] width 4 height 4
click at [71, 228] on div "Open page" at bounding box center [63, 228] width 27 height 5
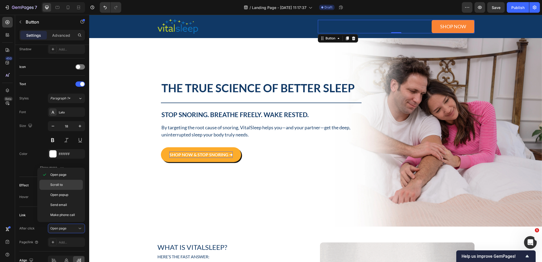
click at [62, 185] on span "Scroll to" at bounding box center [56, 185] width 12 height 5
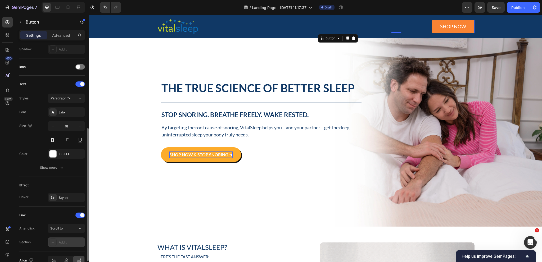
click at [62, 244] on div "Add..." at bounding box center [66, 243] width 37 height 10
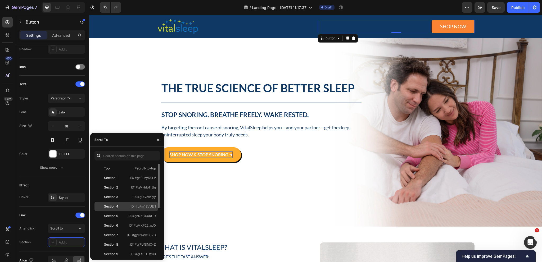
click at [117, 205] on div "Section 4" at bounding box center [111, 206] width 14 height 5
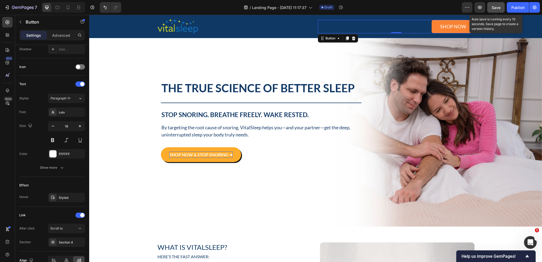
click at [496, 8] on span "Save" at bounding box center [496, 7] width 9 height 4
